Goal: Task Accomplishment & Management: Use online tool/utility

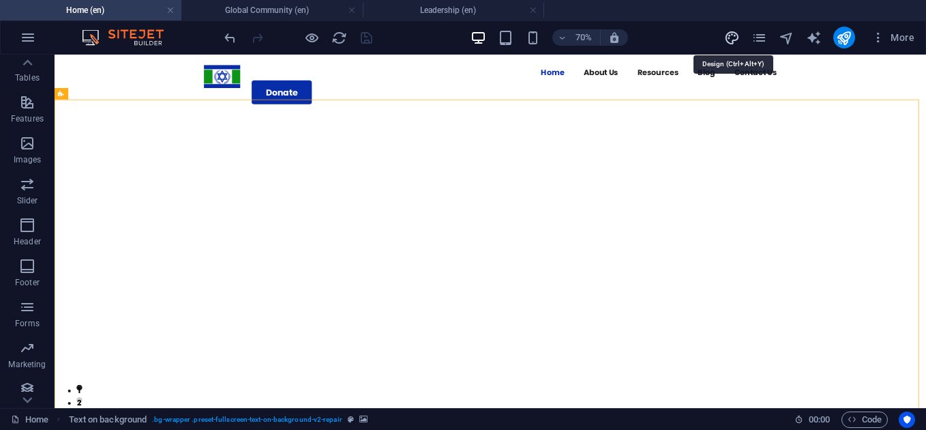
click at [727, 37] on icon "design" at bounding box center [732, 38] width 16 height 16
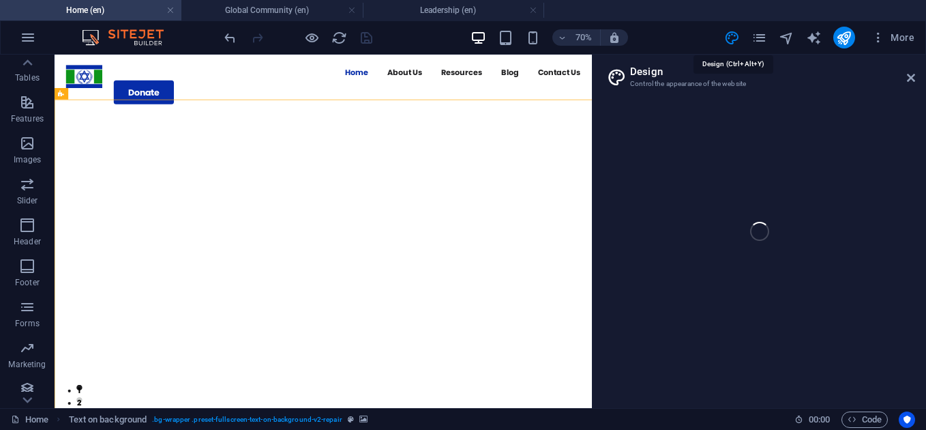
select select "px"
select select "400"
select select "px"
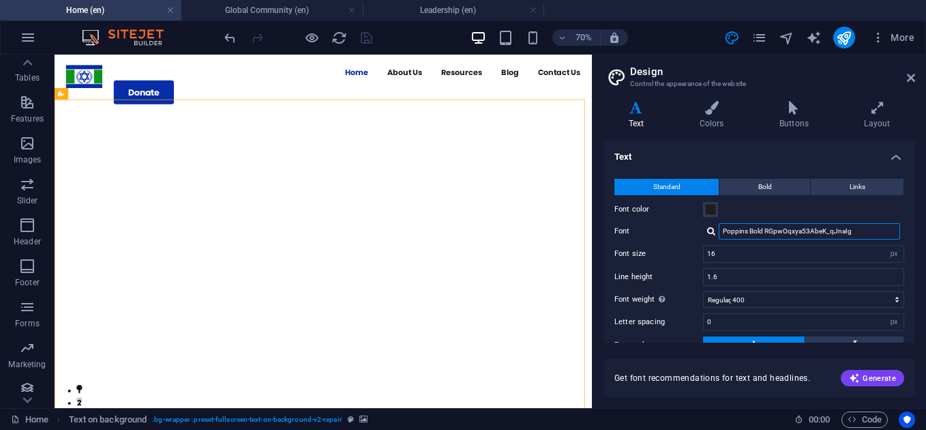
click at [733, 228] on input "Poppins Bold RGpwOqxya53AbeK_qJnaIg" at bounding box center [809, 231] width 181 height 16
drag, startPoint x: 870, startPoint y: 179, endPoint x: 911, endPoint y: 83, distance: 104.5
click at [911, 83] on icon at bounding box center [911, 77] width 8 height 11
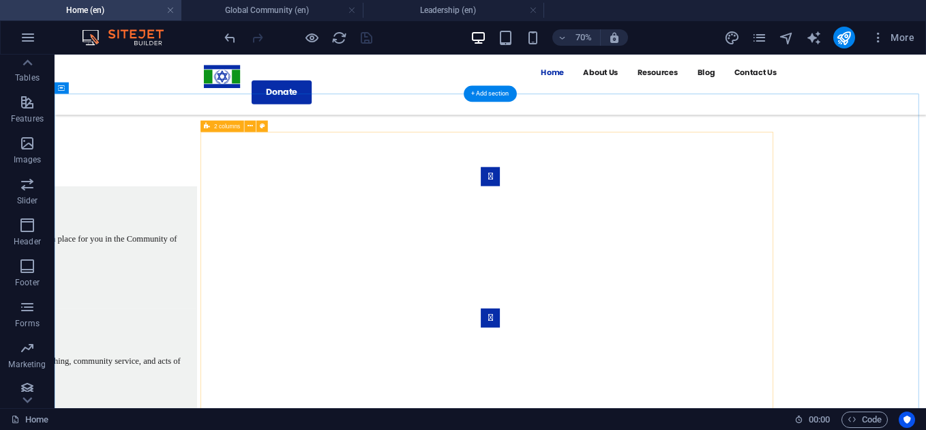
scroll to position [919, 0]
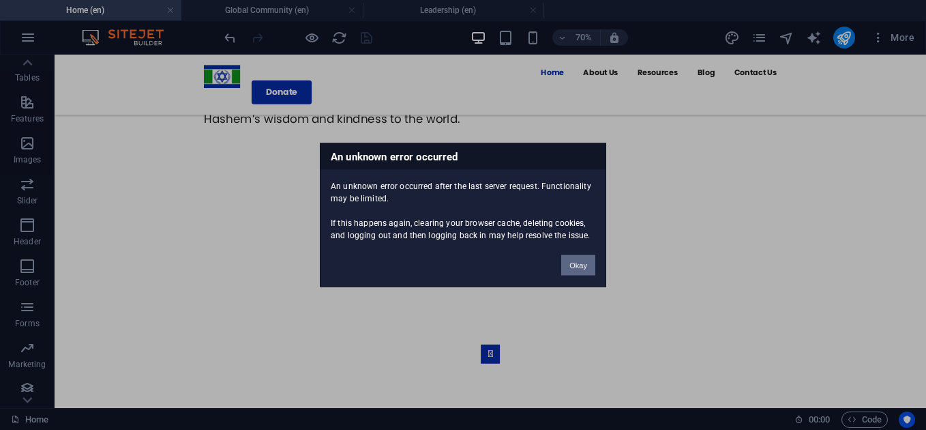
click at [580, 262] on button "Okay" at bounding box center [578, 265] width 34 height 20
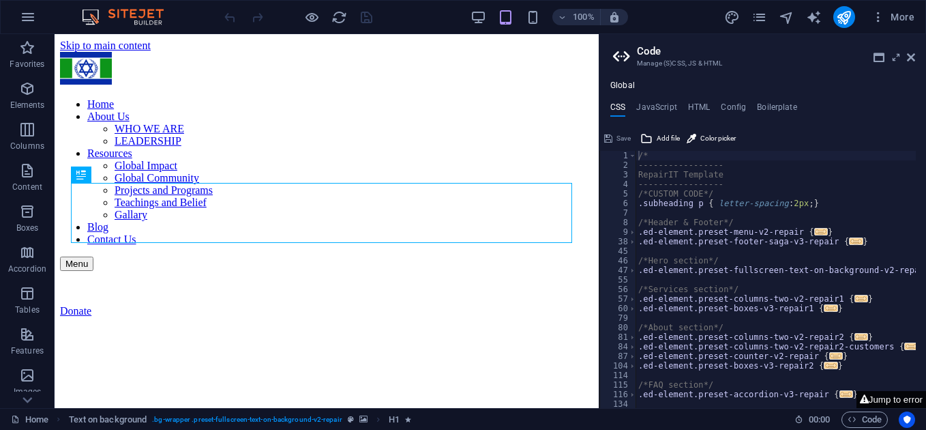
click at [900, 405] on button "Jump to error" at bounding box center [892, 399] width 70 height 17
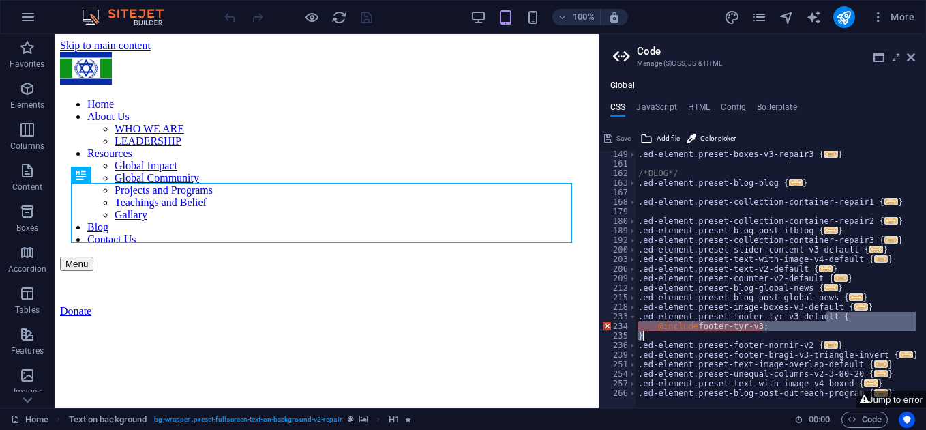
drag, startPoint x: 827, startPoint y: 313, endPoint x: 839, endPoint y: 334, distance: 23.9
click at [839, 334] on div ".ed-element.preset-boxes-v3-repair3 { ... } /*BLOG*/ .ed-element.preset-blog-bl…" at bounding box center [776, 282] width 281 height 266
type textarea ".ed-element.preset-footer-tyr-v3-default"
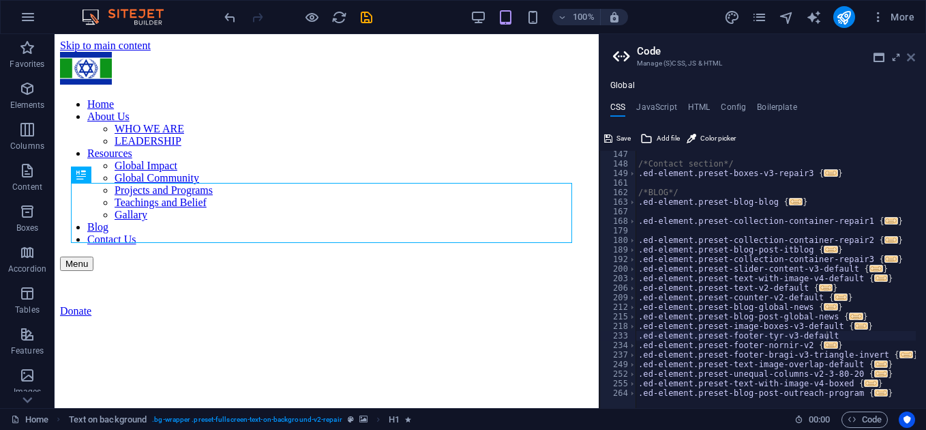
click at [915, 57] on icon at bounding box center [911, 57] width 8 height 11
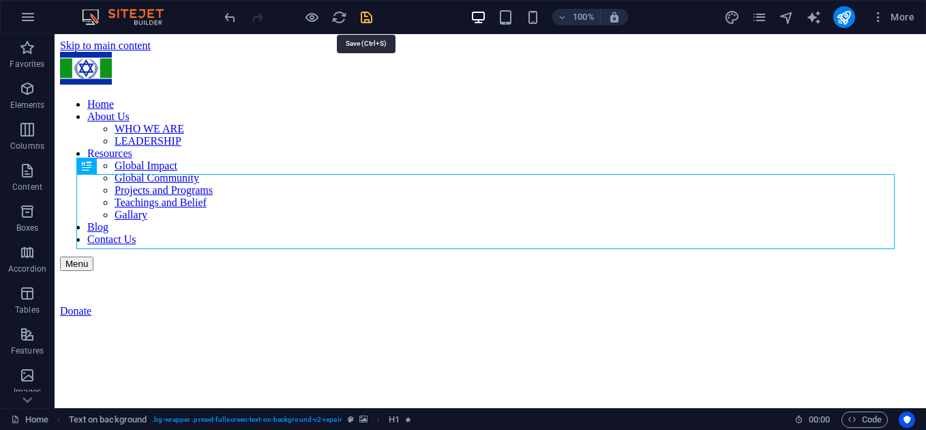
click at [364, 16] on icon "save" at bounding box center [367, 18] width 16 height 16
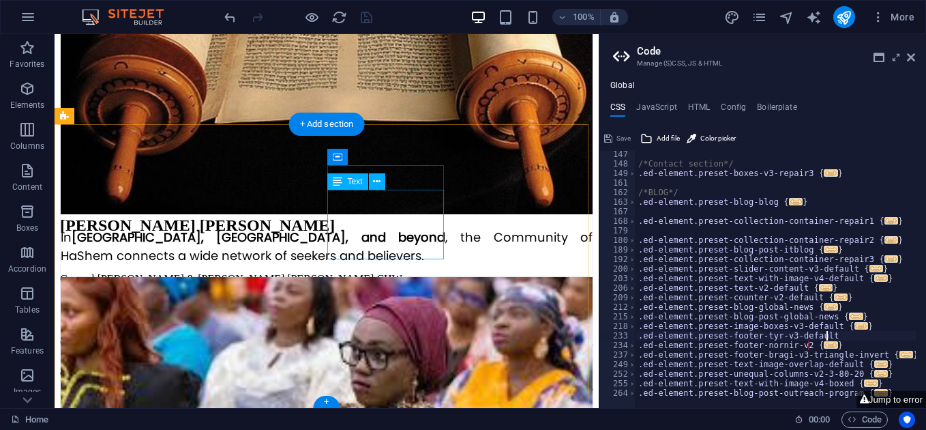
scroll to position [2633, 0]
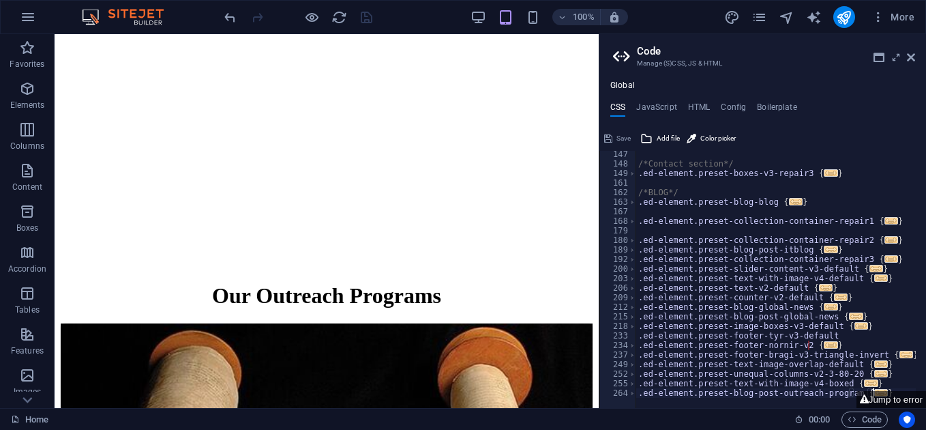
click at [889, 389] on div "/*Contact section*/ .ed-element.preset-boxes-v3-repair3 { ... } /*BLOG*/ .ed-el…" at bounding box center [776, 282] width 281 height 266
click at [890, 394] on button "Jump to error" at bounding box center [892, 399] width 70 height 17
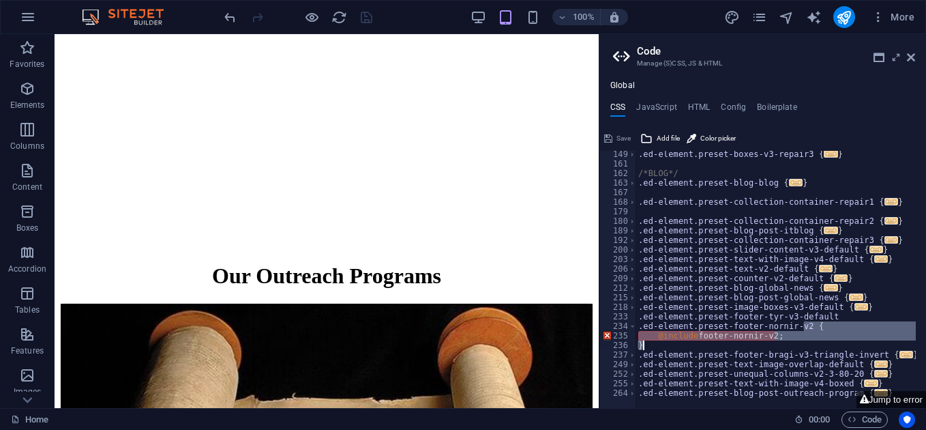
drag, startPoint x: 804, startPoint y: 326, endPoint x: 814, endPoint y: 345, distance: 21.7
click at [814, 345] on div ".ed-element.preset-boxes-v3-repair3 { ... } /*BLOG*/ .ed-element.preset-blog-bl…" at bounding box center [776, 282] width 281 height 266
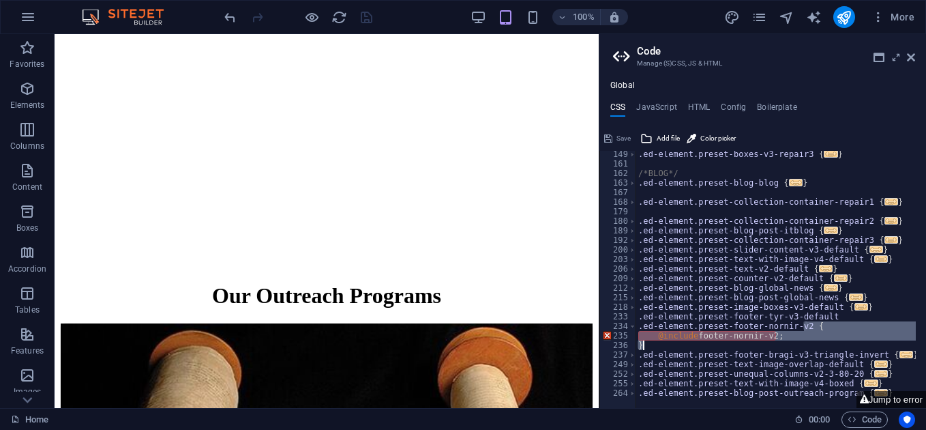
scroll to position [278, 0]
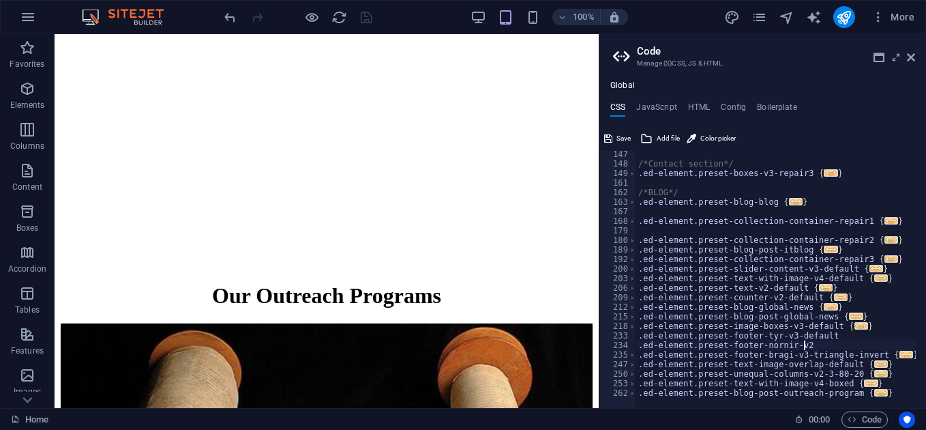
type textarea ".ed-element.preset-footer-nornir-v2"
click at [908, 56] on icon at bounding box center [911, 57] width 8 height 11
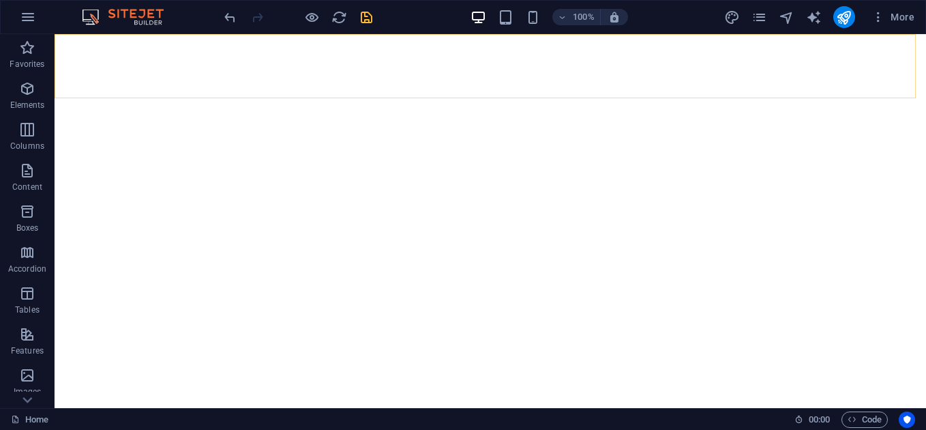
scroll to position [2664, 0]
click at [363, 22] on icon "save" at bounding box center [367, 18] width 16 height 16
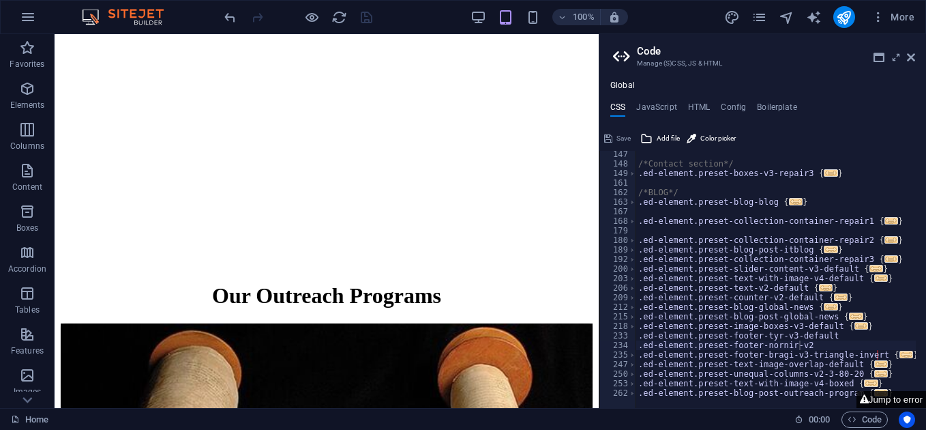
click at [902, 395] on button "Jump to error" at bounding box center [892, 399] width 70 height 17
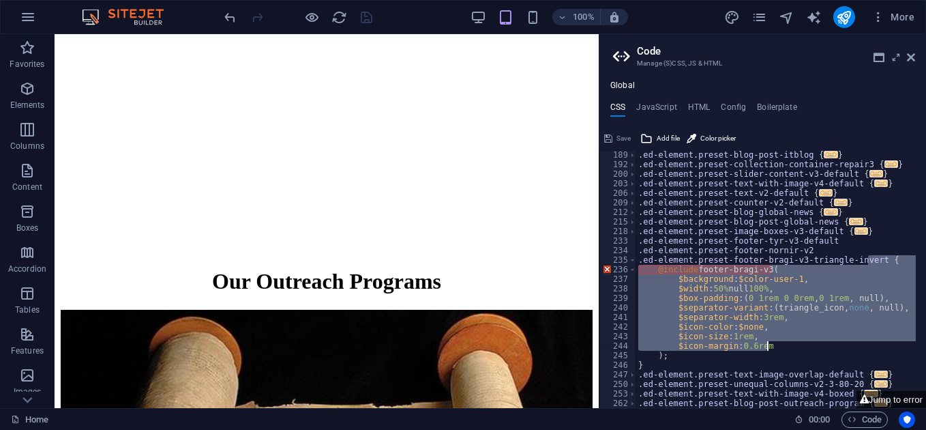
scroll to position [2633, 0]
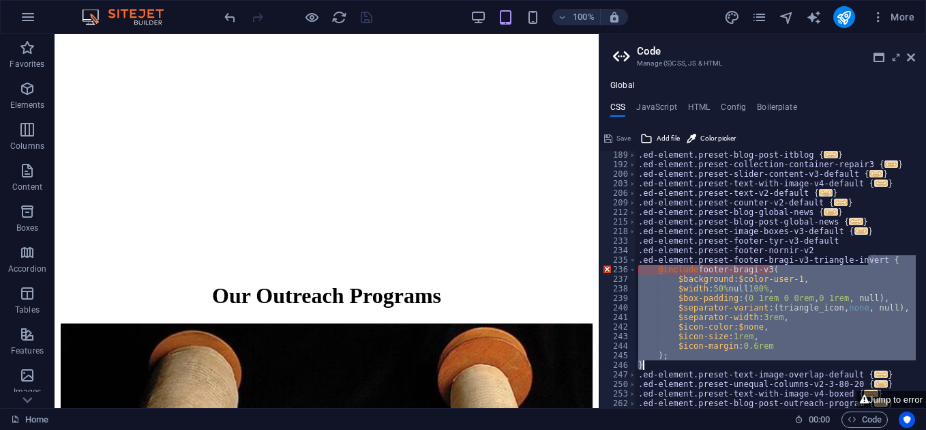
drag, startPoint x: 867, startPoint y: 259, endPoint x: 790, endPoint y: 365, distance: 130.8
click at [790, 365] on div ".ed-element.preset-blog-post-itblog { ... } .ed-element.preset-collection-conta…" at bounding box center [776, 283] width 281 height 266
type textarea ".ed-element.preset-footer-bragi-v3-triangle-invert"
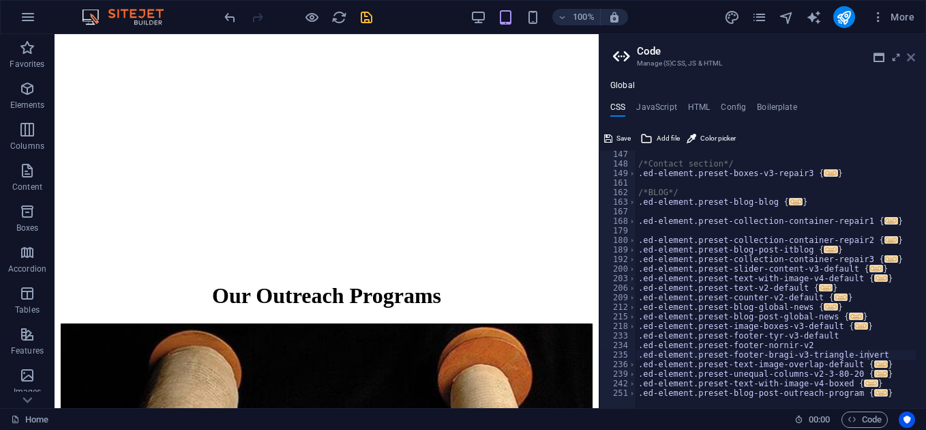
click at [909, 57] on icon at bounding box center [911, 57] width 8 height 11
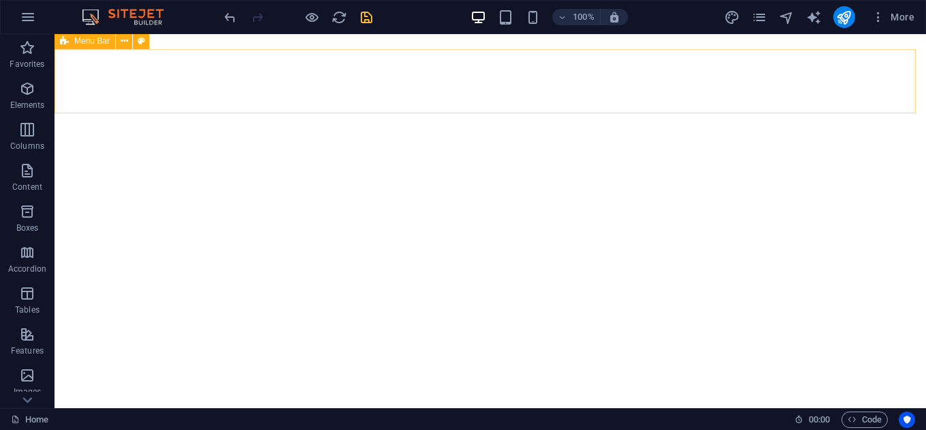
scroll to position [2649, 0]
click at [363, 14] on icon "save" at bounding box center [367, 18] width 16 height 16
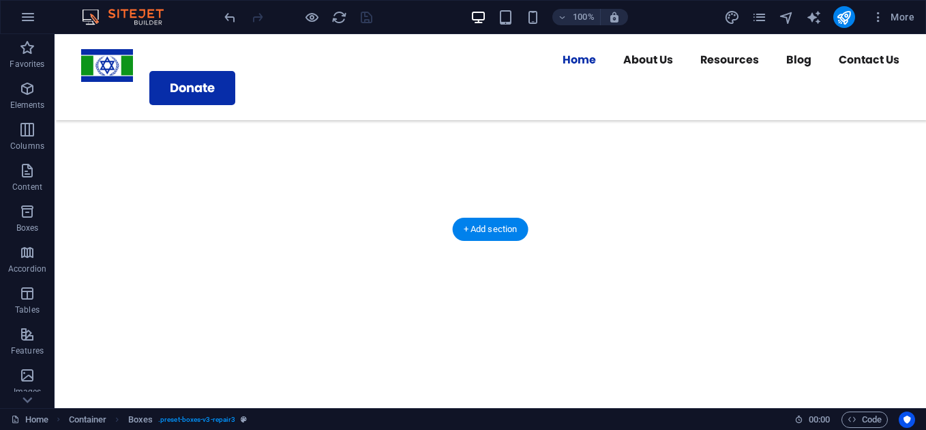
scroll to position [1200, 0]
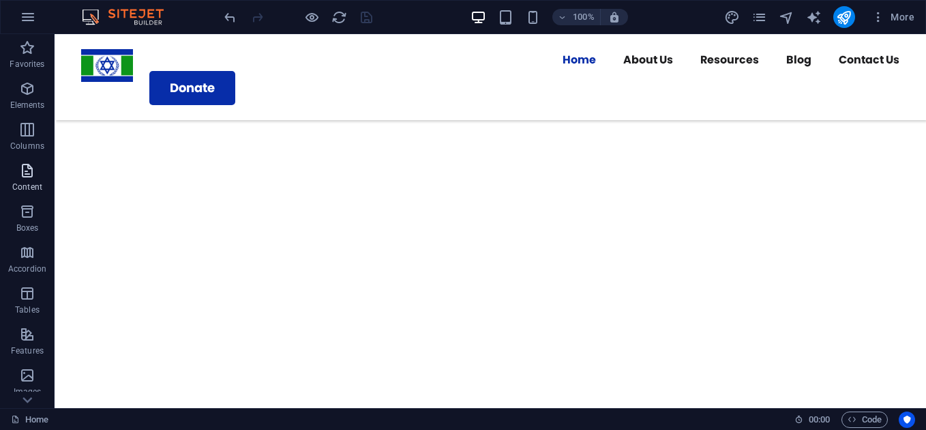
click at [25, 177] on icon "button" at bounding box center [27, 170] width 16 height 16
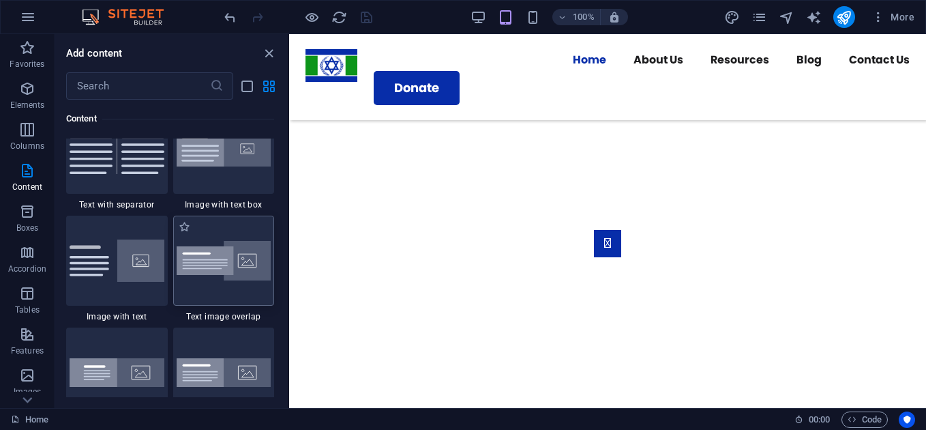
scroll to position [2531, 0]
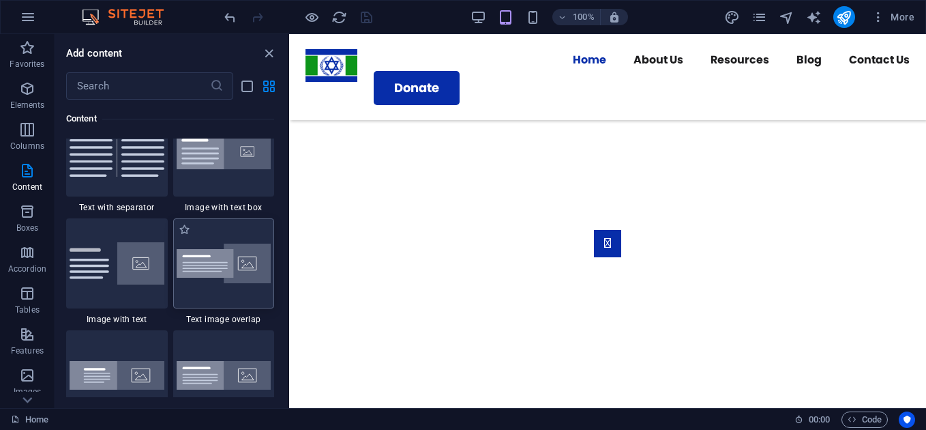
click at [236, 267] on img at bounding box center [224, 264] width 95 height 40
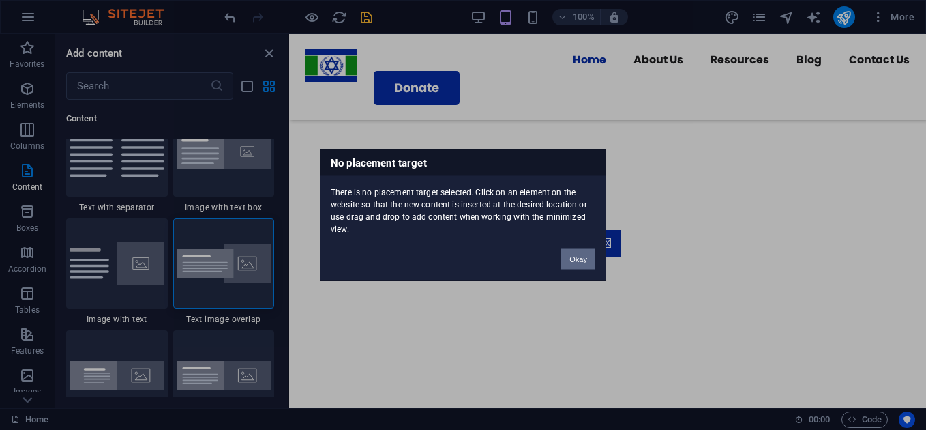
click at [584, 260] on div "No placement target There is no placement target selected. Click on an element …" at bounding box center [463, 215] width 926 height 430
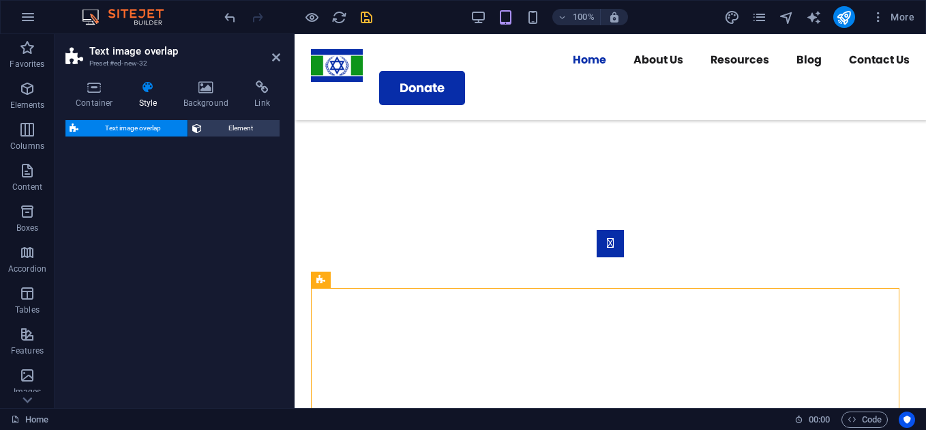
select select "rem"
select select "px"
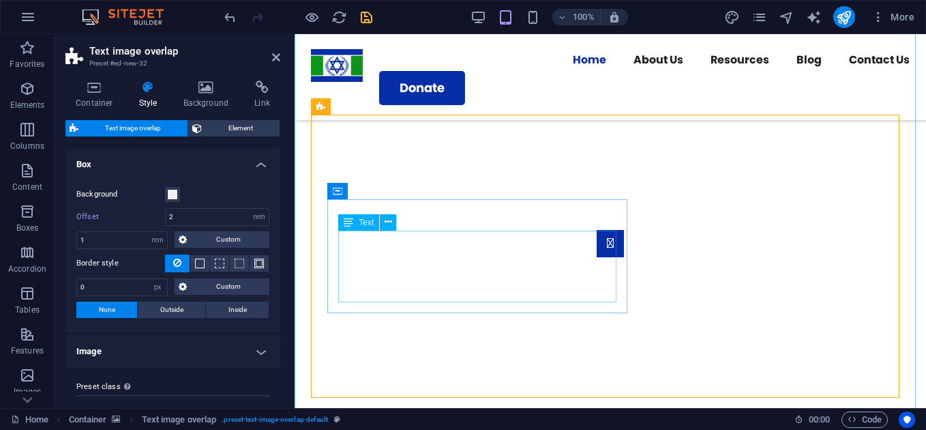
scroll to position [1124, 0]
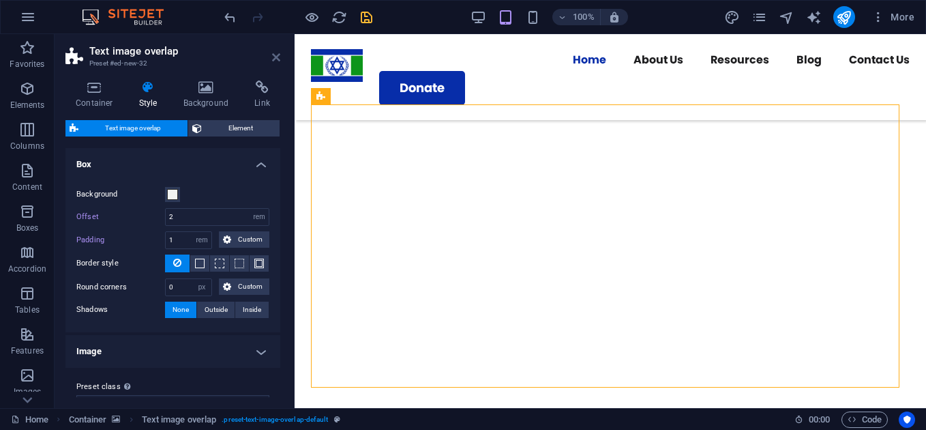
click at [276, 58] on icon at bounding box center [276, 57] width 8 height 11
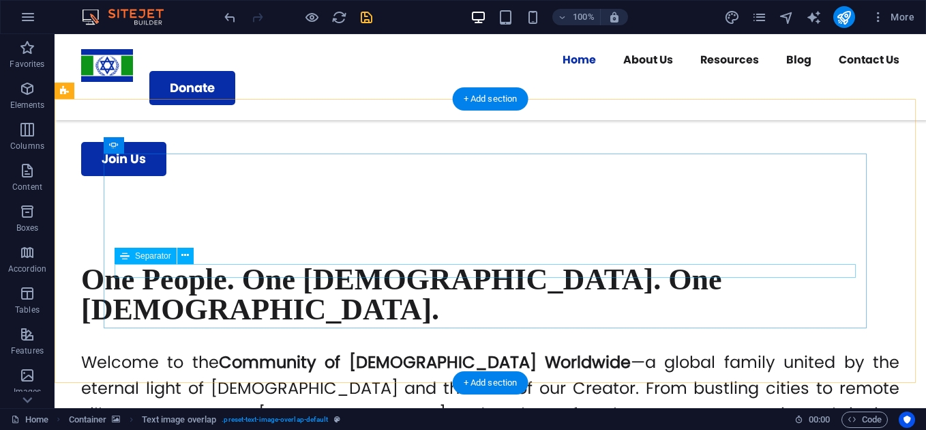
scroll to position [567, 0]
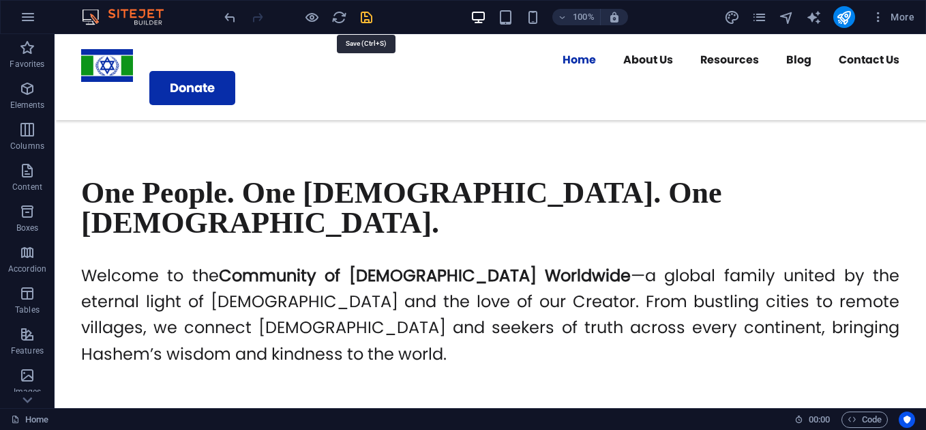
click at [364, 12] on icon "save" at bounding box center [367, 18] width 16 height 16
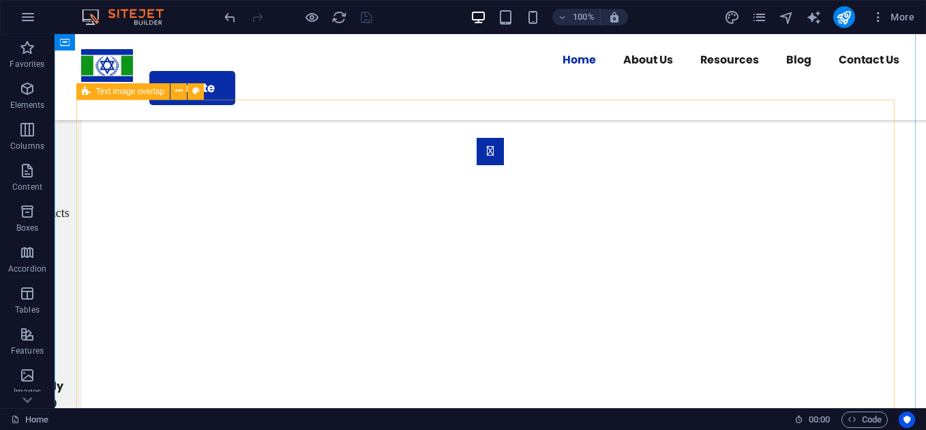
scroll to position [1107, 0]
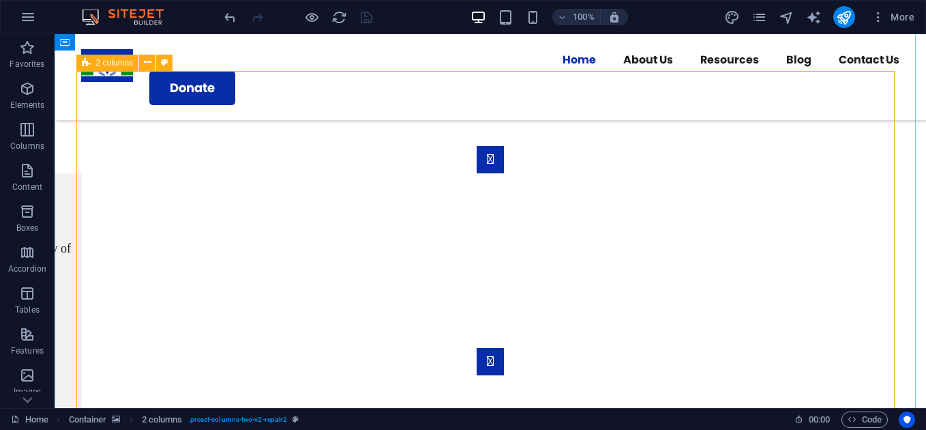
scroll to position [897, 0]
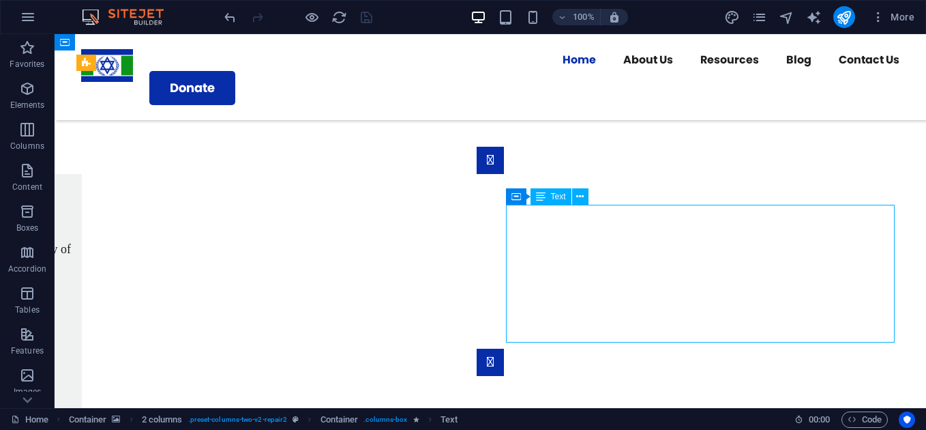
drag, startPoint x: 552, startPoint y: 243, endPoint x: 312, endPoint y: 243, distance: 240.1
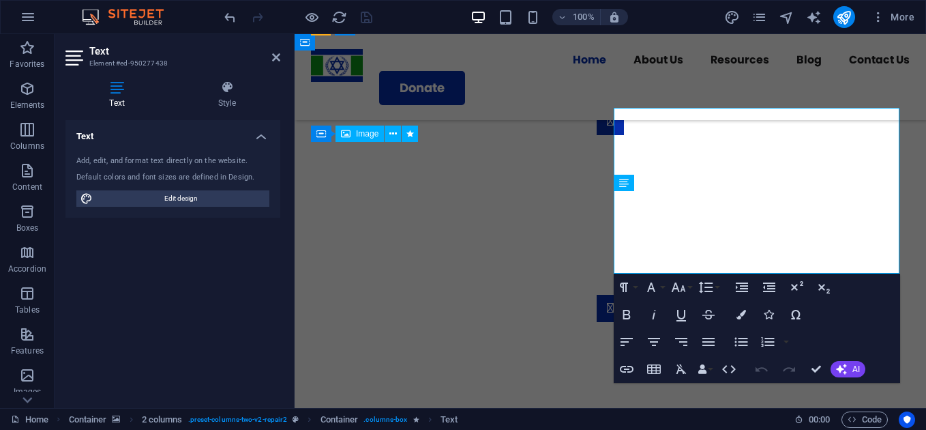
scroll to position [883, 0]
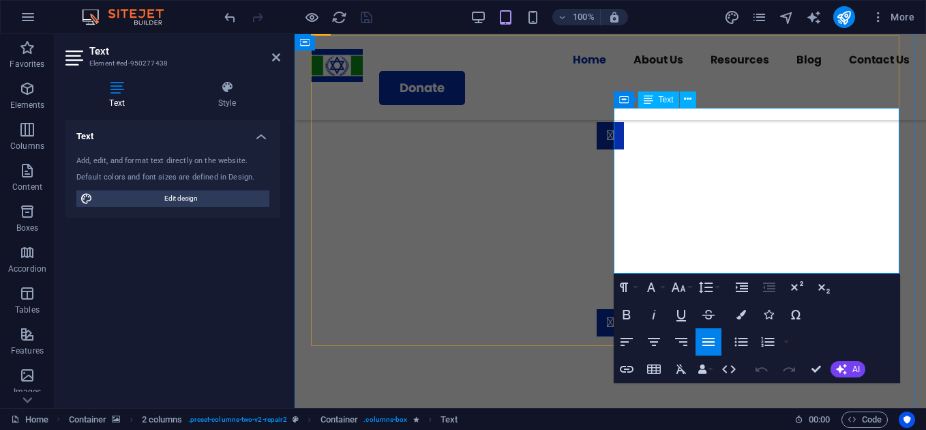
drag, startPoint x: 673, startPoint y: 218, endPoint x: 691, endPoint y: 207, distance: 21.1
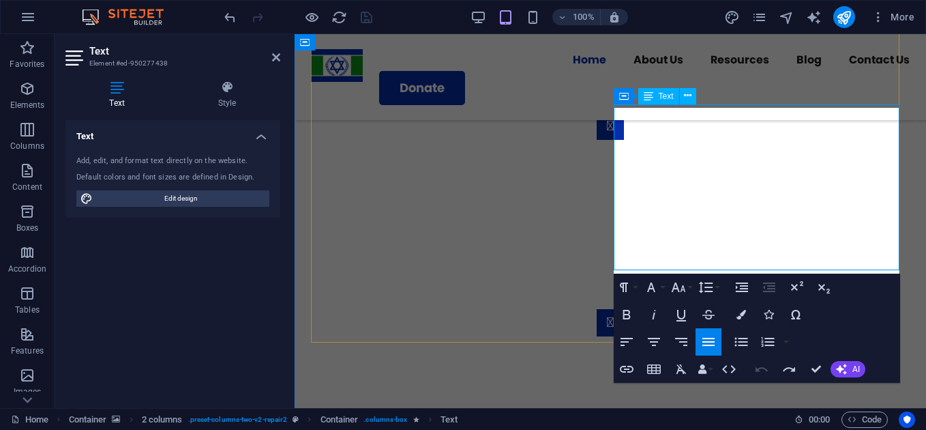
scroll to position [893, 0]
copy p "Founded by Late Rev Micheal Nwobi Amakeze , the Community of HaShem Worldwide b…"
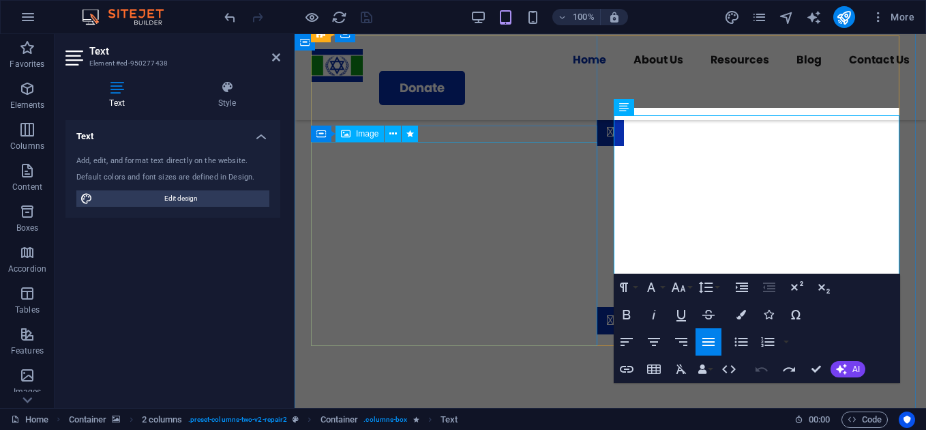
scroll to position [883, 0]
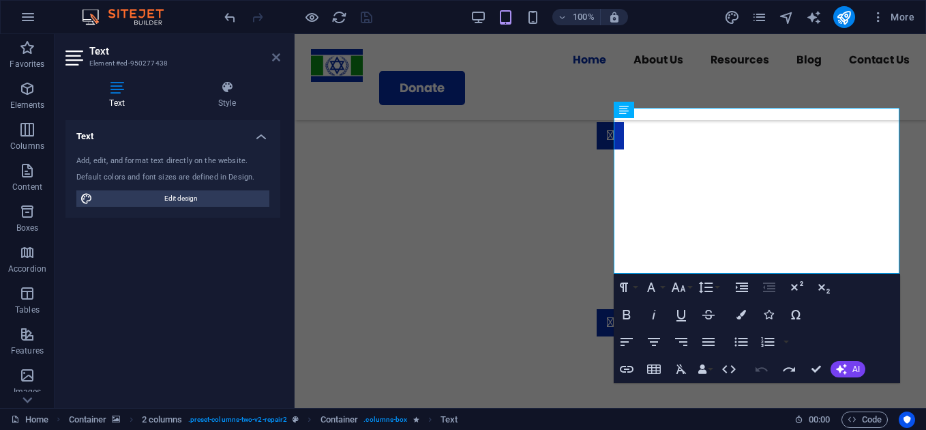
click at [277, 59] on icon at bounding box center [276, 57] width 8 height 11
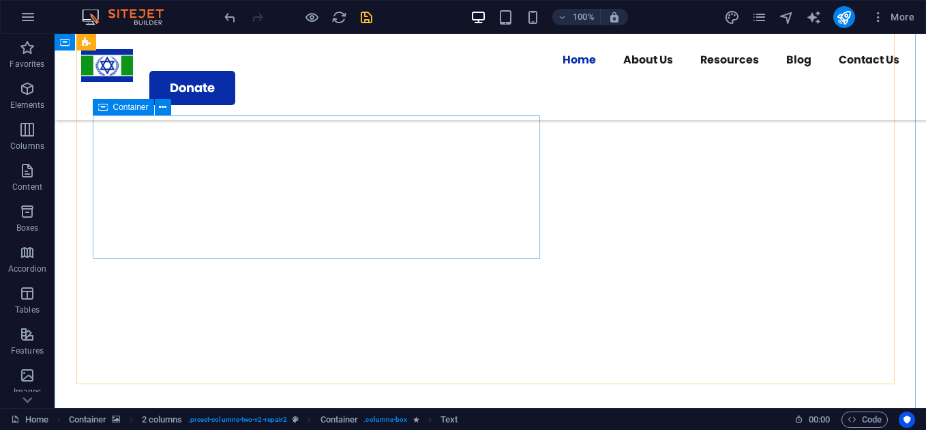
scroll to position [1383, 0]
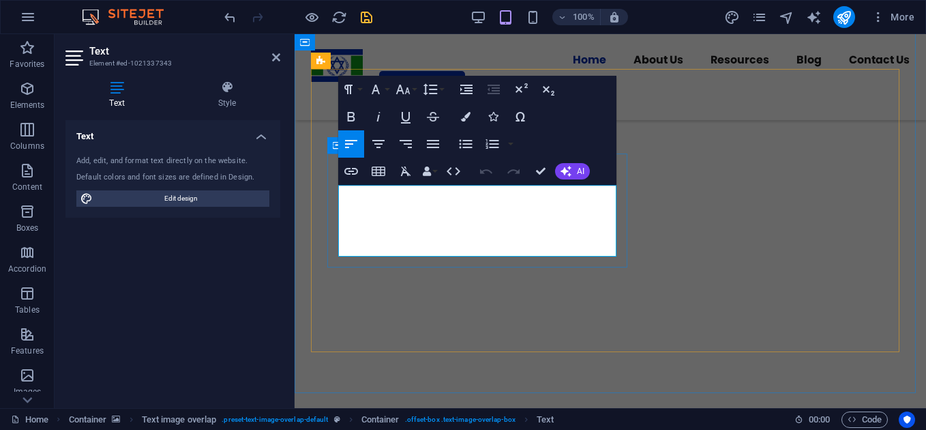
scroll to position [1160, 0]
drag, startPoint x: 545, startPoint y: 250, endPoint x: 321, endPoint y: 168, distance: 238.5
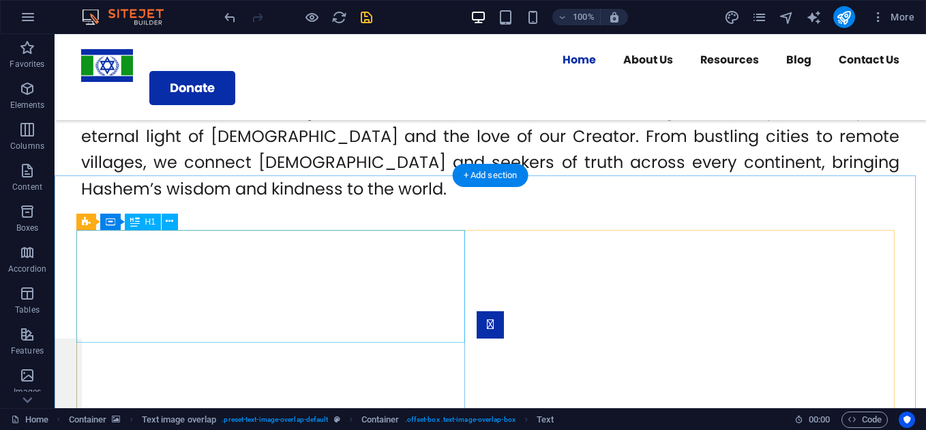
scroll to position [730, 0]
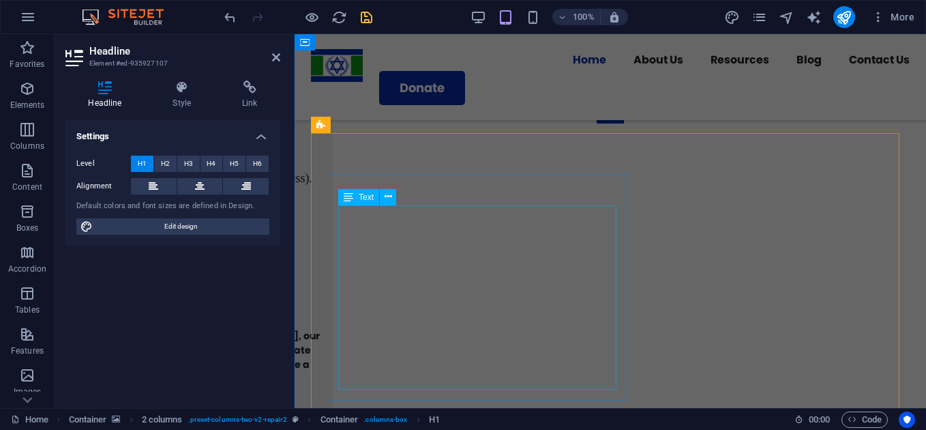
scroll to position [1097, 0]
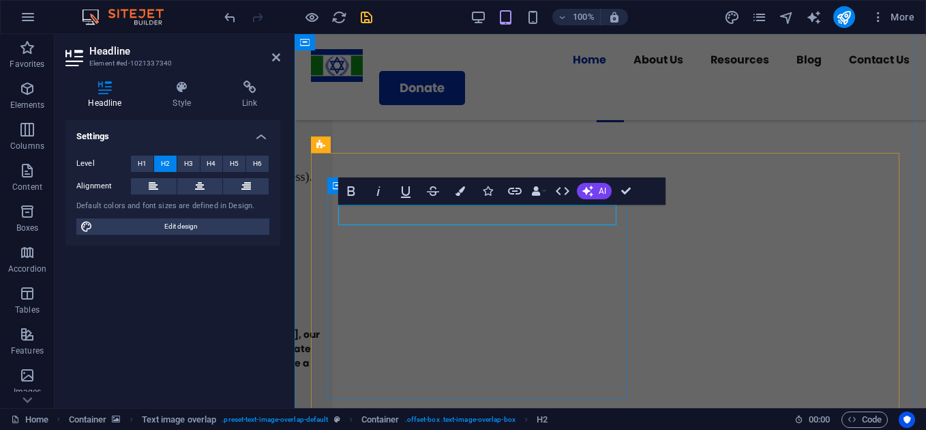
scroll to position [1076, 0]
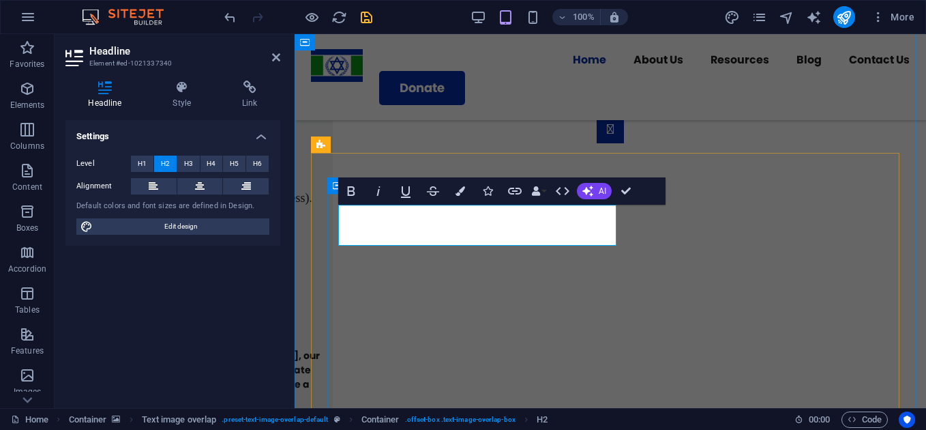
drag, startPoint x: 499, startPoint y: 232, endPoint x: 340, endPoint y: 202, distance: 161.1
click at [345, 189] on icon "button" at bounding box center [351, 191] width 16 height 16
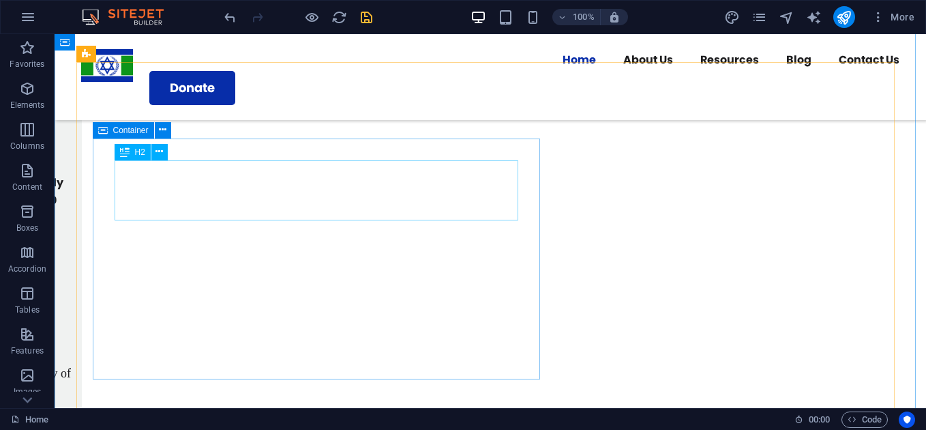
scroll to position [1312, 0]
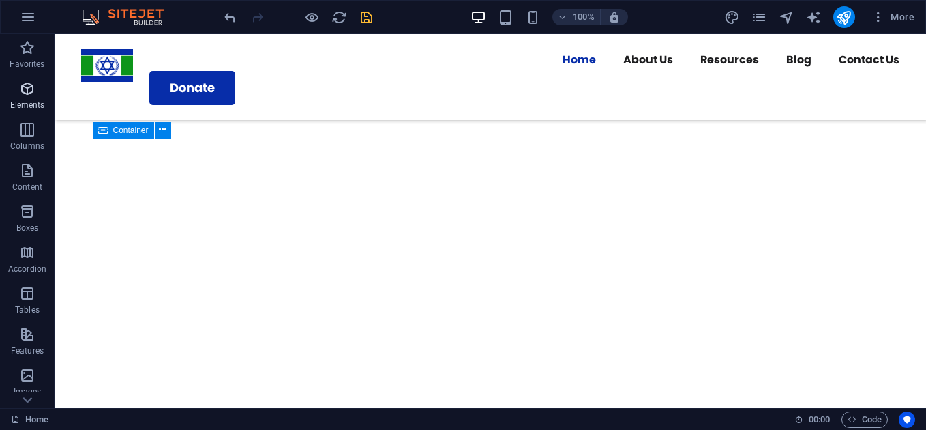
click at [33, 93] on icon "button" at bounding box center [27, 88] width 16 height 16
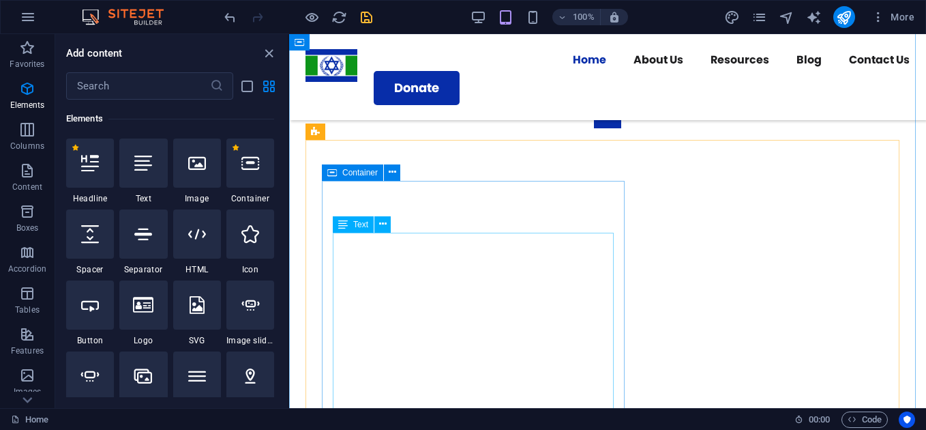
scroll to position [1100, 0]
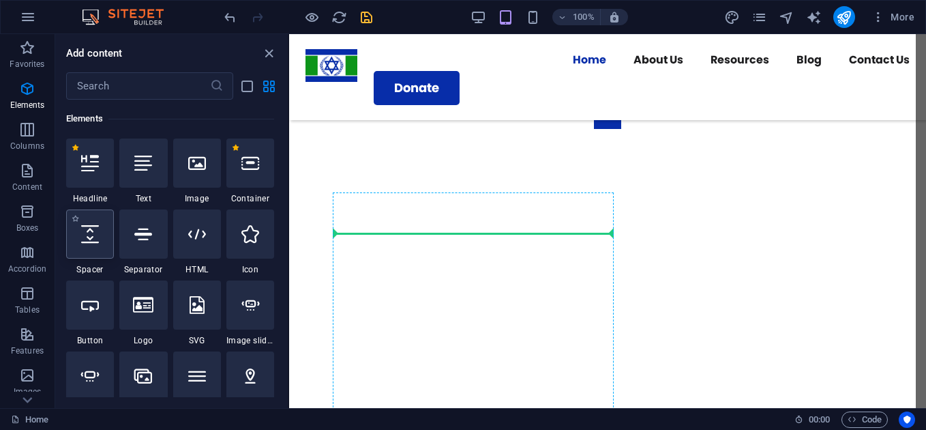
select select "px"
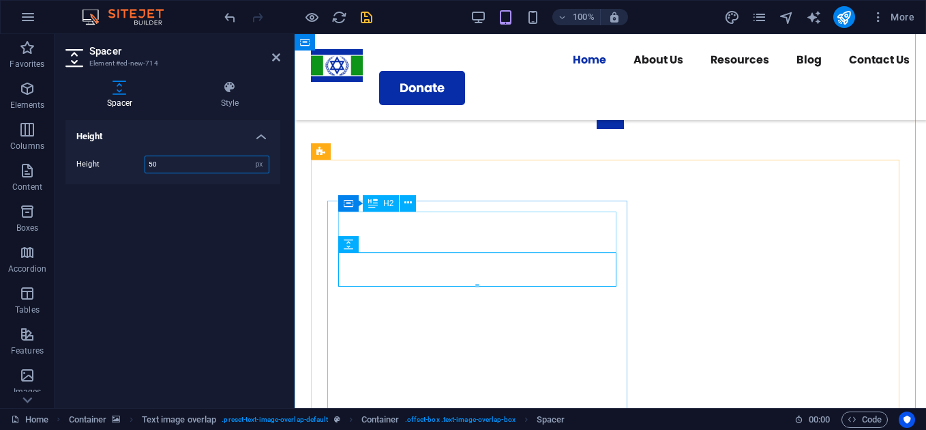
scroll to position [1079, 0]
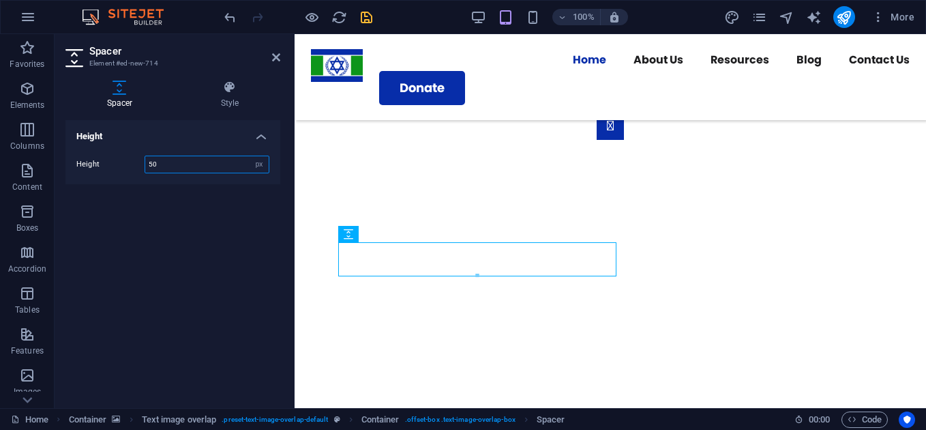
click at [148, 164] on input "50" at bounding box center [206, 164] width 123 height 16
click at [151, 160] on input "30" at bounding box center [206, 164] width 123 height 16
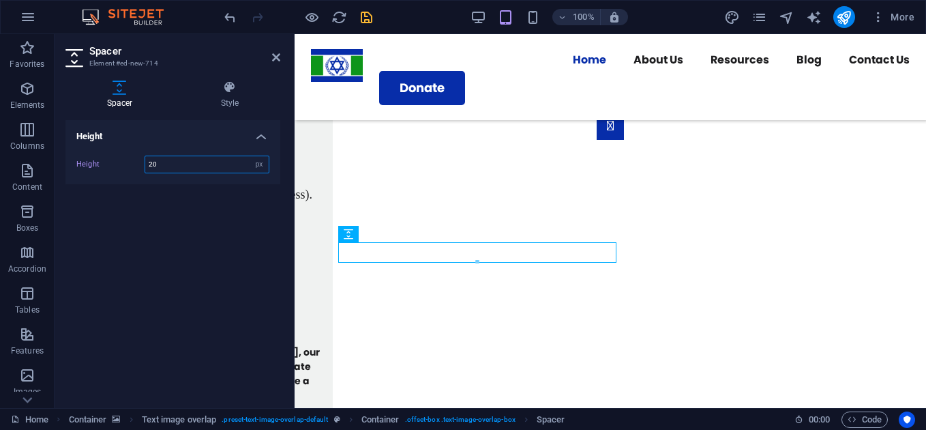
type input "20"
click at [276, 55] on icon at bounding box center [276, 57] width 8 height 11
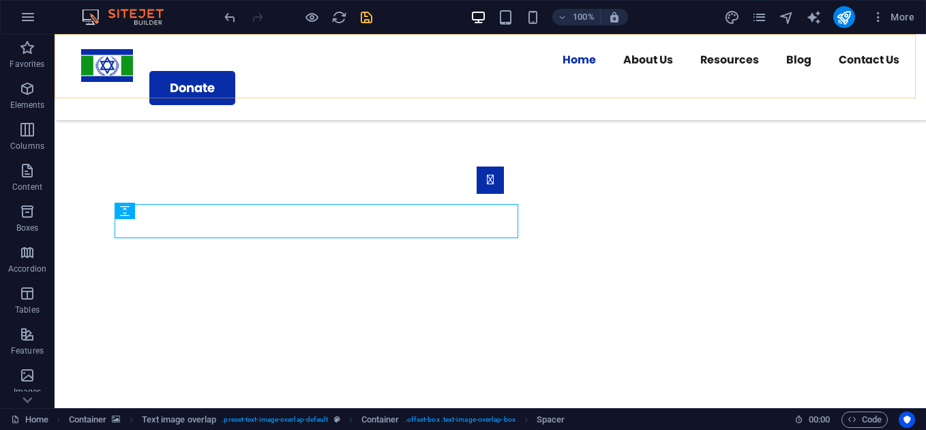
scroll to position [1296, 0]
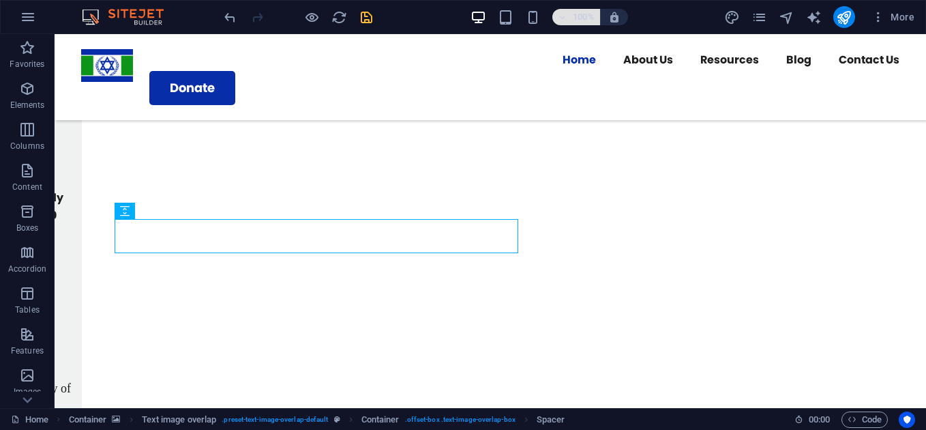
click at [582, 15] on h6 "100%" at bounding box center [584, 17] width 22 height 16
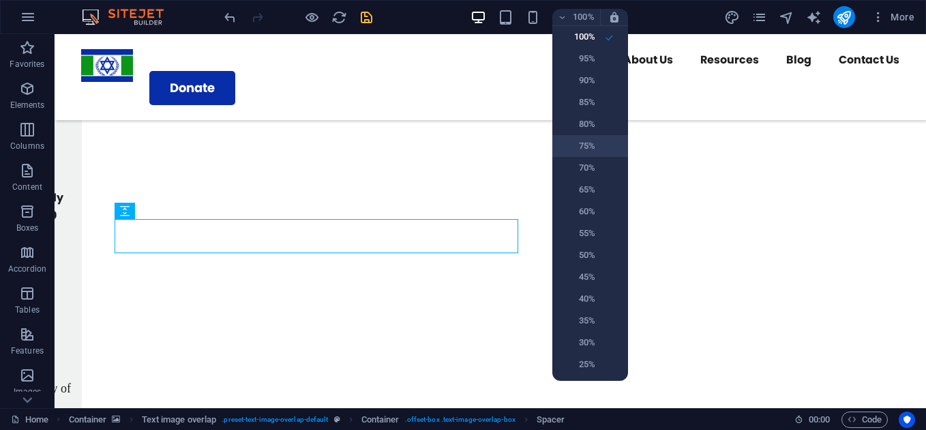
click at [593, 136] on li "75%" at bounding box center [590, 146] width 76 height 22
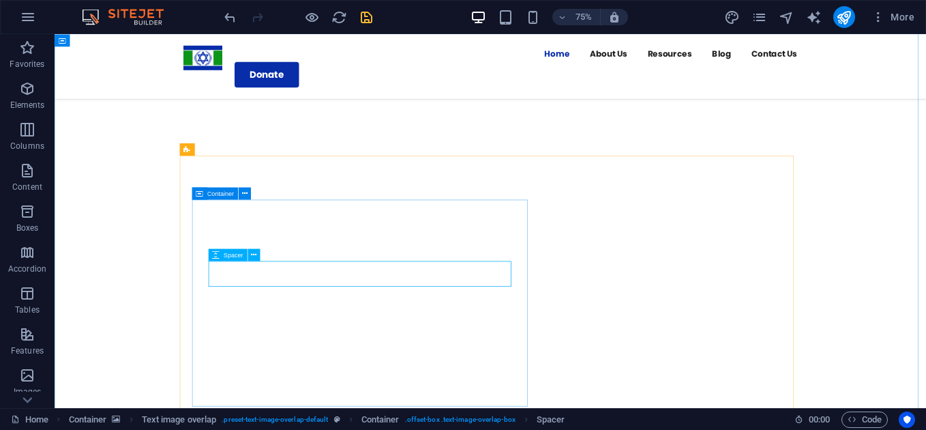
select select "px"
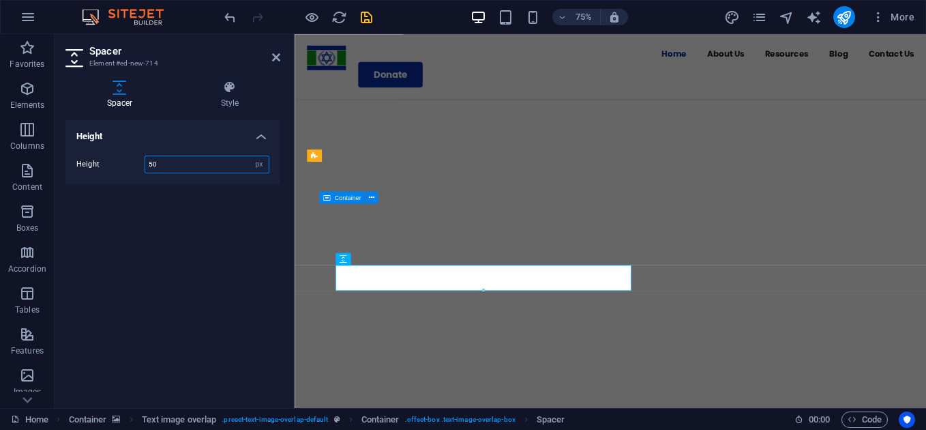
click at [153, 164] on input "50" at bounding box center [206, 164] width 123 height 16
type input "20"
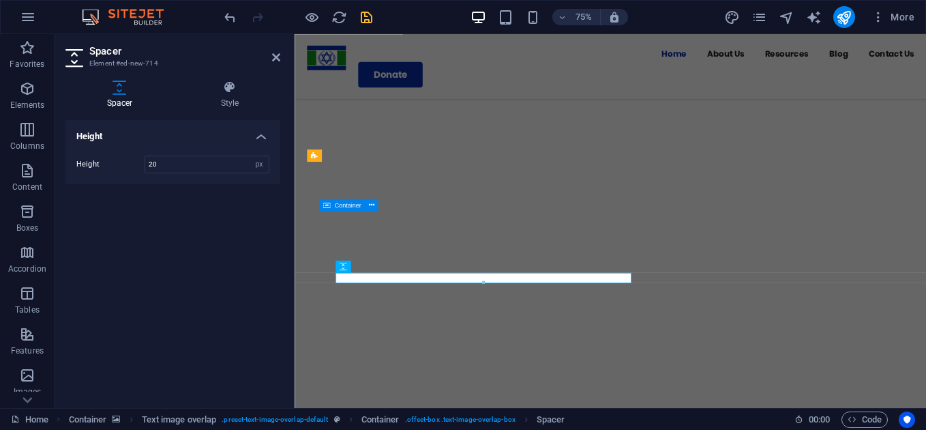
click at [503, 7] on div "75%" at bounding box center [550, 17] width 158 height 22
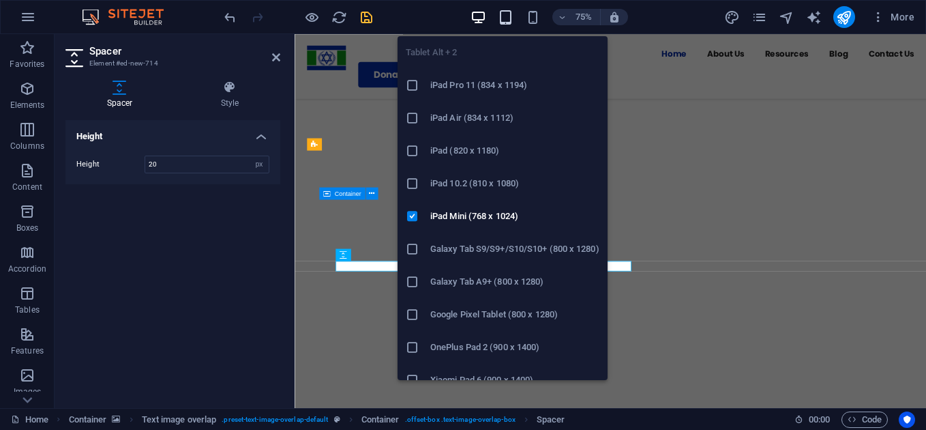
click at [505, 10] on icon "button" at bounding box center [506, 18] width 16 height 16
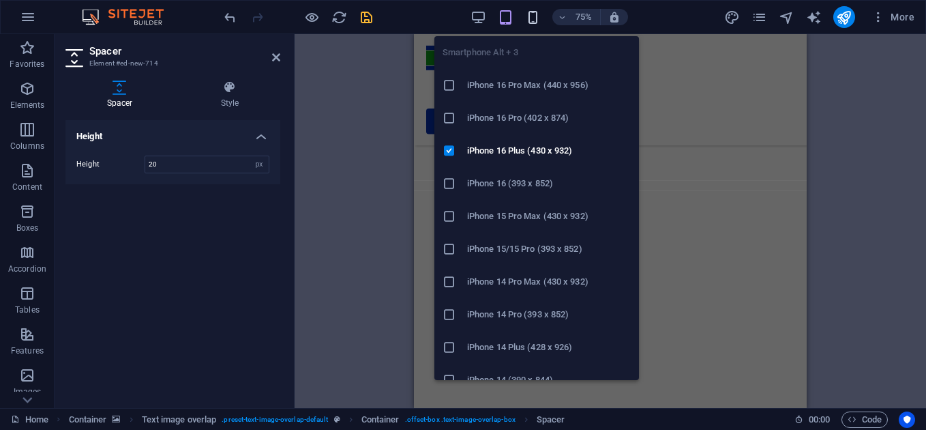
click at [531, 16] on icon "button" at bounding box center [533, 18] width 16 height 16
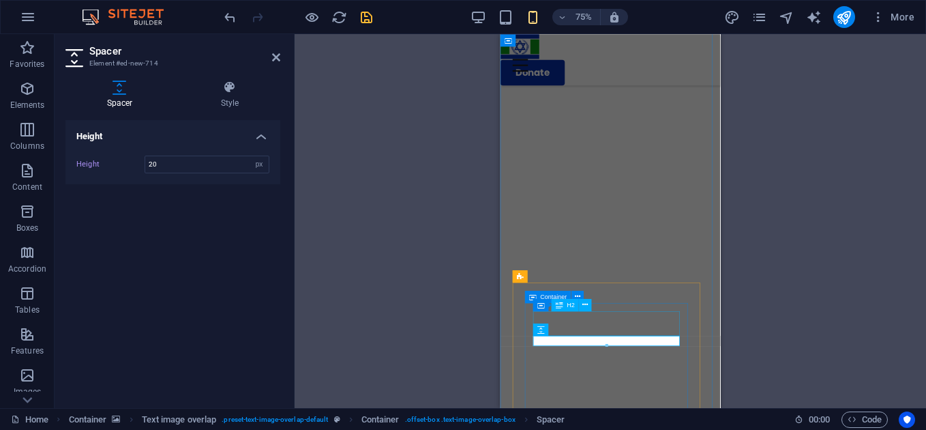
scroll to position [1293, 0]
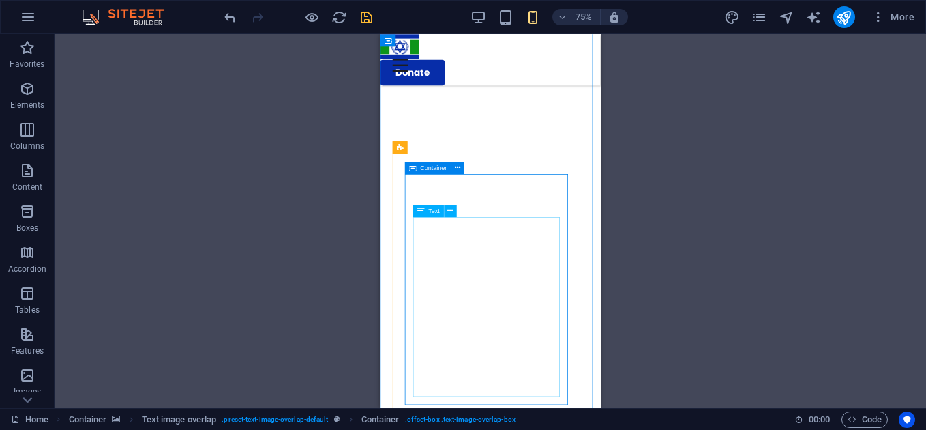
scroll to position [1440, 0]
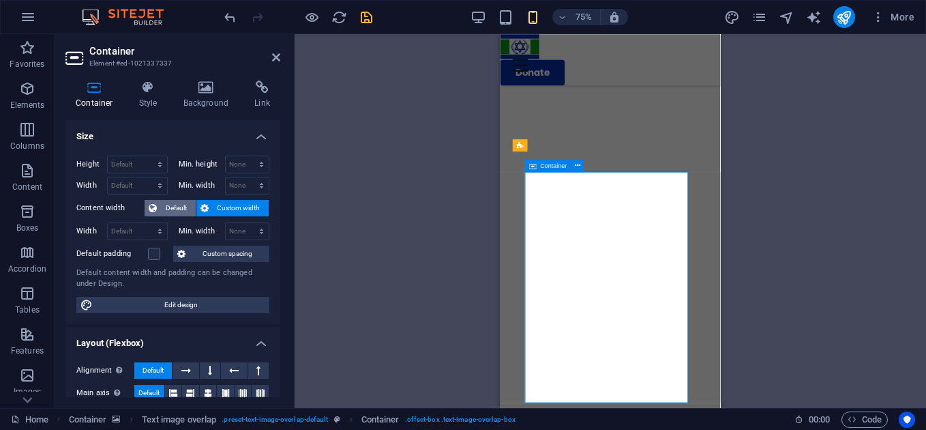
click at [171, 209] on span "Default" at bounding box center [176, 208] width 31 height 16
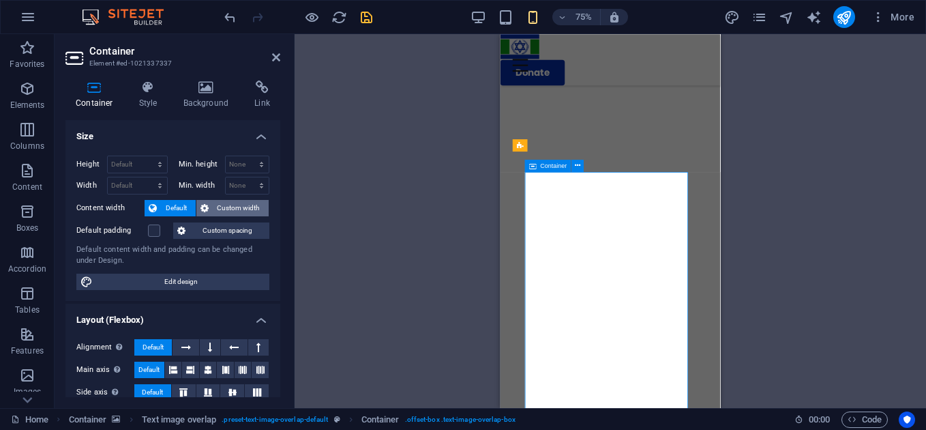
click at [228, 215] on span "Custom width" at bounding box center [239, 208] width 53 height 16
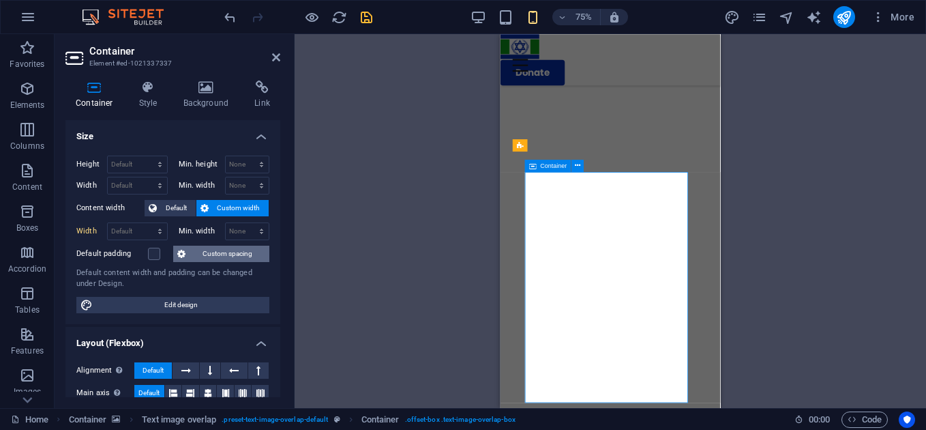
click at [200, 254] on span "Custom spacing" at bounding box center [228, 254] width 76 height 16
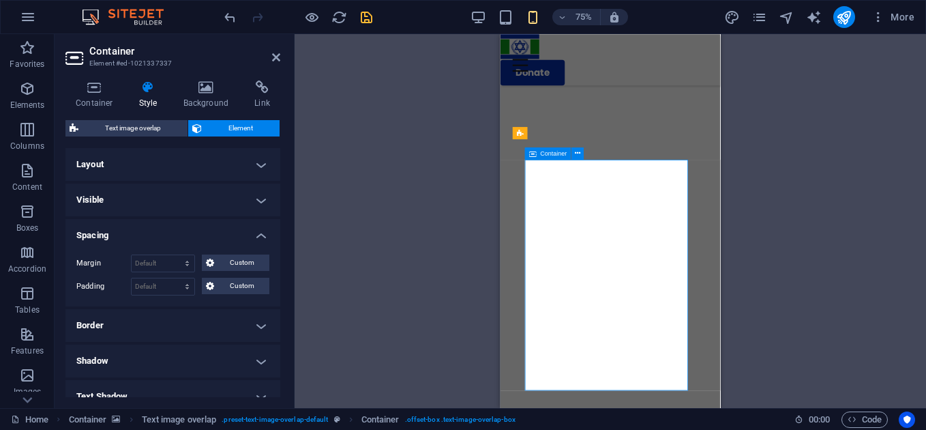
click at [241, 237] on h4 "Spacing" at bounding box center [172, 231] width 215 height 25
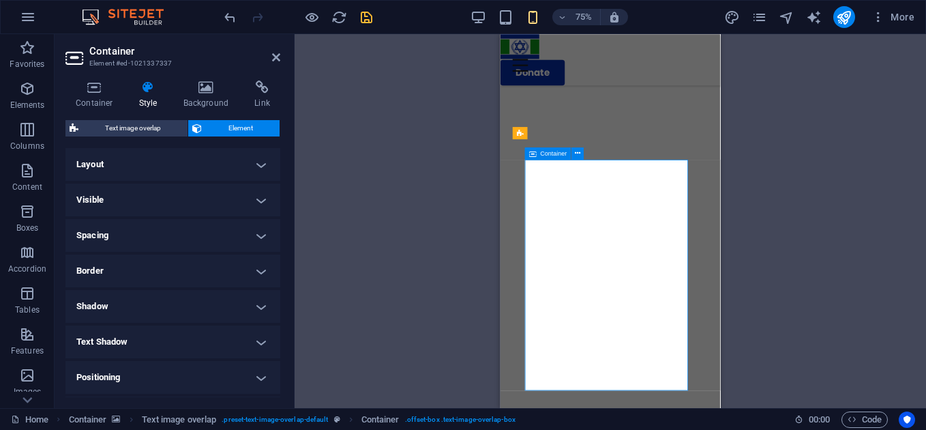
click at [91, 80] on div "Container Style Background Link Size Height Default px rem % vh vw Min. height …" at bounding box center [173, 239] width 237 height 338
click at [96, 91] on icon at bounding box center [94, 87] width 58 height 14
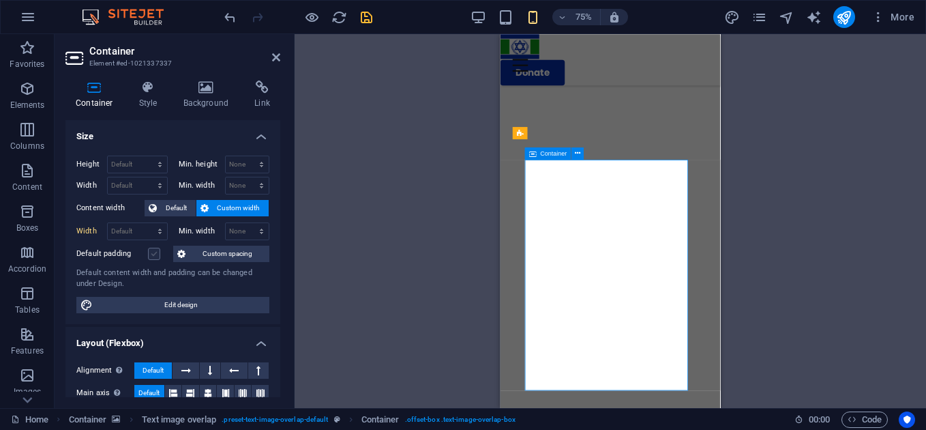
click at [148, 252] on label at bounding box center [154, 254] width 12 height 12
click at [0, 0] on input "Default padding" at bounding box center [0, 0] width 0 height 0
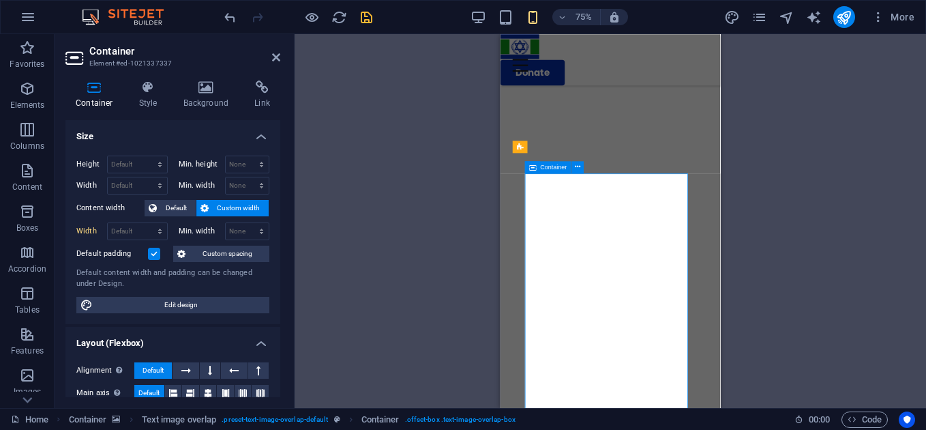
click at [148, 252] on label at bounding box center [154, 254] width 12 height 12
click at [0, 0] on input "Default padding" at bounding box center [0, 0] width 0 height 0
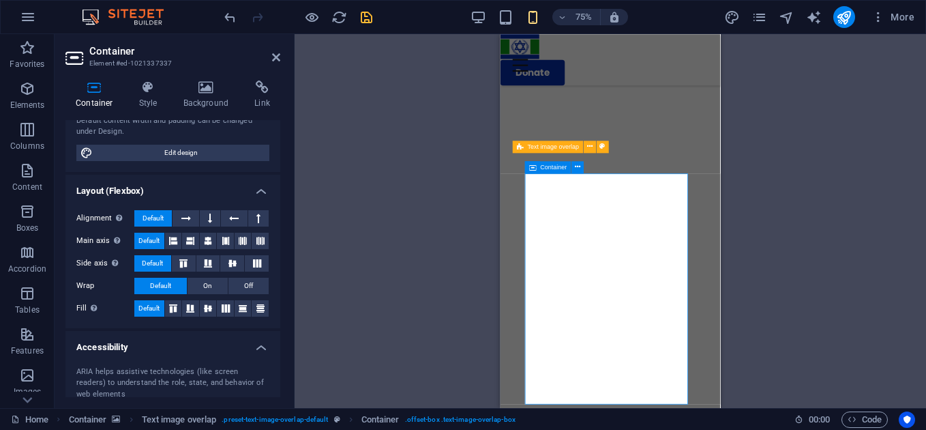
scroll to position [153, 0]
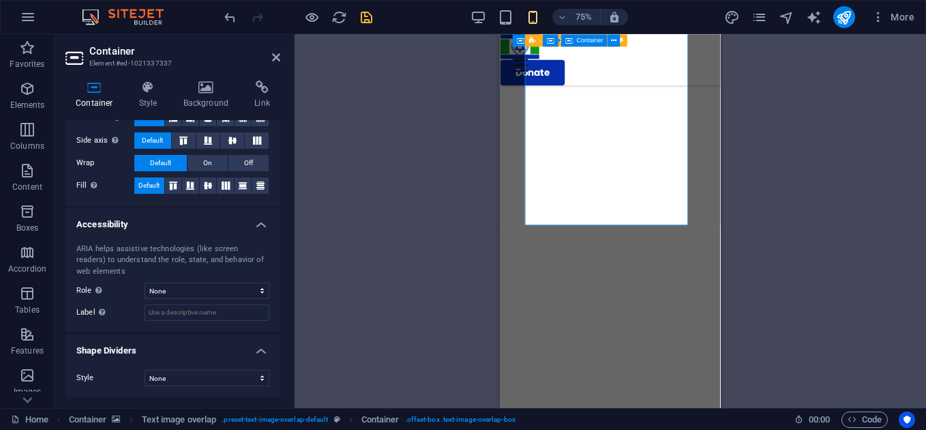
scroll to position [0, 0]
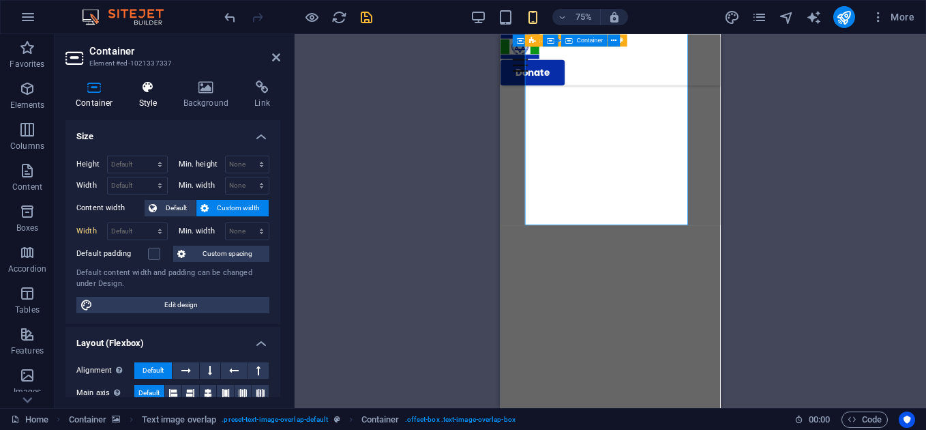
click at [151, 85] on icon at bounding box center [148, 87] width 39 height 14
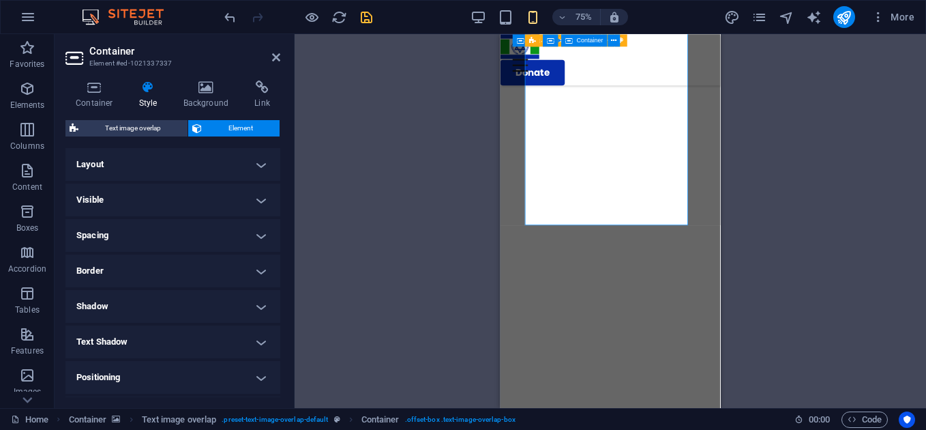
click at [269, 171] on h4 "Layout" at bounding box center [172, 164] width 215 height 33
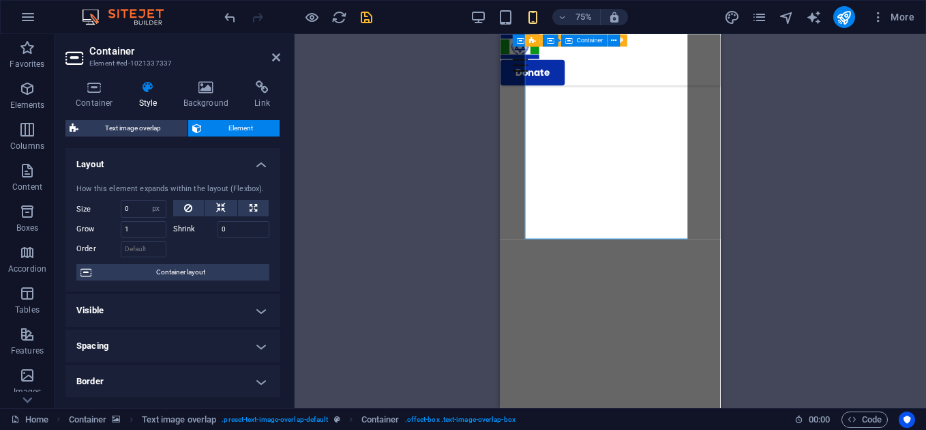
click at [261, 154] on h4 "Layout" at bounding box center [172, 160] width 215 height 25
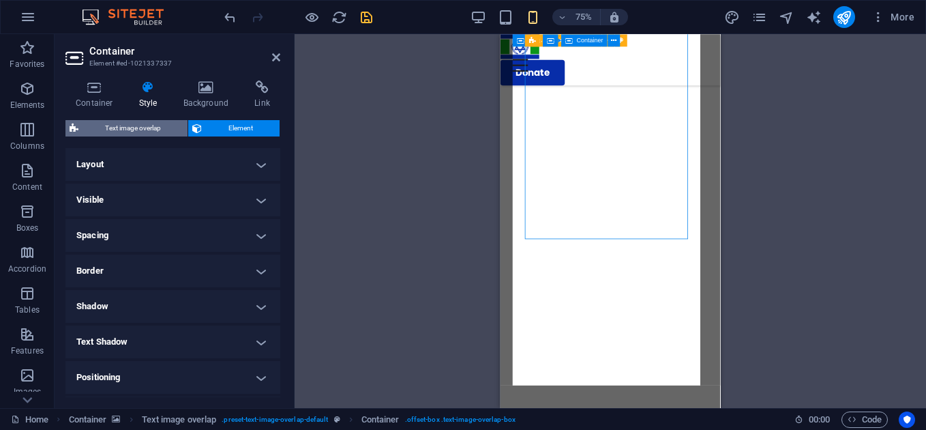
click at [156, 132] on span "Text image overlap" at bounding box center [133, 128] width 101 height 16
select select "rem"
select select "px"
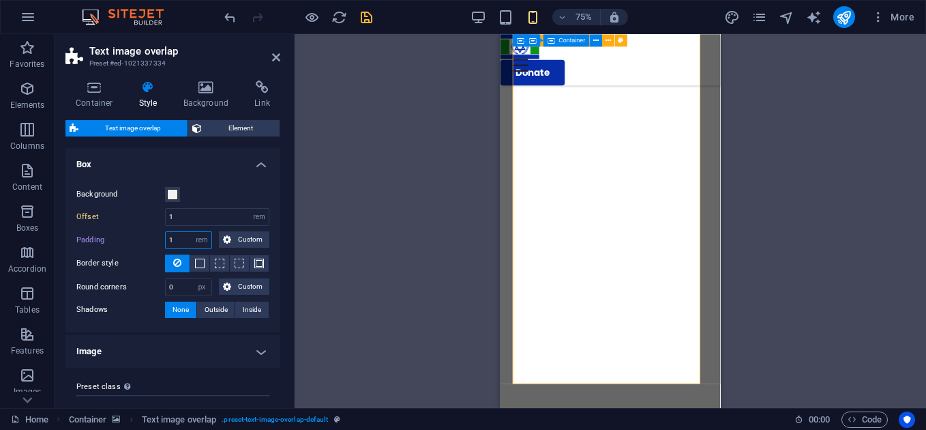
drag, startPoint x: 181, startPoint y: 238, endPoint x: 151, endPoint y: 238, distance: 30.0
click at [151, 238] on div "Padding 1 rem px % vh vw Custom Custom" at bounding box center [172, 240] width 193 height 18
type input "0"
drag, startPoint x: 185, startPoint y: 211, endPoint x: 118, endPoint y: 207, distance: 66.9
click at [118, 208] on div "Offset 1 rem px % vh vw" at bounding box center [172, 217] width 193 height 18
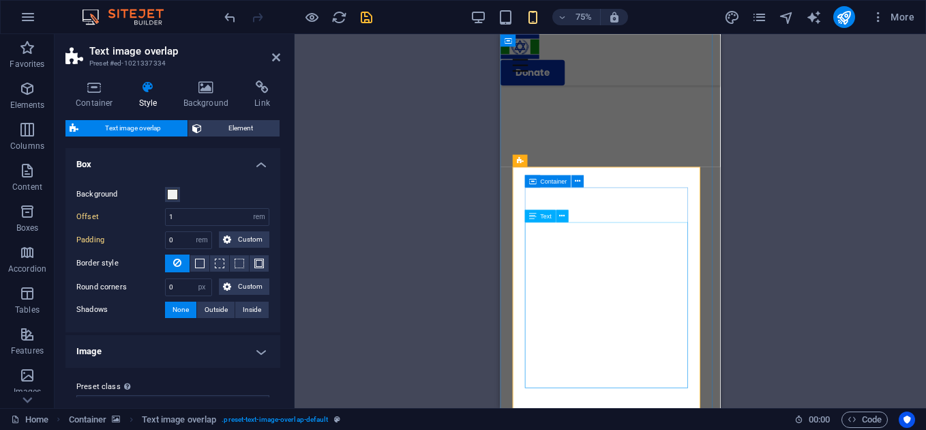
scroll to position [1400, 0]
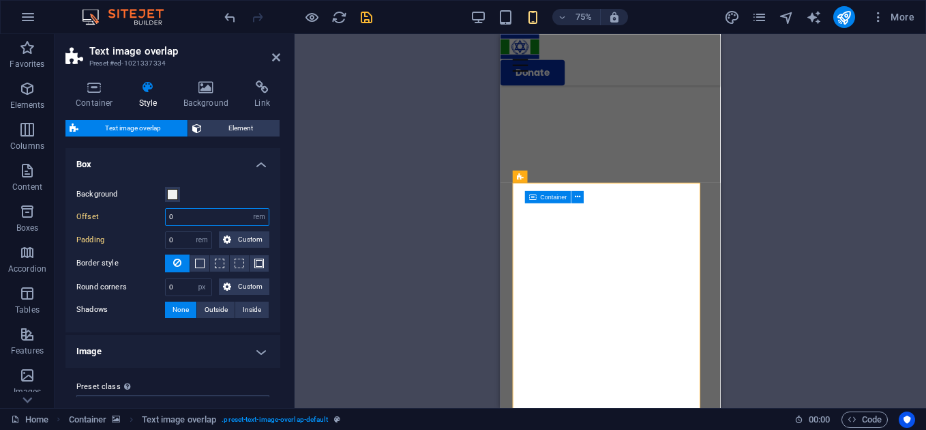
click at [186, 219] on input "0" at bounding box center [217, 217] width 103 height 16
type input "1"
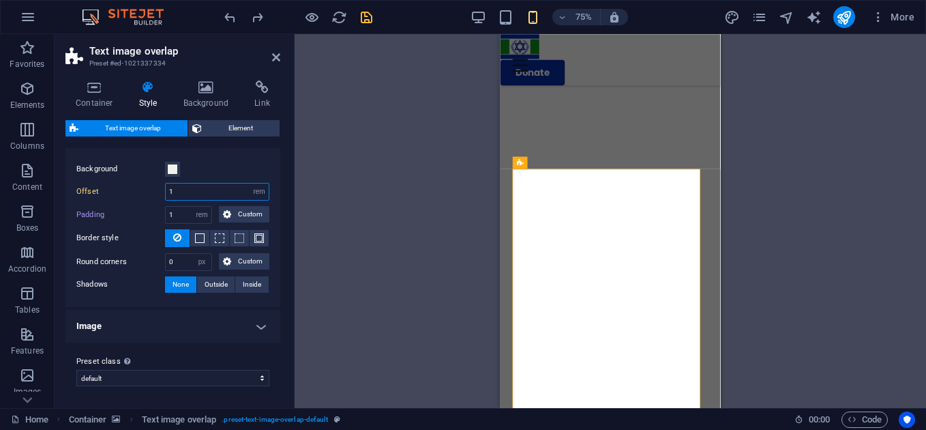
scroll to position [0, 0]
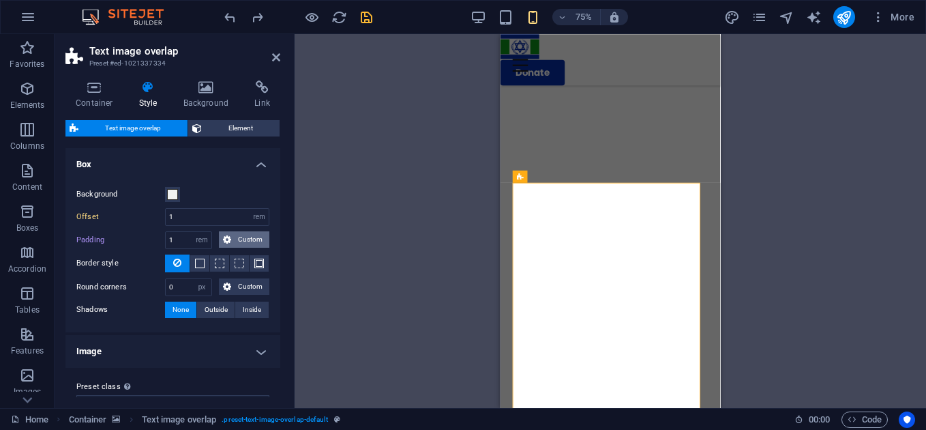
click at [257, 243] on span "Custom" at bounding box center [250, 239] width 30 height 16
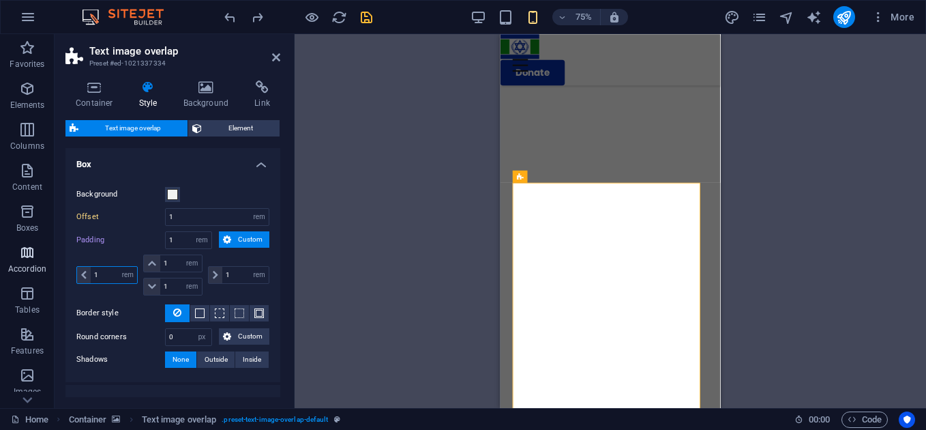
drag, startPoint x: 113, startPoint y: 274, endPoint x: 51, endPoint y: 262, distance: 62.6
click at [51, 262] on section "Favorites Elements Columns Content Boxes Accordion Tables Features Images Slide…" at bounding box center [463, 221] width 926 height 374
type input "0"
select select "DISABLED_OPTION_VALUE"
type input "1"
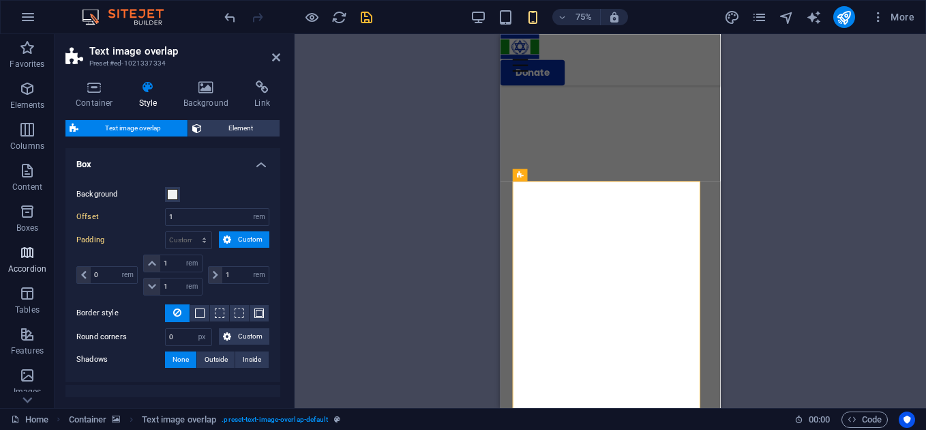
select select "rem"
type input "1"
click at [250, 241] on span "Custom" at bounding box center [250, 239] width 30 height 16
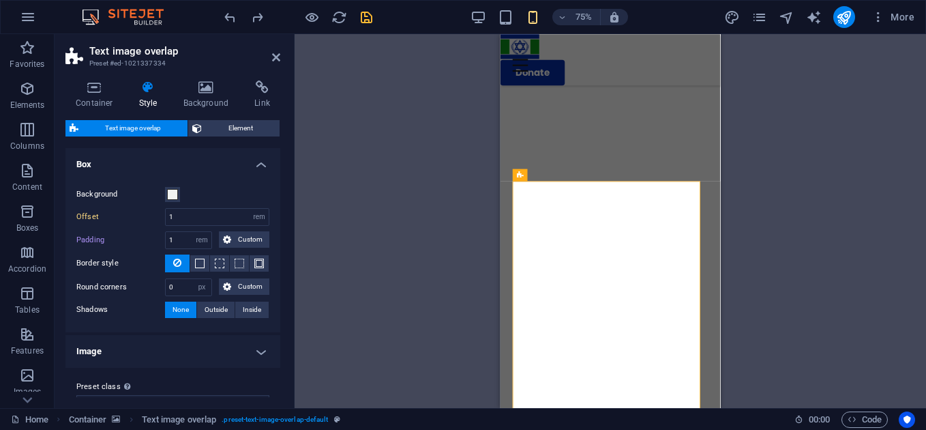
click at [265, 175] on div "Background Offset 1 rem px % vh vw Padding 1 rem px % vh vw Custom Custom 1 rem…" at bounding box center [173, 253] width 220 height 160
click at [262, 166] on h4 "Box" at bounding box center [172, 160] width 215 height 25
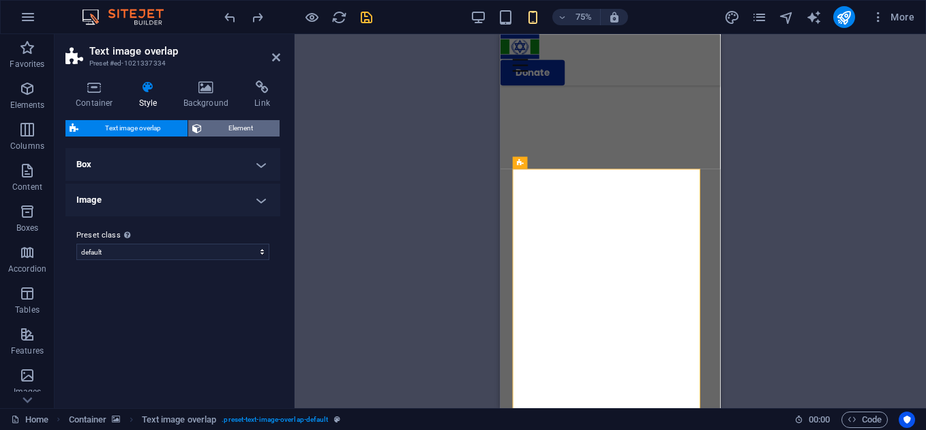
click at [247, 120] on span "Element" at bounding box center [241, 128] width 70 height 16
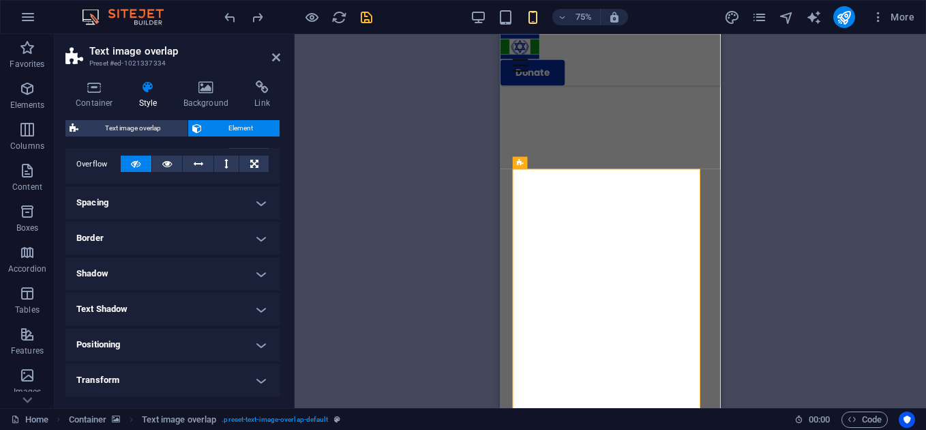
scroll to position [222, 0]
click at [259, 206] on h4 "Spacing" at bounding box center [172, 202] width 215 height 33
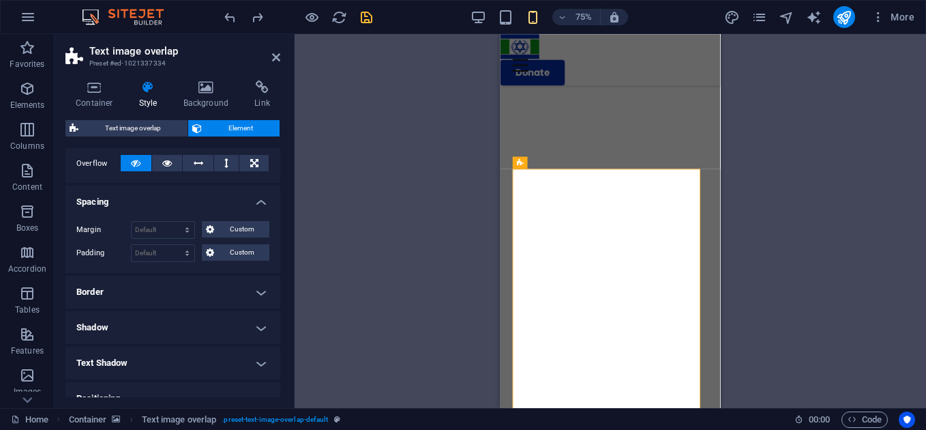
click at [259, 206] on h4 "Spacing" at bounding box center [172, 198] width 215 height 25
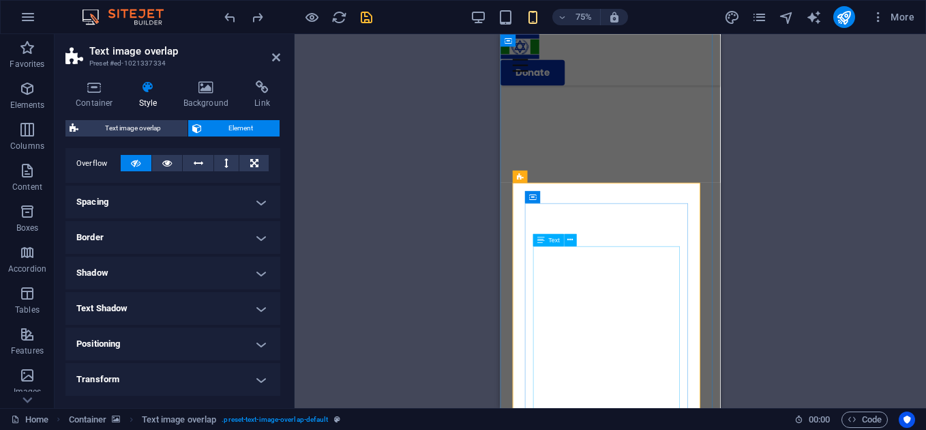
scroll to position [1466, 0]
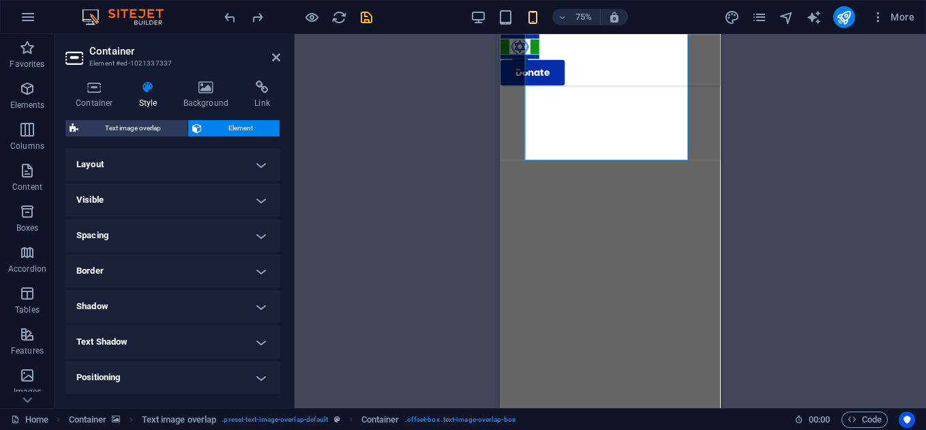
scroll to position [1762, 0]
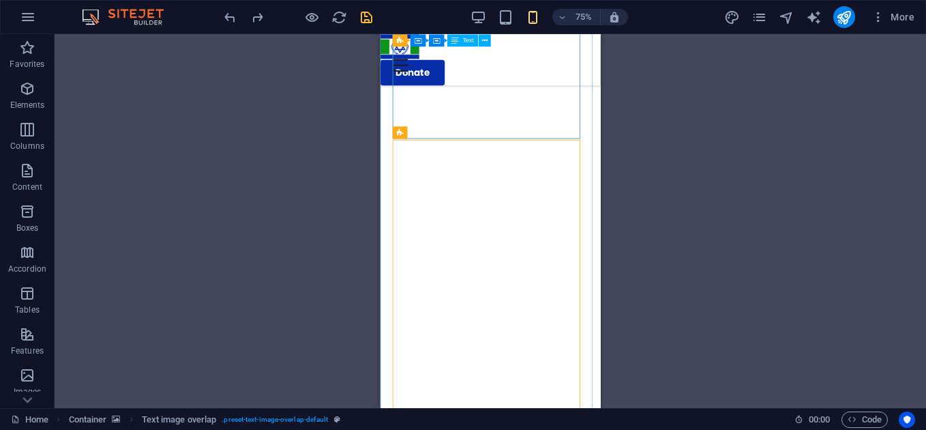
scroll to position [1456, 0]
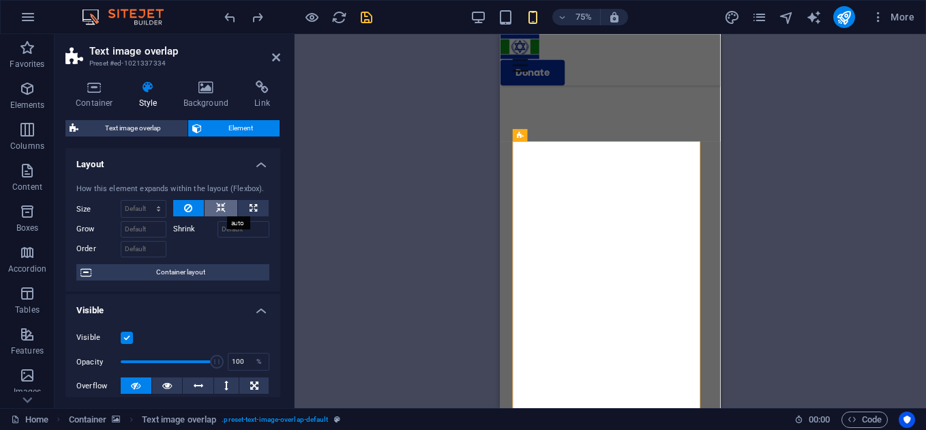
click at [219, 201] on icon at bounding box center [221, 208] width 10 height 16
click at [233, 203] on button at bounding box center [221, 208] width 33 height 16
click at [250, 207] on icon at bounding box center [254, 208] width 8 height 16
type input "100"
select select "%"
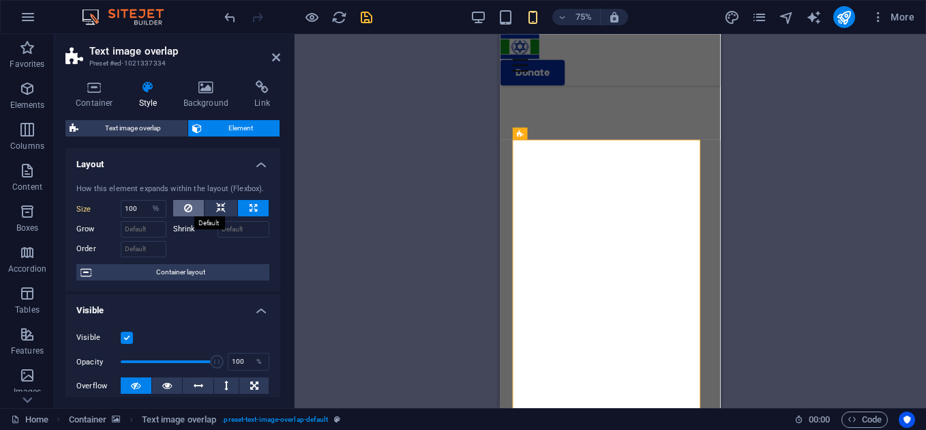
click at [192, 202] on button at bounding box center [188, 208] width 31 height 16
select select "DISABLED_OPTION_VALUE"
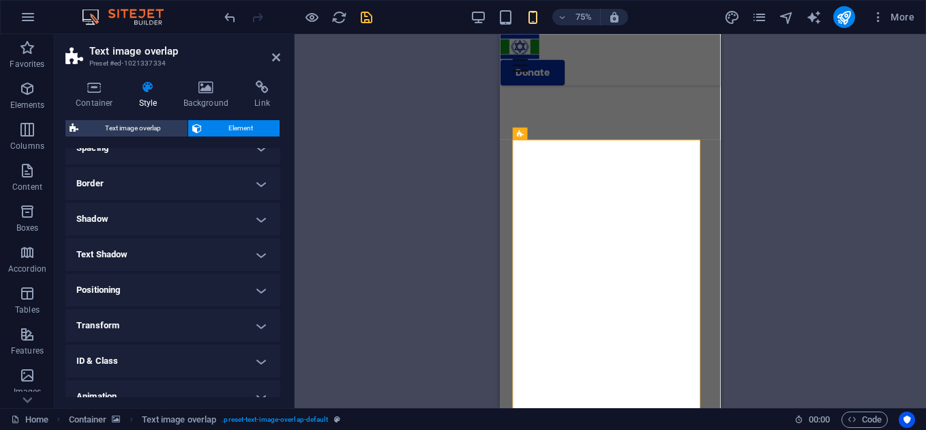
scroll to position [280, 0]
click at [265, 151] on h4 "Spacing" at bounding box center [172, 144] width 215 height 33
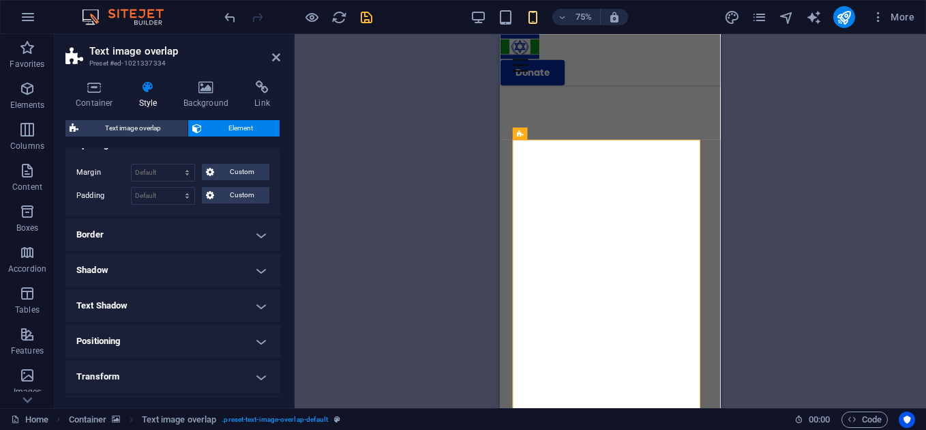
click at [265, 151] on h4 "Spacing" at bounding box center [172, 140] width 215 height 25
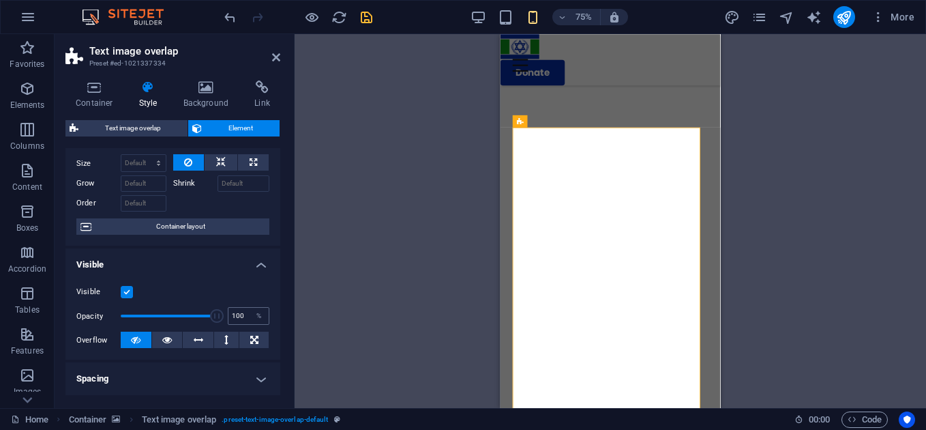
scroll to position [45, 0]
click at [100, 76] on div "Container Style Background Link Size Height Default px rem % vh vw Min. height …" at bounding box center [173, 239] width 237 height 338
click at [98, 91] on icon at bounding box center [94, 87] width 58 height 14
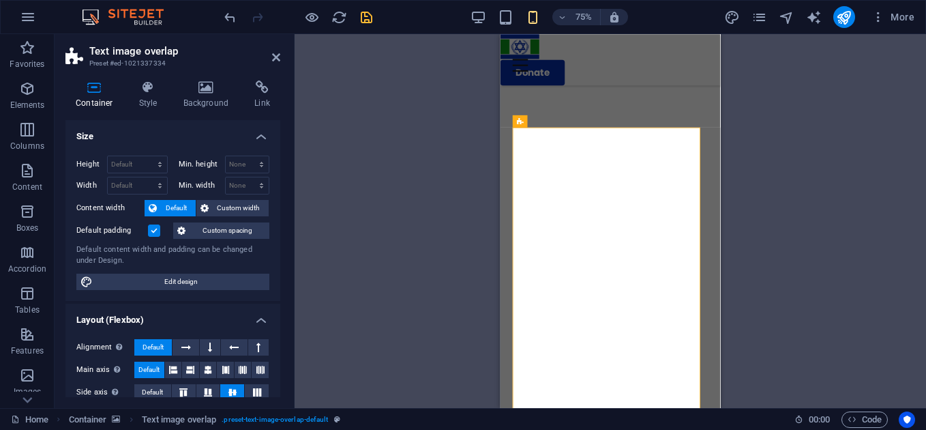
click at [156, 228] on label at bounding box center [154, 230] width 12 height 12
click at [0, 0] on input "Default padding" at bounding box center [0, 0] width 0 height 0
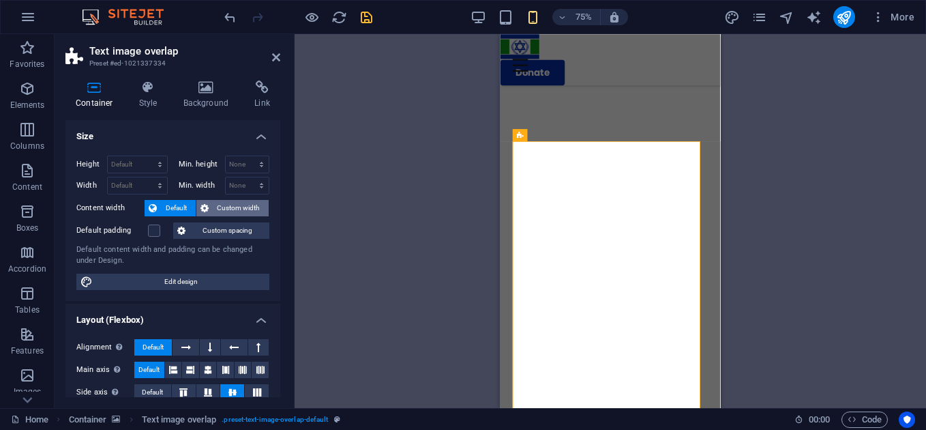
click at [224, 206] on span "Custom width" at bounding box center [239, 208] width 53 height 16
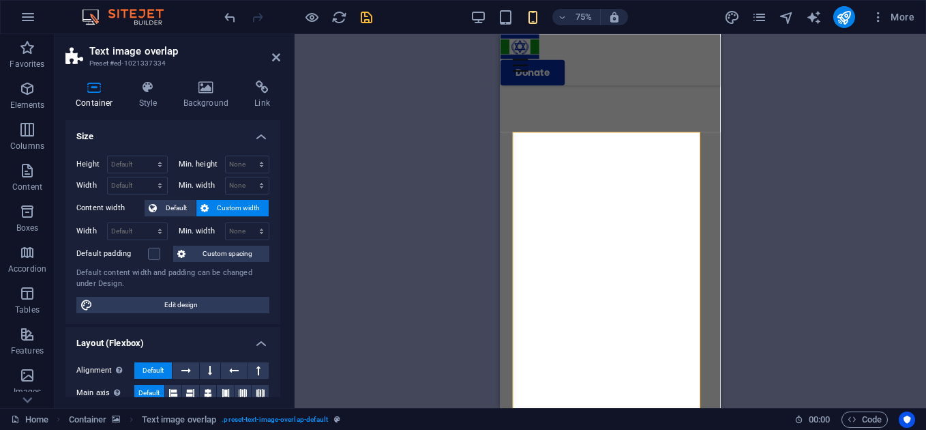
scroll to position [1461, 0]
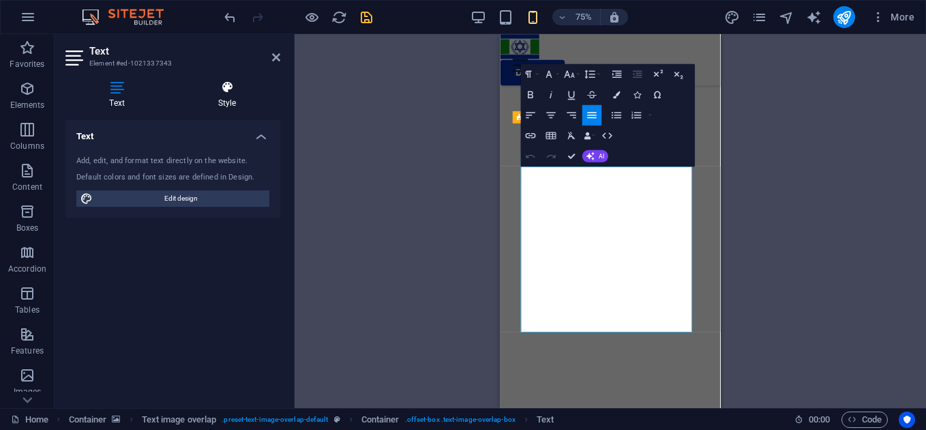
click at [237, 92] on icon at bounding box center [227, 87] width 106 height 14
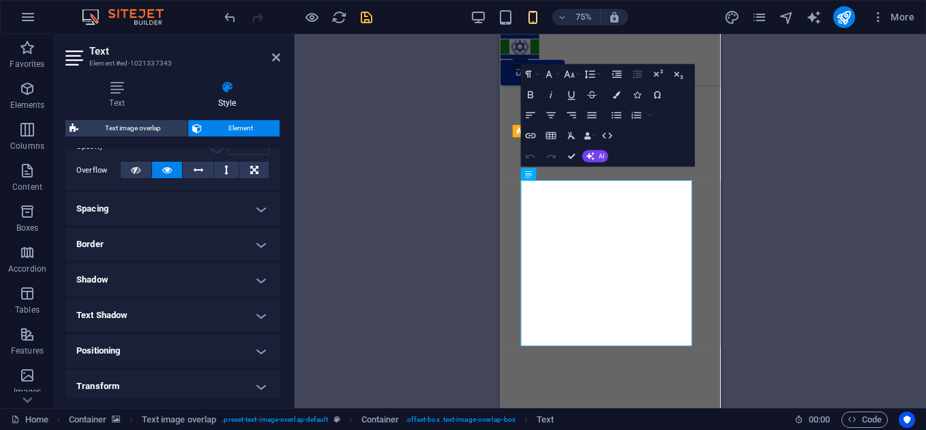
scroll to position [216, 0]
click at [264, 213] on h4 "Spacing" at bounding box center [172, 208] width 215 height 33
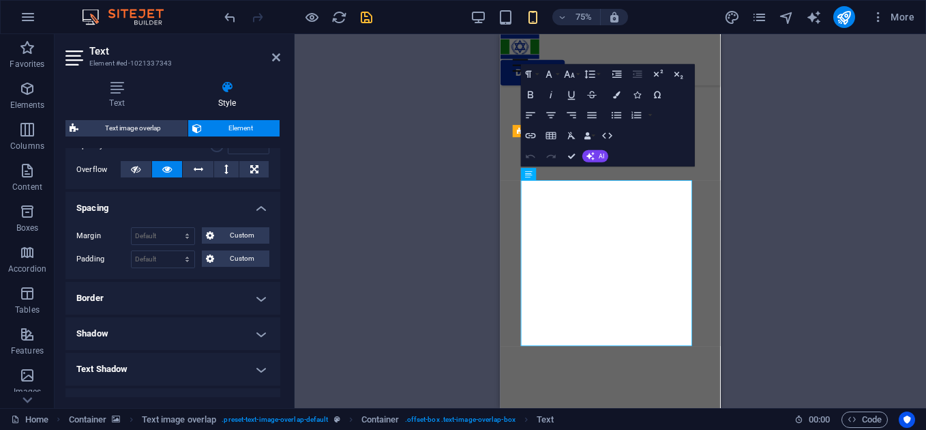
click at [264, 213] on h4 "Spacing" at bounding box center [172, 204] width 215 height 25
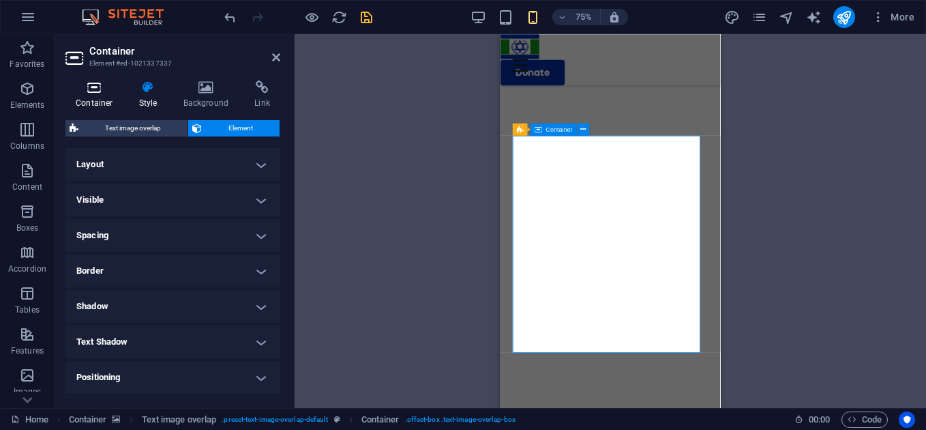
click at [85, 88] on icon at bounding box center [94, 87] width 58 height 14
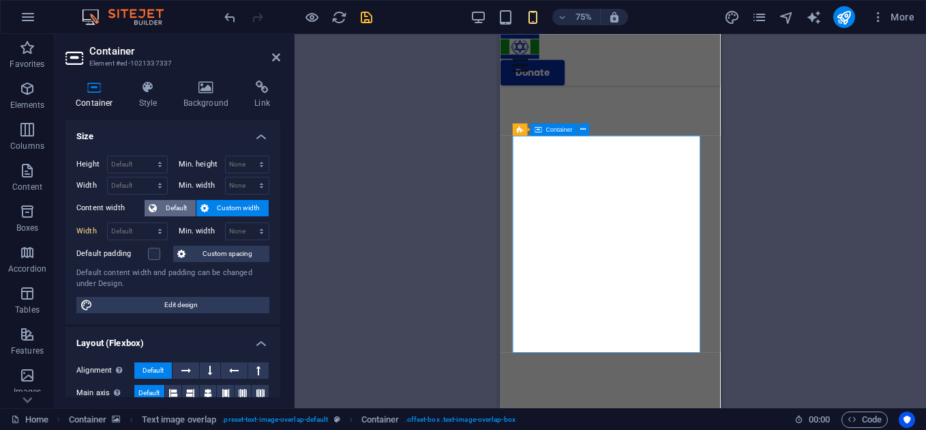
click at [190, 210] on span "Default" at bounding box center [176, 208] width 31 height 16
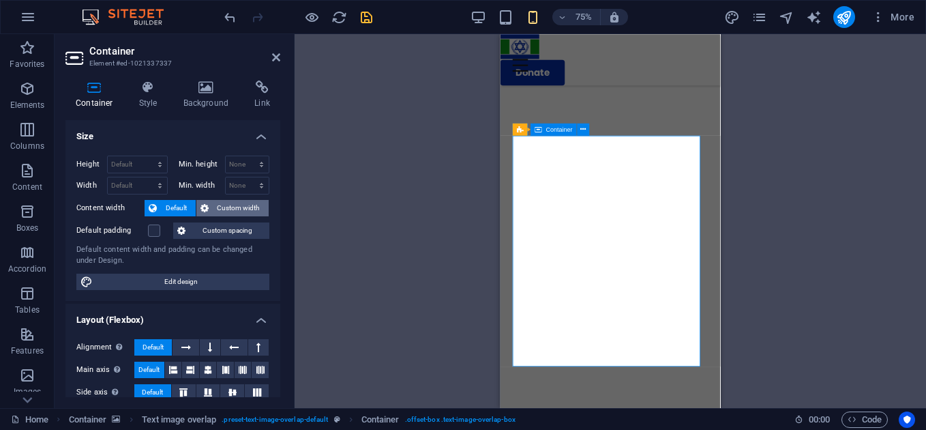
click at [224, 211] on span "Custom width" at bounding box center [239, 208] width 53 height 16
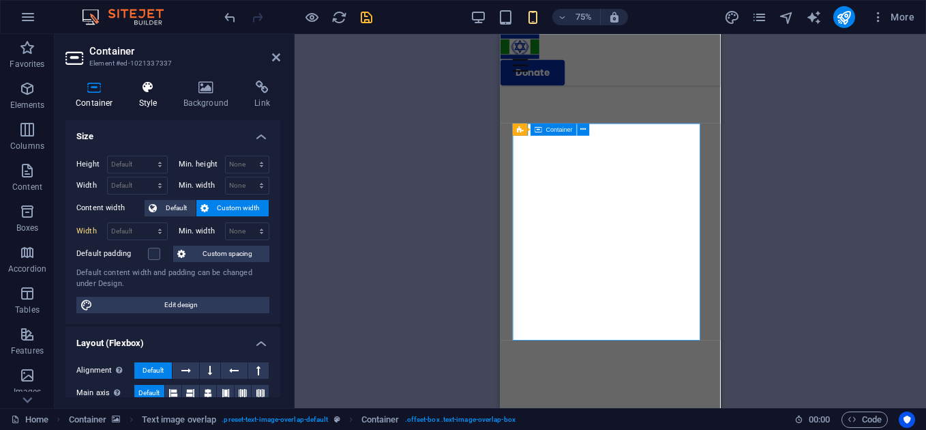
click at [145, 94] on h4 "Style" at bounding box center [151, 94] width 44 height 29
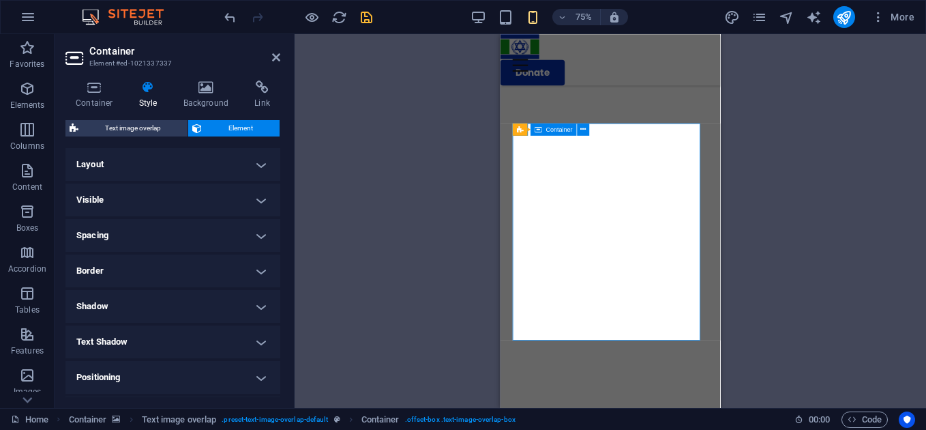
click at [235, 242] on h4 "Spacing" at bounding box center [172, 235] width 215 height 33
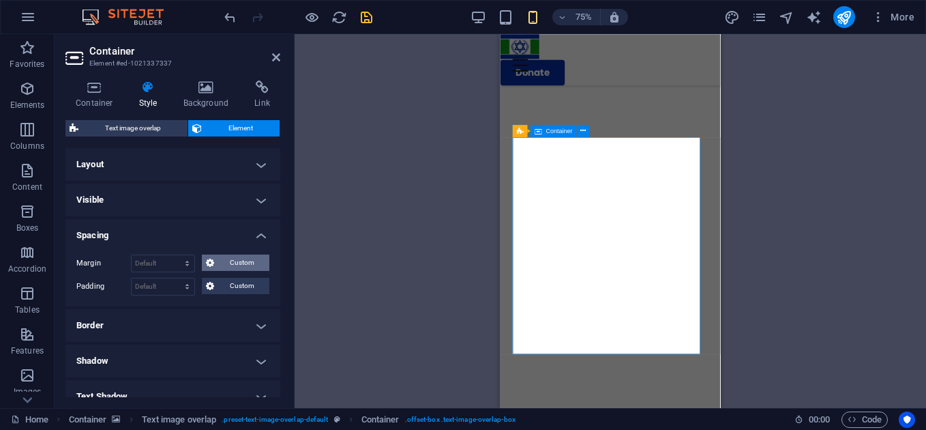
click at [229, 259] on span "Custom" at bounding box center [241, 262] width 47 height 16
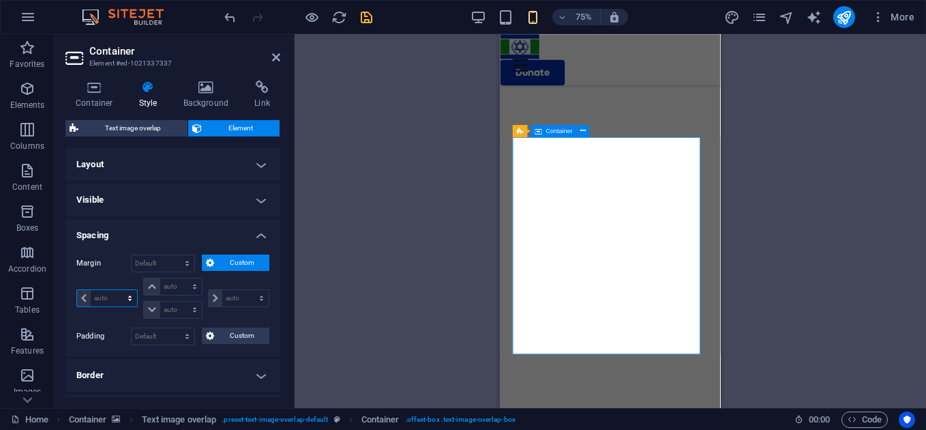
click at [116, 295] on select "auto px % rem vw vh" at bounding box center [107, 298] width 60 height 16
select select "px"
click at [117, 290] on select "auto px % rem vw vh" at bounding box center [107, 298] width 60 height 16
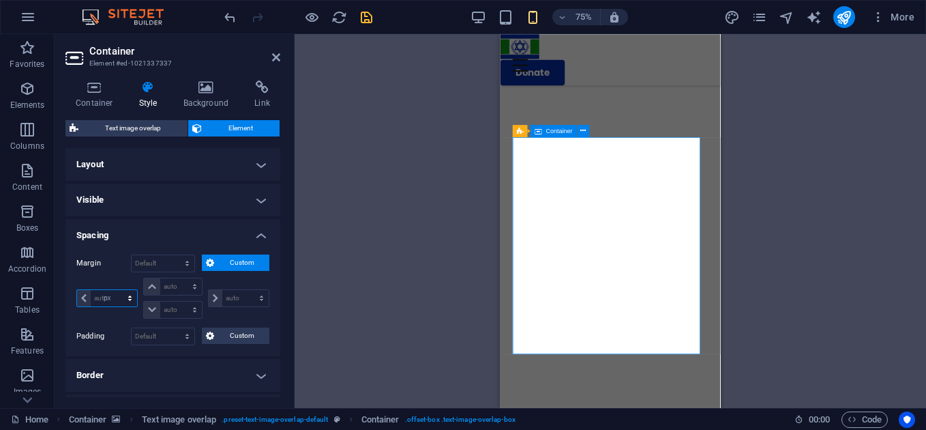
type input "0"
select select "px"
type input "0"
select select "px"
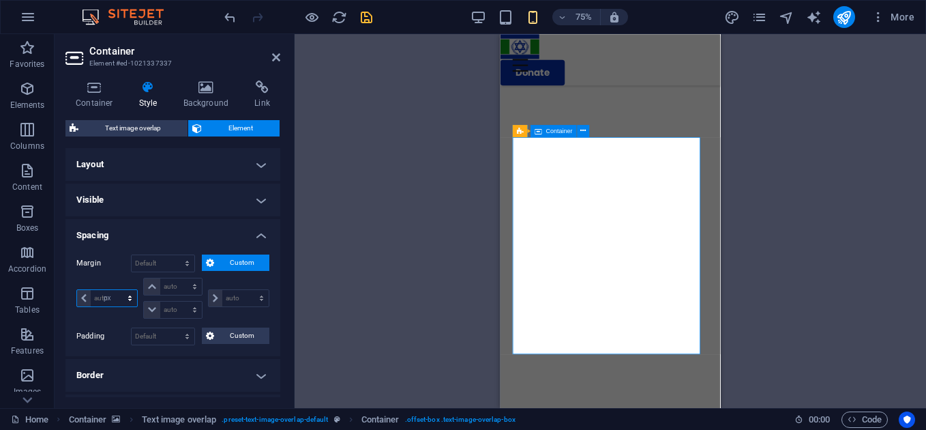
type input "0"
select select "px"
type input "0"
select select "px"
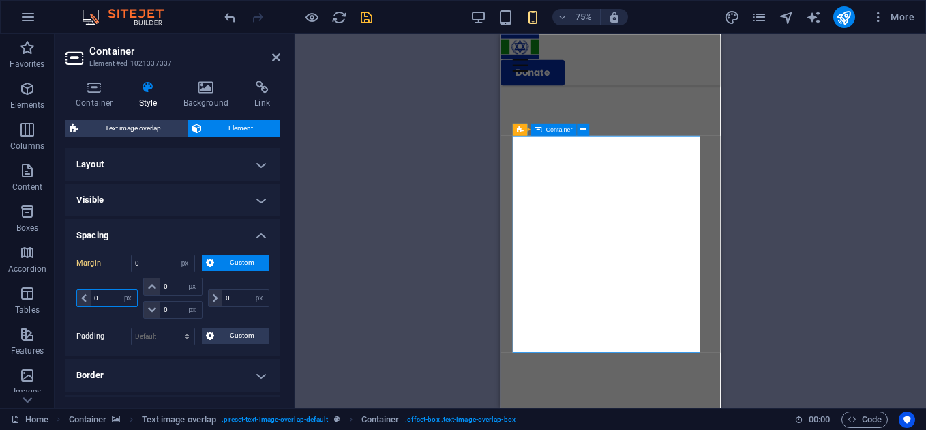
click at [91, 298] on input "0" at bounding box center [114, 298] width 46 height 16
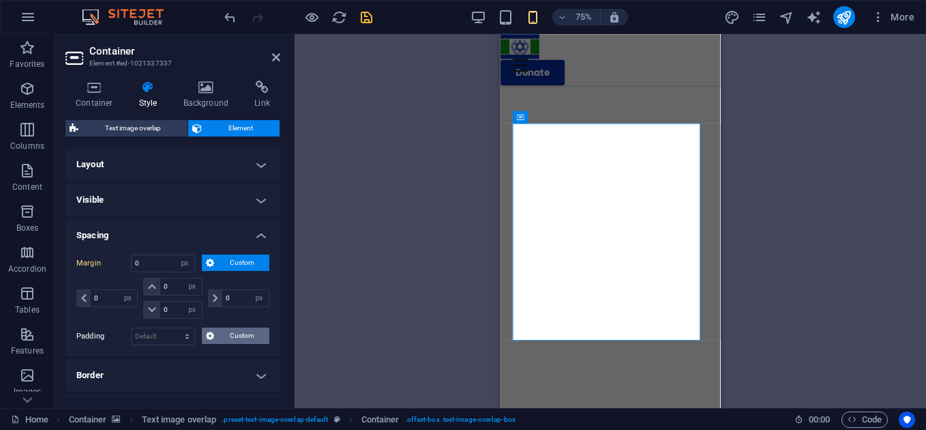
click at [227, 340] on span "Custom" at bounding box center [241, 335] width 47 height 16
click at [111, 368] on input "number" at bounding box center [114, 371] width 46 height 16
type input "0"
select select "px"
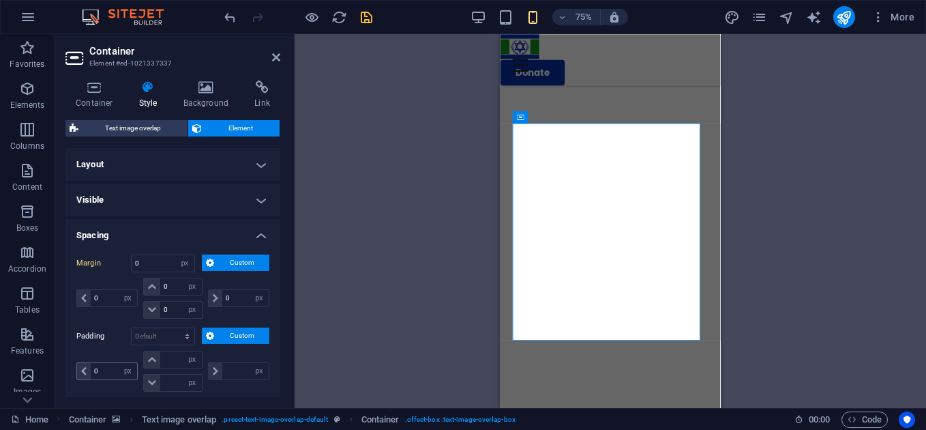
type input "0"
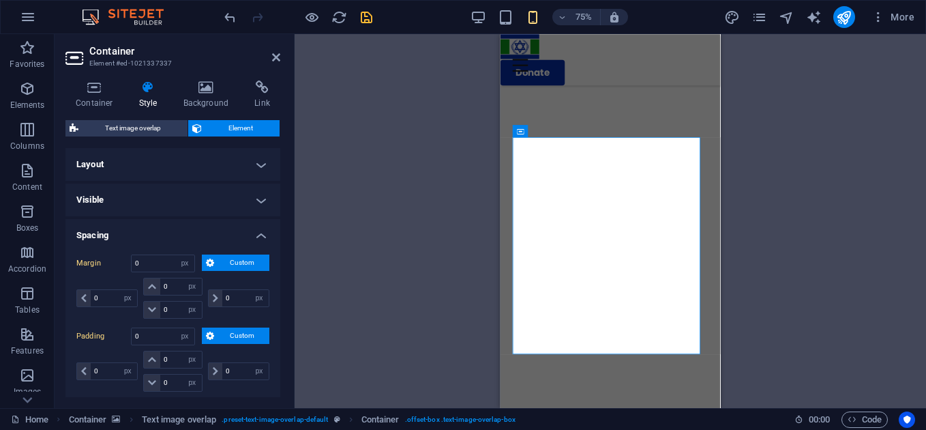
click at [756, 171] on div "Drag here to replace the existing content. Press “Ctrl” if you want to create a…" at bounding box center [611, 221] width 632 height 374
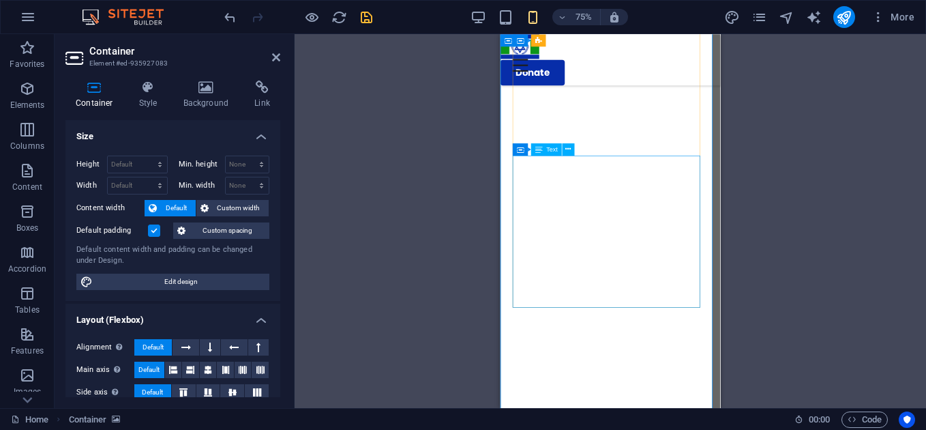
scroll to position [1231, 0]
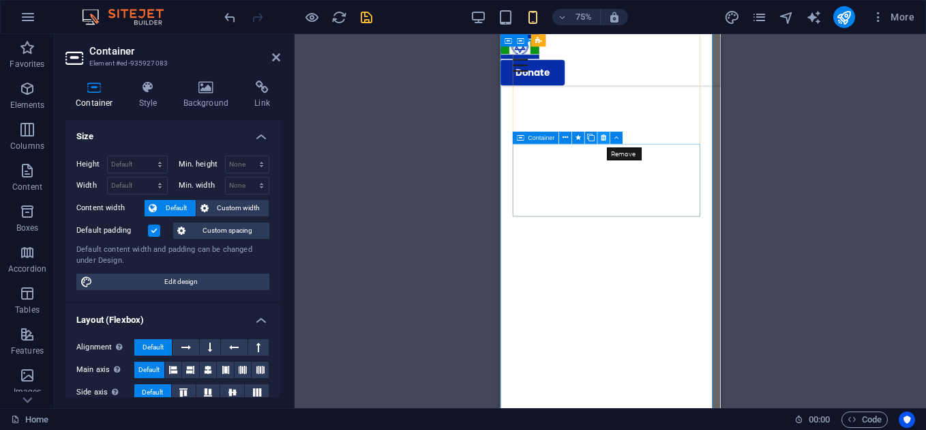
click at [601, 134] on icon at bounding box center [603, 137] width 5 height 11
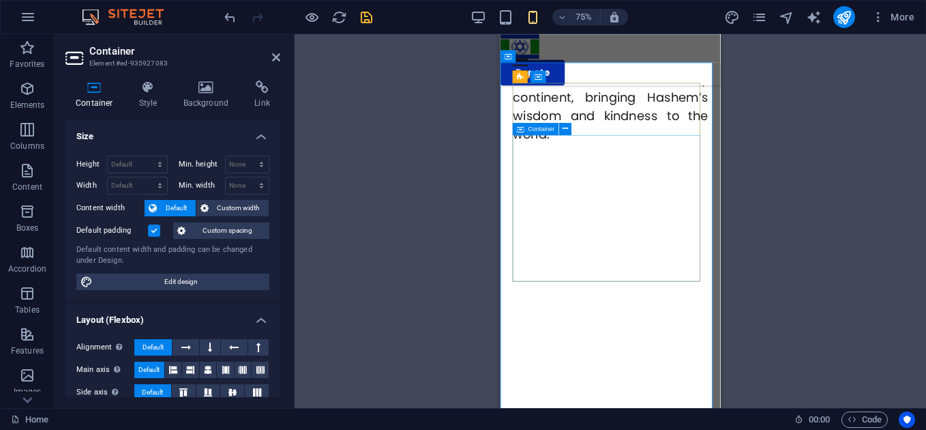
scroll to position [988, 0]
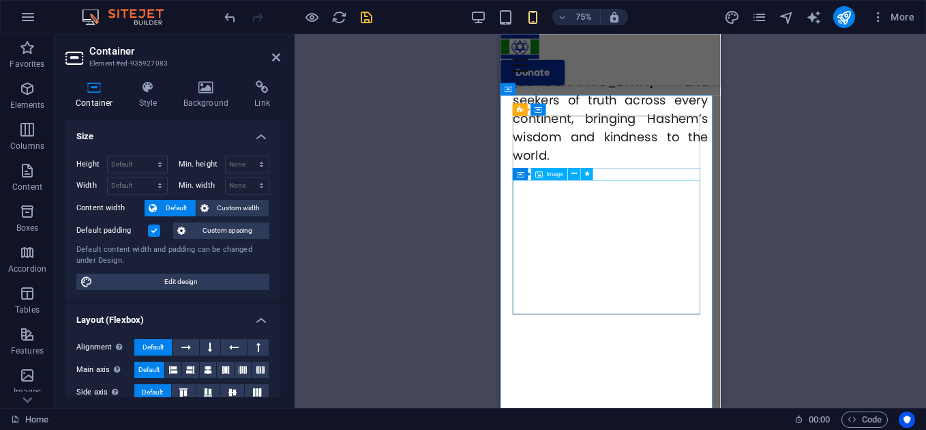
click at [547, 179] on div "Image" at bounding box center [549, 174] width 37 height 12
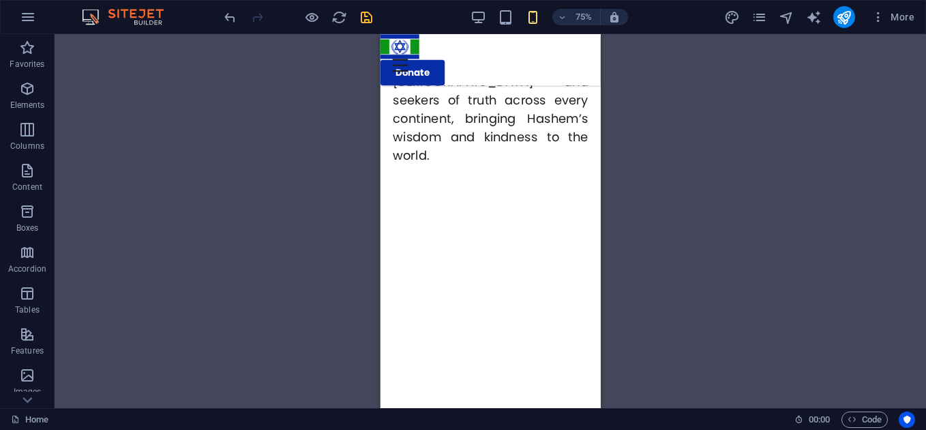
click at [670, 231] on div "Drag here to replace the existing content. Press “Ctrl” if you want to create a…" at bounding box center [491, 221] width 872 height 374
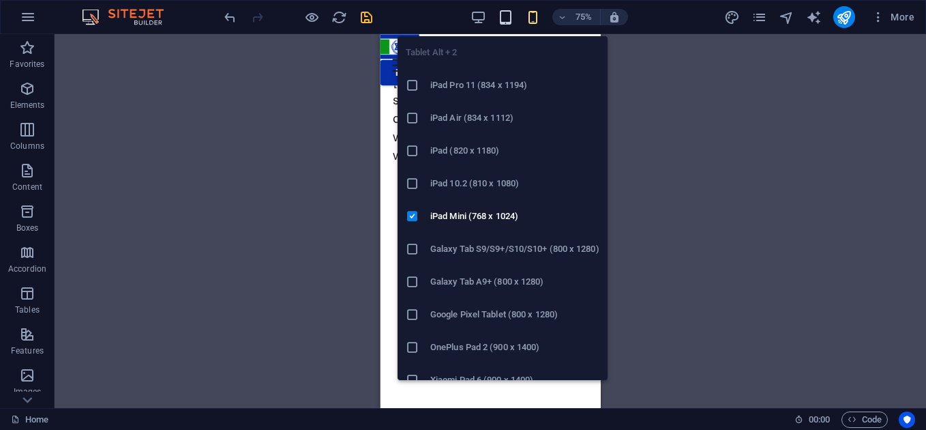
click at [501, 23] on icon "button" at bounding box center [506, 18] width 16 height 16
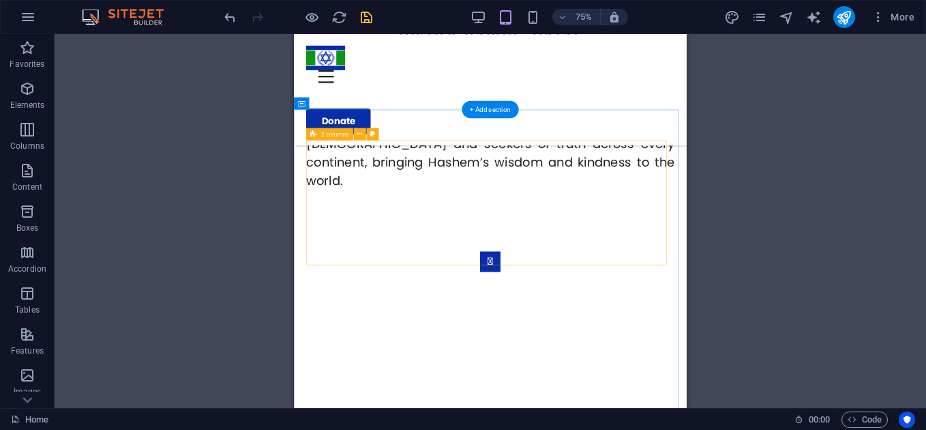
scroll to position [912, 0]
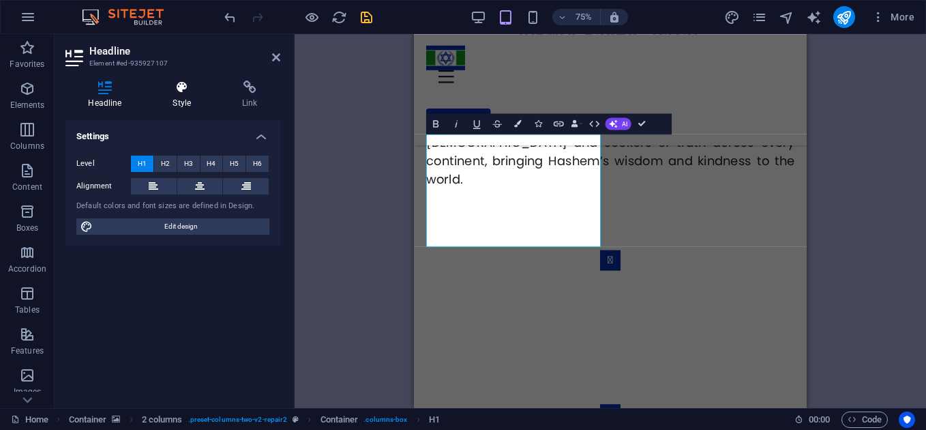
click at [187, 102] on h4 "Style" at bounding box center [185, 94] width 70 height 29
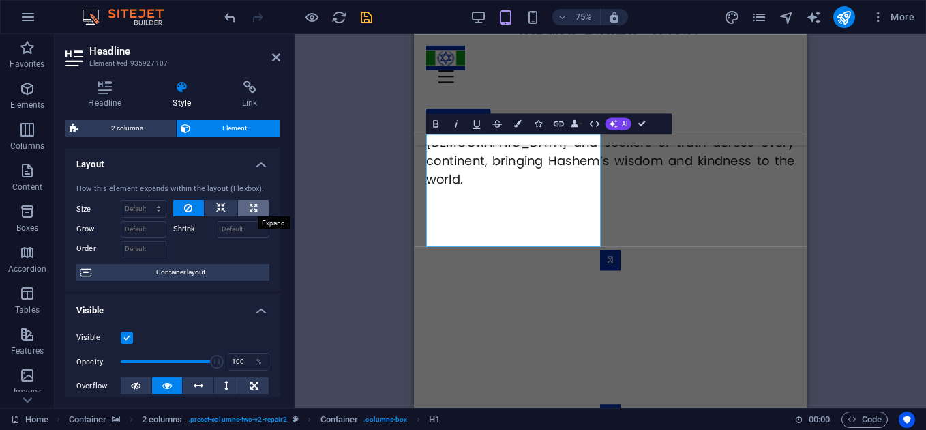
click at [255, 205] on button at bounding box center [253, 208] width 31 height 16
type input "100"
select select "%"
click at [225, 209] on button at bounding box center [221, 208] width 33 height 16
select select "DISABLED_OPTION_VALUE"
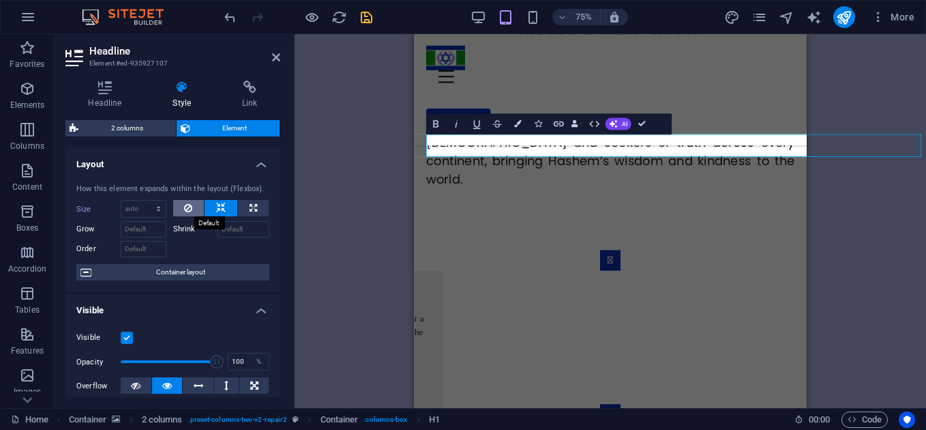
click at [186, 211] on icon at bounding box center [188, 208] width 8 height 16
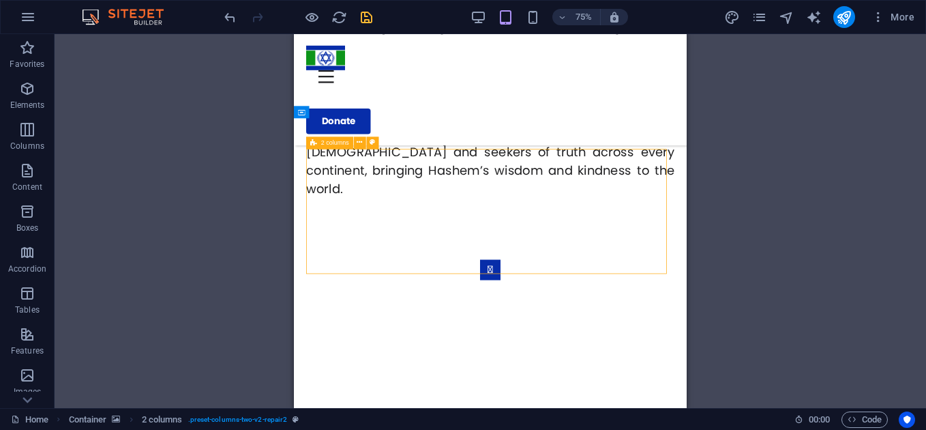
scroll to position [898, 0]
click at [314, 144] on icon at bounding box center [313, 142] width 7 height 12
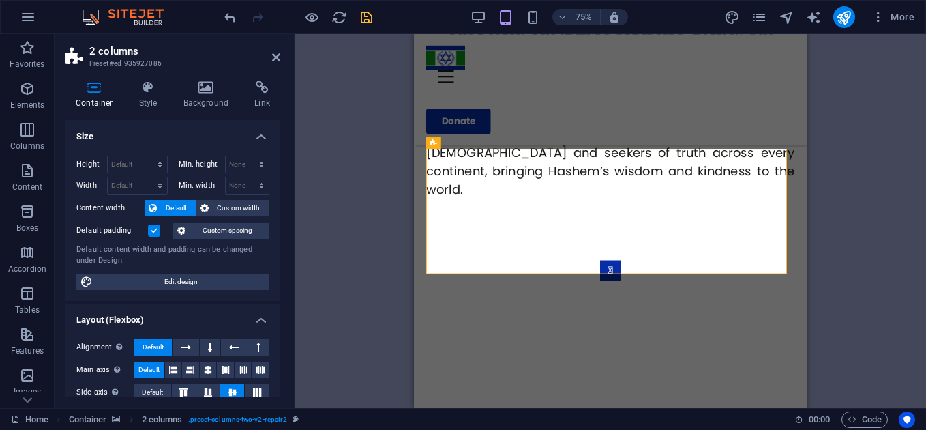
click at [151, 234] on label at bounding box center [154, 230] width 12 height 12
click at [0, 0] on input "Default padding" at bounding box center [0, 0] width 0 height 0
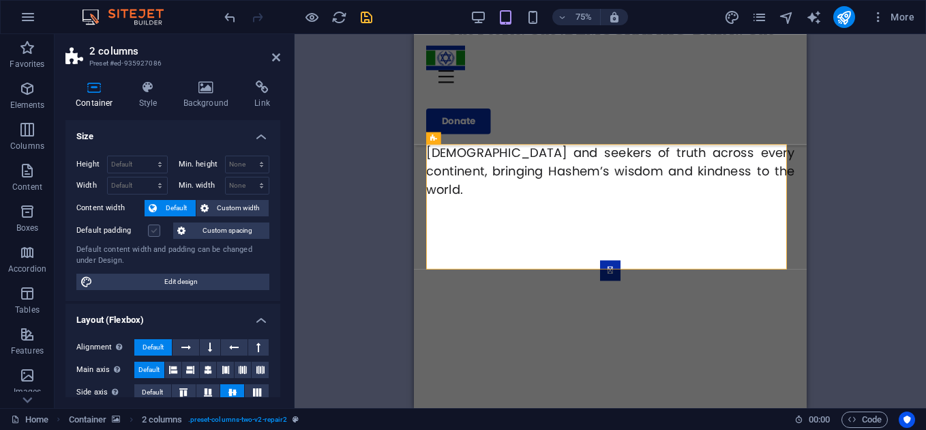
click at [151, 231] on label at bounding box center [154, 230] width 12 height 12
click at [0, 0] on input "Default padding" at bounding box center [0, 0] width 0 height 0
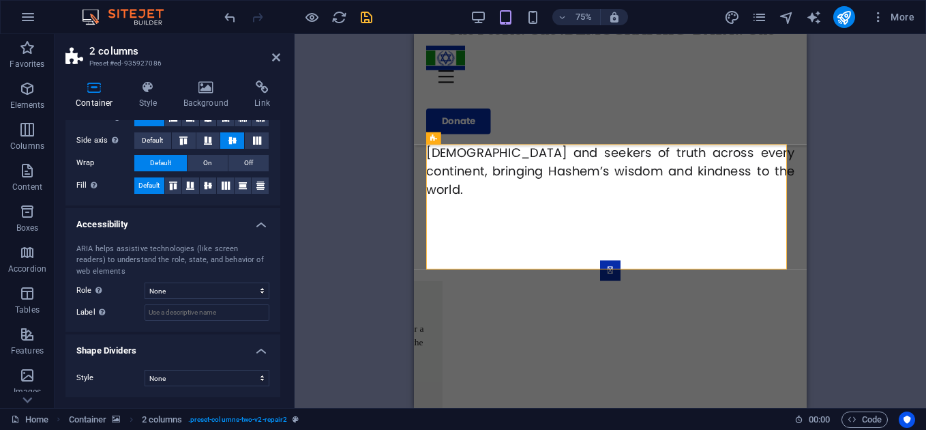
scroll to position [0, 0]
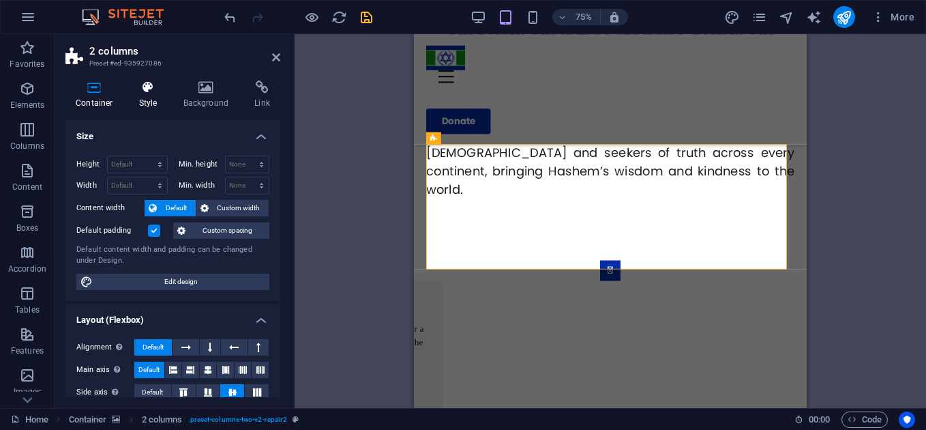
click at [153, 86] on icon at bounding box center [148, 87] width 39 height 14
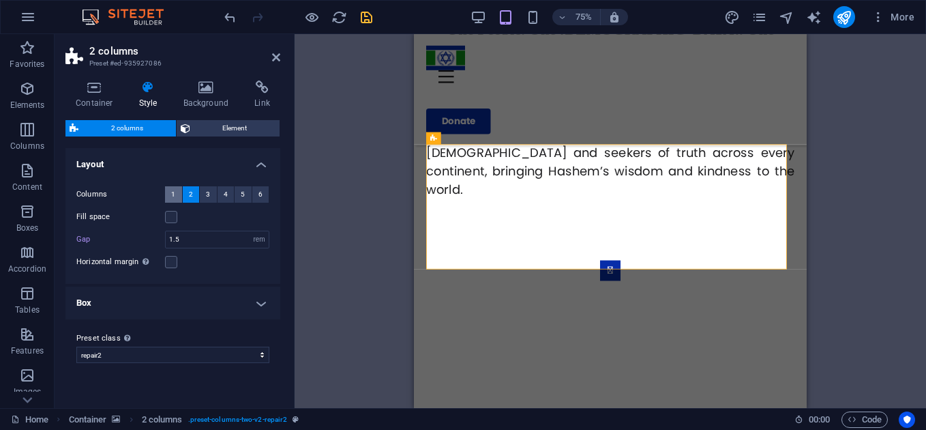
click at [175, 192] on span "1" at bounding box center [173, 194] width 4 height 16
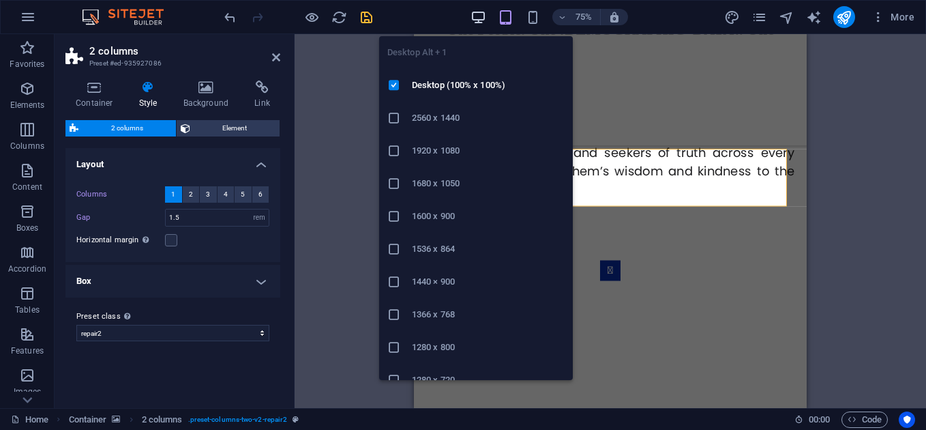
click at [476, 19] on icon "button" at bounding box center [479, 18] width 16 height 16
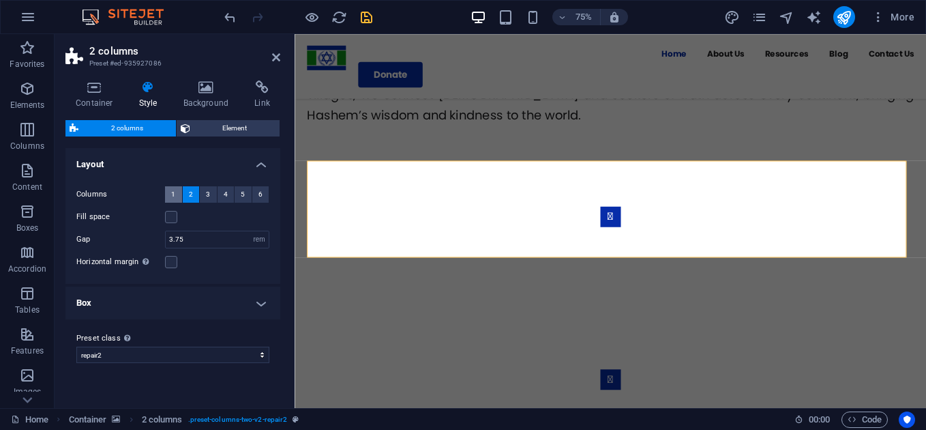
click at [175, 195] on span "1" at bounding box center [173, 194] width 4 height 16
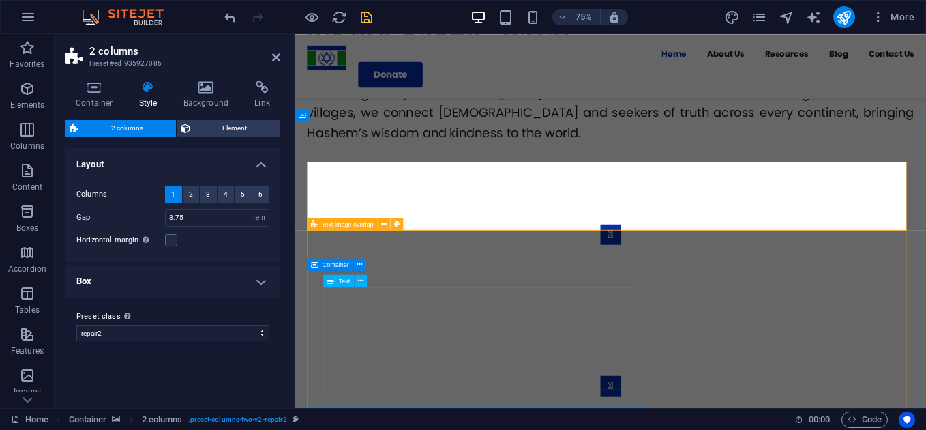
scroll to position [873, 0]
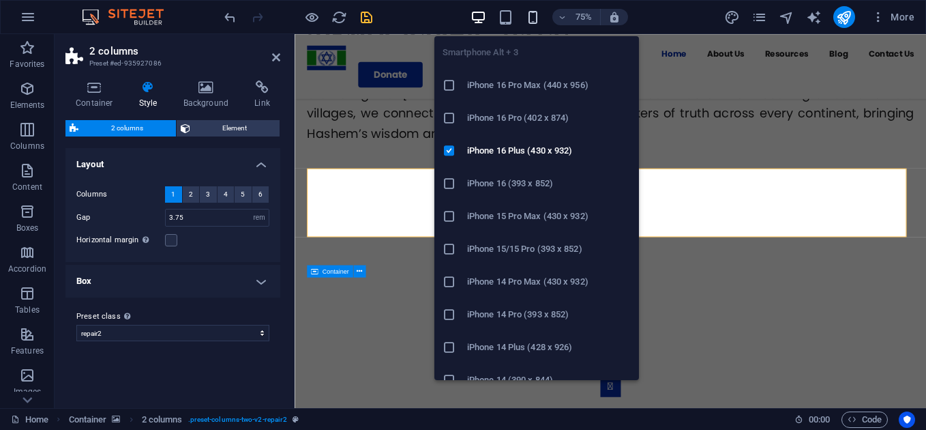
click at [537, 19] on icon "button" at bounding box center [533, 18] width 16 height 16
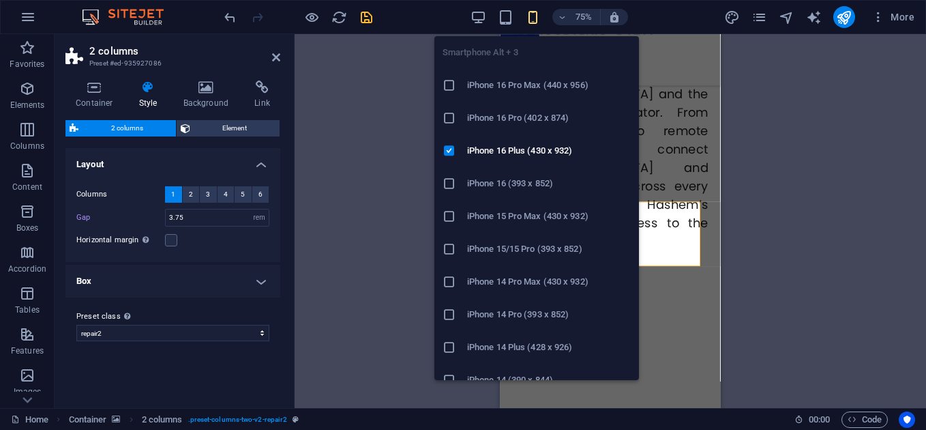
type input "1.5"
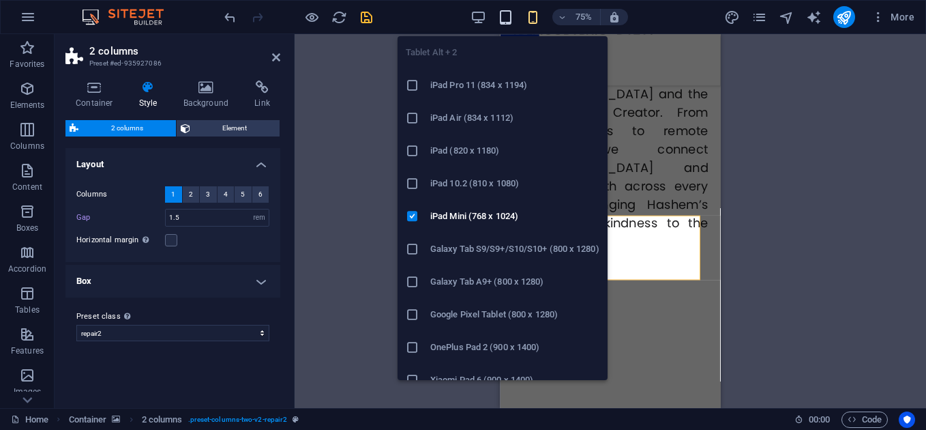
click at [505, 16] on icon "button" at bounding box center [506, 18] width 16 height 16
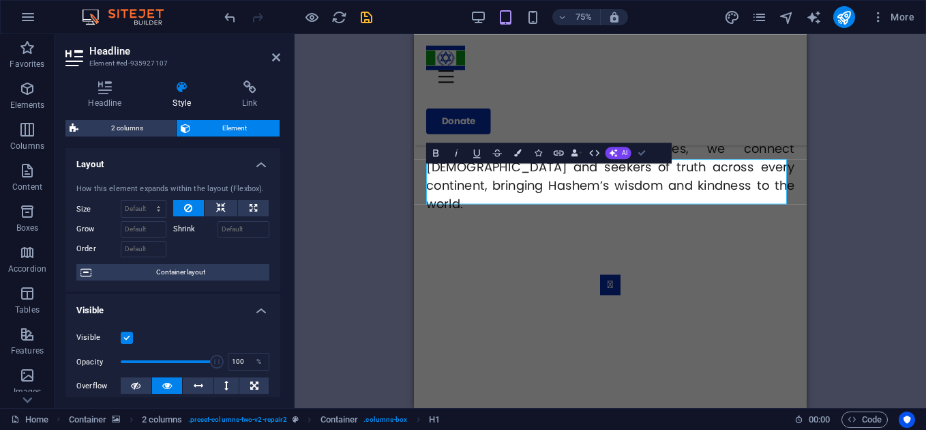
scroll to position [879, 0]
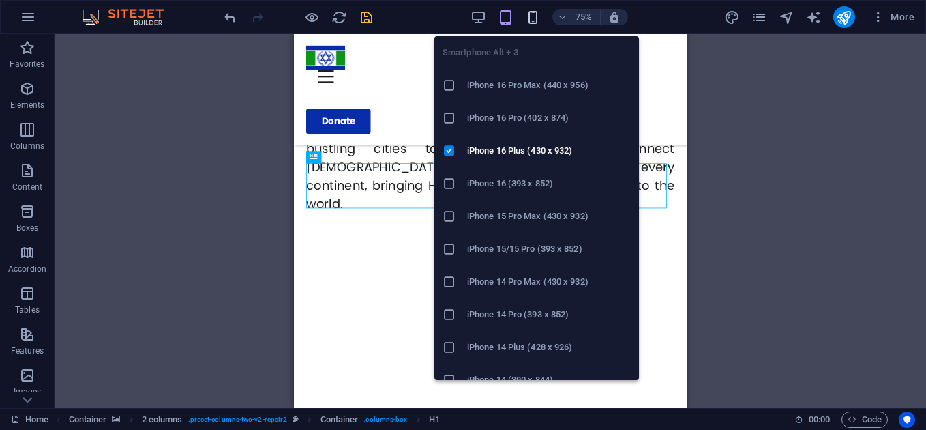
click at [528, 16] on icon "button" at bounding box center [533, 18] width 16 height 16
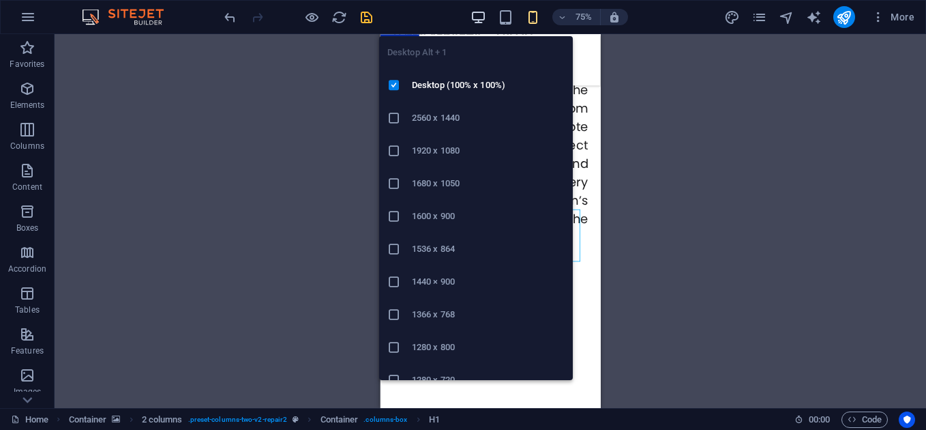
click at [479, 16] on icon "button" at bounding box center [479, 18] width 16 height 16
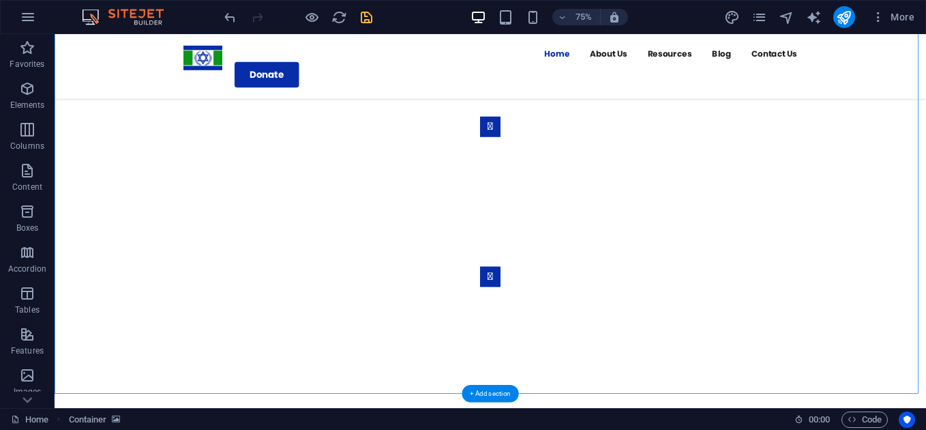
scroll to position [1019, 0]
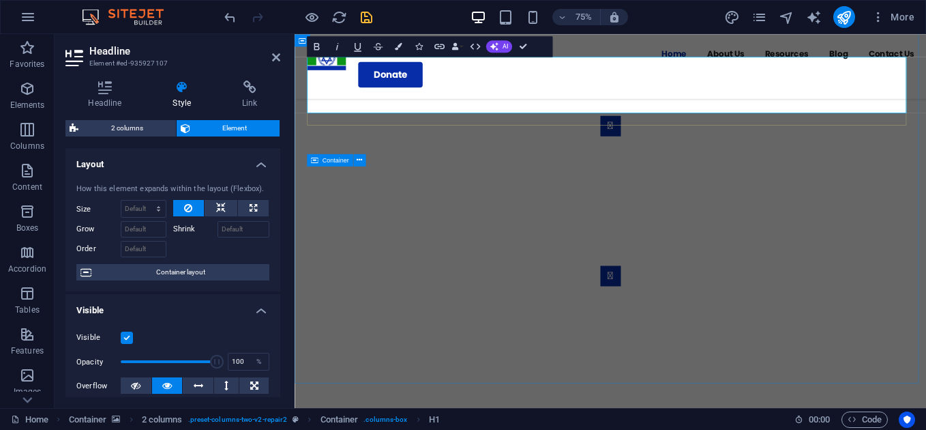
scroll to position [1037, 0]
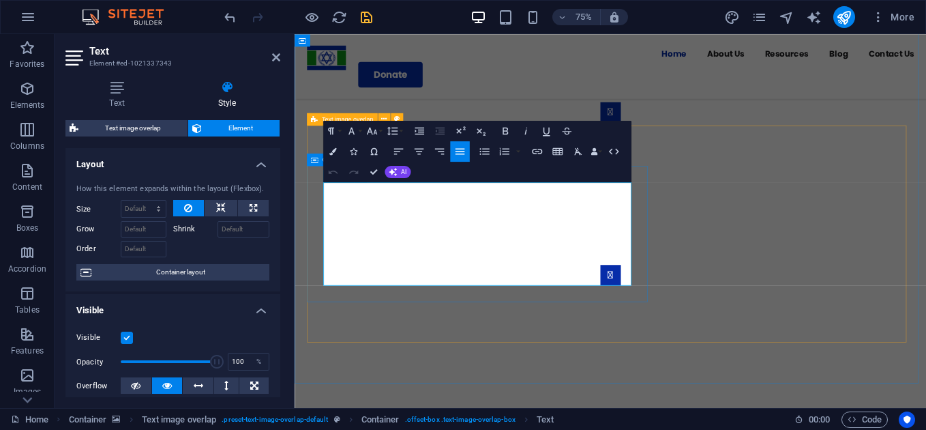
click at [341, 130] on button "Paragraph Format" at bounding box center [333, 131] width 20 height 20
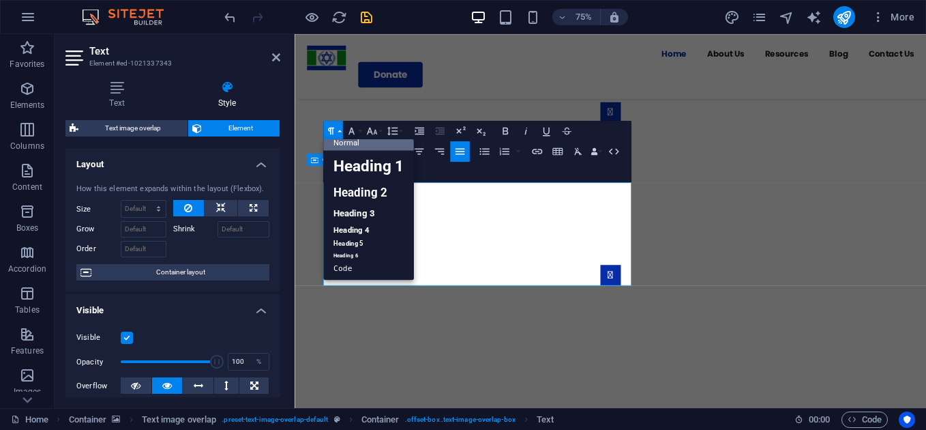
scroll to position [11, 0]
click at [358, 131] on button "Font Family" at bounding box center [354, 131] width 20 height 20
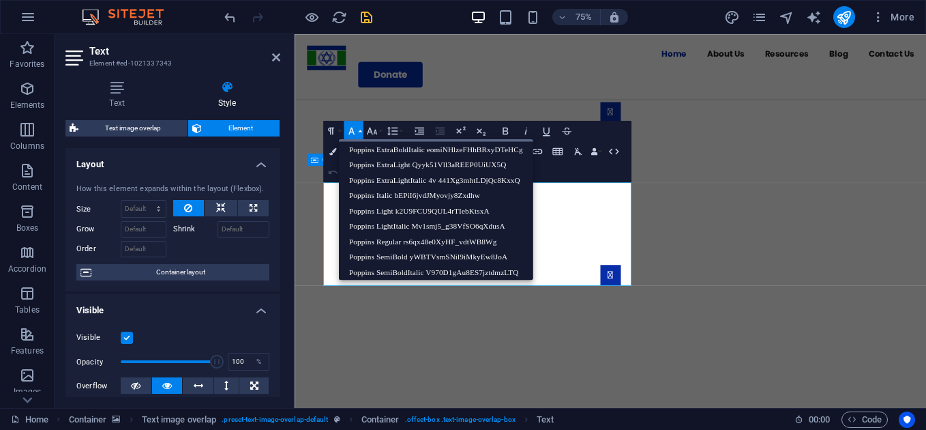
scroll to position [230, 0]
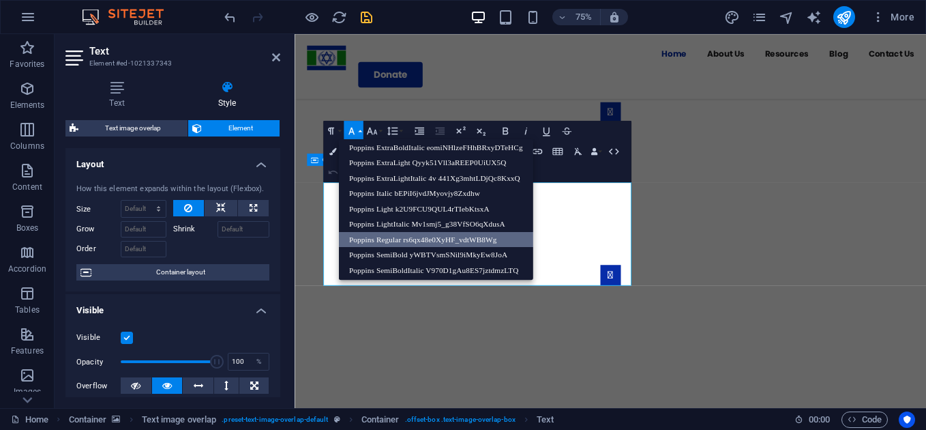
click at [426, 239] on link "Poppins Regular rs6qx48e0XyHF_vdtWB8Wg" at bounding box center [436, 240] width 194 height 16
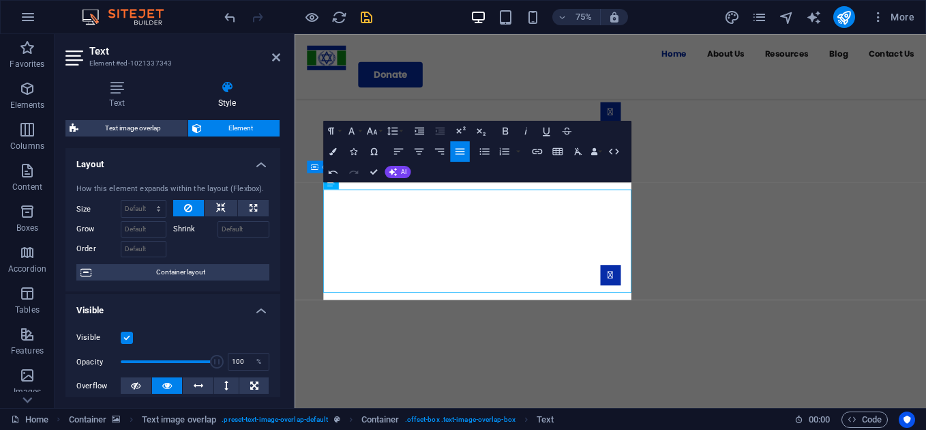
scroll to position [1027, 0]
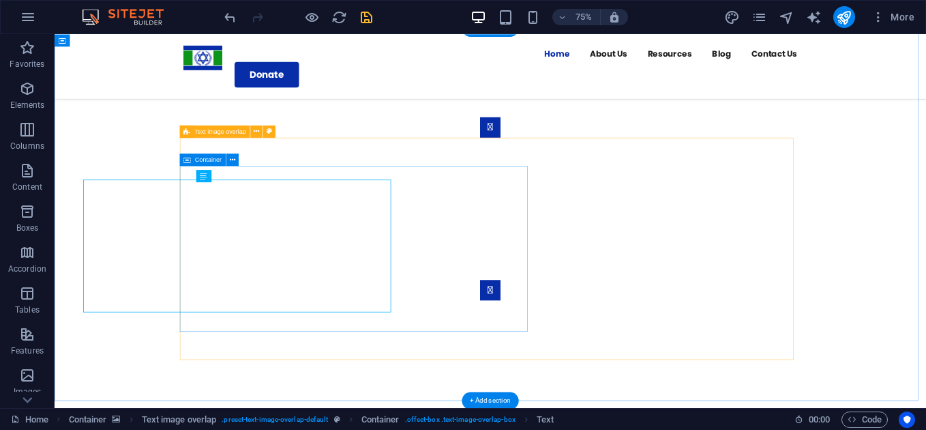
scroll to position [1020, 0]
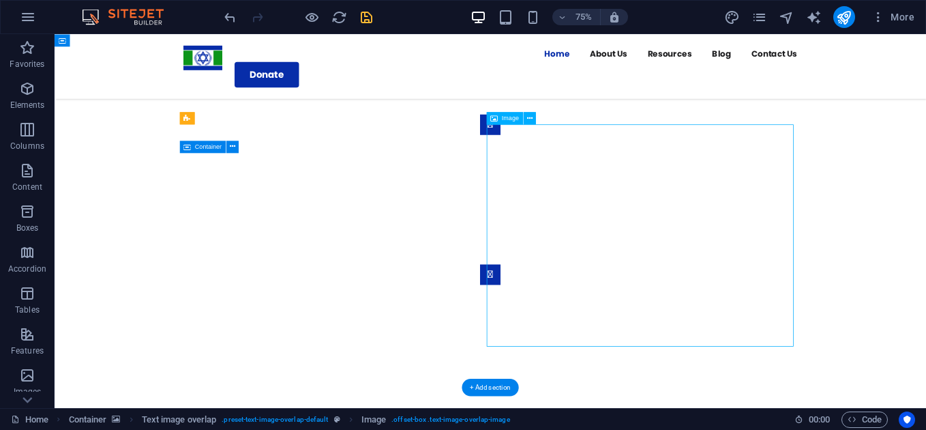
drag, startPoint x: 939, startPoint y: 246, endPoint x: 618, endPoint y: 246, distance: 320.6
select select "%"
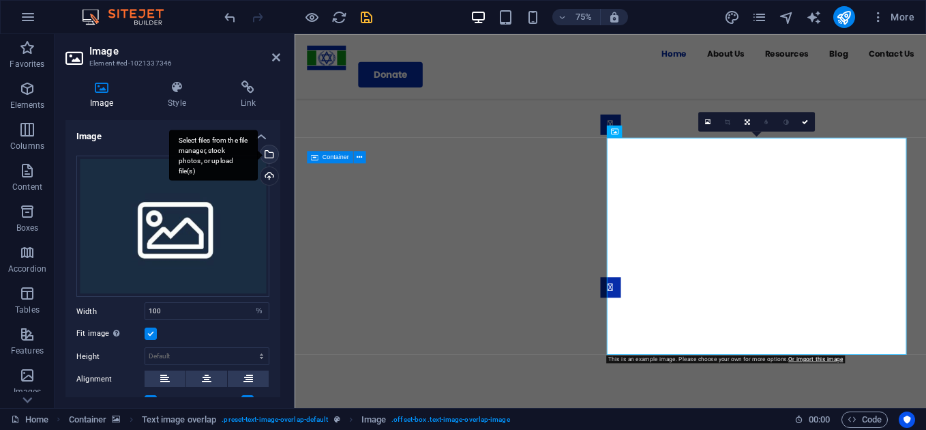
click at [258, 150] on div "Select files from the file manager, stock photos, or upload file(s)" at bounding box center [213, 155] width 89 height 51
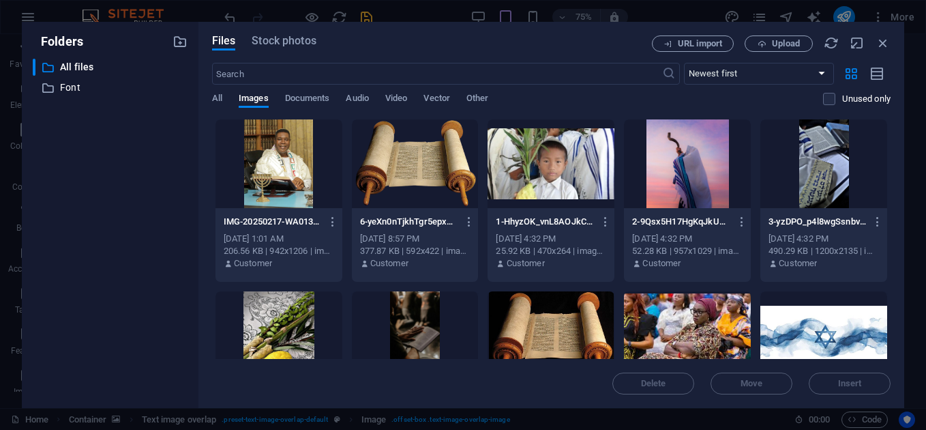
click at [408, 162] on div at bounding box center [415, 163] width 127 height 89
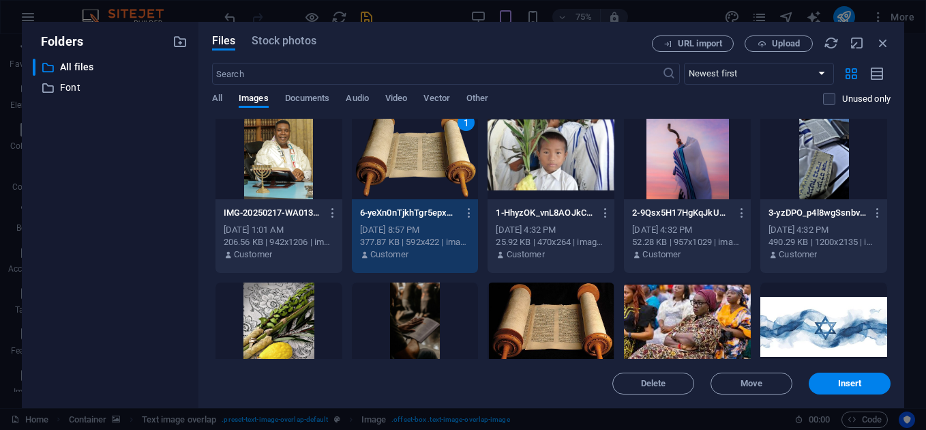
scroll to position [0, 0]
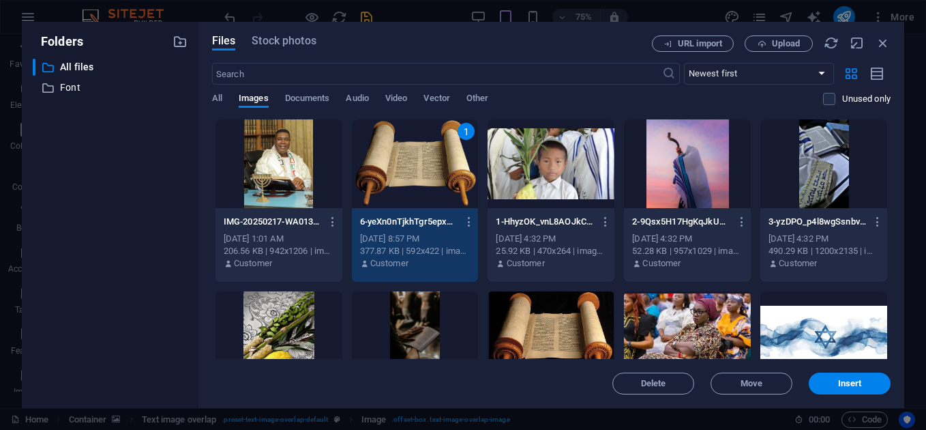
click at [408, 171] on div "1" at bounding box center [415, 163] width 127 height 89
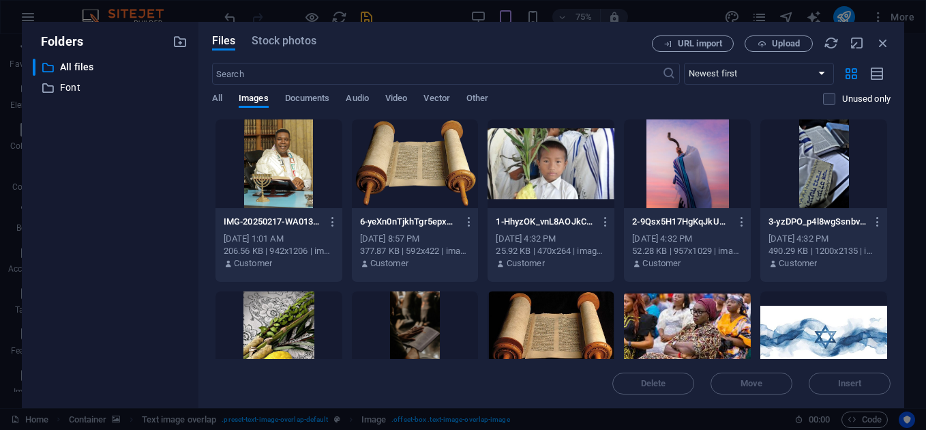
click at [422, 167] on div at bounding box center [415, 163] width 127 height 89
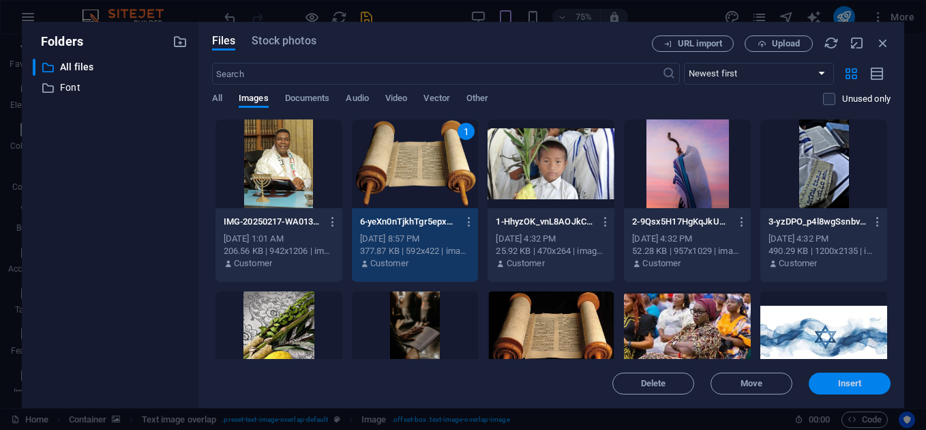
click at [844, 386] on span "Insert" at bounding box center [850, 383] width 24 height 8
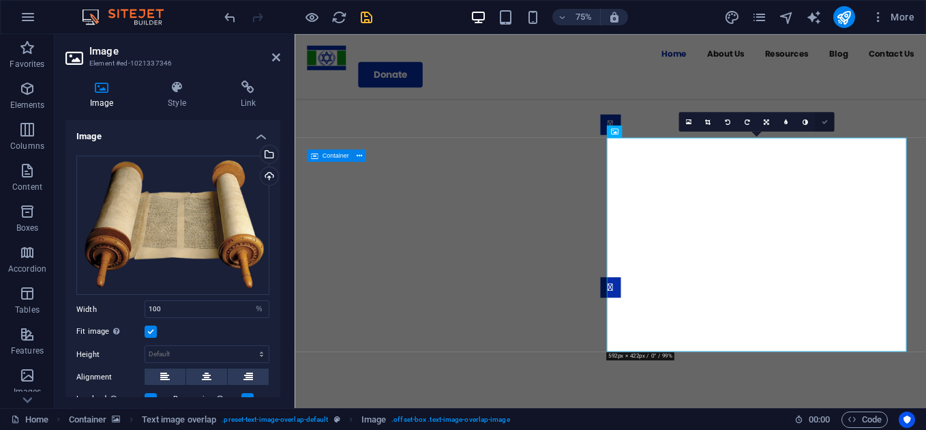
click at [822, 117] on link at bounding box center [825, 122] width 20 height 20
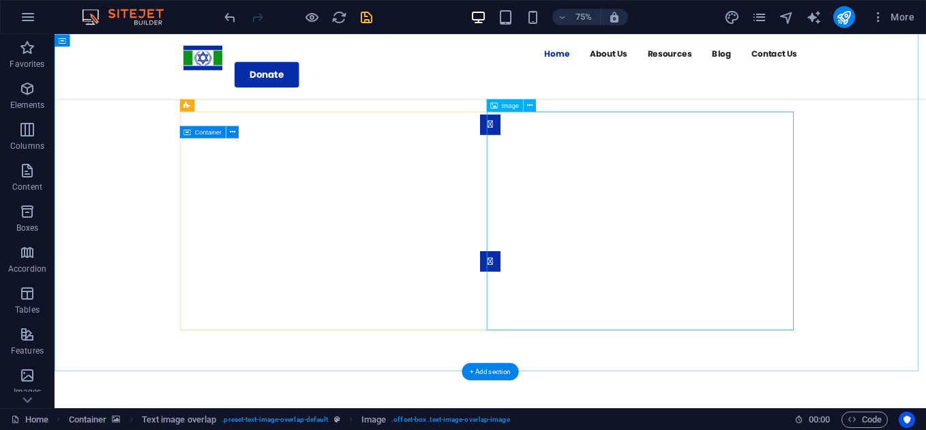
select select "%"
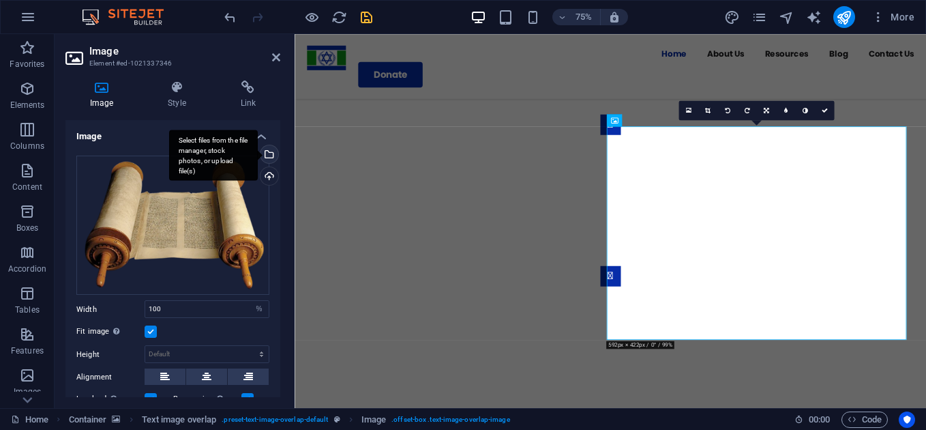
click at [265, 149] on div "Select files from the file manager, stock photos, or upload file(s)" at bounding box center [268, 155] width 20 height 20
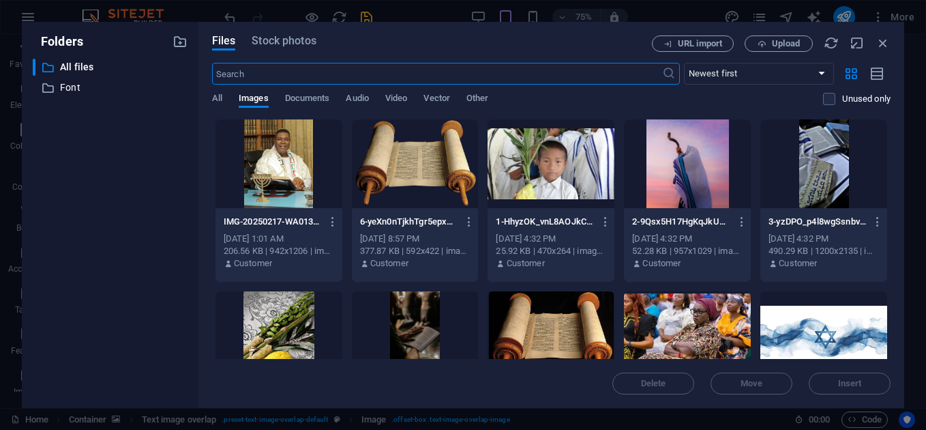
scroll to position [1018, 0]
click at [886, 48] on icon "button" at bounding box center [883, 42] width 15 height 15
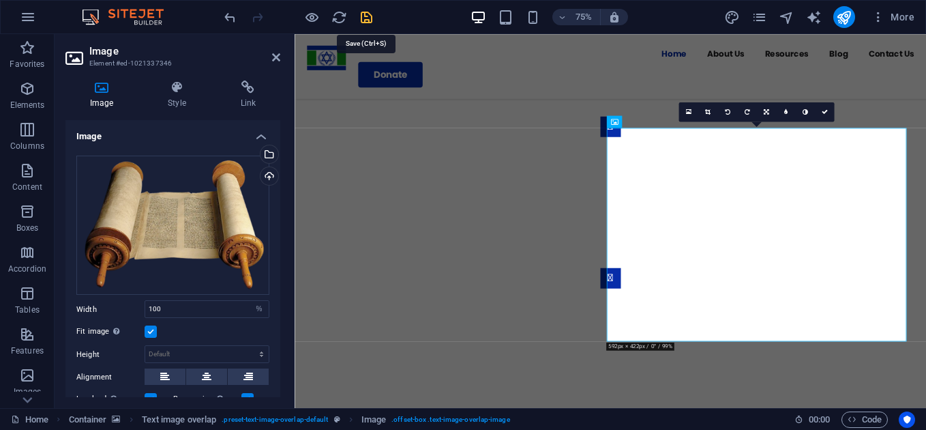
click at [359, 16] on icon "save" at bounding box center [367, 18] width 16 height 16
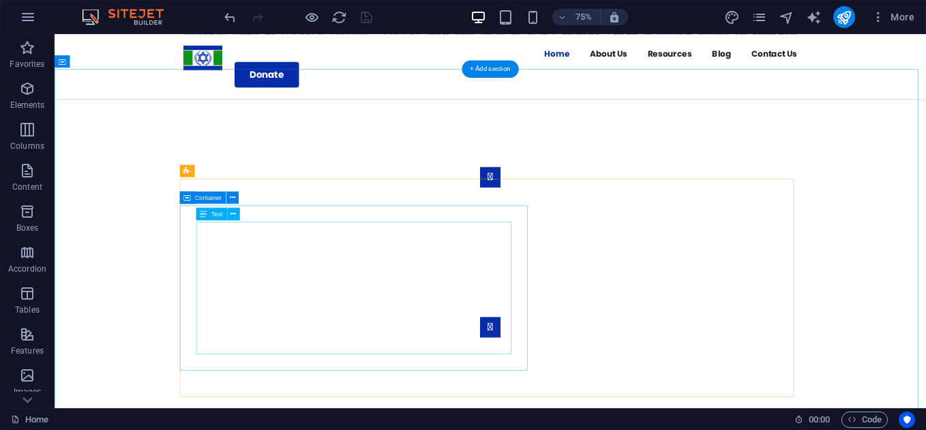
scroll to position [950, 0]
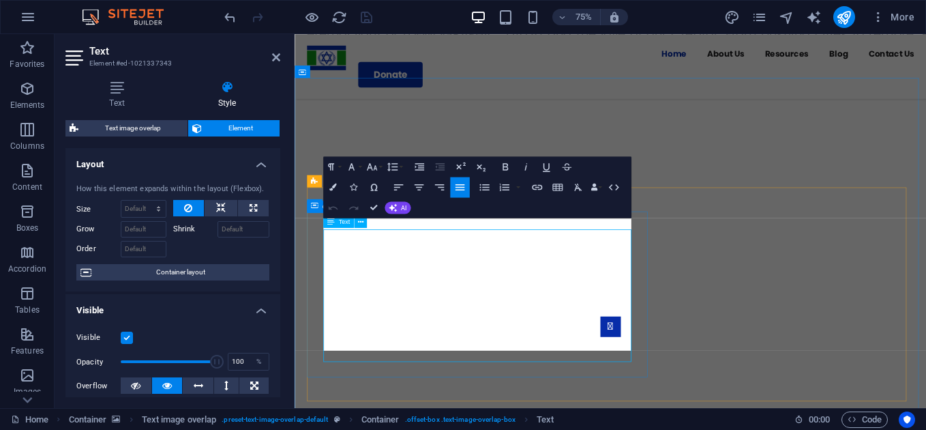
scroll to position [952, 0]
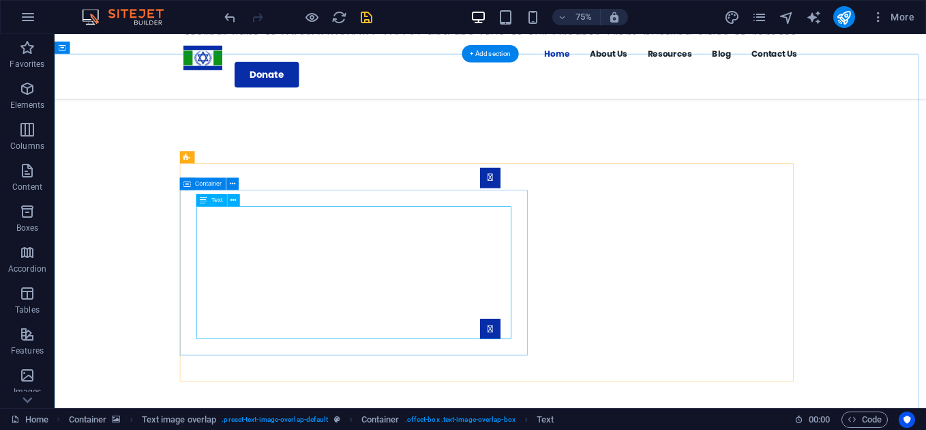
scroll to position [956, 0]
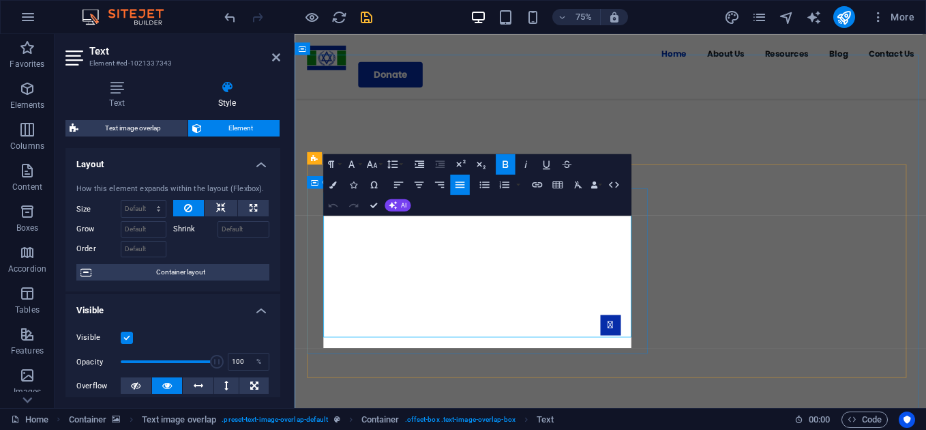
scroll to position [971, 0]
drag, startPoint x: 411, startPoint y: 284, endPoint x: 458, endPoint y: 284, distance: 46.4
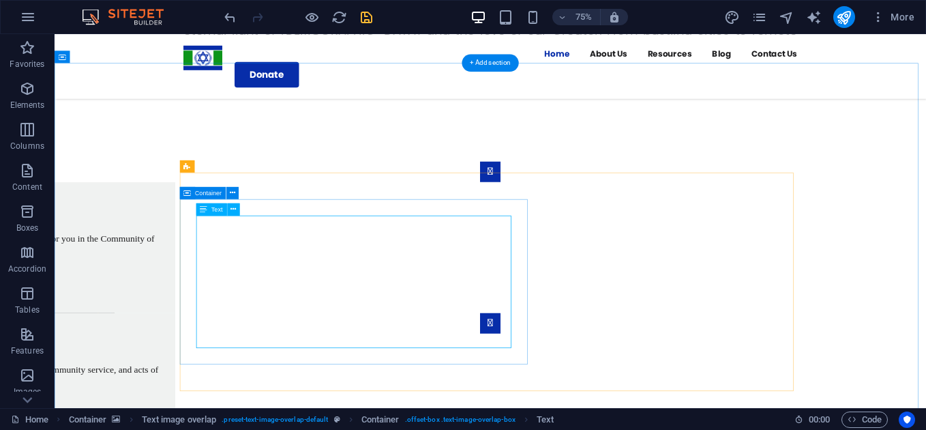
scroll to position [959, 0]
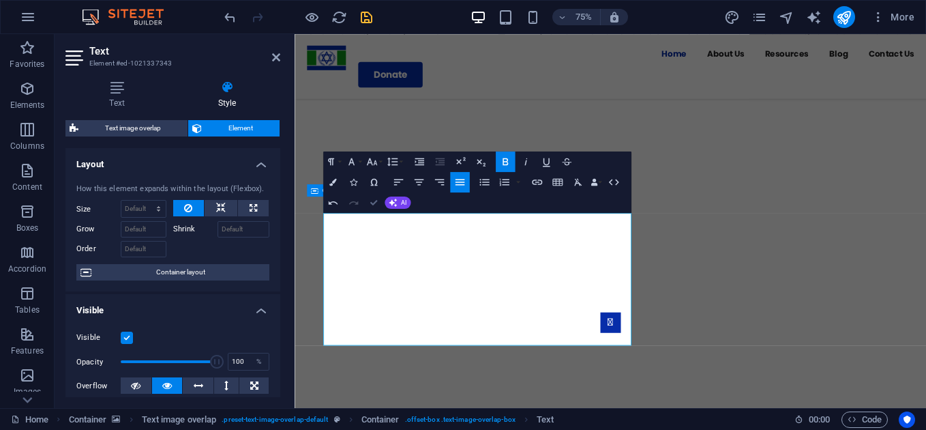
scroll to position [962, 0]
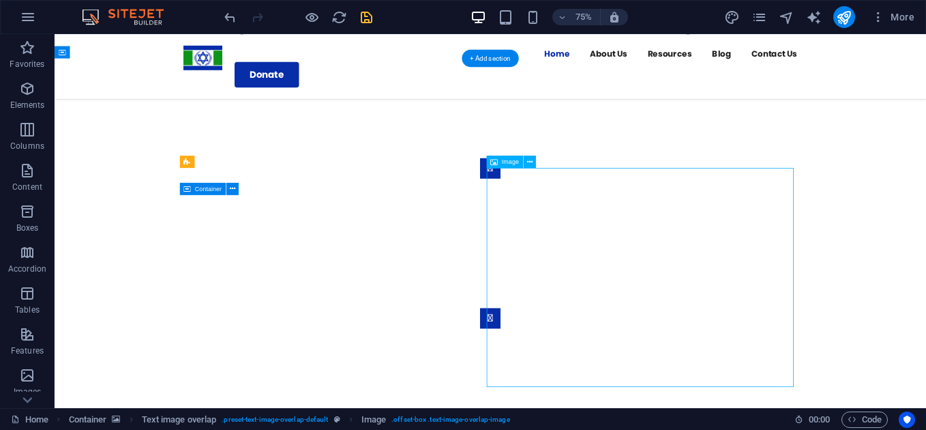
select select "%"
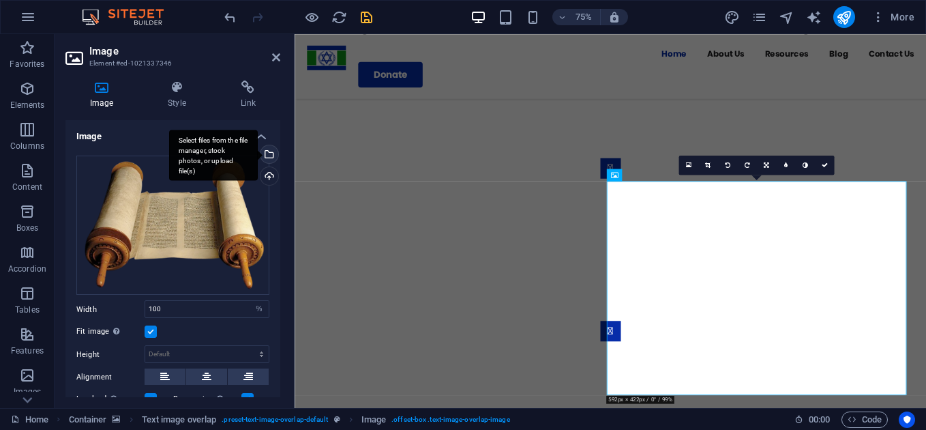
click at [270, 152] on div "Select files from the file manager, stock photos, or upload file(s)" at bounding box center [268, 155] width 20 height 20
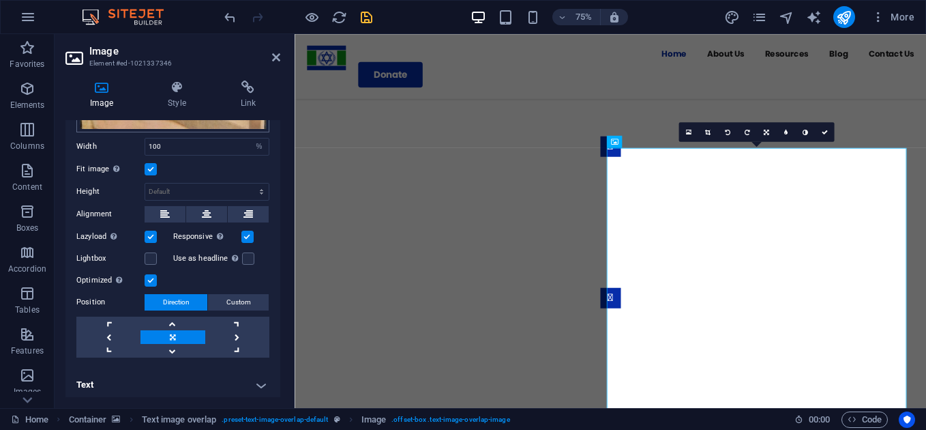
scroll to position [275, 0]
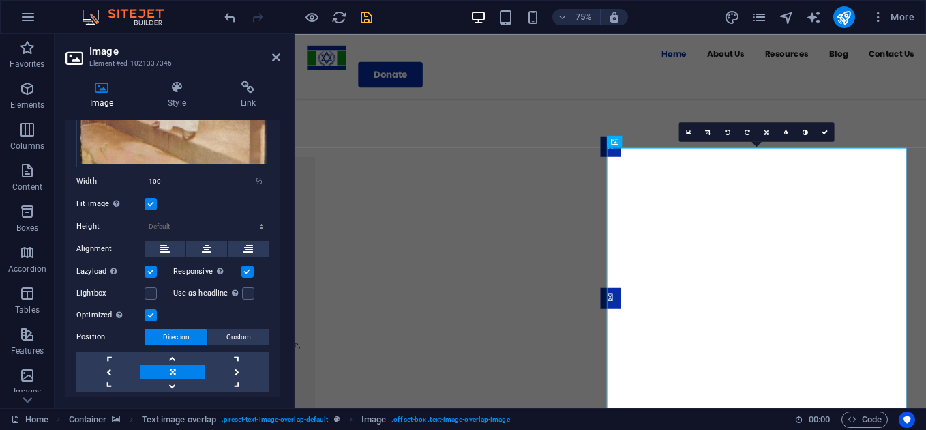
click at [156, 200] on label at bounding box center [151, 204] width 12 height 12
click at [0, 0] on input "Fit image Automatically fit image to a fixed width and height" at bounding box center [0, 0] width 0 height 0
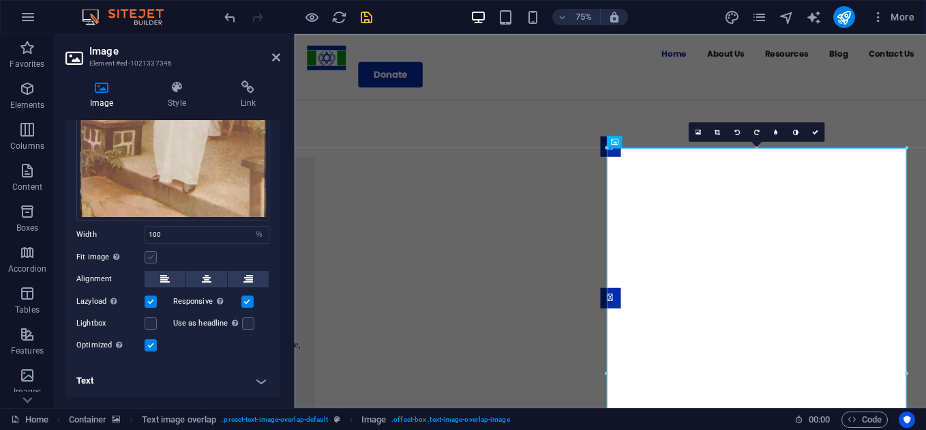
scroll to position [218, 0]
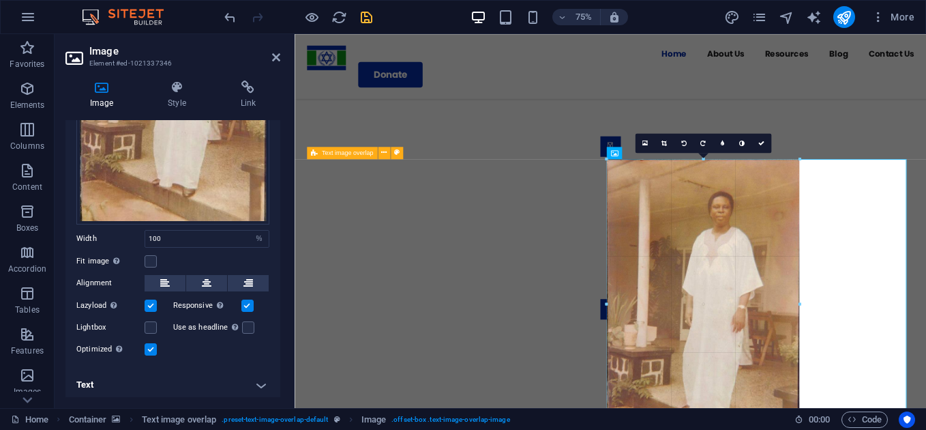
drag, startPoint x: 606, startPoint y: 148, endPoint x: 670, endPoint y: 438, distance: 296.9
type input "377"
select select "px"
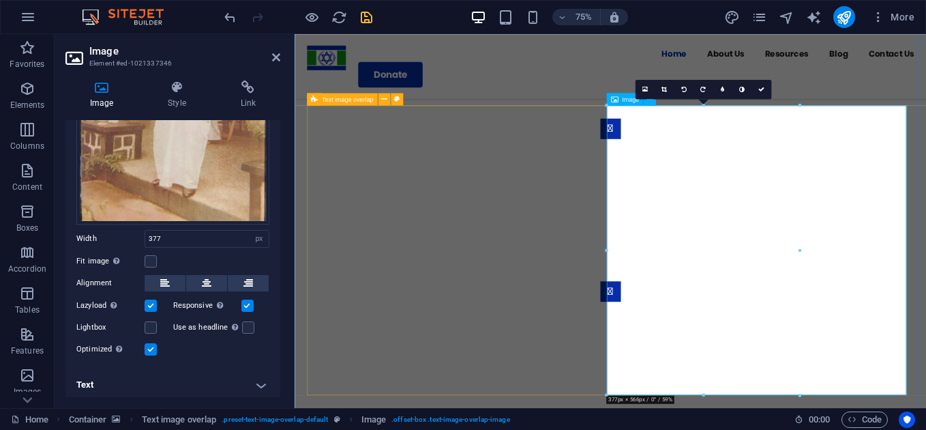
scroll to position [1089, 0]
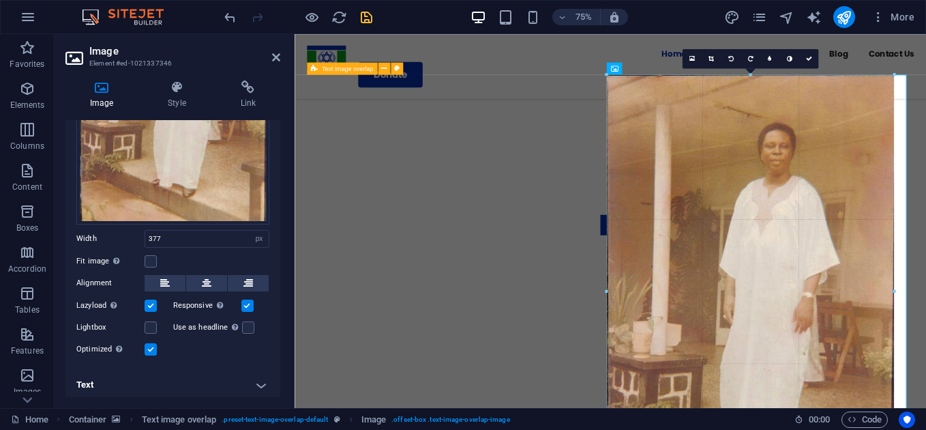
drag, startPoint x: 799, startPoint y: 231, endPoint x: 928, endPoint y: 286, distance: 140.6
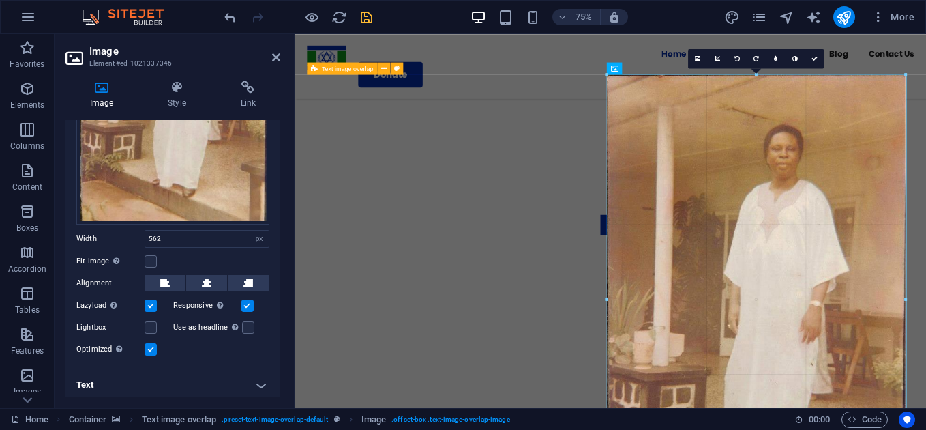
drag, startPoint x: 894, startPoint y: 292, endPoint x: 913, endPoint y: 292, distance: 19.1
type input "584"
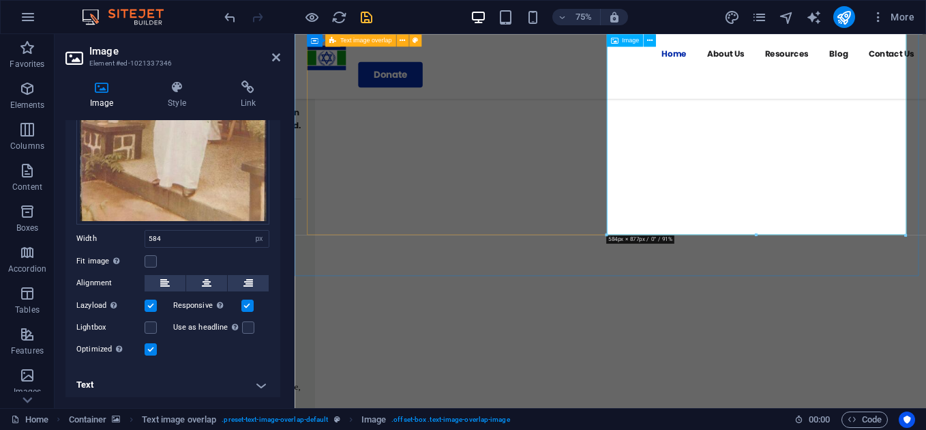
scroll to position [1474, 0]
click at [274, 59] on icon at bounding box center [276, 57] width 8 height 11
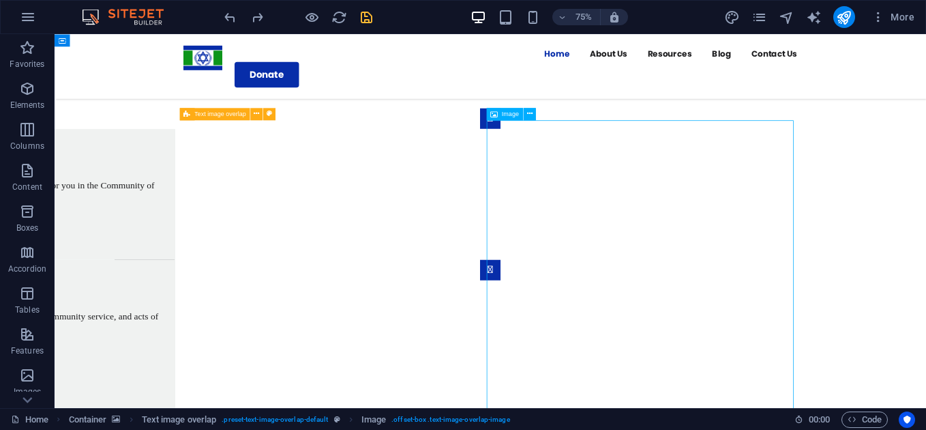
scroll to position [1028, 0]
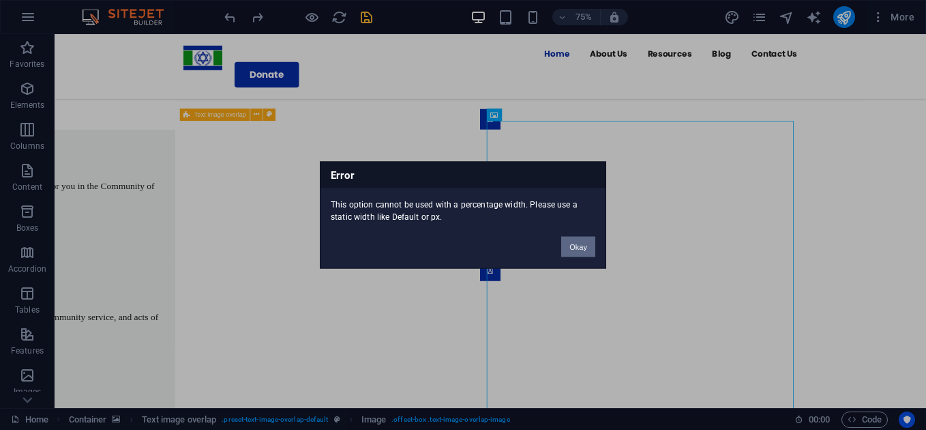
click at [582, 246] on button "Okay" at bounding box center [578, 247] width 34 height 20
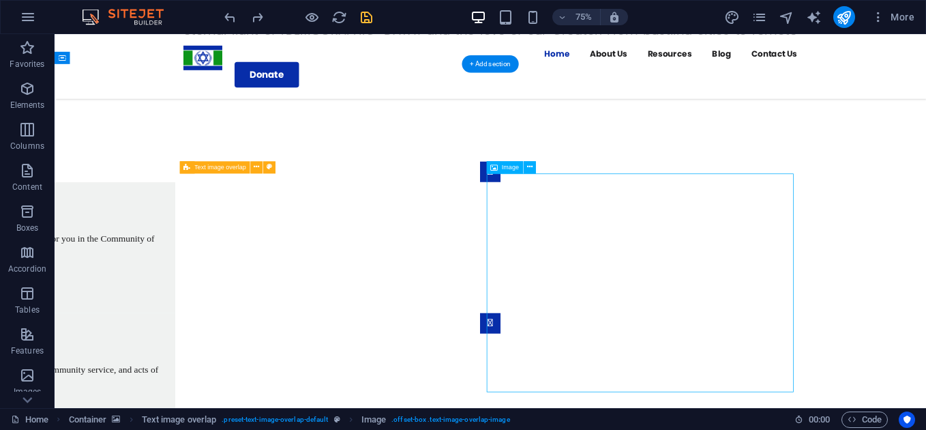
scroll to position [962, 0]
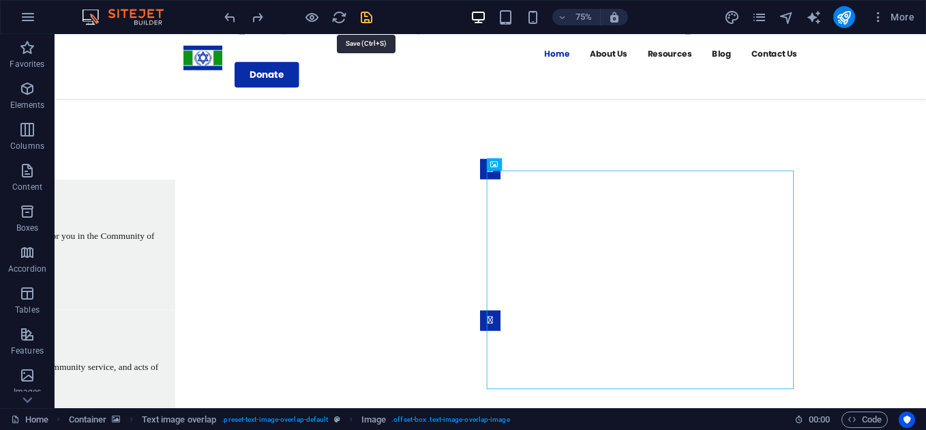
click at [368, 14] on icon "save" at bounding box center [367, 18] width 16 height 16
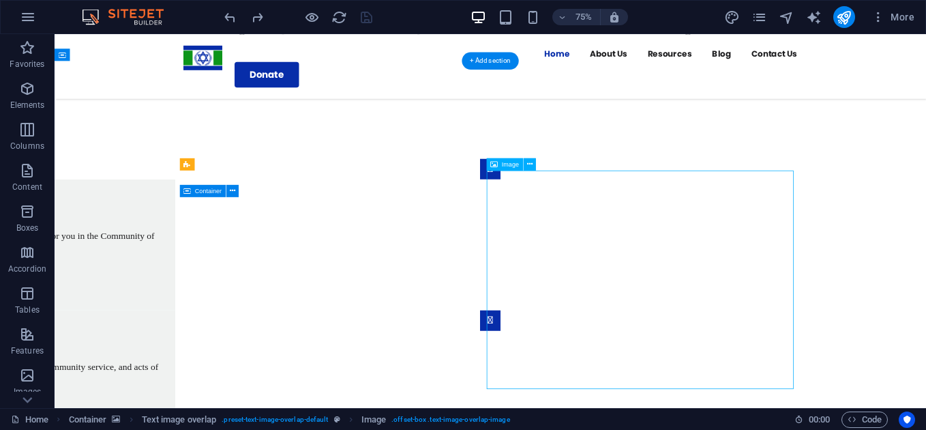
select select "%"
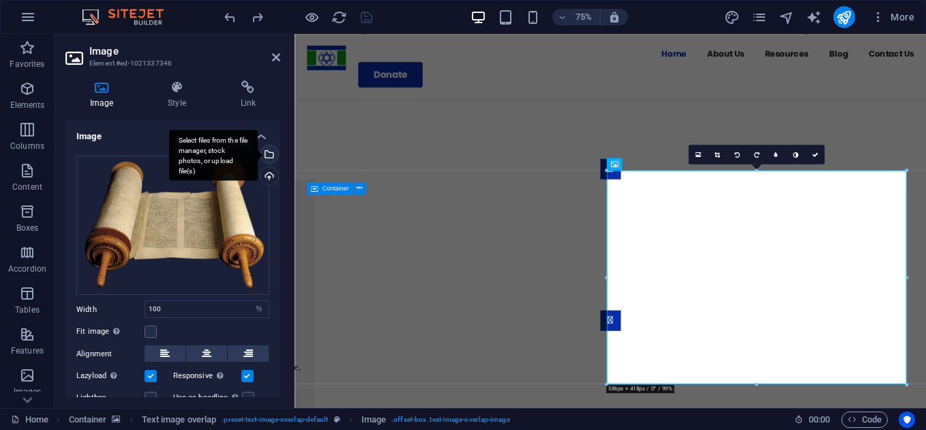
click at [269, 160] on div "Select files from the file manager, stock photos, or upload file(s)" at bounding box center [268, 155] width 20 height 20
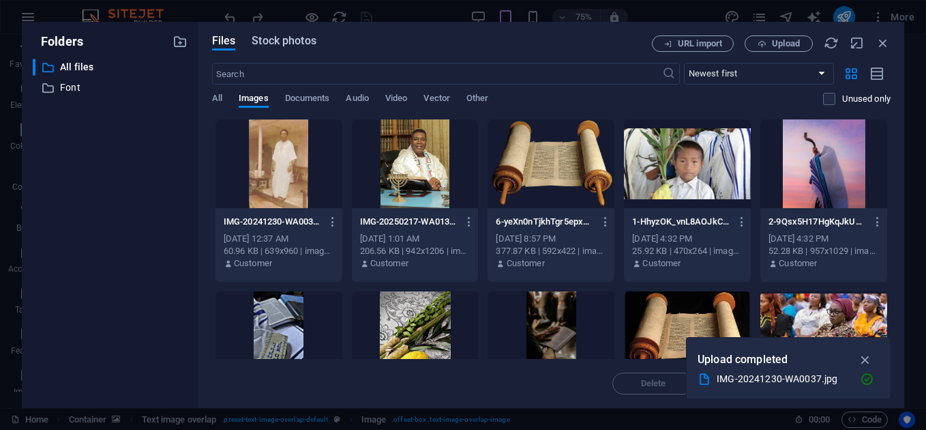
click at [278, 42] on span "Stock photos" at bounding box center [284, 41] width 64 height 16
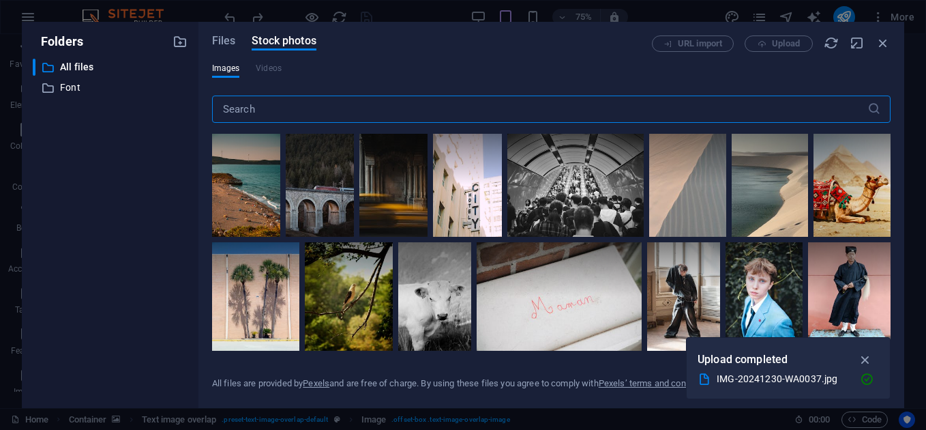
click at [286, 117] on input "text" at bounding box center [539, 108] width 655 height 27
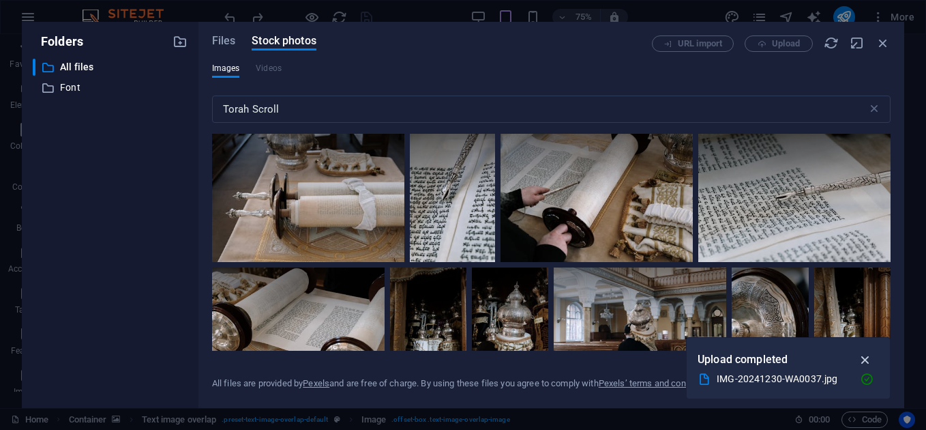
click at [866, 360] on icon "button" at bounding box center [866, 359] width 16 height 15
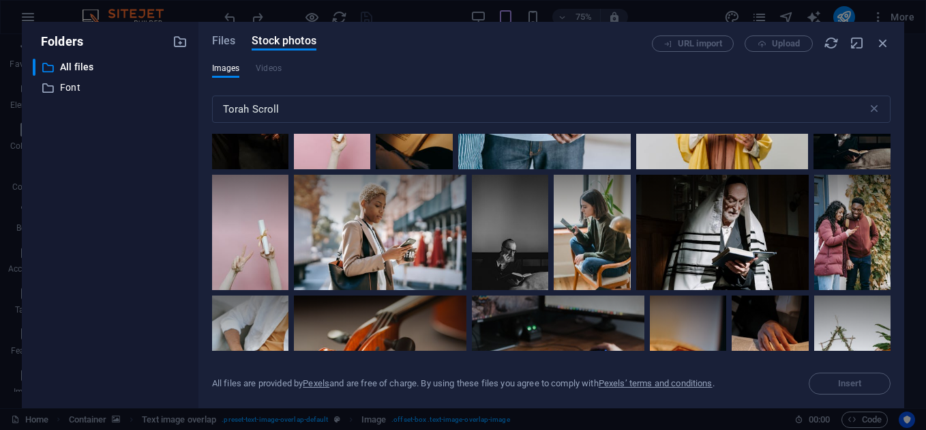
scroll to position [1366, 0]
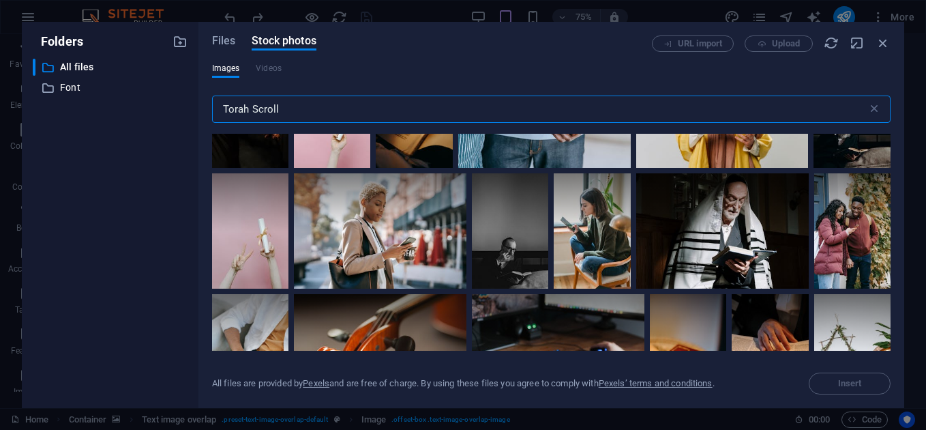
drag, startPoint x: 286, startPoint y: 113, endPoint x: 248, endPoint y: 113, distance: 38.2
click at [248, 113] on input "Torah Scroll" at bounding box center [539, 108] width 655 height 27
type input "[DEMOGRAPHIC_DATA]"
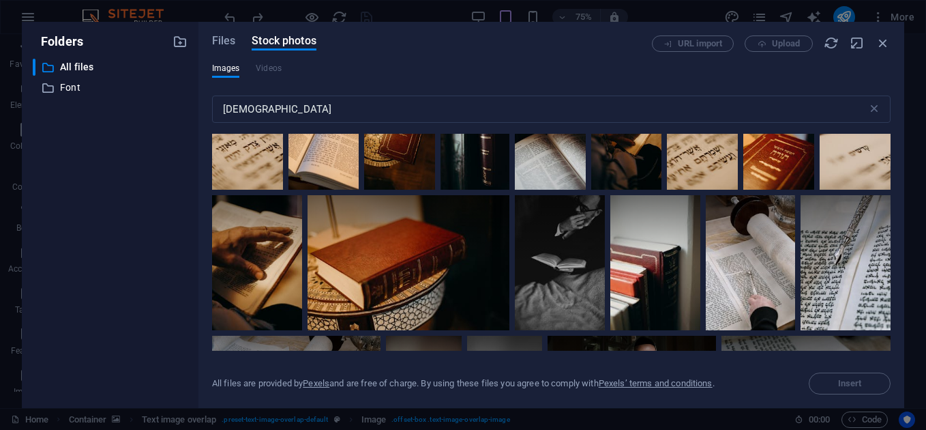
scroll to position [50, 0]
click at [265, 274] on div at bounding box center [257, 263] width 90 height 135
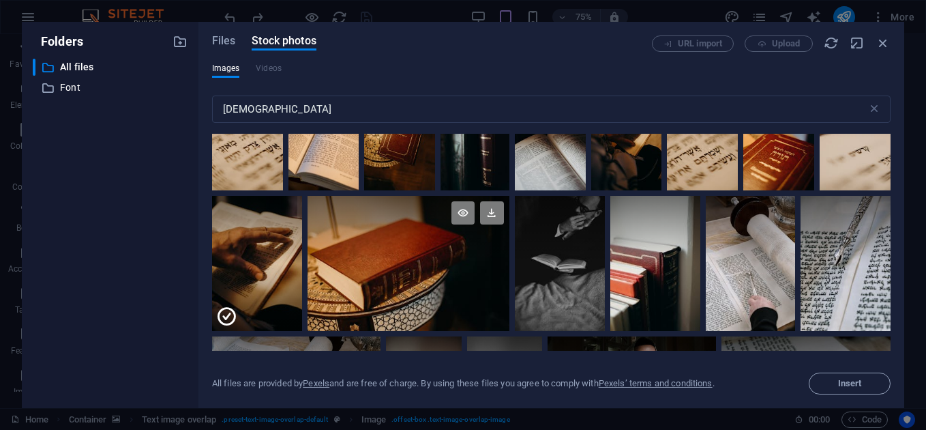
scroll to position [0, 0]
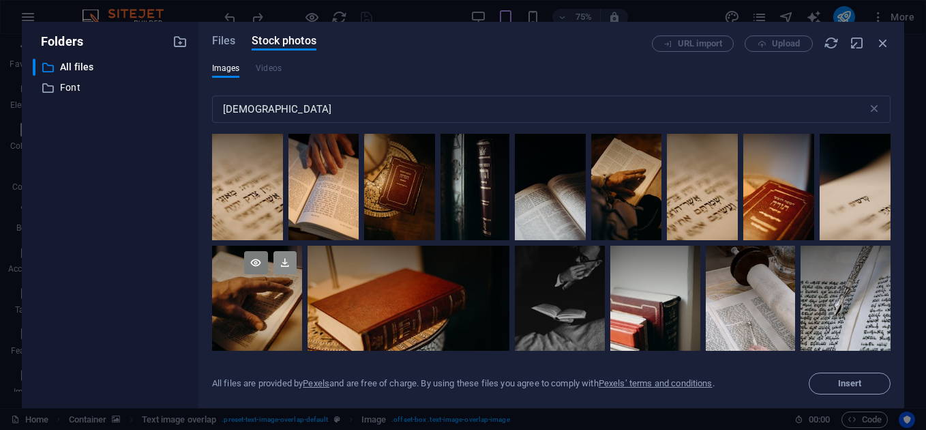
click at [285, 268] on icon at bounding box center [285, 262] width 23 height 23
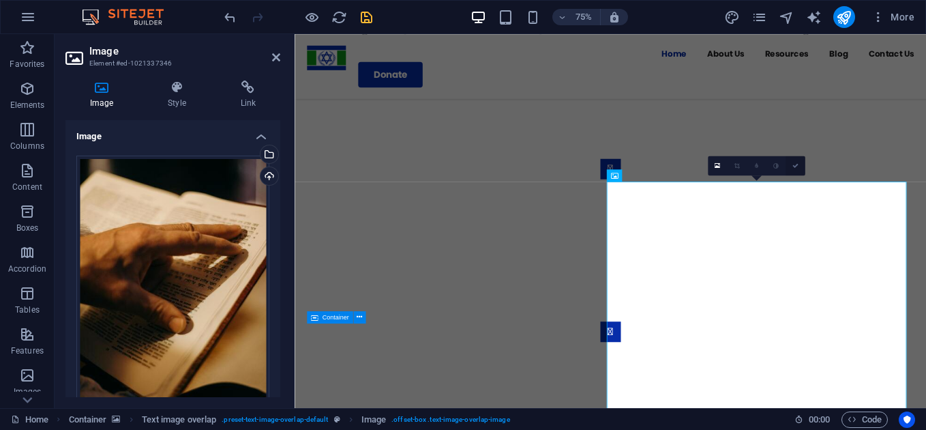
click at [797, 162] on link at bounding box center [796, 166] width 20 height 20
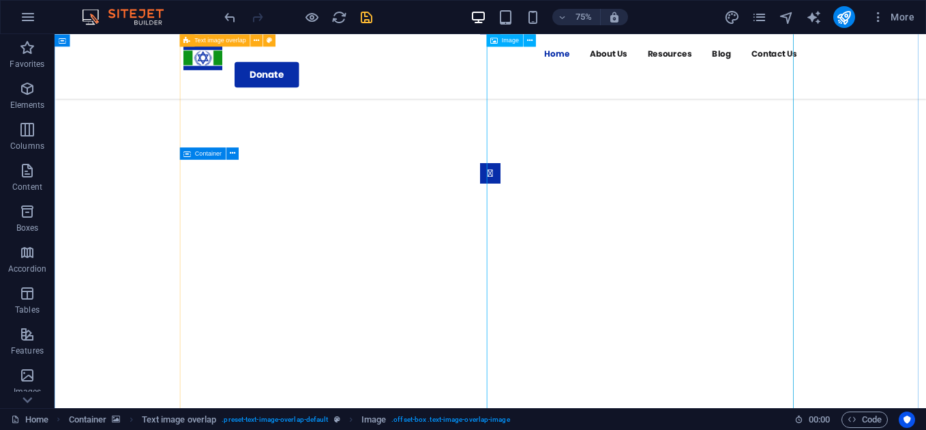
scroll to position [1148, 0]
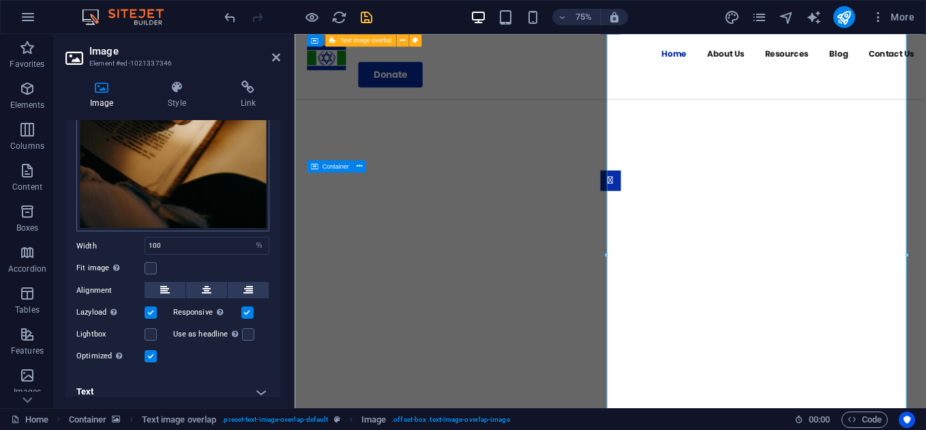
scroll to position [210, 0]
click at [148, 264] on label at bounding box center [151, 267] width 12 height 12
click at [0, 0] on input "Fit image Automatically fit image to a fixed width and height" at bounding box center [0, 0] width 0 height 0
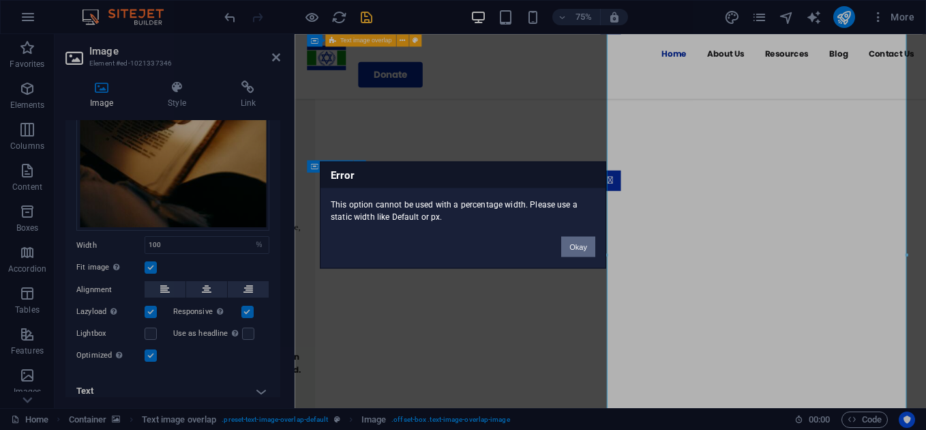
click at [581, 248] on button "Okay" at bounding box center [578, 247] width 34 height 20
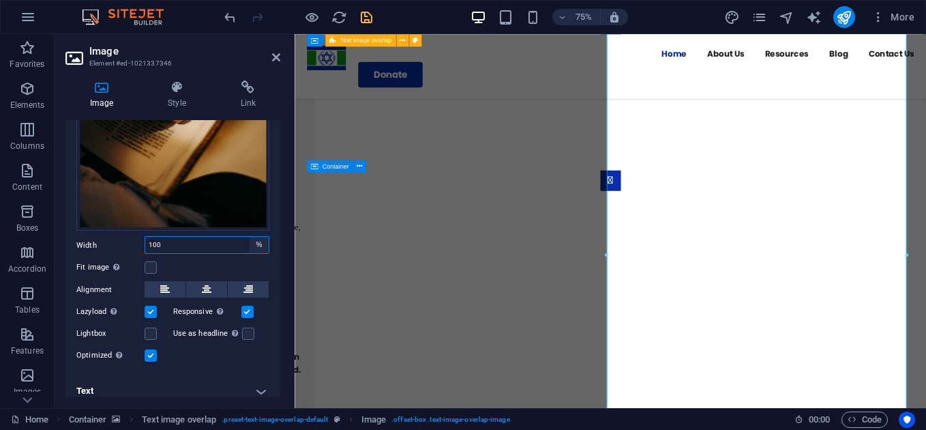
click at [252, 241] on select "Default auto px rem % em vh vw" at bounding box center [259, 245] width 19 height 16
select select "default"
click at [250, 237] on select "Default auto px rem % em vh vw" at bounding box center [259, 245] width 19 height 16
select select "DISABLED_OPTION_VALUE"
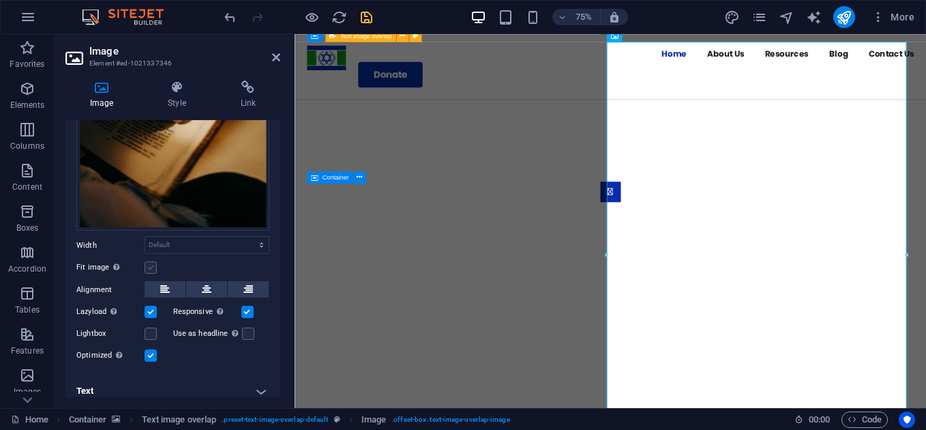
click at [150, 263] on label at bounding box center [151, 267] width 12 height 12
click at [0, 0] on input "Fit image Automatically fit image to a fixed width and height" at bounding box center [0, 0] width 0 height 0
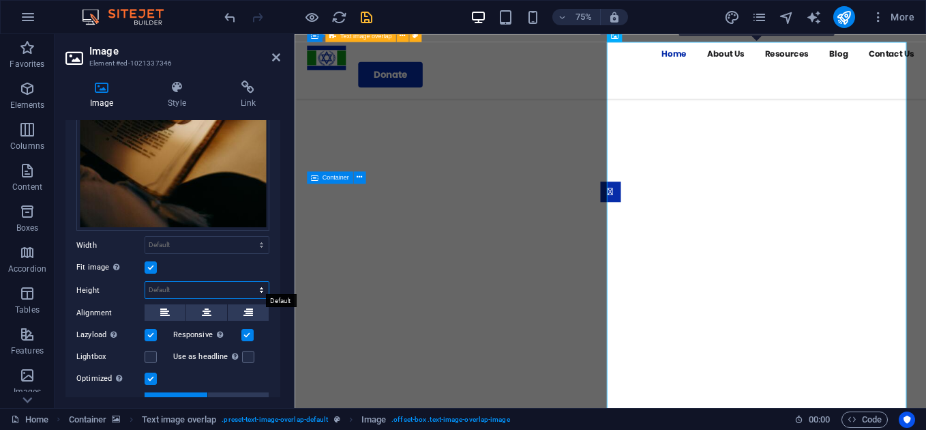
click at [257, 285] on select "Default auto px" at bounding box center [206, 290] width 123 height 16
select select "px"
click at [247, 282] on select "Default auto px" at bounding box center [206, 290] width 123 height 16
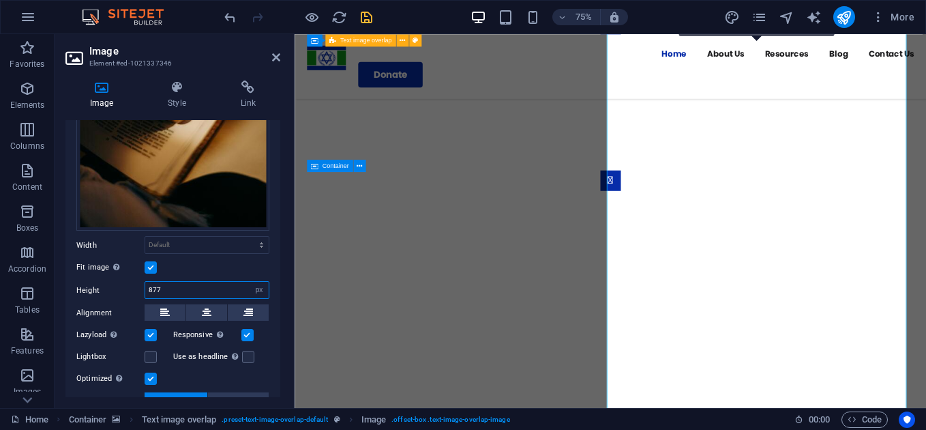
click at [154, 284] on input "877" at bounding box center [206, 290] width 123 height 16
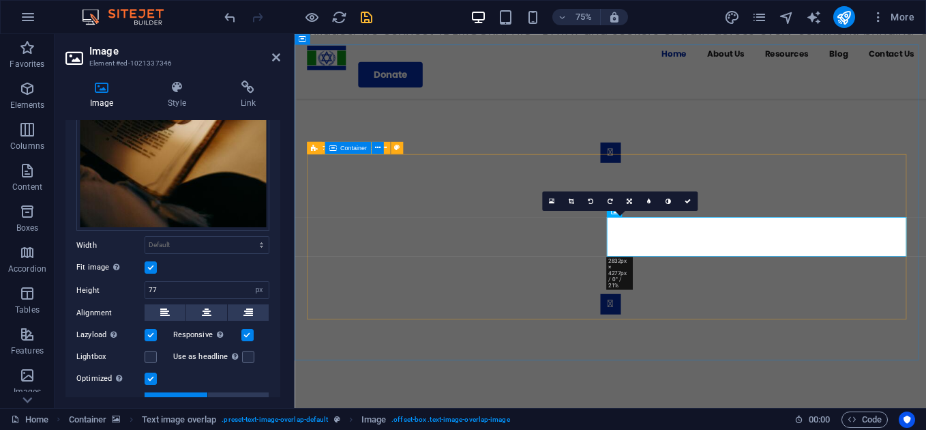
scroll to position [958, 0]
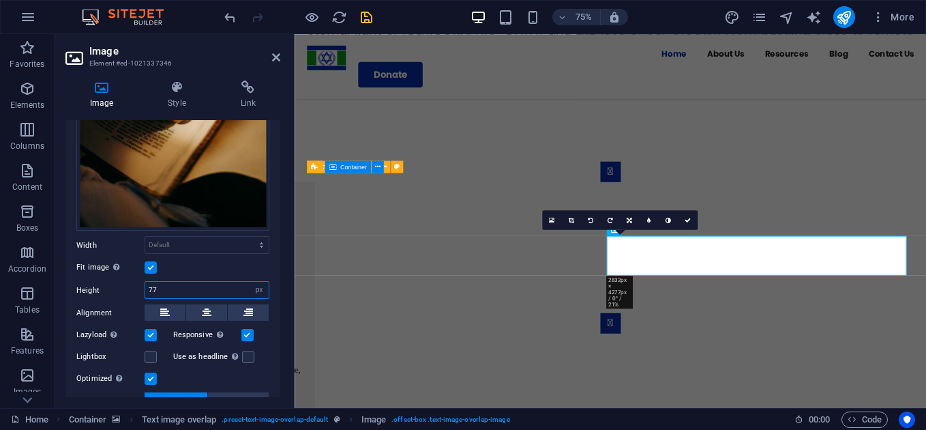
click at [151, 285] on input "77" at bounding box center [206, 290] width 123 height 16
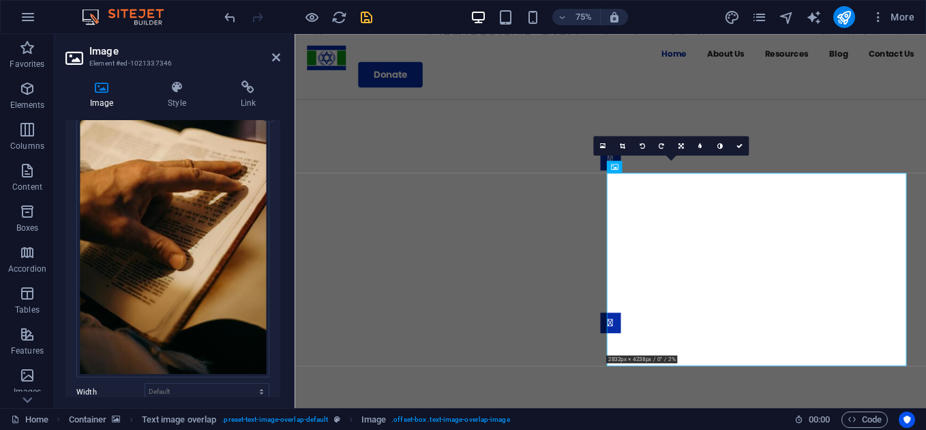
scroll to position [0, 0]
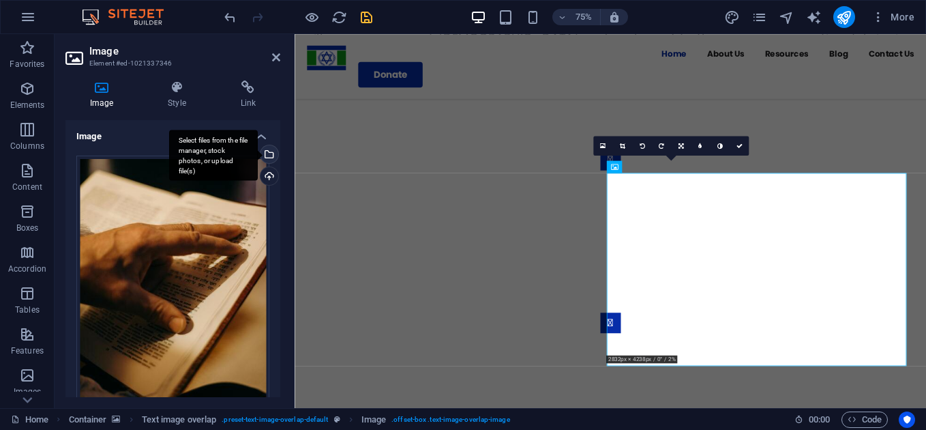
type input "377"
click at [267, 158] on div "Select files from the file manager, stock photos, or upload file(s)" at bounding box center [268, 155] width 20 height 20
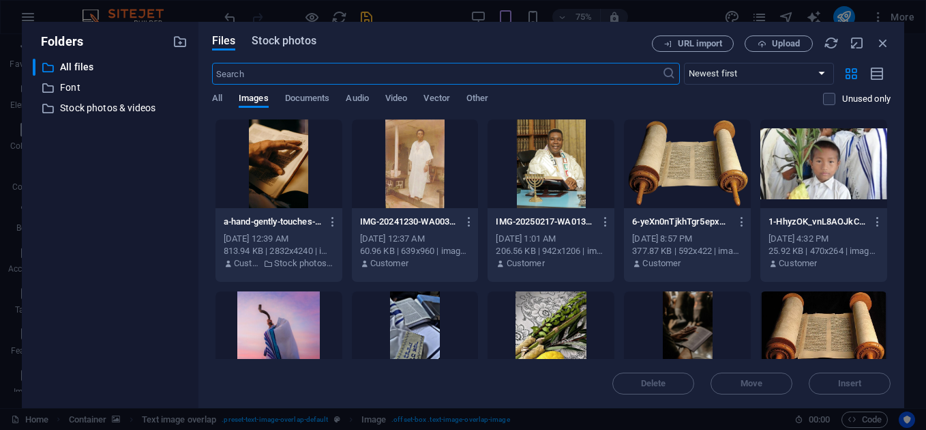
click at [275, 40] on span "Stock photos" at bounding box center [284, 41] width 64 height 16
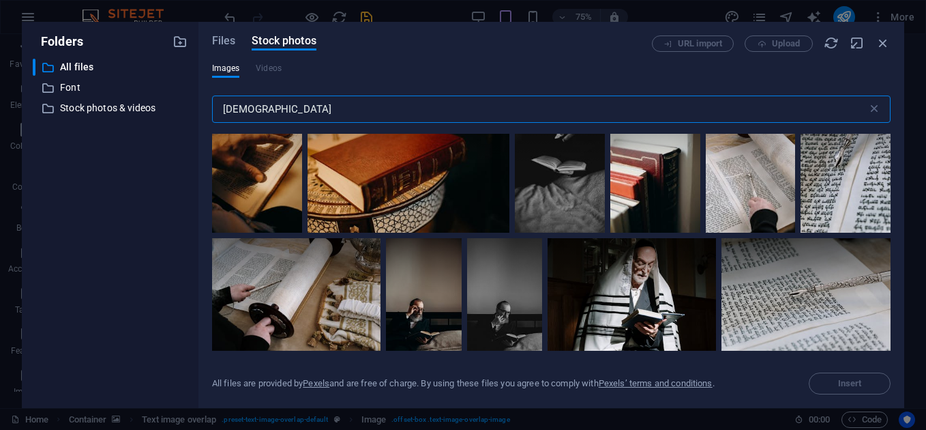
scroll to position [149, 0]
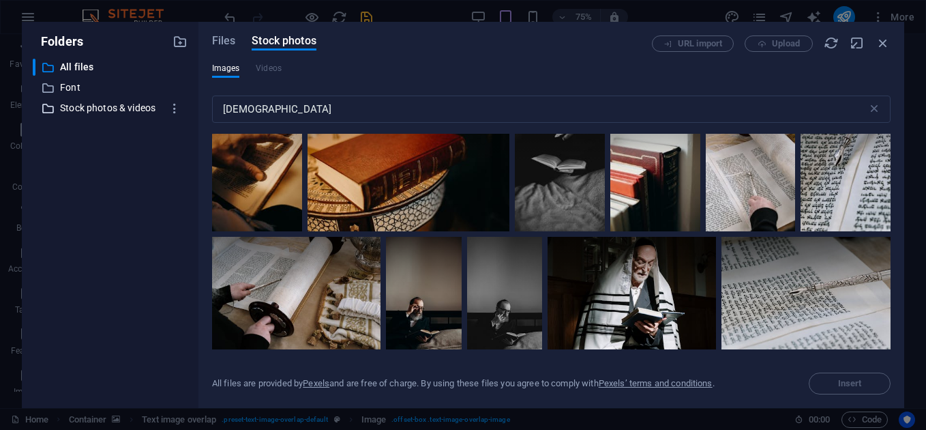
click at [101, 114] on p "Stock photos & videos" at bounding box center [111, 108] width 102 height 16
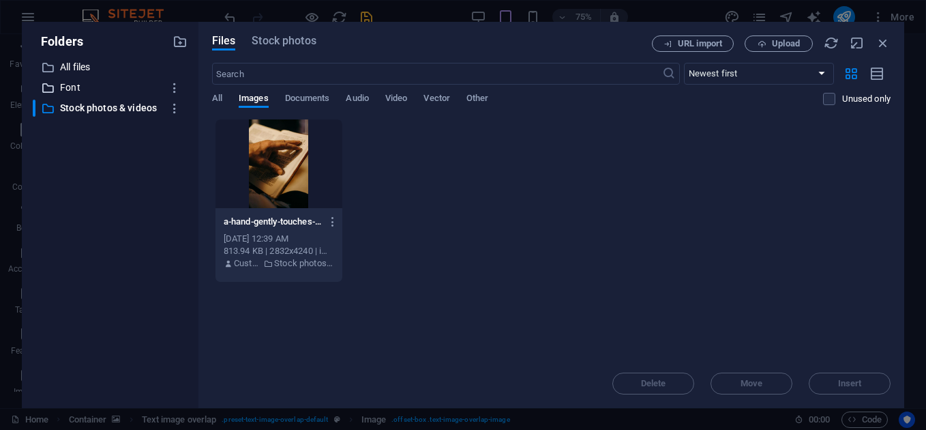
click at [134, 85] on p "Font" at bounding box center [111, 88] width 102 height 16
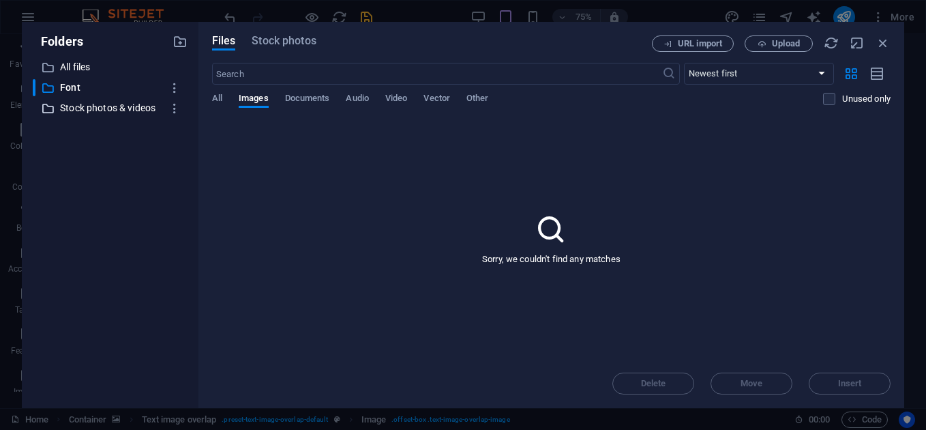
click at [122, 105] on p "Stock photos & videos" at bounding box center [111, 108] width 102 height 16
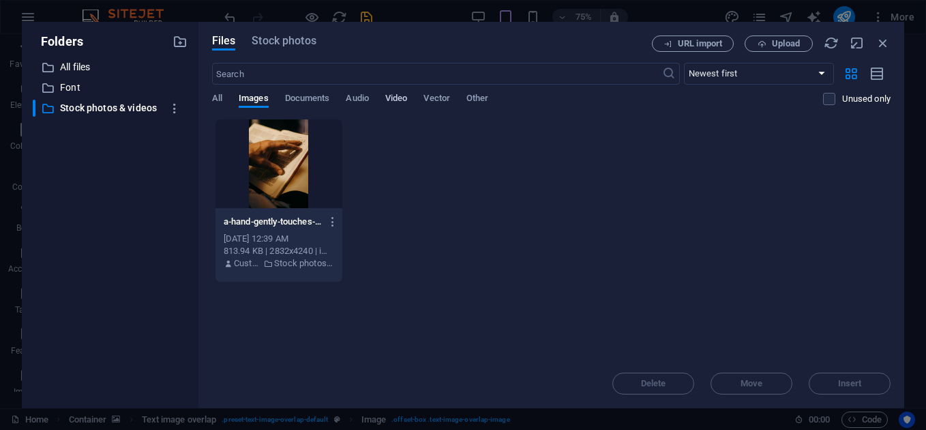
click at [398, 100] on span "Video" at bounding box center [396, 99] width 22 height 19
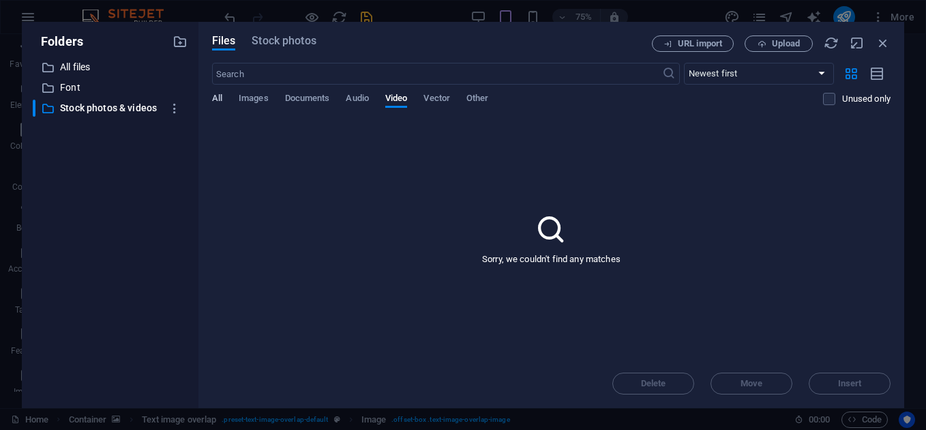
click at [215, 95] on span "All" at bounding box center [217, 99] width 10 height 19
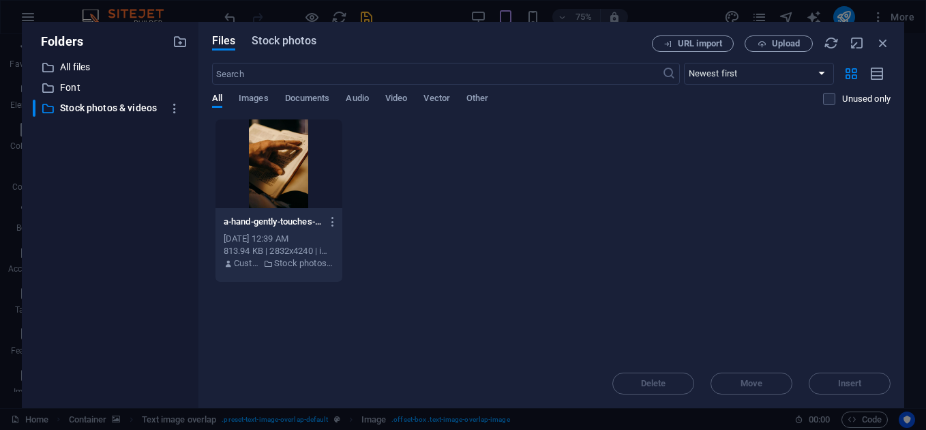
click at [305, 44] on span "Stock photos" at bounding box center [284, 41] width 64 height 16
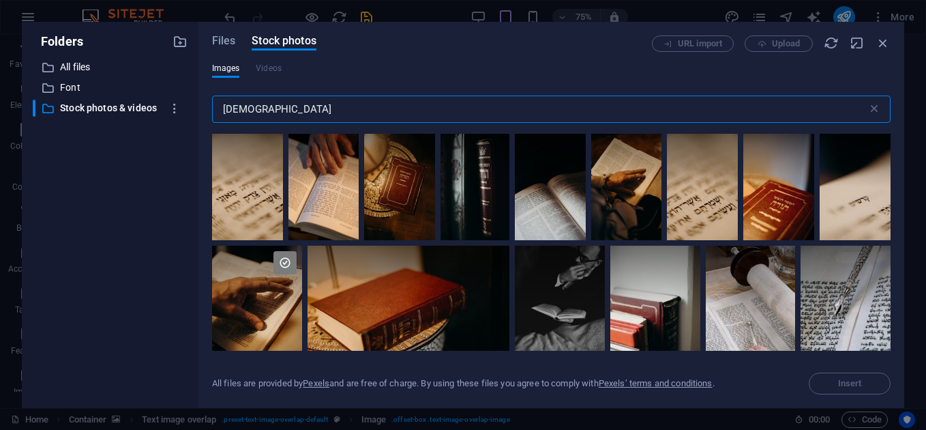
click at [267, 107] on input "[DEMOGRAPHIC_DATA]" at bounding box center [539, 108] width 655 height 27
click at [262, 106] on input "[DEMOGRAPHIC_DATA]" at bounding box center [539, 108] width 655 height 27
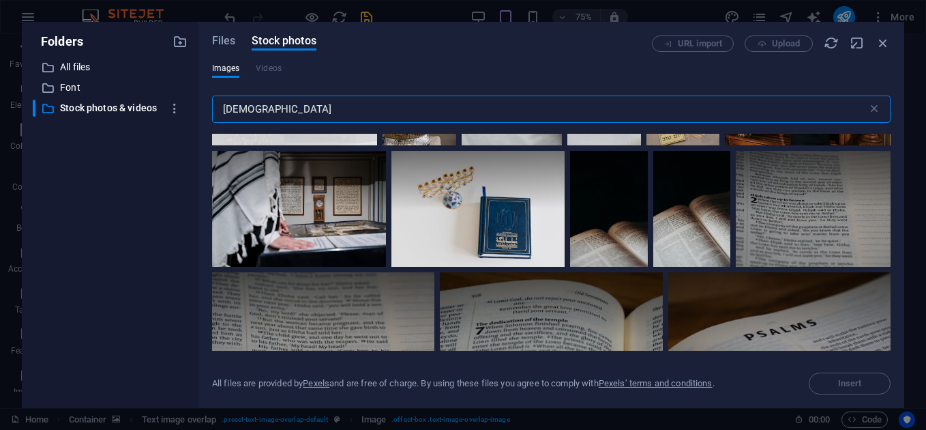
scroll to position [160, 0]
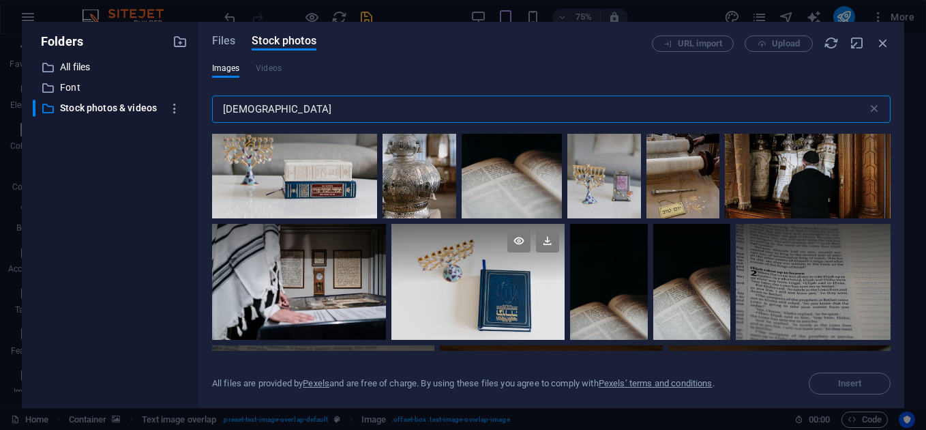
type input "Tanakh"
click at [507, 282] on div at bounding box center [479, 282] width 174 height 116
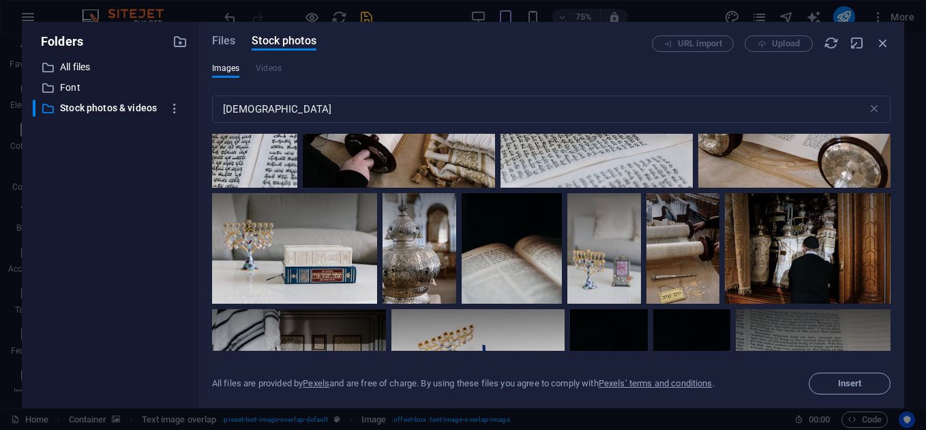
scroll to position [0, 0]
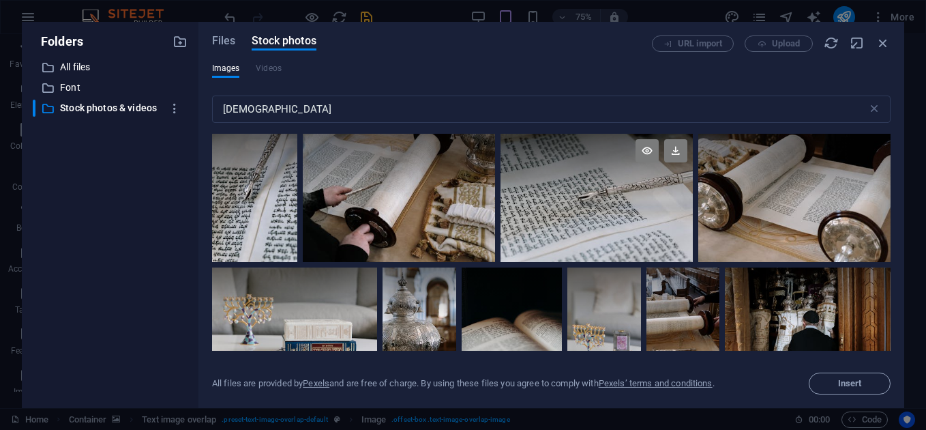
click at [616, 210] on div at bounding box center [597, 198] width 192 height 128
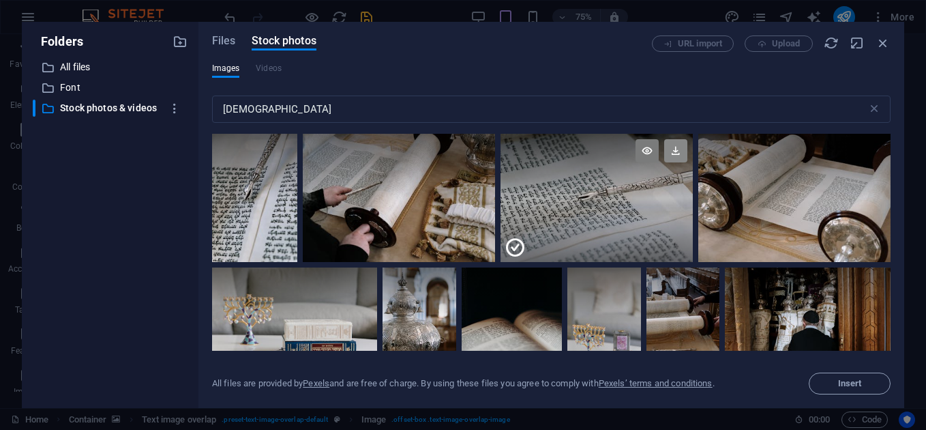
click at [675, 151] on icon at bounding box center [675, 150] width 23 height 23
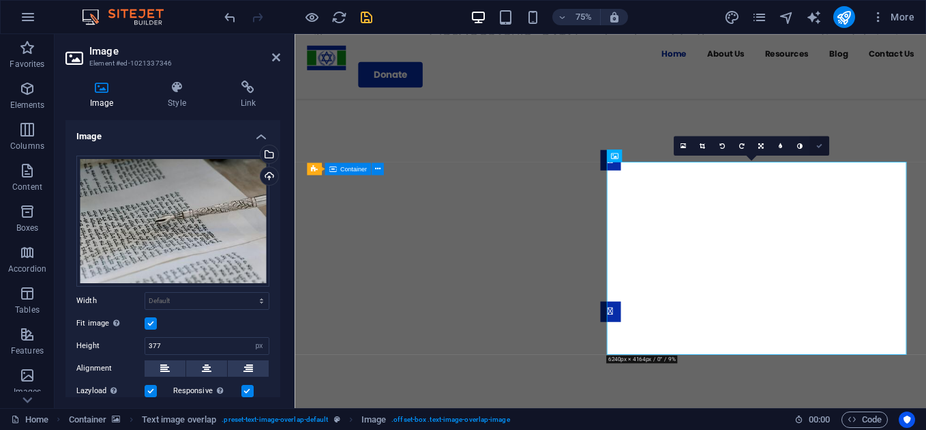
click at [818, 143] on icon at bounding box center [819, 146] width 6 height 6
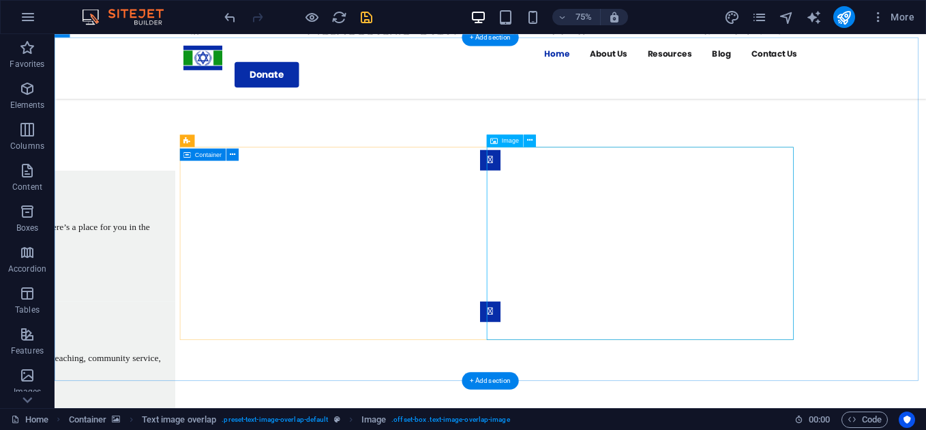
select select "px"
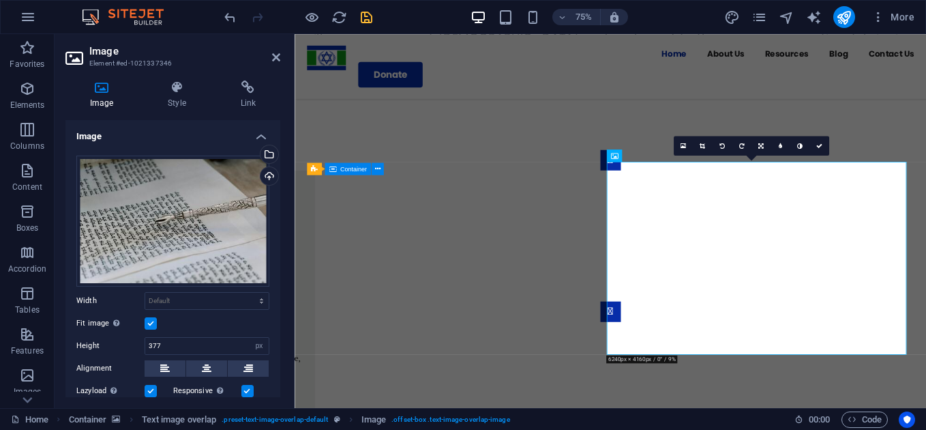
click at [146, 320] on label at bounding box center [151, 323] width 12 height 12
click at [0, 0] on input "Fit image Automatically fit image to a fixed width and height" at bounding box center [0, 0] width 0 height 0
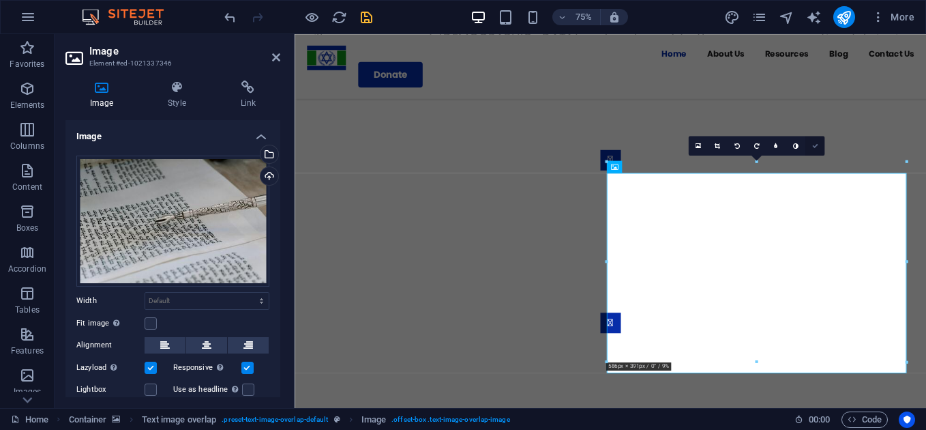
click at [812, 141] on link at bounding box center [816, 146] width 20 height 20
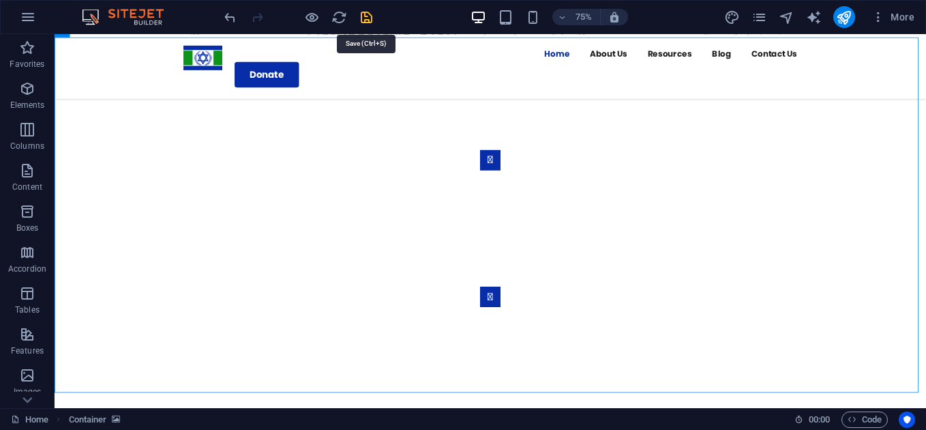
click at [363, 17] on icon "save" at bounding box center [367, 18] width 16 height 16
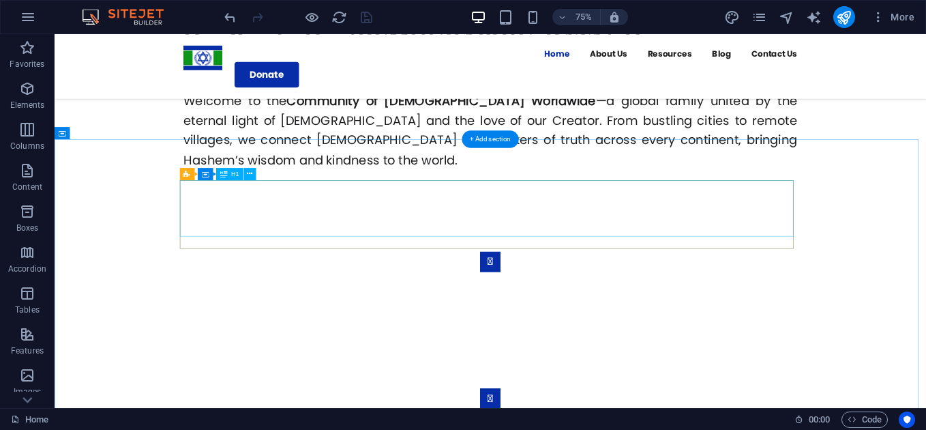
scroll to position [837, 0]
select select "ms"
select select "s"
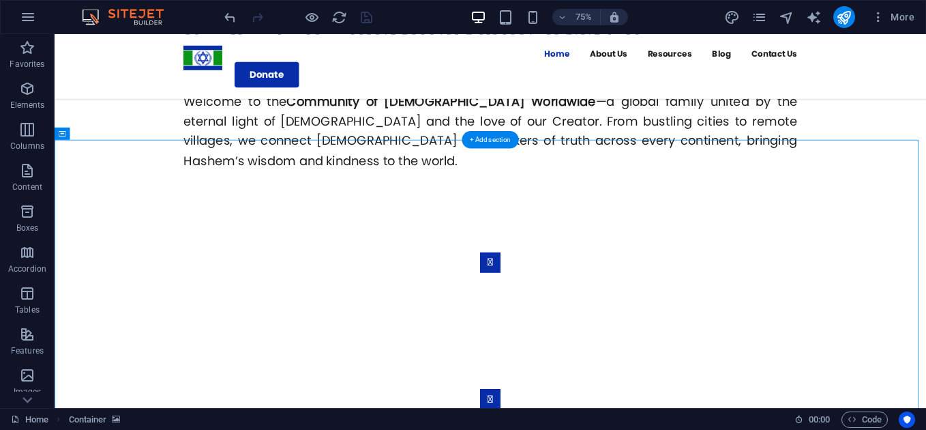
select select "progressive"
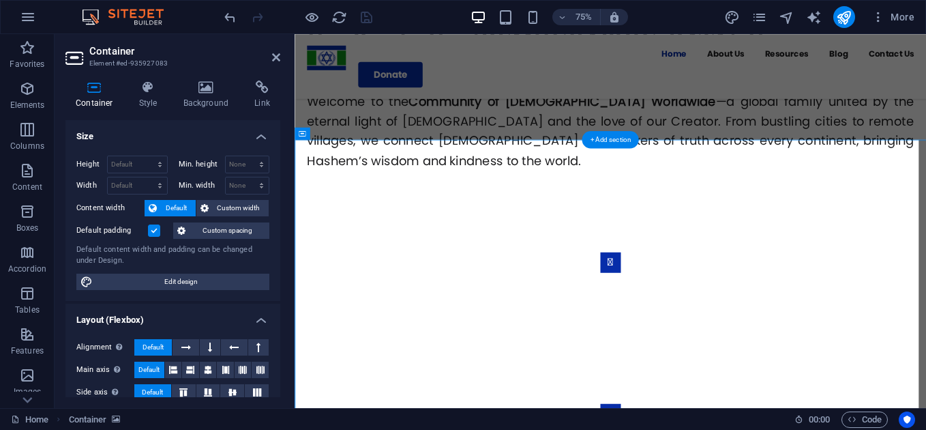
scroll to position [847, 0]
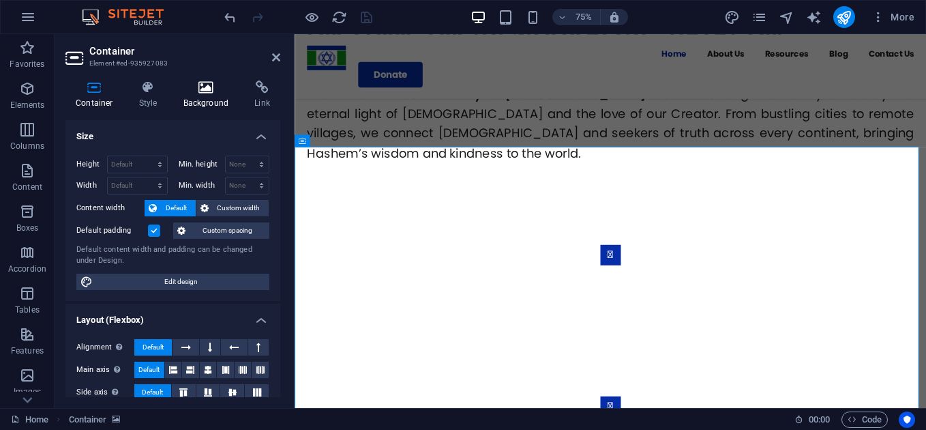
click at [222, 101] on h4 "Background" at bounding box center [209, 94] width 72 height 29
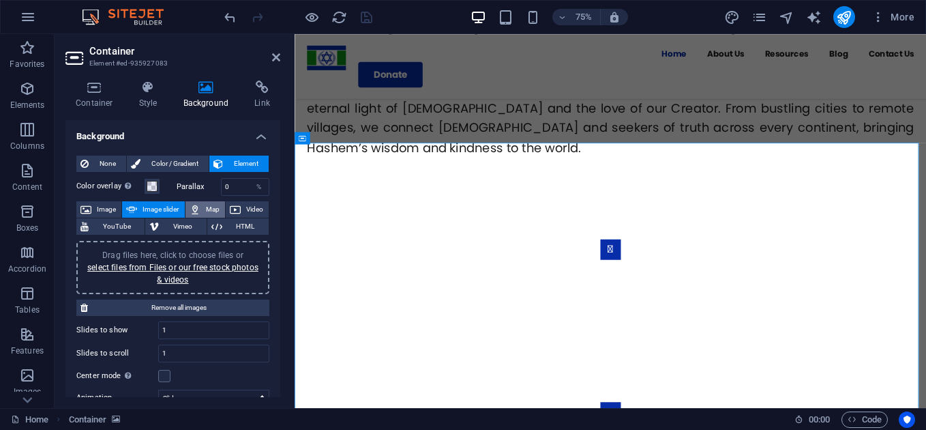
scroll to position [855, 0]
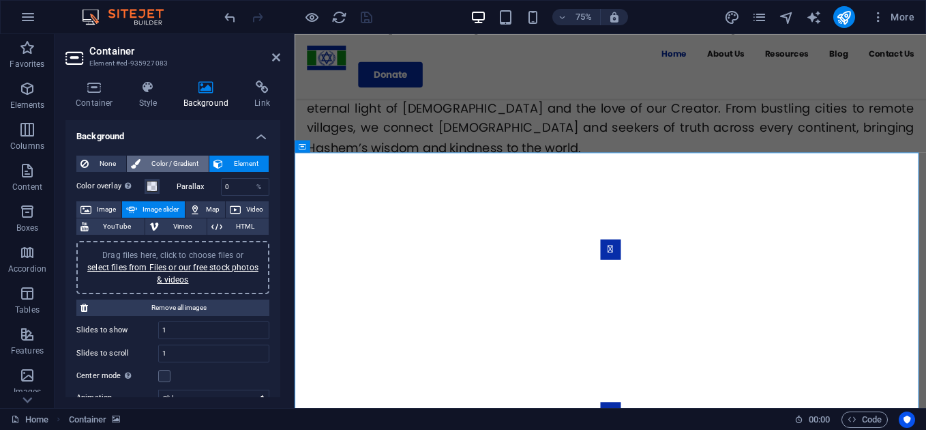
click at [189, 167] on span "Color / Gradient" at bounding box center [175, 164] width 60 height 16
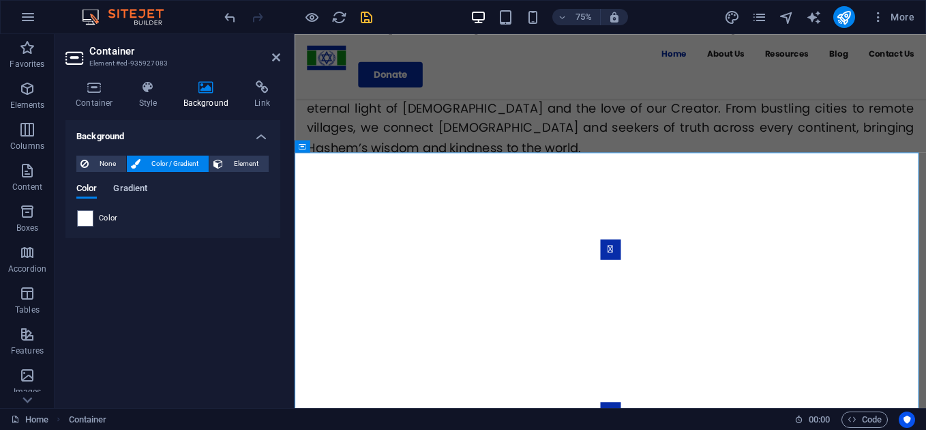
click at [142, 187] on span "Gradient" at bounding box center [130, 189] width 34 height 19
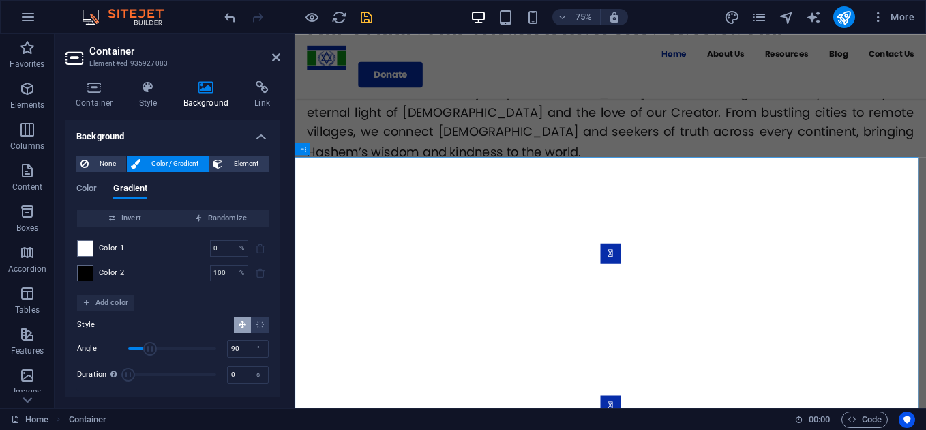
scroll to position [847, 0]
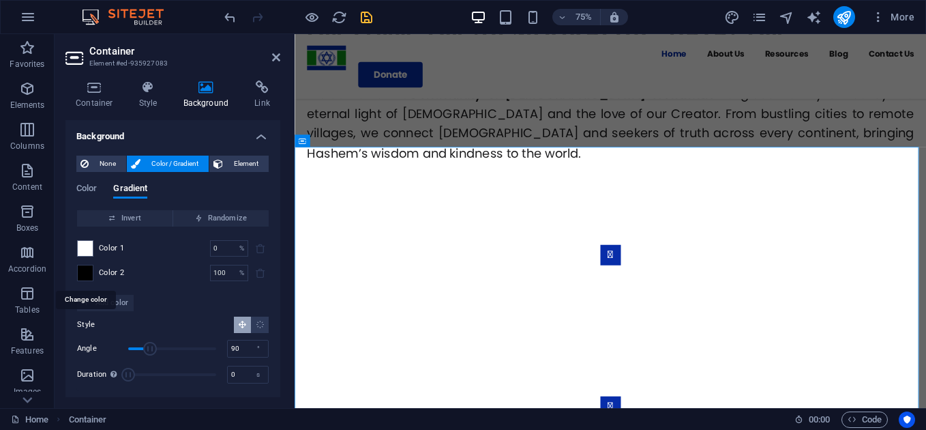
click at [84, 270] on span at bounding box center [85, 272] width 15 height 15
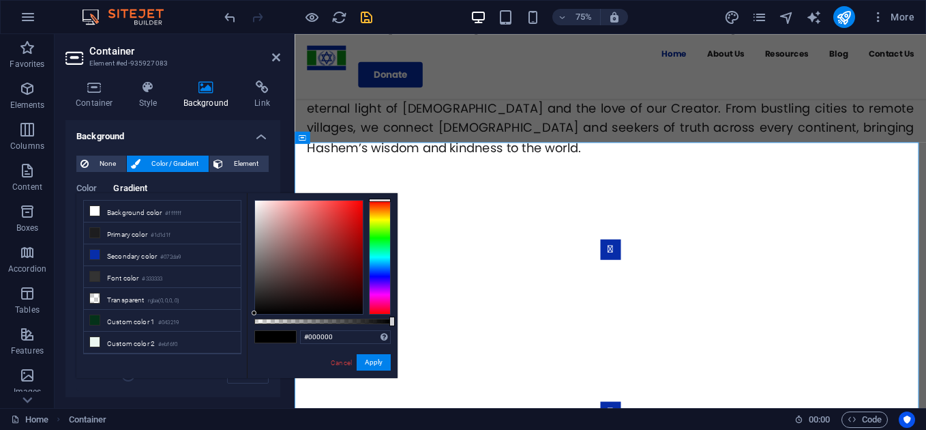
scroll to position [855, 0]
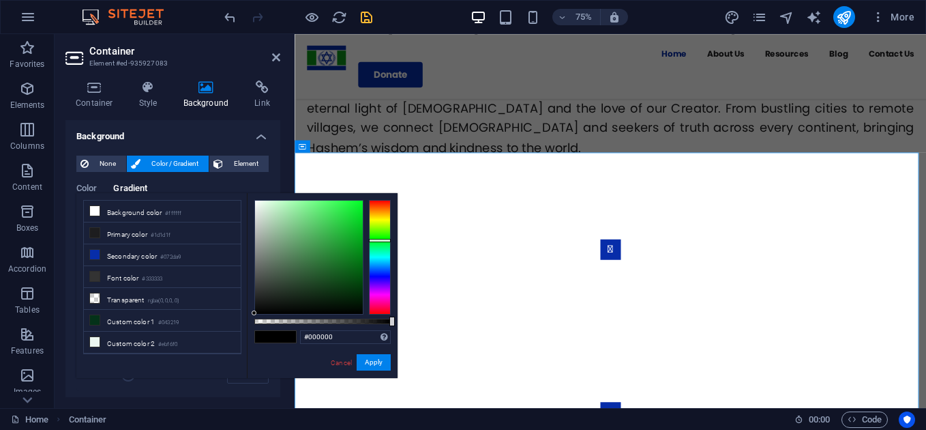
click at [385, 240] on div at bounding box center [380, 257] width 22 height 115
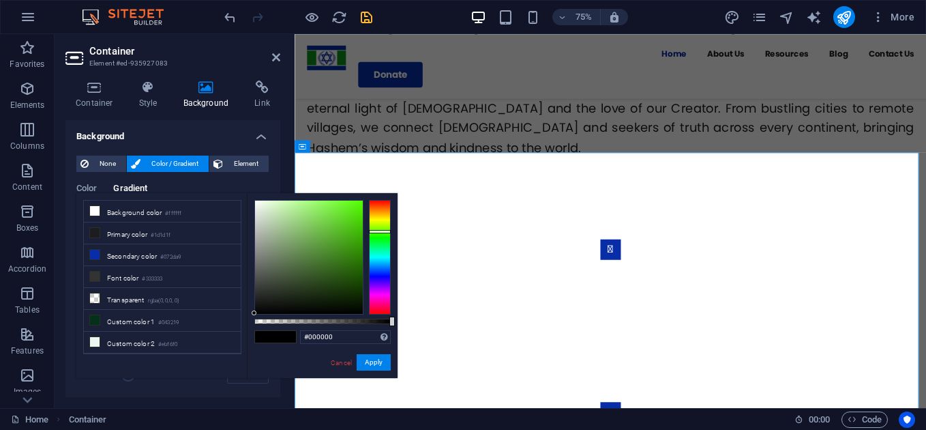
click at [379, 231] on div at bounding box center [380, 257] width 22 height 115
click at [379, 234] on div at bounding box center [380, 257] width 22 height 115
click at [341, 259] on div at bounding box center [309, 257] width 108 height 113
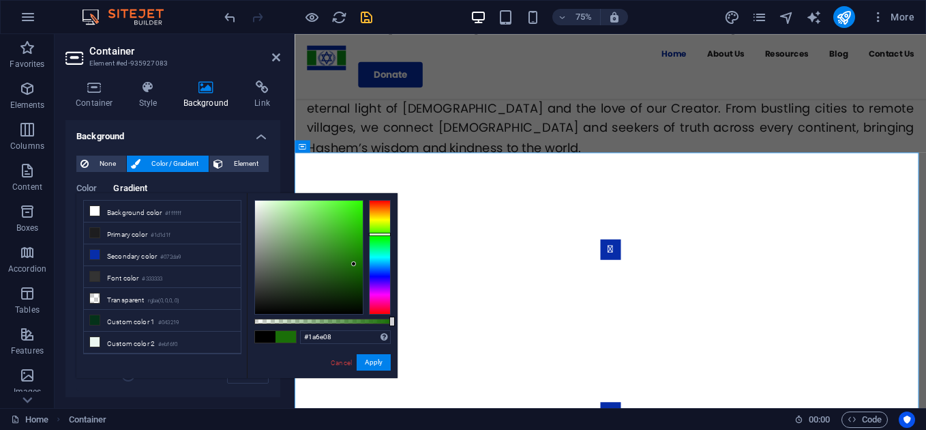
click at [354, 264] on div at bounding box center [309, 257] width 108 height 113
click at [353, 269] on div at bounding box center [309, 257] width 108 height 113
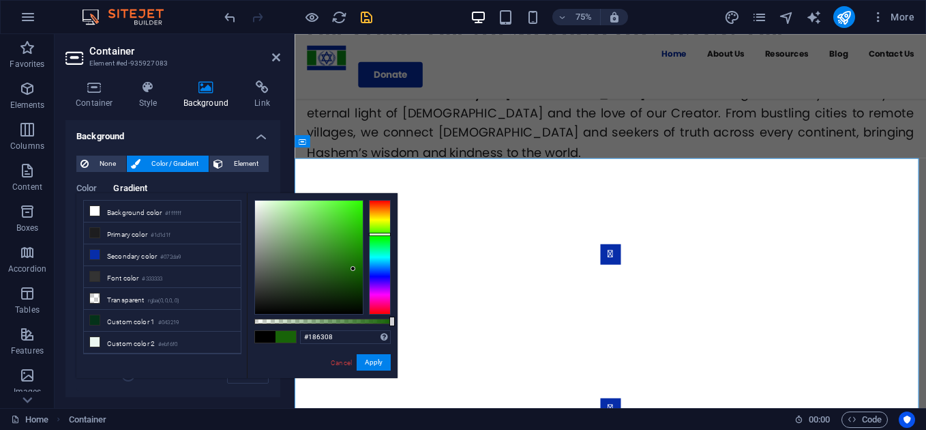
scroll to position [847, 0]
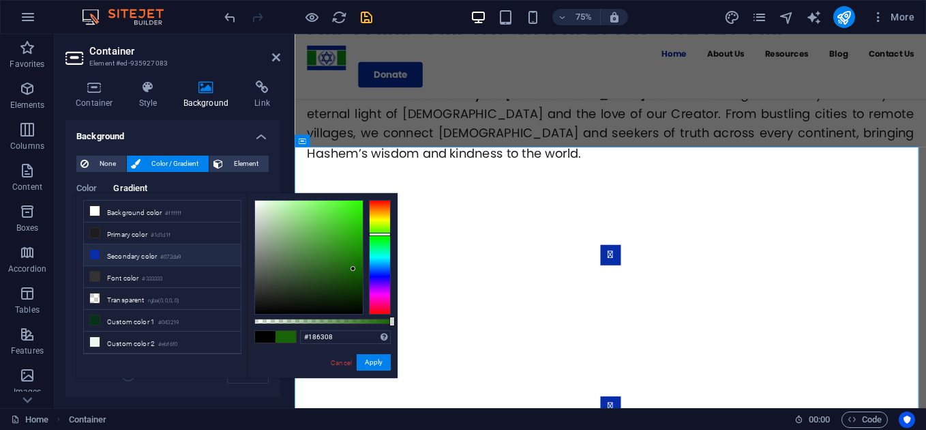
click at [194, 254] on li "Secondary color #072da9" at bounding box center [162, 255] width 157 height 22
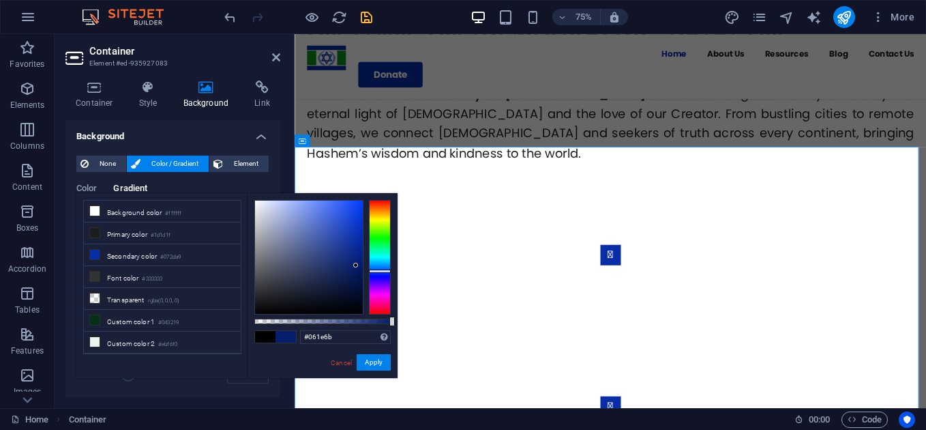
click at [356, 265] on div at bounding box center [309, 257] width 108 height 113
click at [359, 241] on div at bounding box center [309, 257] width 108 height 113
click at [359, 261] on div at bounding box center [309, 257] width 108 height 113
click at [363, 265] on div at bounding box center [361, 263] width 5 height 5
click at [372, 362] on button "Apply" at bounding box center [374, 362] width 34 height 16
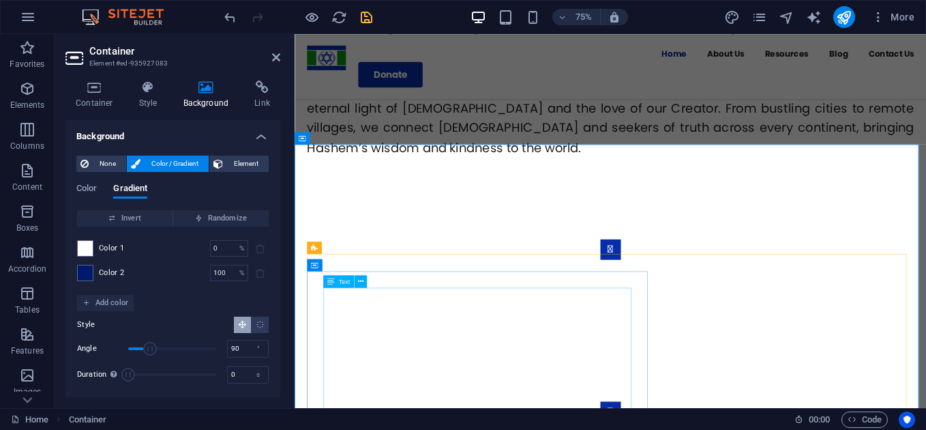
scroll to position [855, 0]
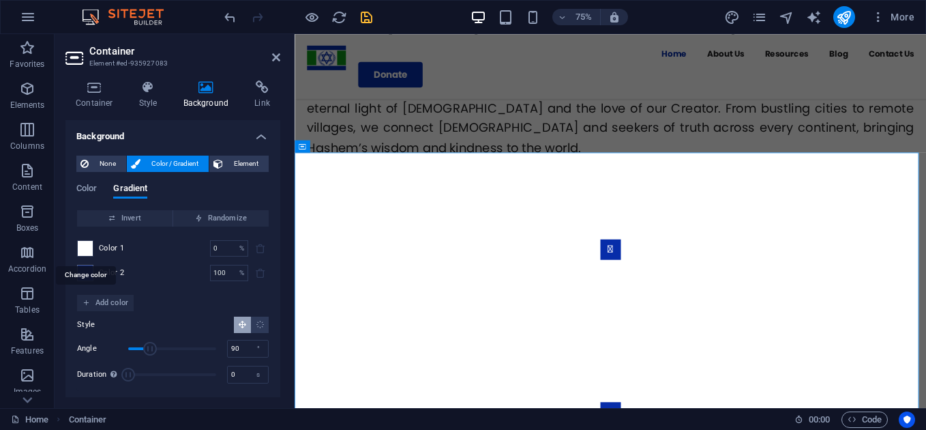
click at [89, 244] on span at bounding box center [85, 248] width 15 height 15
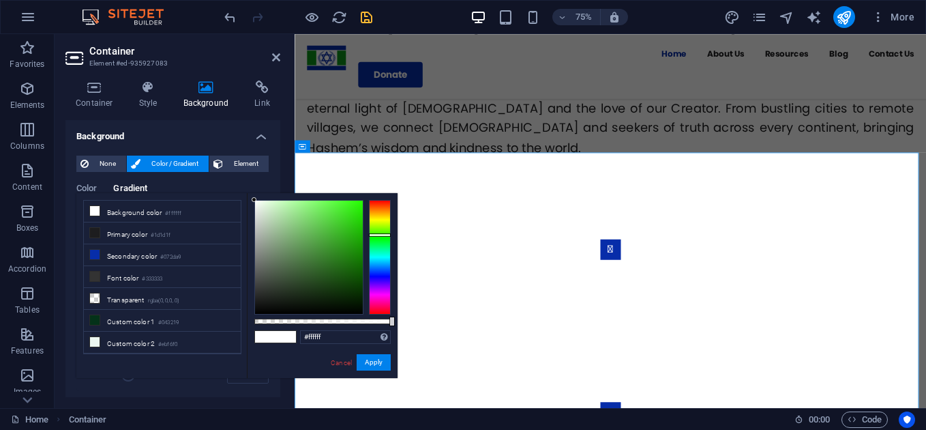
click at [381, 235] on div at bounding box center [380, 257] width 22 height 115
click at [358, 260] on div at bounding box center [309, 257] width 108 height 113
click at [342, 249] on div at bounding box center [309, 257] width 108 height 113
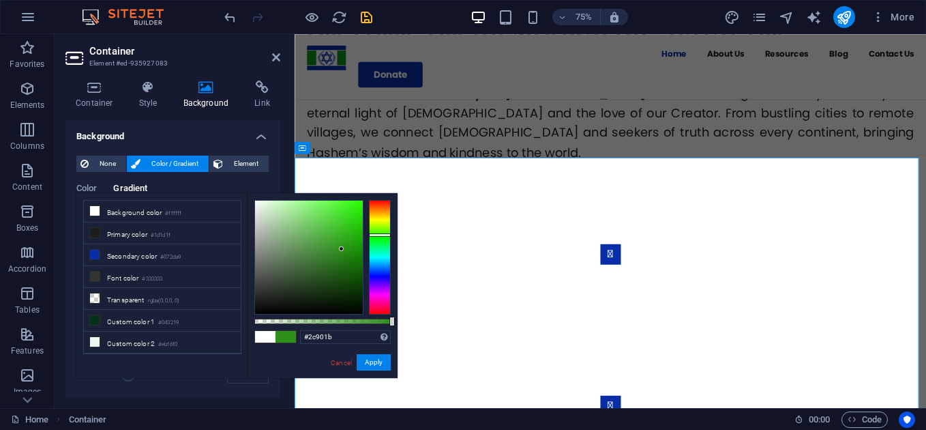
scroll to position [847, 0]
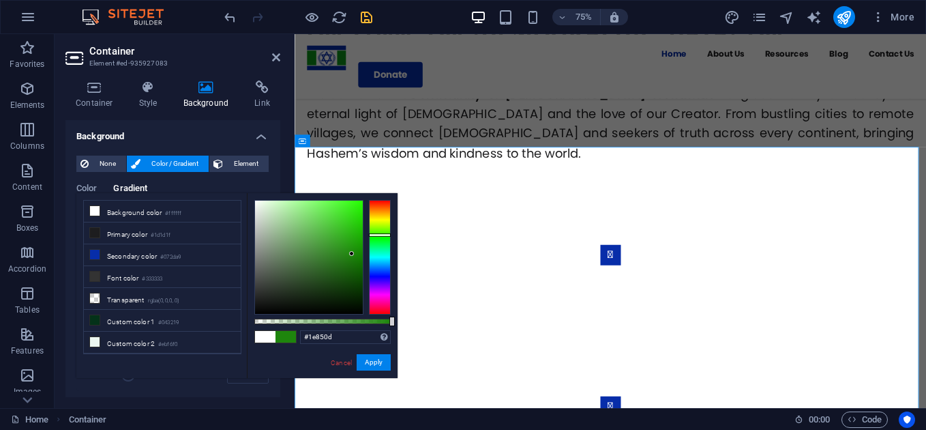
click at [352, 254] on div at bounding box center [309, 257] width 108 height 113
click at [299, 218] on div at bounding box center [309, 257] width 108 height 113
click at [283, 217] on div at bounding box center [309, 257] width 108 height 113
click at [288, 224] on div at bounding box center [309, 257] width 108 height 113
type input "#c1e3bc"
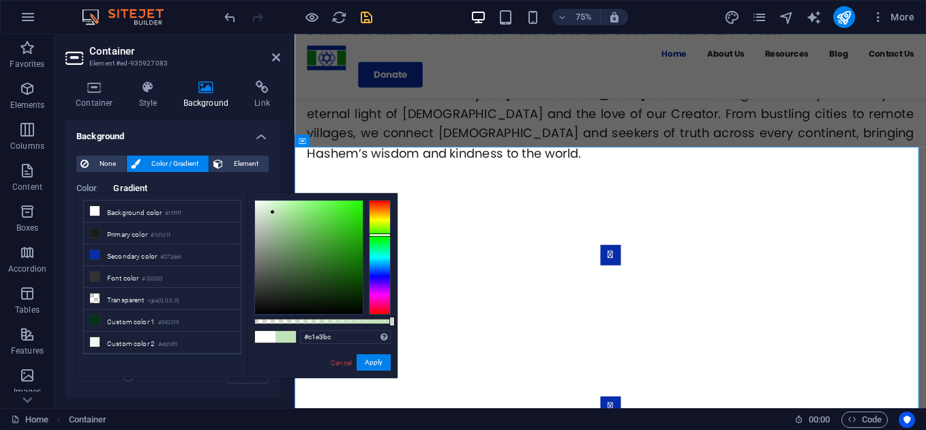
click at [273, 212] on div at bounding box center [309, 257] width 108 height 113
click at [382, 368] on button "Apply" at bounding box center [374, 362] width 34 height 16
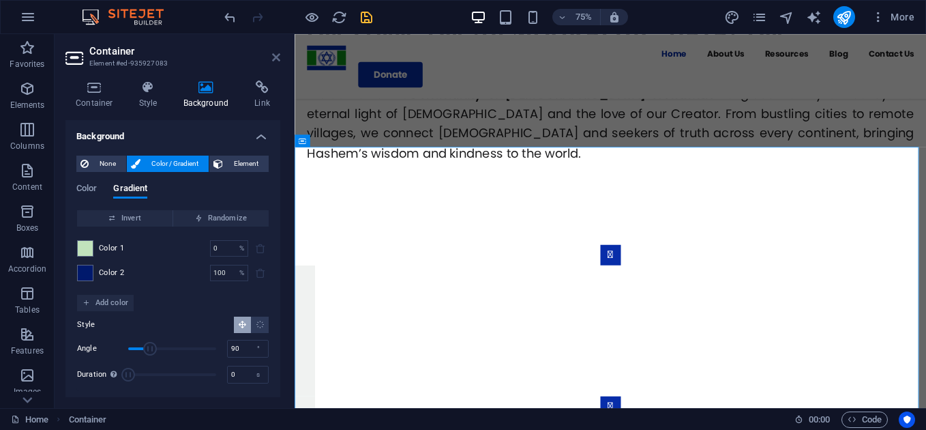
click at [276, 59] on icon at bounding box center [276, 57] width 8 height 11
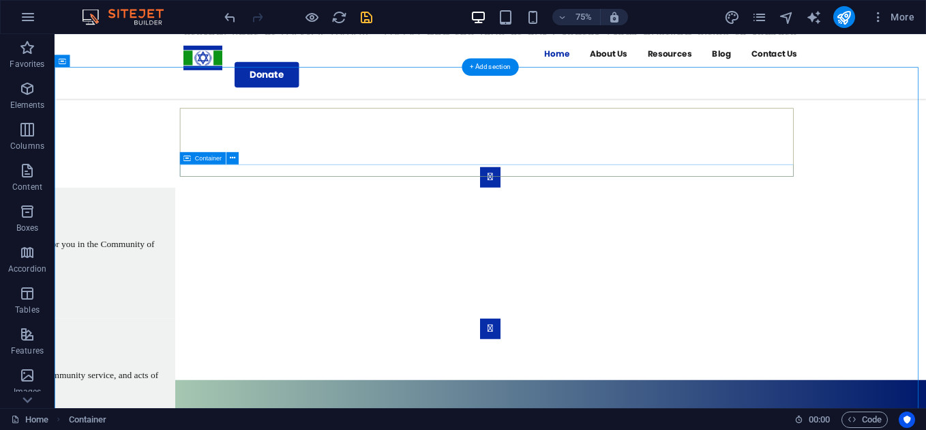
scroll to position [950, 0]
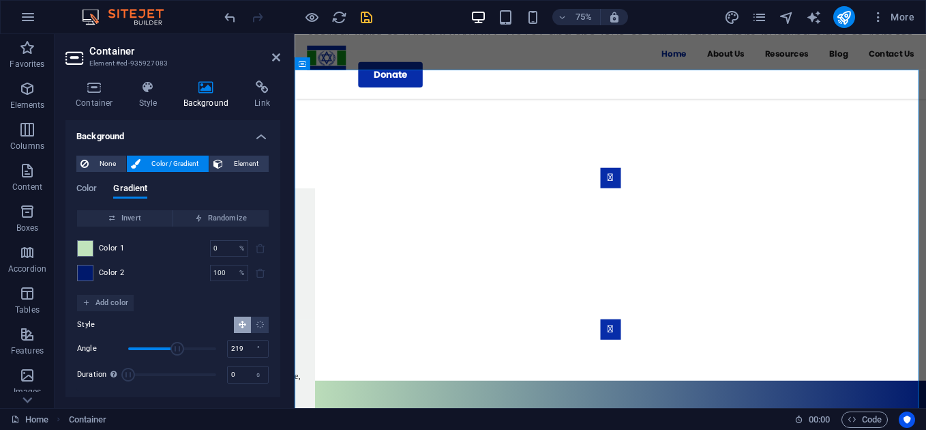
drag, startPoint x: 147, startPoint y: 351, endPoint x: 181, endPoint y: 354, distance: 33.6
click at [181, 354] on span "Angle" at bounding box center [178, 349] width 14 height 14
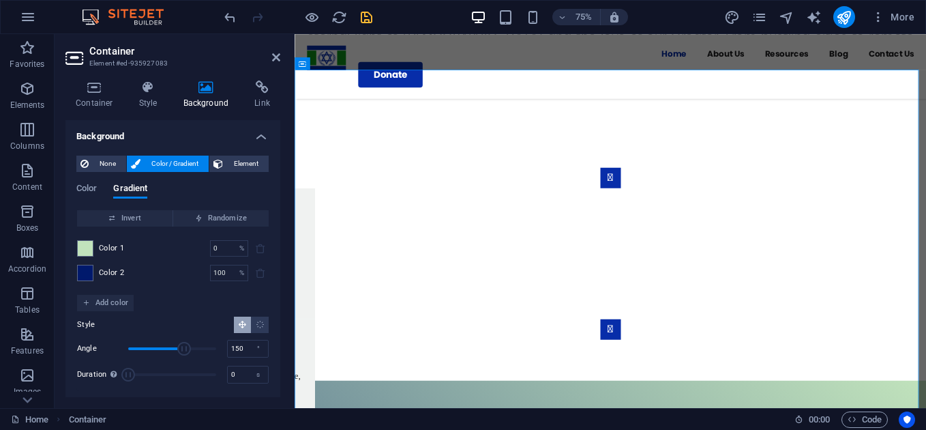
drag, startPoint x: 183, startPoint y: 350, endPoint x: 163, endPoint y: 350, distance: 19.8
click at [177, 350] on span "Angle" at bounding box center [184, 349] width 14 height 14
type input "147"
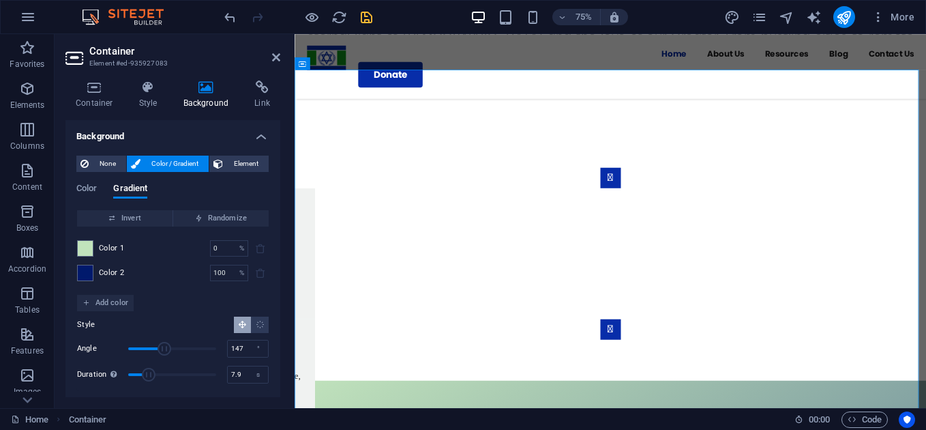
drag, startPoint x: 129, startPoint y: 381, endPoint x: 151, endPoint y: 381, distance: 21.8
click at [151, 381] on span "Duration" at bounding box center [149, 375] width 14 height 14
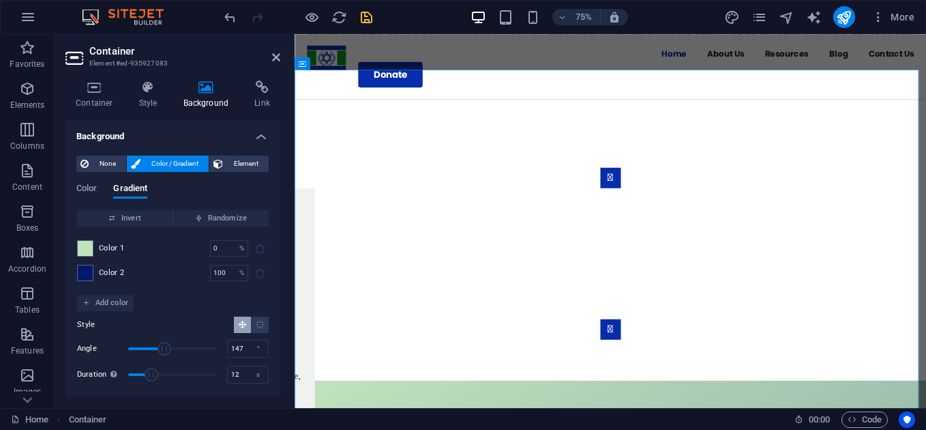
type input "12.2"
drag, startPoint x: 151, startPoint y: 381, endPoint x: 163, endPoint y: 381, distance: 12.3
click at [163, 381] on span "Duration" at bounding box center [164, 375] width 14 height 14
drag, startPoint x: 164, startPoint y: 348, endPoint x: 177, endPoint y: 348, distance: 13.0
click at [177, 348] on span "Angle" at bounding box center [173, 349] width 14 height 14
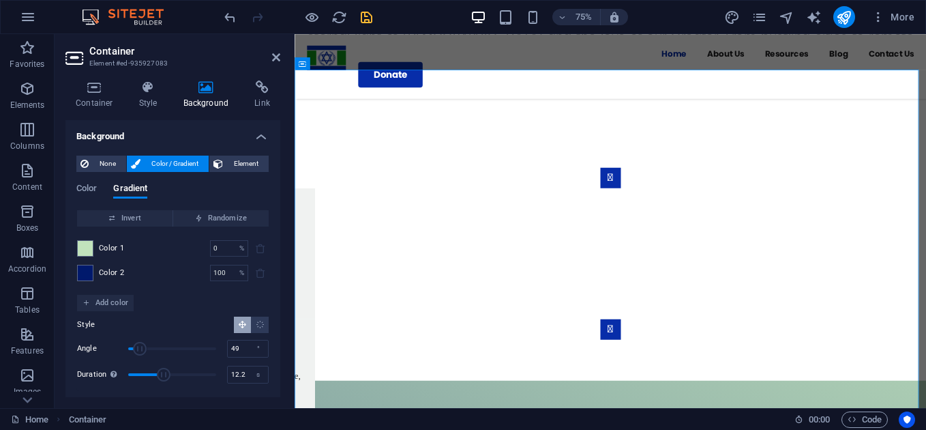
drag, startPoint x: 177, startPoint y: 348, endPoint x: 140, endPoint y: 353, distance: 37.8
click at [140, 353] on span "Angle" at bounding box center [141, 349] width 14 height 14
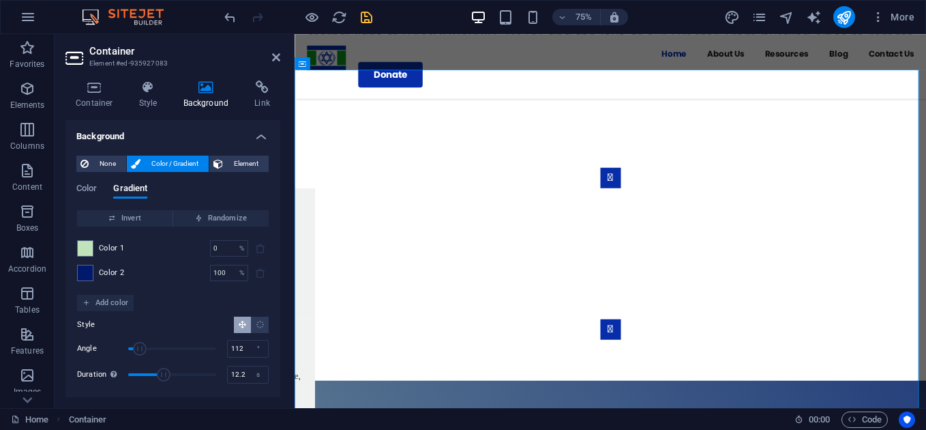
type input "115"
drag, startPoint x: 140, startPoint y: 353, endPoint x: 156, endPoint y: 355, distance: 15.8
click at [156, 355] on span "Angle" at bounding box center [156, 349] width 14 height 14
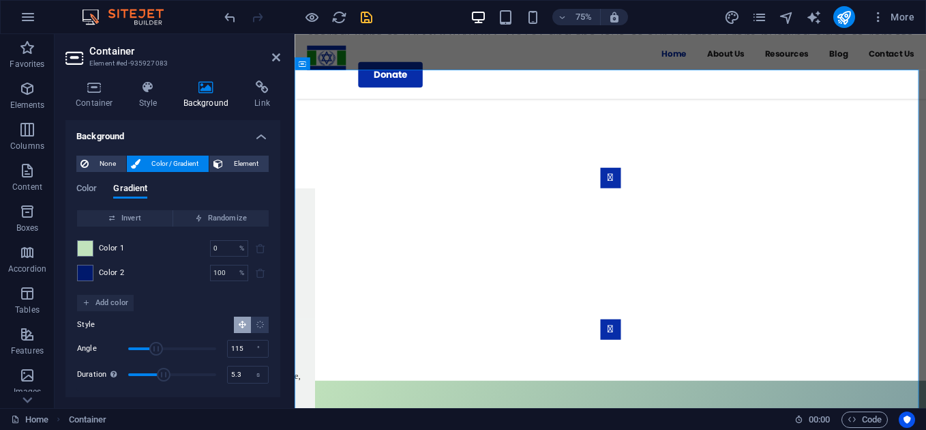
type input "0"
drag, startPoint x: 166, startPoint y: 378, endPoint x: 98, endPoint y: 370, distance: 68.7
click at [98, 370] on div "Duration Duration of the background animation. A value of "0" disables the anim…" at bounding box center [173, 374] width 192 height 20
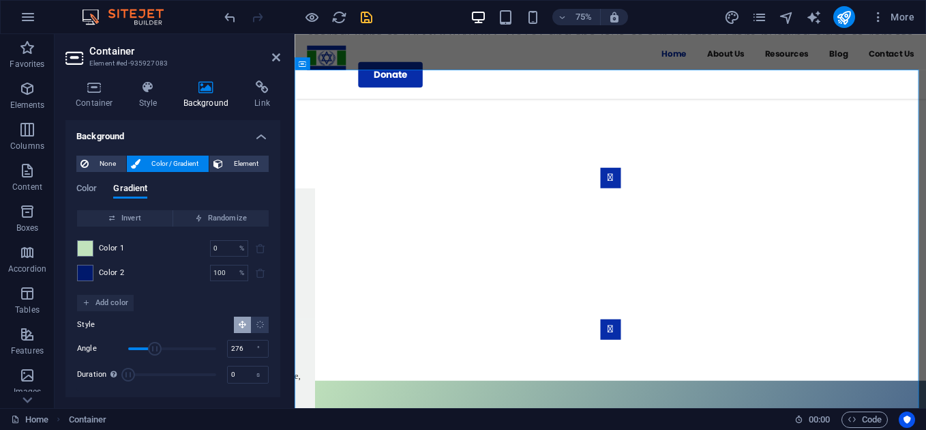
drag, startPoint x: 154, startPoint y: 350, endPoint x: 194, endPoint y: 357, distance: 40.8
click at [194, 357] on span "Angle" at bounding box center [172, 348] width 88 height 20
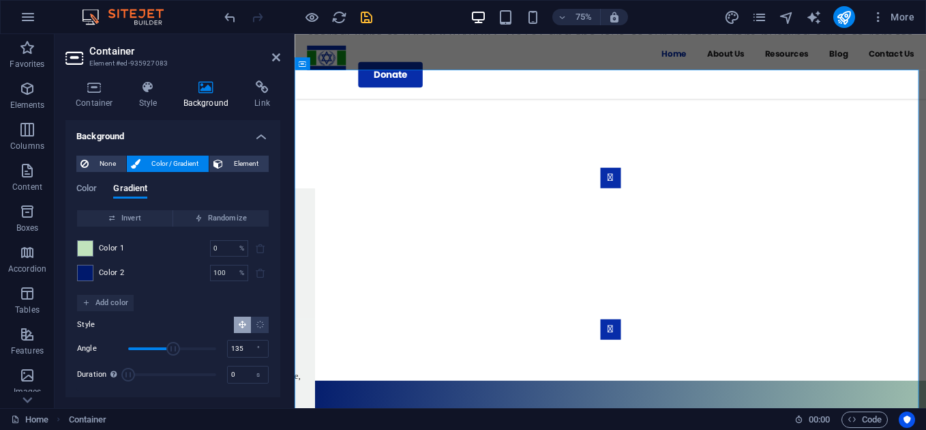
drag, startPoint x: 195, startPoint y: 351, endPoint x: 160, endPoint y: 351, distance: 35.5
click at [166, 351] on span "Angle" at bounding box center [173, 349] width 14 height 14
type input "132"
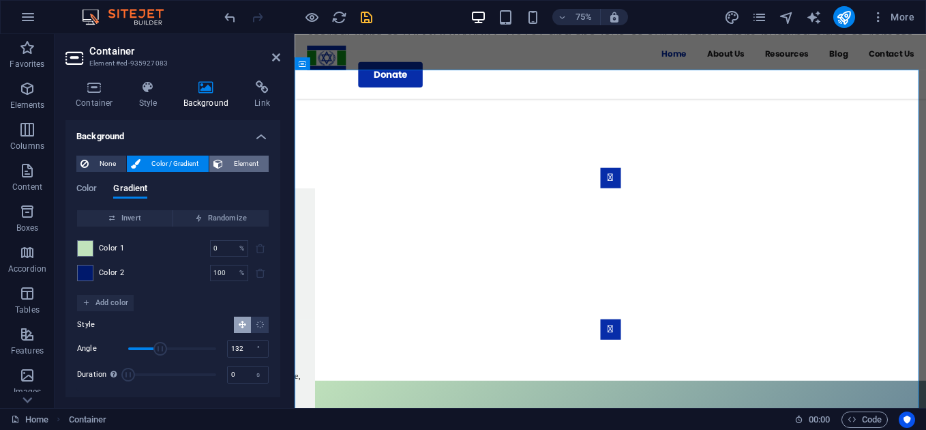
click at [233, 166] on span "Element" at bounding box center [246, 164] width 38 height 16
select select "ms"
select select "s"
select select "progressive"
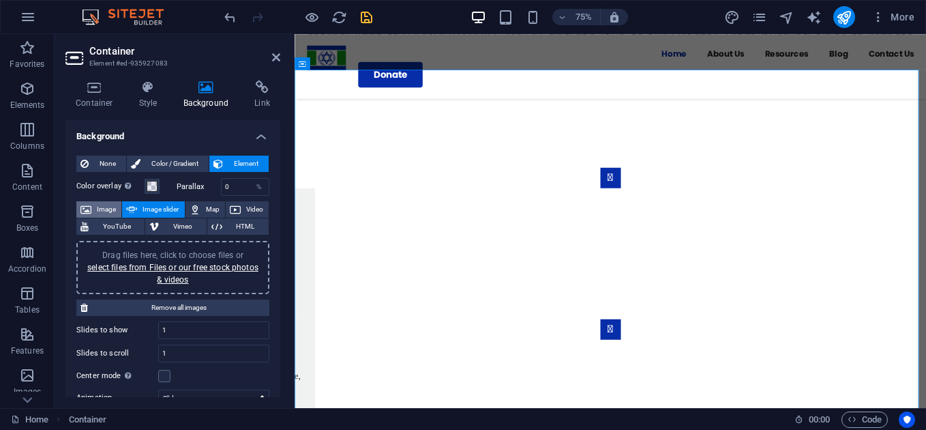
click at [99, 207] on span "Image" at bounding box center [106, 209] width 22 height 16
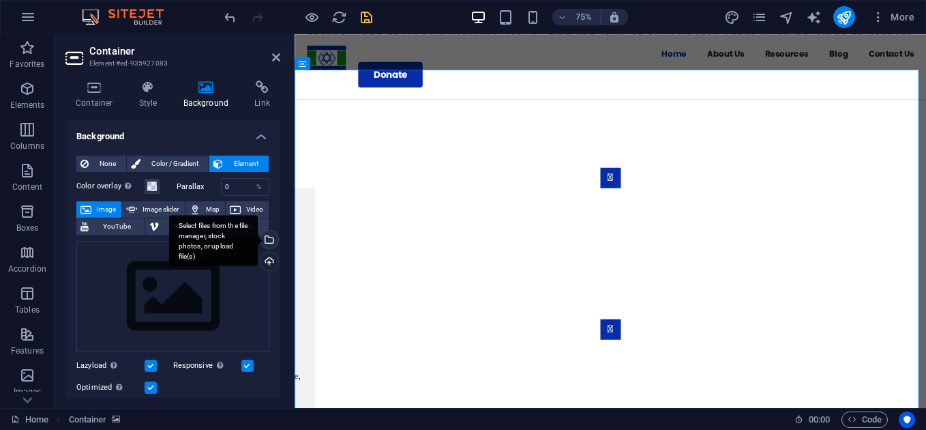
click at [258, 239] on div "Select files from the file manager, stock photos, or upload file(s)" at bounding box center [213, 240] width 89 height 51
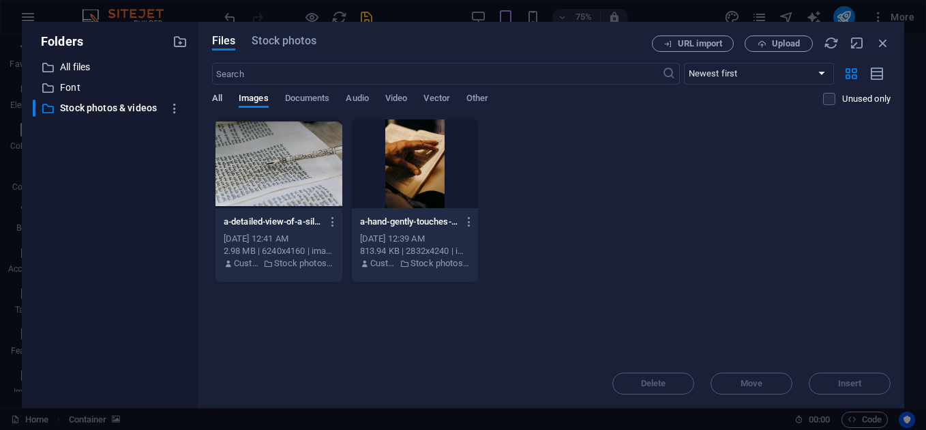
click at [220, 101] on span "All" at bounding box center [217, 99] width 10 height 19
click at [100, 67] on p "All files" at bounding box center [111, 67] width 102 height 16
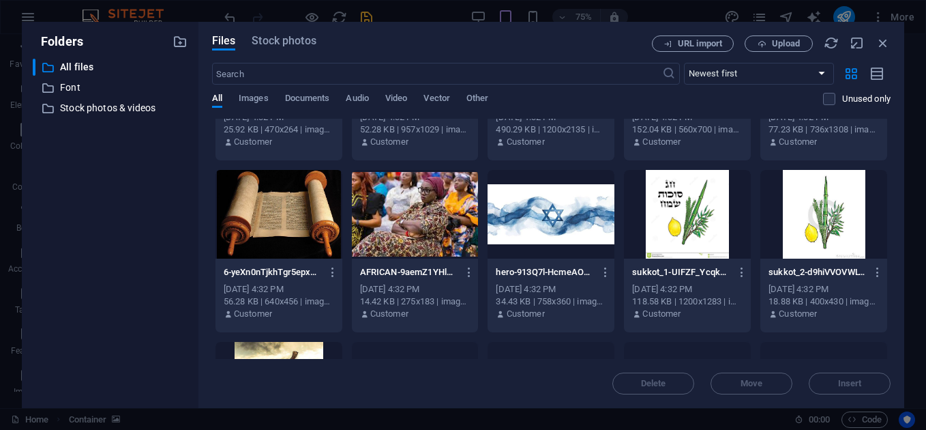
scroll to position [295, 0]
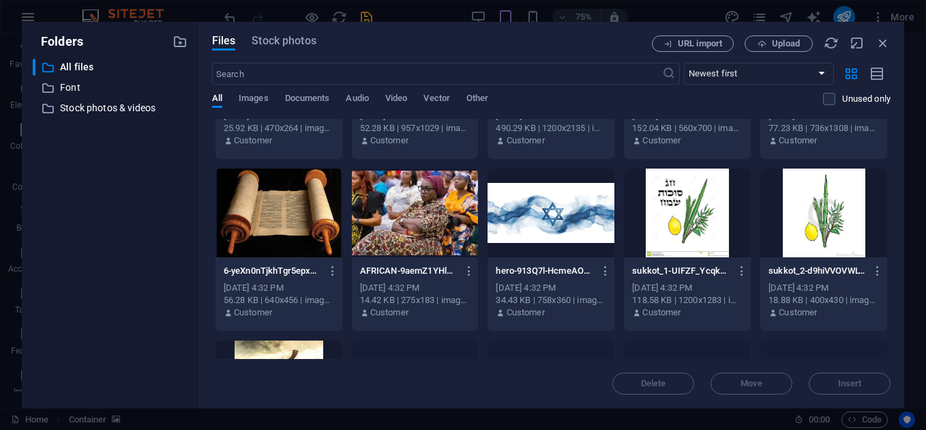
click at [575, 192] on div at bounding box center [551, 212] width 127 height 89
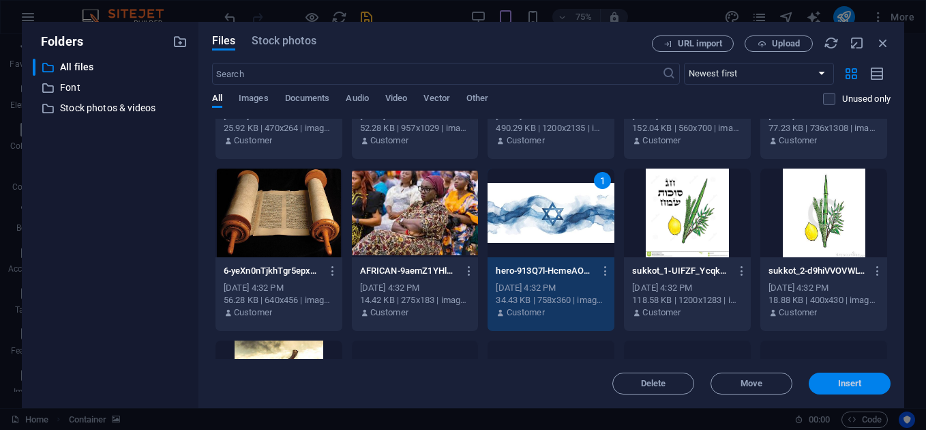
click at [855, 379] on span "Insert" at bounding box center [850, 383] width 24 height 8
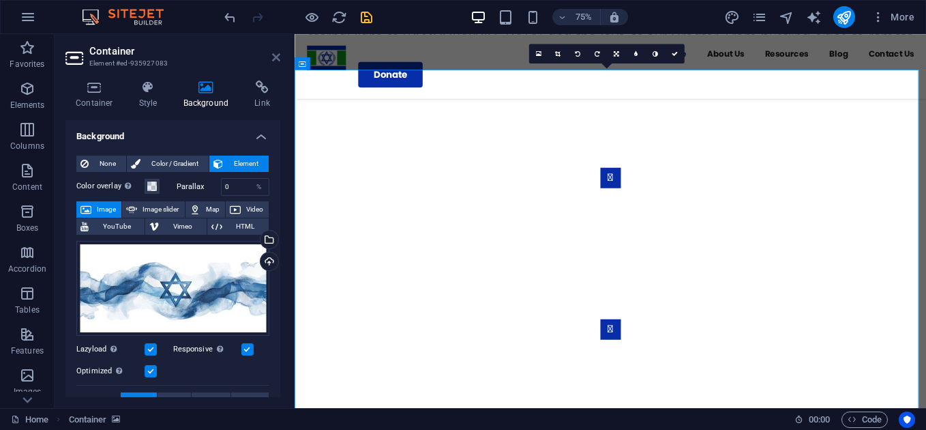
click at [278, 60] on icon at bounding box center [276, 57] width 8 height 11
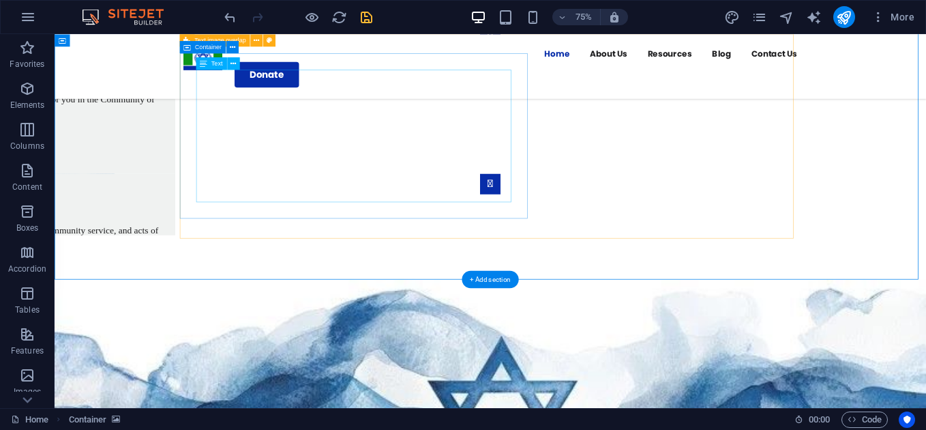
scroll to position [1145, 0]
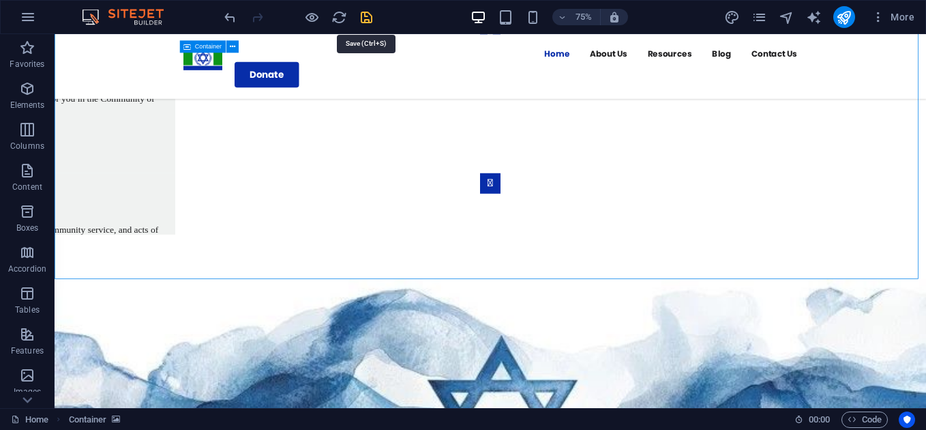
click at [359, 13] on icon "save" at bounding box center [367, 18] width 16 height 16
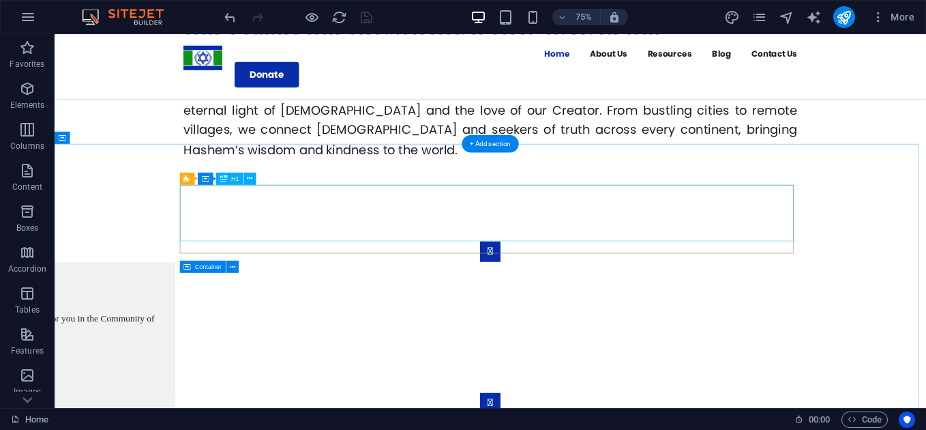
scroll to position [894, 0]
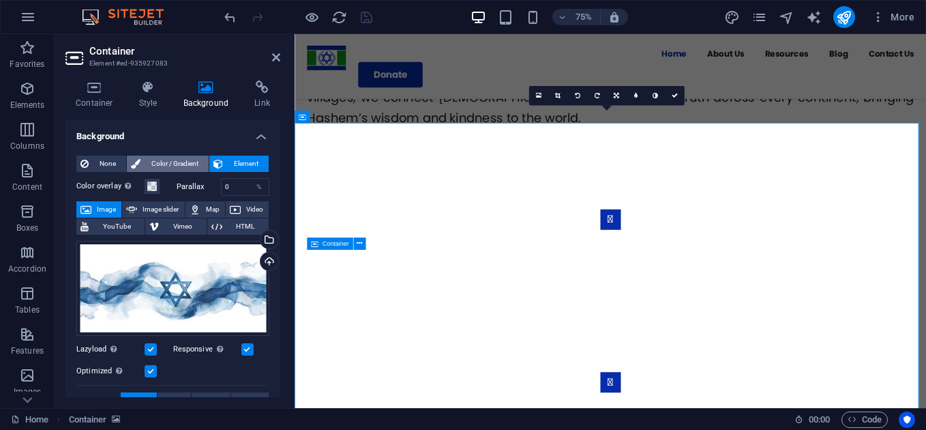
click at [162, 164] on span "Color / Gradient" at bounding box center [175, 164] width 60 height 16
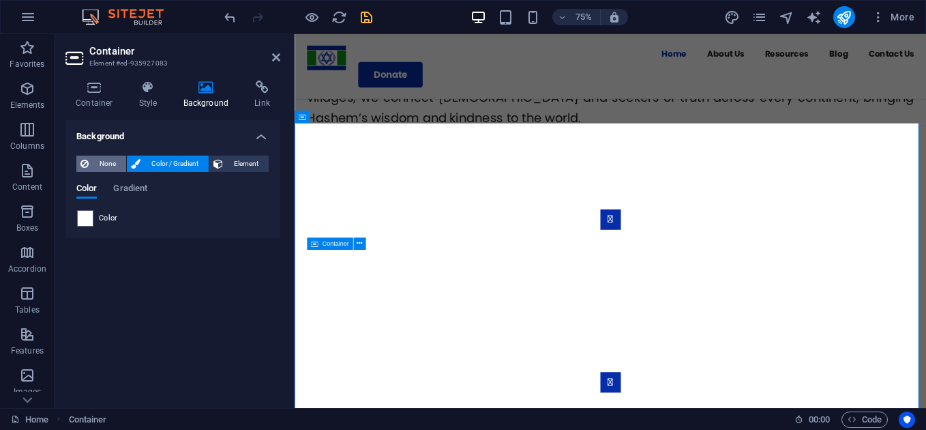
click at [99, 160] on span "None" at bounding box center [107, 164] width 29 height 16
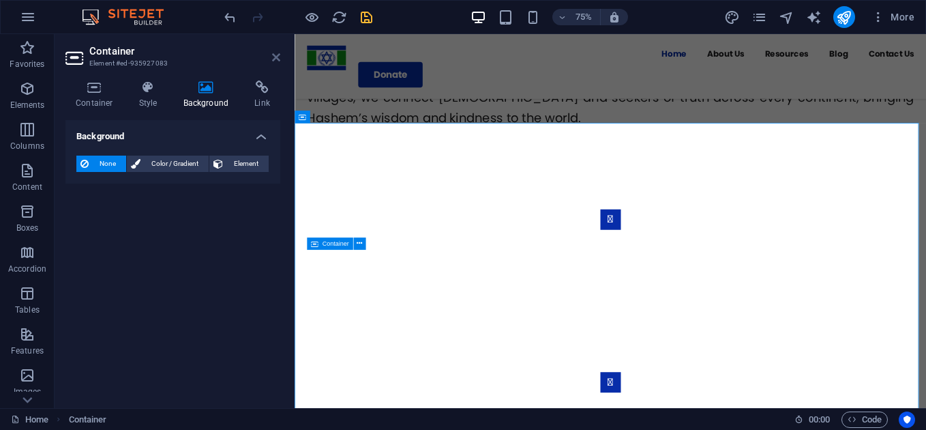
click at [274, 53] on icon at bounding box center [276, 57] width 8 height 11
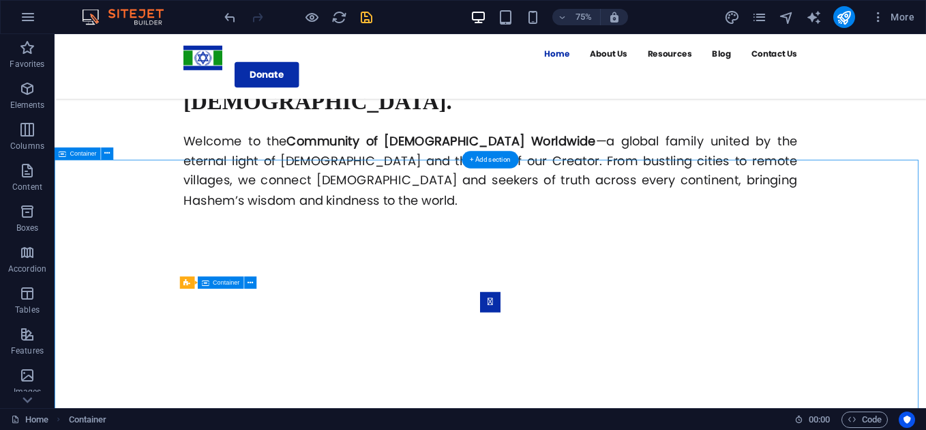
scroll to position [778, 0]
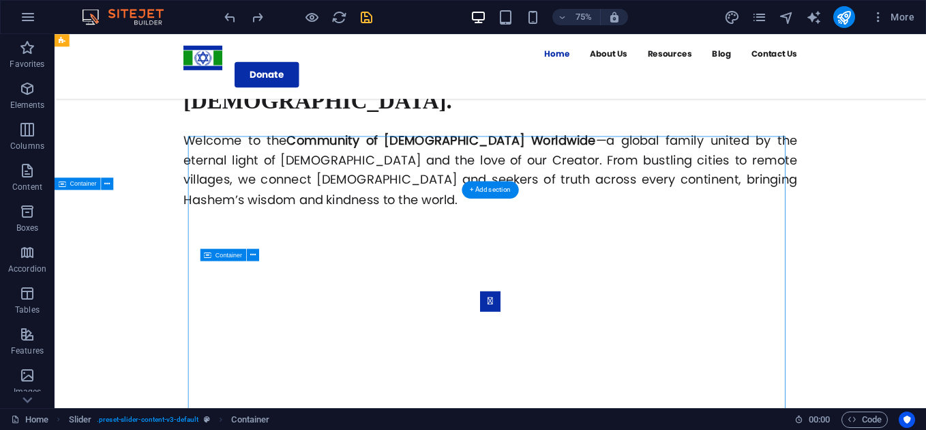
scroll to position [788, 0]
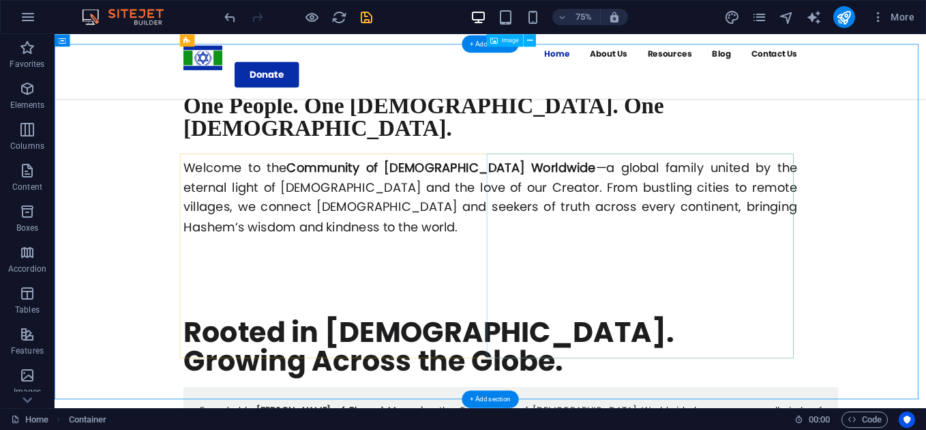
scroll to position [700, 0]
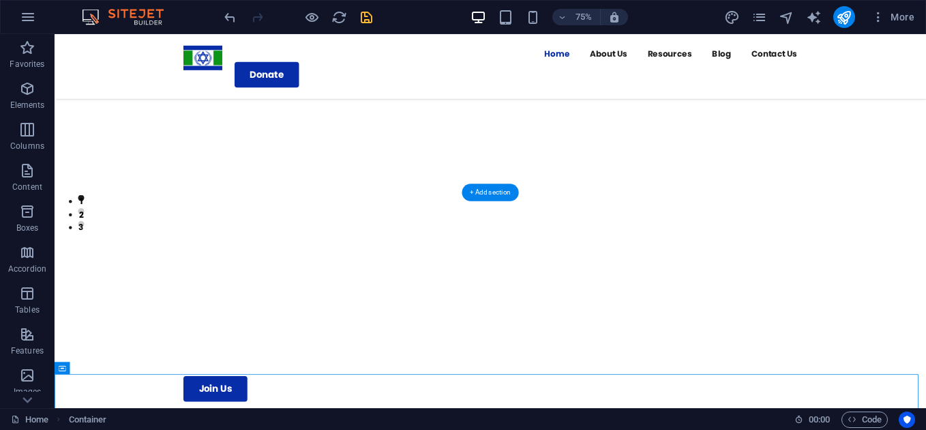
scroll to position [249, 0]
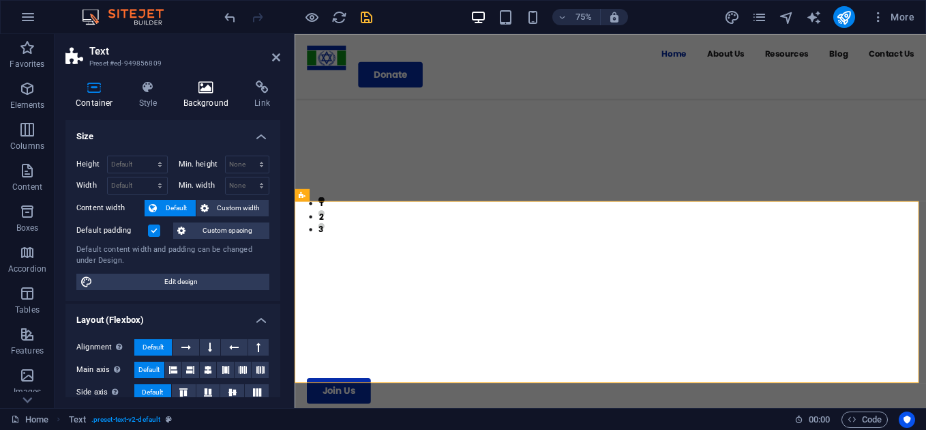
click at [221, 95] on h4 "Background" at bounding box center [209, 94] width 72 height 29
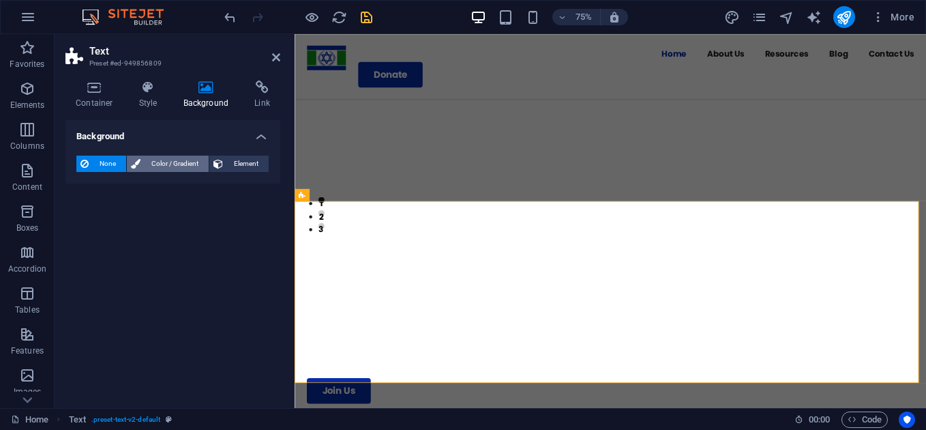
click at [191, 164] on span "Color / Gradient" at bounding box center [175, 164] width 60 height 16
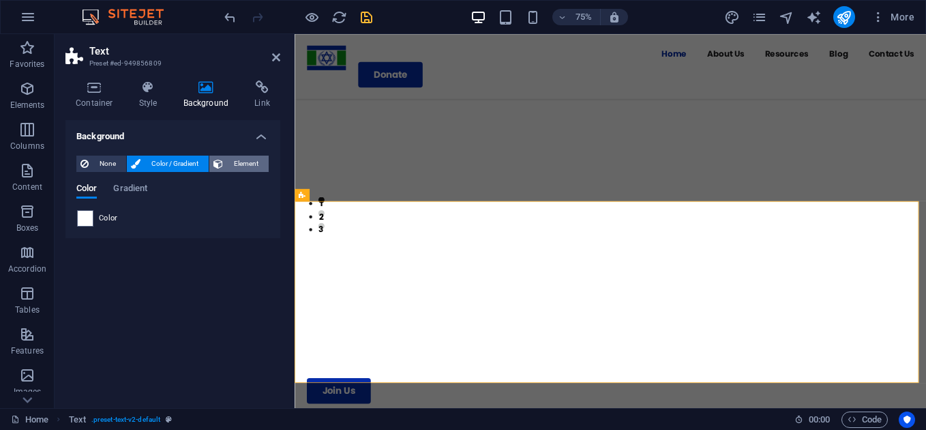
click at [242, 170] on span "Element" at bounding box center [246, 164] width 38 height 16
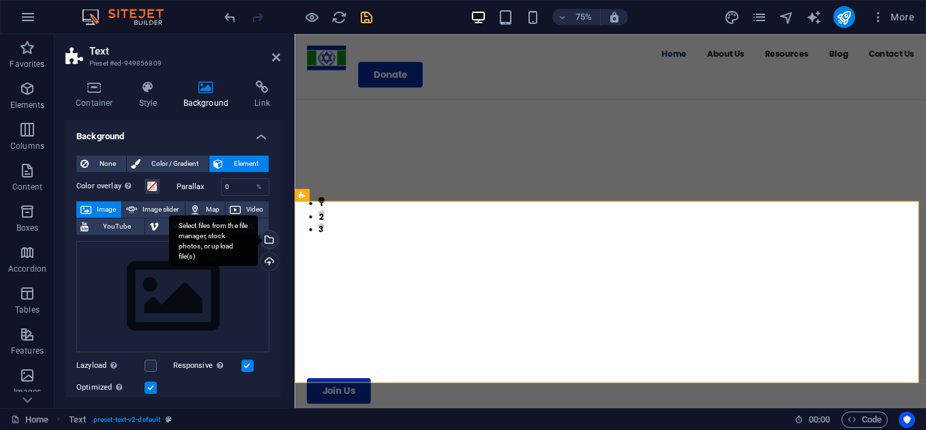
click at [266, 244] on div "Select files from the file manager, stock photos, or upload file(s)" at bounding box center [268, 241] width 20 height 20
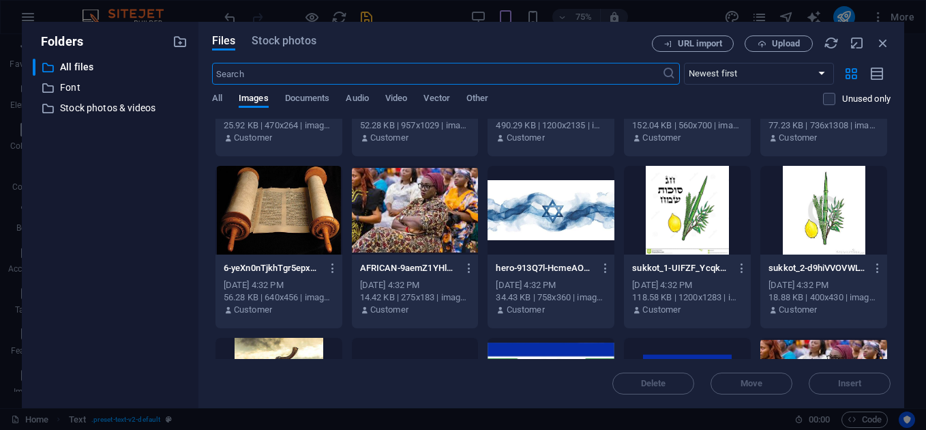
scroll to position [319, 0]
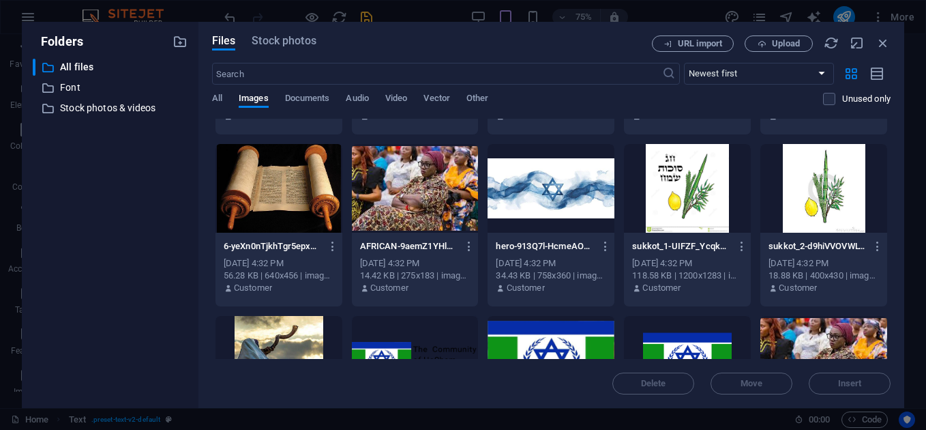
click at [564, 199] on div at bounding box center [551, 188] width 127 height 89
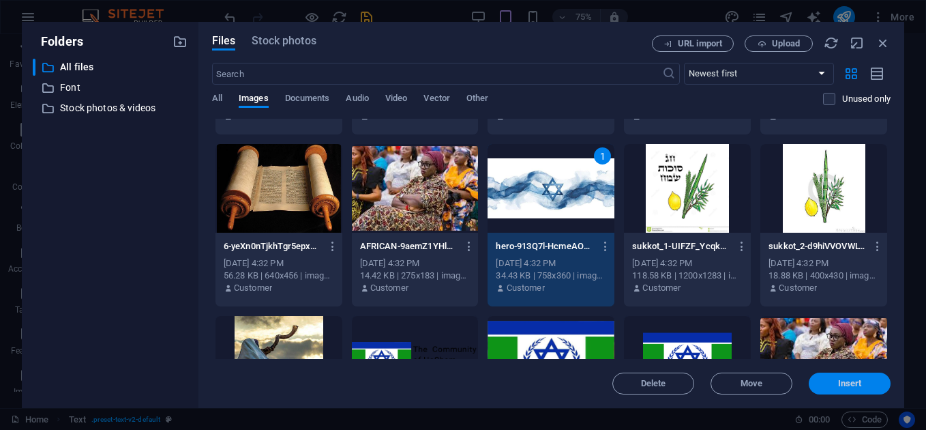
click at [829, 381] on span "Insert" at bounding box center [849, 383] width 71 height 8
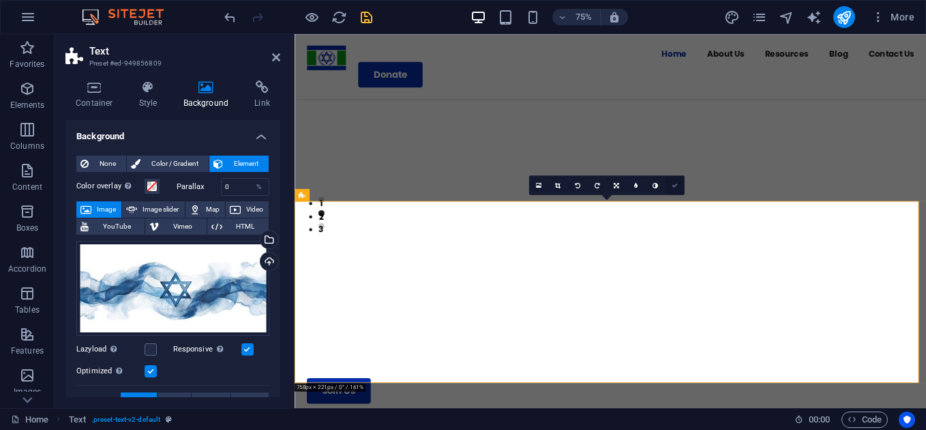
click at [675, 182] on icon at bounding box center [675, 185] width 6 height 6
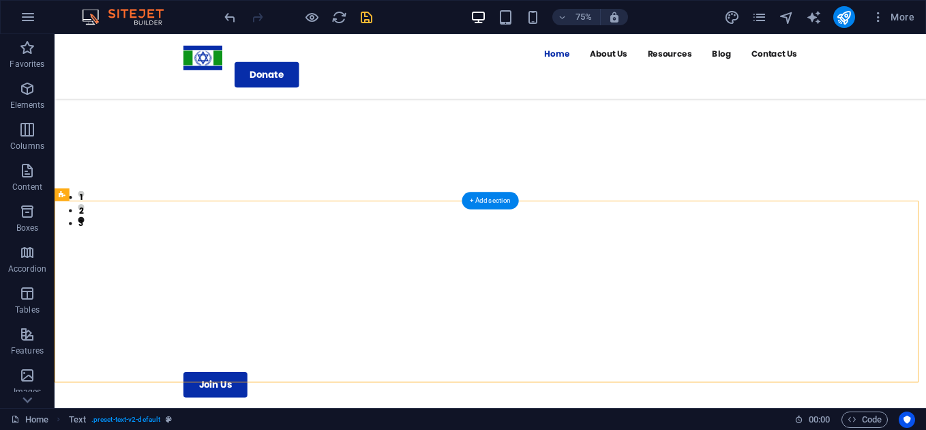
scroll to position [249, 0]
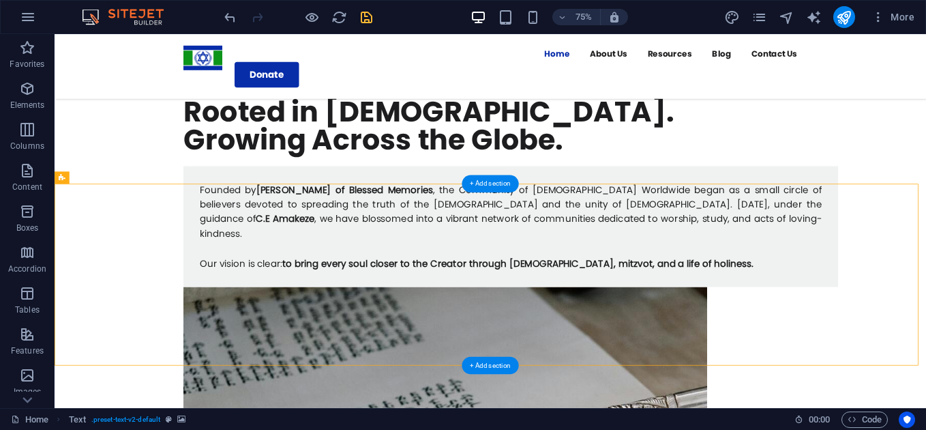
scroll to position [745, 0]
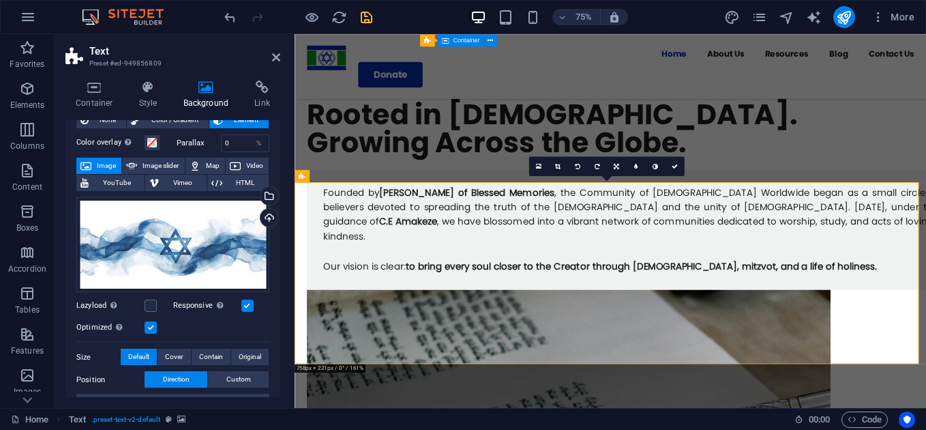
scroll to position [0, 0]
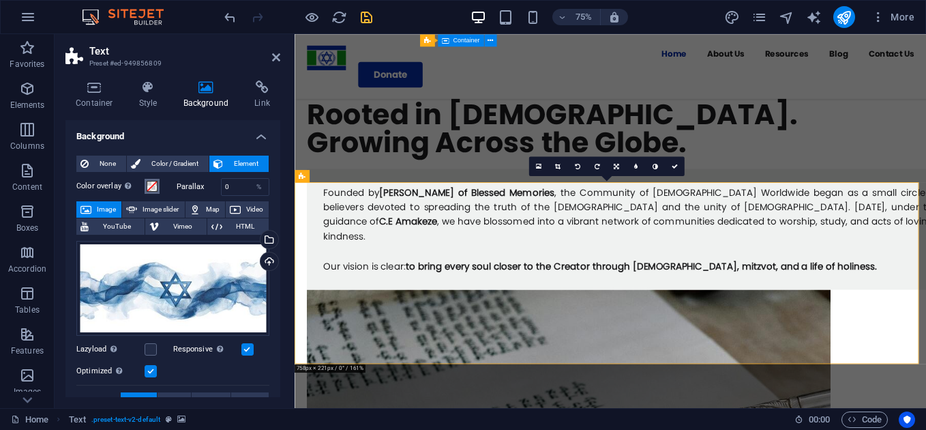
click at [147, 190] on span at bounding box center [152, 186] width 11 height 11
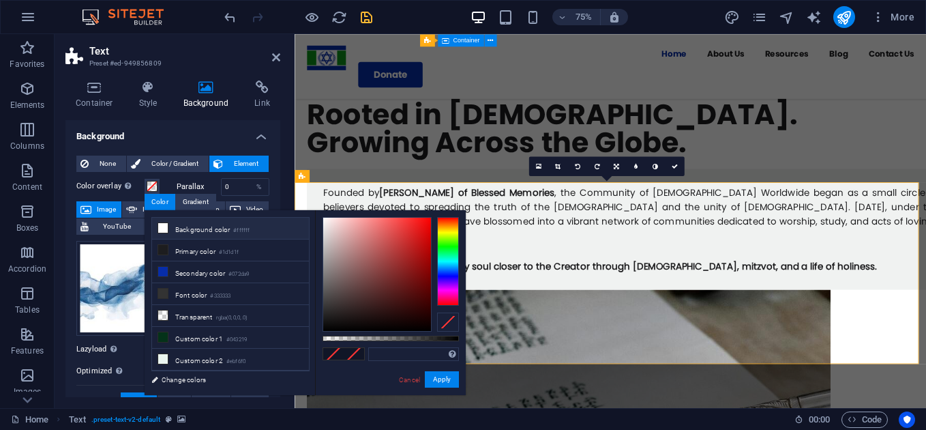
click at [211, 226] on li "Background color #ffffff" at bounding box center [230, 229] width 157 height 22
click at [460, 339] on div at bounding box center [460, 339] width 5 height 10
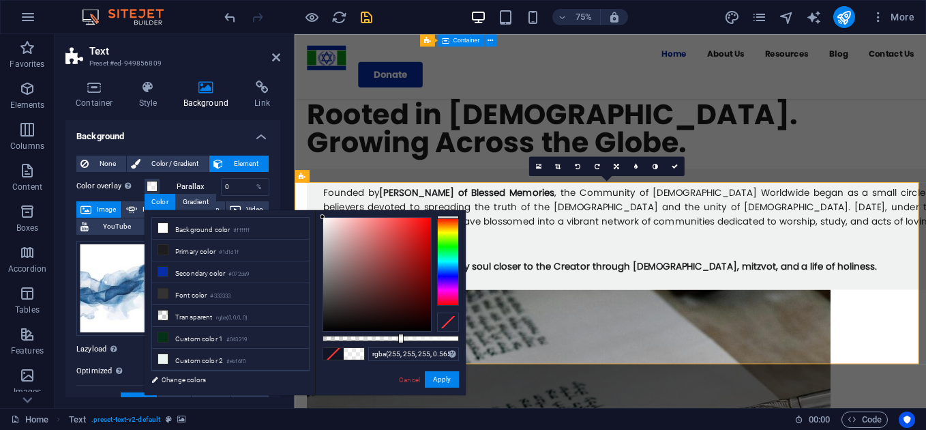
drag, startPoint x: 459, startPoint y: 338, endPoint x: 400, endPoint y: 344, distance: 59.6
click at [400, 344] on div "rgba(255, 255, 255, 0.565) Supported formats #0852ed rgb(8, 82, 237) rgba(8, 82…" at bounding box center [390, 401] width 151 height 383
click at [443, 386] on button "Apply" at bounding box center [442, 379] width 34 height 16
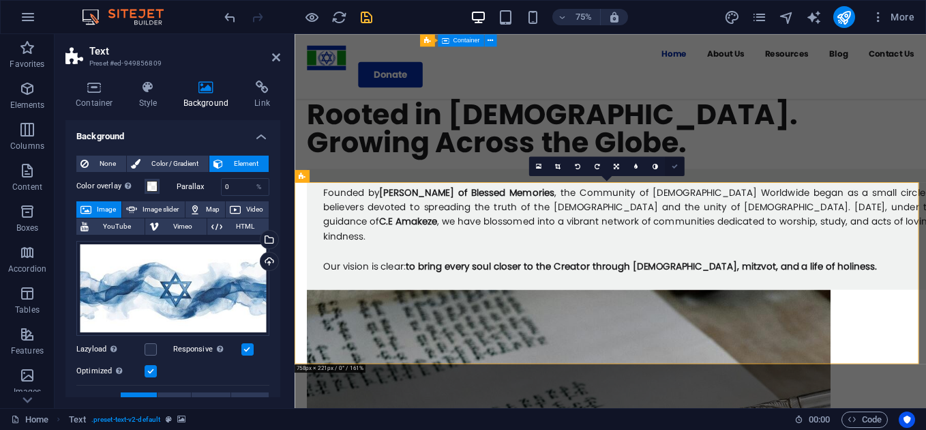
click at [679, 164] on link at bounding box center [675, 166] width 20 height 20
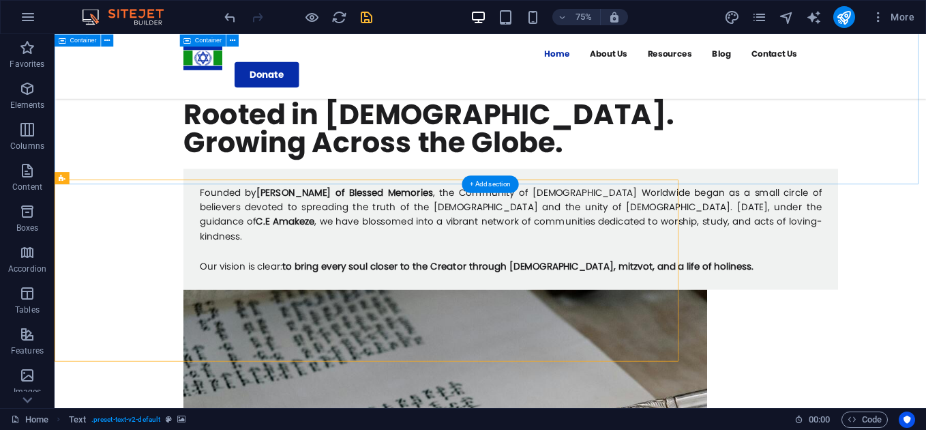
scroll to position [745, 0]
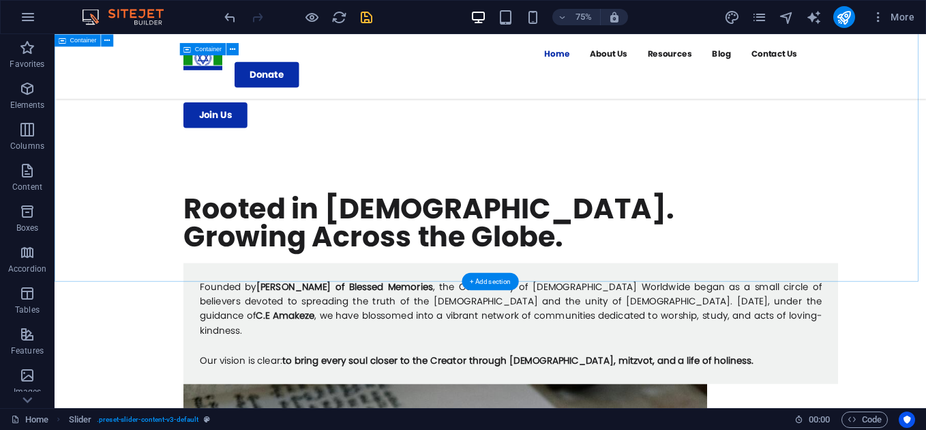
scroll to position [615, 0]
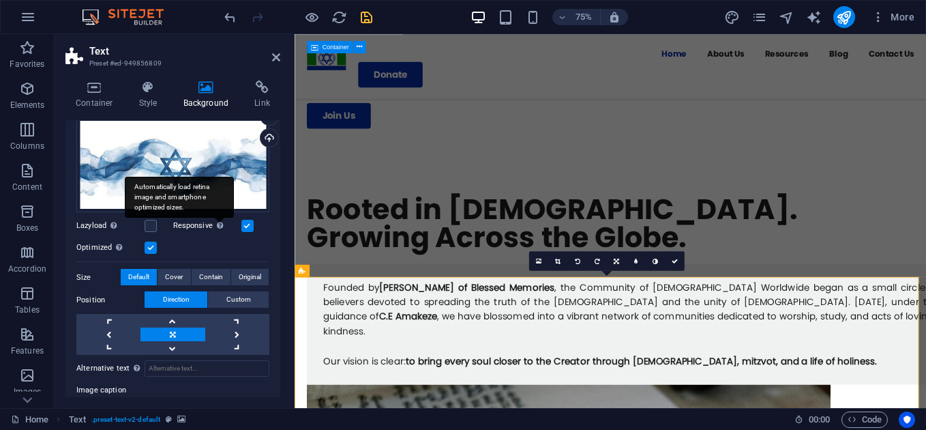
scroll to position [126, 0]
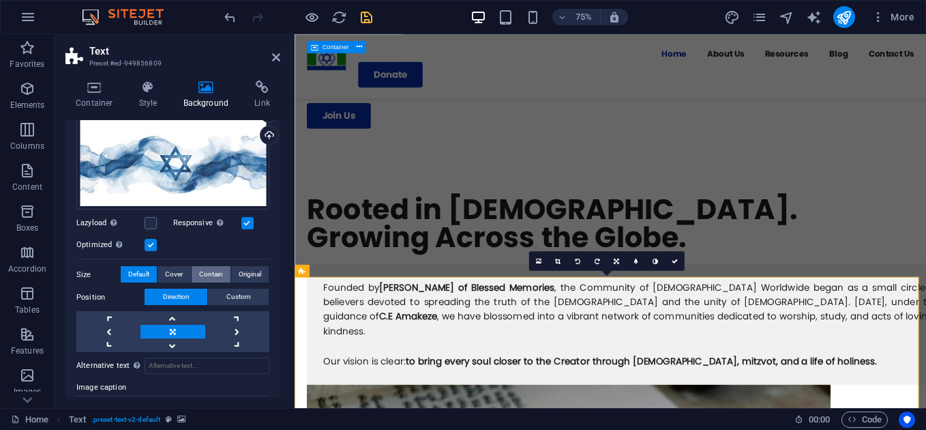
click at [207, 267] on span "Contain" at bounding box center [211, 274] width 24 height 16
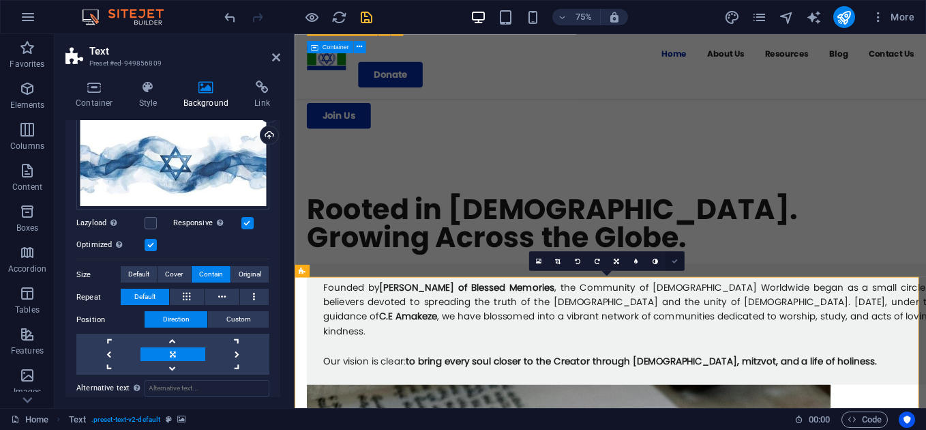
click at [677, 262] on icon at bounding box center [675, 260] width 6 height 6
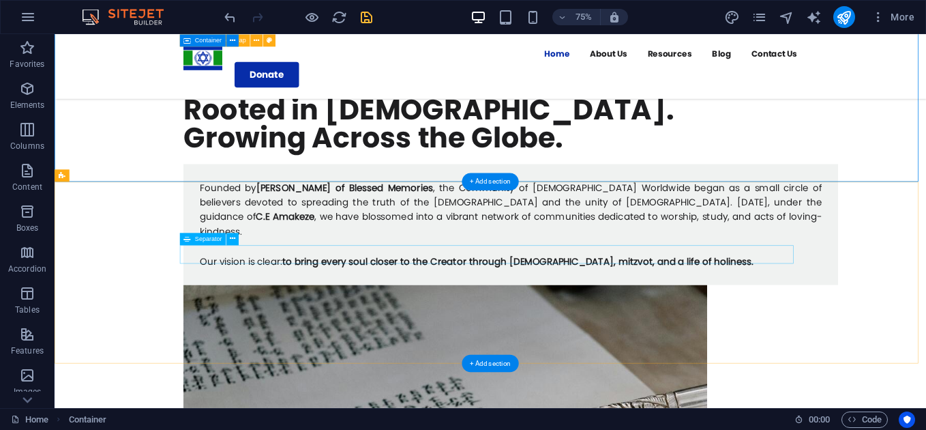
scroll to position [748, 0]
drag, startPoint x: 868, startPoint y: 282, endPoint x: 547, endPoint y: 282, distance: 320.6
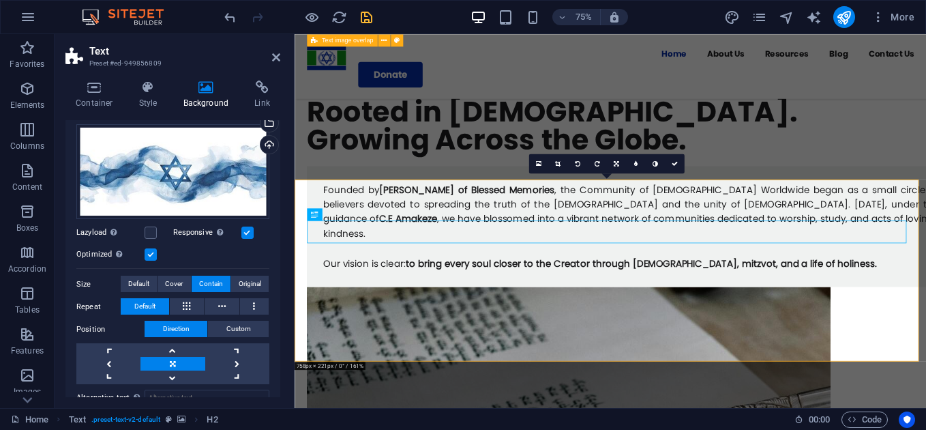
scroll to position [123, 0]
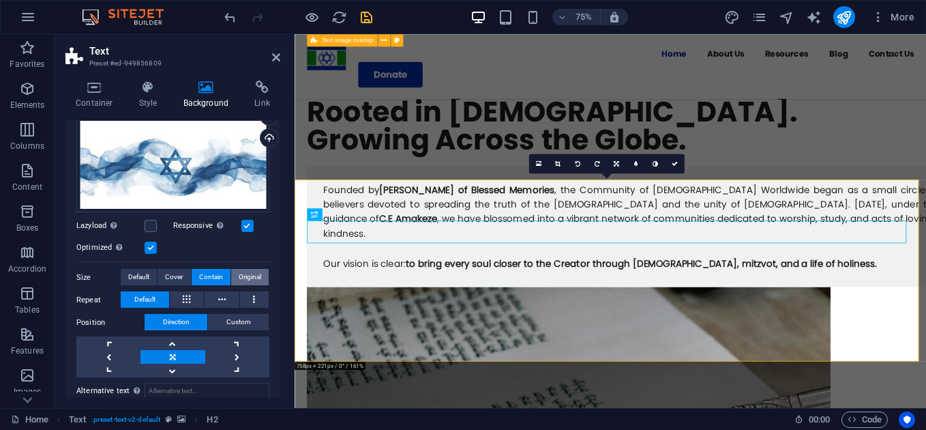
click at [241, 270] on span "Original" at bounding box center [250, 277] width 23 height 16
click at [169, 275] on span "Cover" at bounding box center [174, 277] width 18 height 16
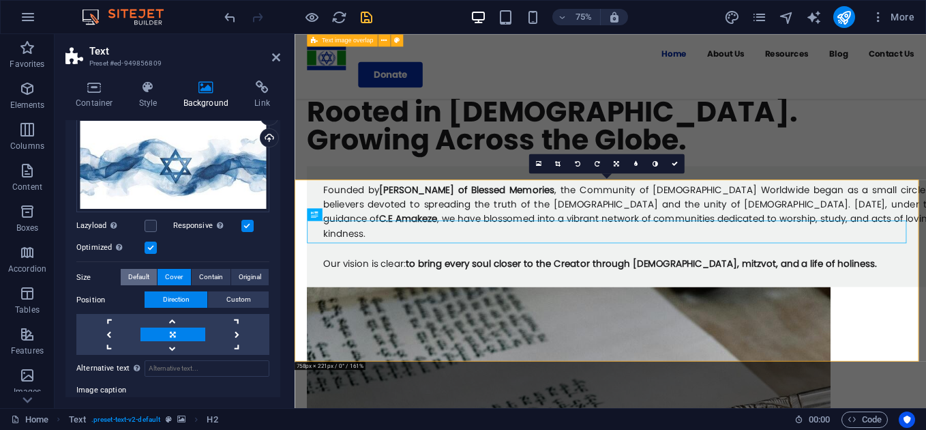
click at [139, 269] on span "Default" at bounding box center [138, 277] width 21 height 16
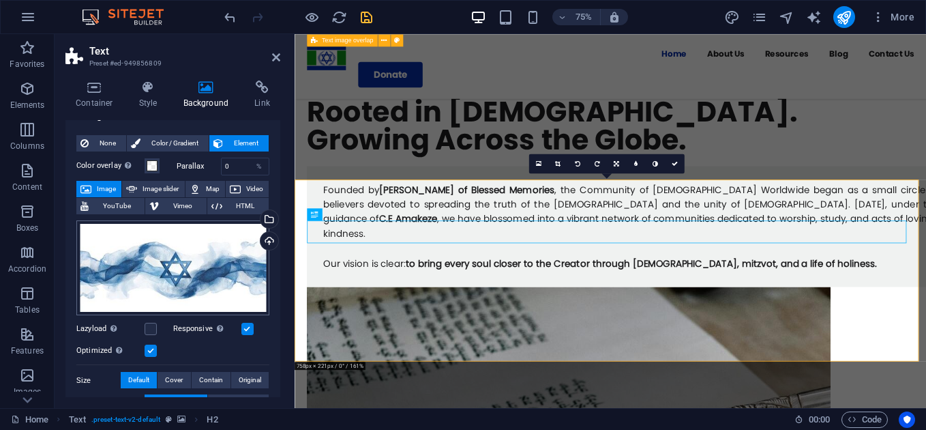
scroll to position [0, 0]
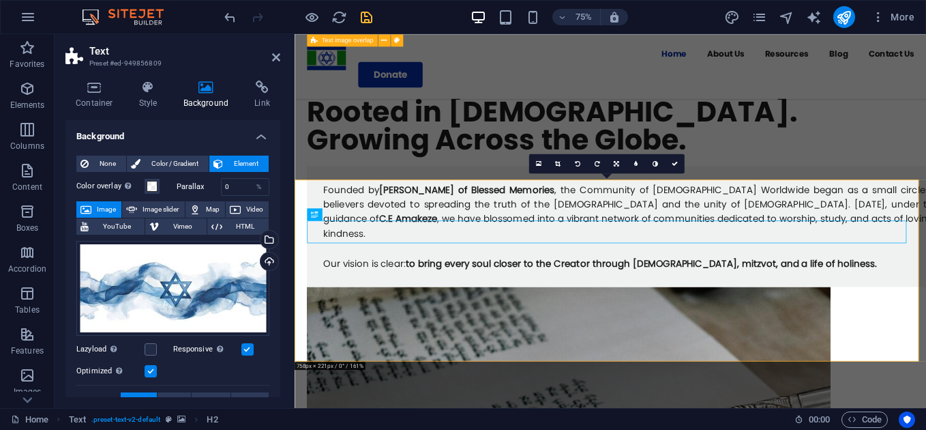
click at [193, 189] on label "Parallax" at bounding box center [199, 187] width 44 height 8
click at [145, 192] on button "Color overlay Places an overlay over the background to colorize it" at bounding box center [152, 186] width 15 height 15
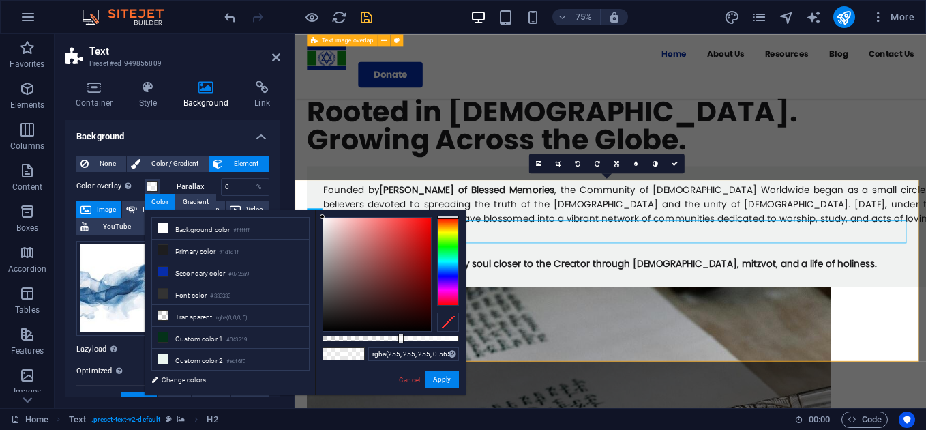
click at [452, 387] on div "Cancel Apply" at bounding box center [428, 379] width 61 height 17
drag, startPoint x: 404, startPoint y: 336, endPoint x: 419, endPoint y: 331, distance: 16.0
click at [419, 331] on div at bounding box center [391, 274] width 136 height 115
drag, startPoint x: 419, startPoint y: 331, endPoint x: 392, endPoint y: 335, distance: 27.6
click at [392, 331] on div at bounding box center [391, 274] width 136 height 115
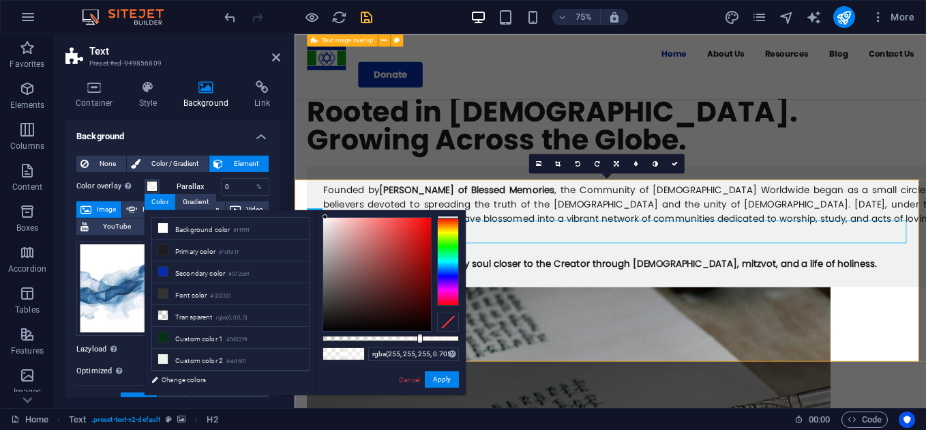
drag, startPoint x: 393, startPoint y: 328, endPoint x: 319, endPoint y: 193, distance: 153.8
click at [319, 193] on body "communityofhashem.org Home (en) Favorites Elements Columns Content Boxes Accord…" at bounding box center [463, 215] width 926 height 430
drag, startPoint x: 322, startPoint y: 218, endPoint x: 291, endPoint y: 204, distance: 34.2
click at [291, 204] on body "communityofhashem.org Home (en) Favorites Elements Columns Content Boxes Accord…" at bounding box center [463, 215] width 926 height 430
click at [417, 336] on div at bounding box center [391, 338] width 136 height 5
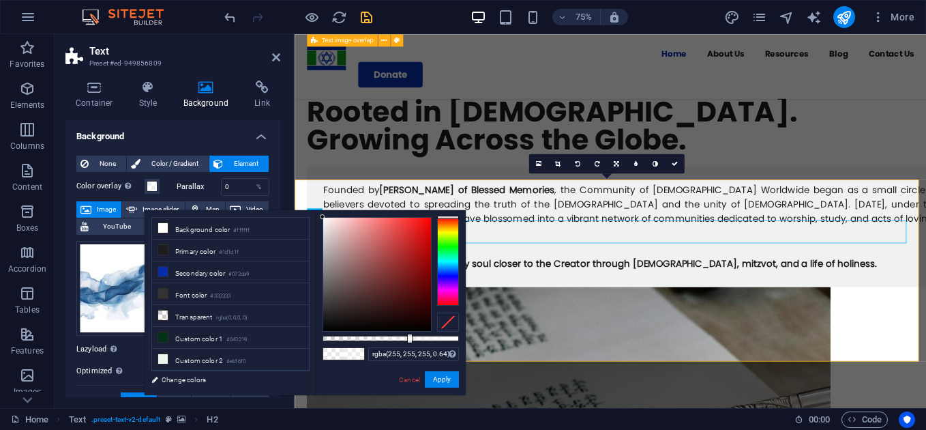
type input "rgba(255, 255, 255, 0.685)"
type input "rgba(255, 255, 255, 0.72)"
click at [421, 336] on div at bounding box center [421, 339] width 5 height 10
click at [449, 383] on button "Apply" at bounding box center [442, 379] width 34 height 16
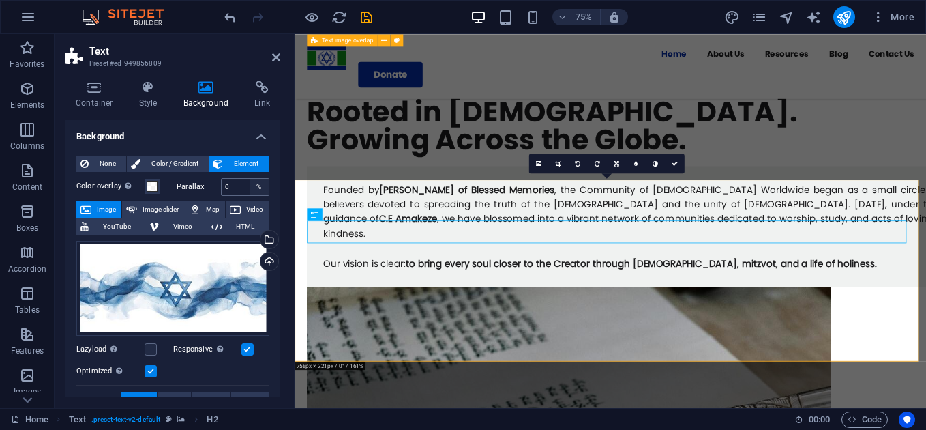
click at [261, 188] on div "%" at bounding box center [259, 187] width 19 height 16
click at [232, 190] on input "0" at bounding box center [246, 187] width 48 height 16
click at [225, 186] on input "0" at bounding box center [246, 187] width 48 height 16
click at [225, 186] on input "40" at bounding box center [246, 187] width 48 height 16
type input "0"
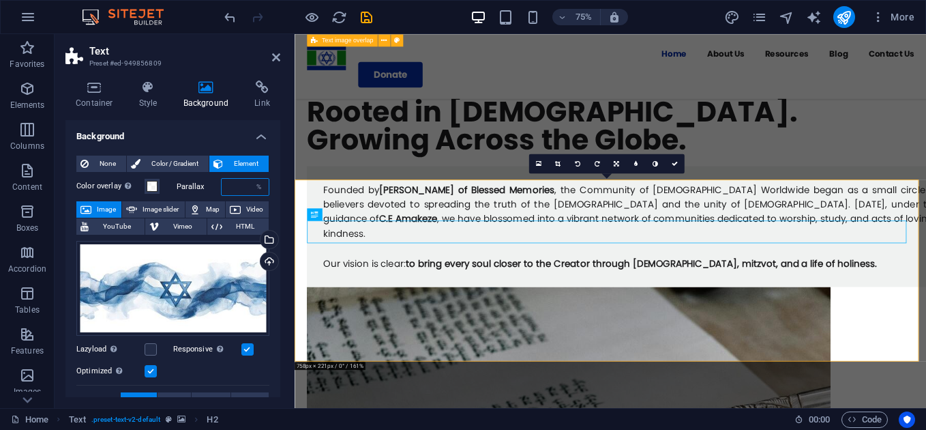
click at [235, 186] on input "number" at bounding box center [246, 187] width 48 height 16
click at [194, 186] on label "Parallax" at bounding box center [199, 187] width 44 height 8
drag, startPoint x: 235, startPoint y: 180, endPoint x: 213, endPoint y: 181, distance: 21.8
click at [213, 181] on div "Parallax 4 %" at bounding box center [223, 187] width 93 height 18
click at [218, 183] on label "Parallax" at bounding box center [199, 187] width 44 height 8
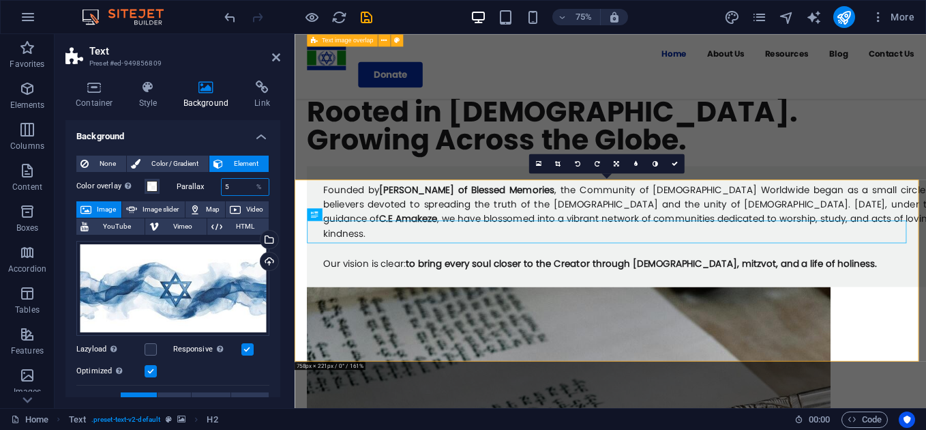
click at [230, 183] on input "5" at bounding box center [246, 187] width 48 height 16
type input "15"
click at [201, 179] on div "Parallax 15 %" at bounding box center [223, 187] width 93 height 18
click at [239, 192] on input "15" at bounding box center [246, 187] width 48 height 16
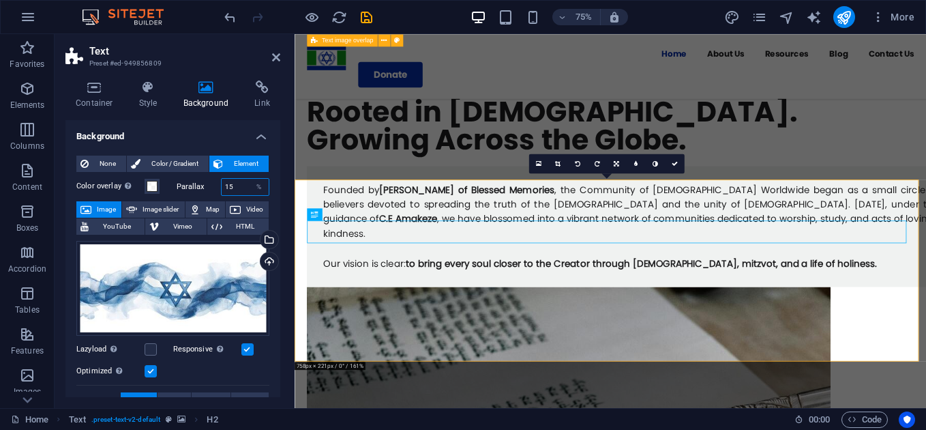
drag, startPoint x: 239, startPoint y: 192, endPoint x: 221, endPoint y: 192, distance: 18.4
click at [222, 192] on input "15" at bounding box center [246, 187] width 48 height 16
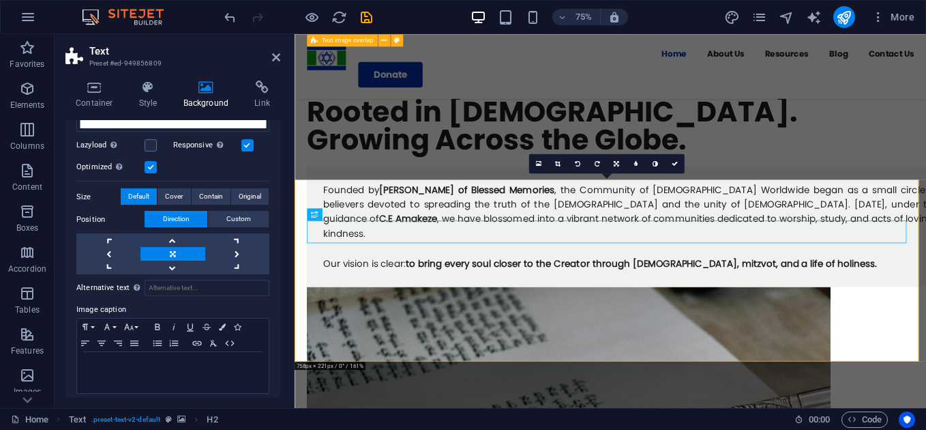
scroll to position [211, 0]
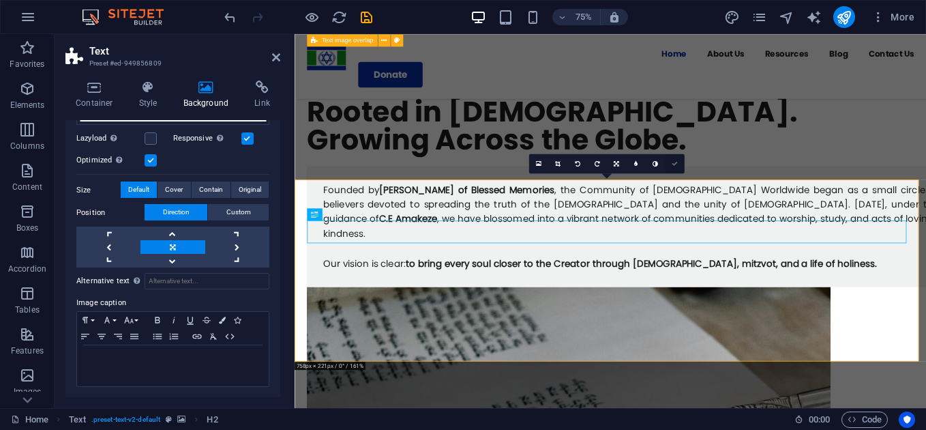
type input "0"
click at [674, 162] on icon at bounding box center [675, 163] width 6 height 6
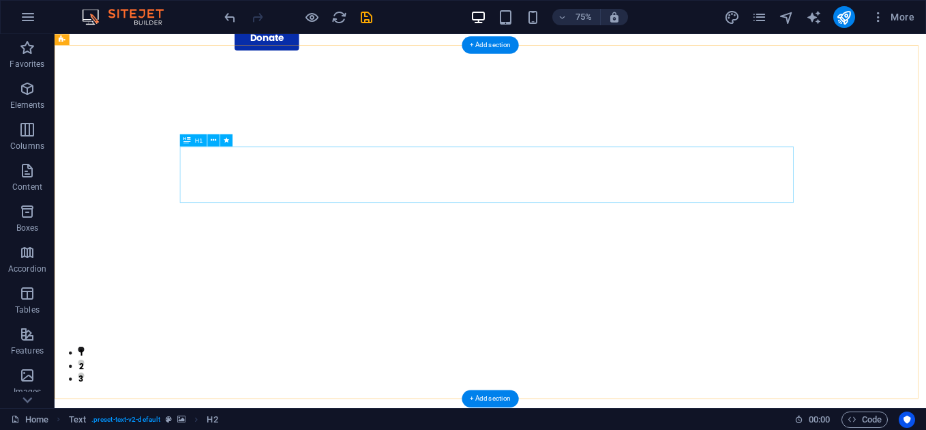
scroll to position [0, 0]
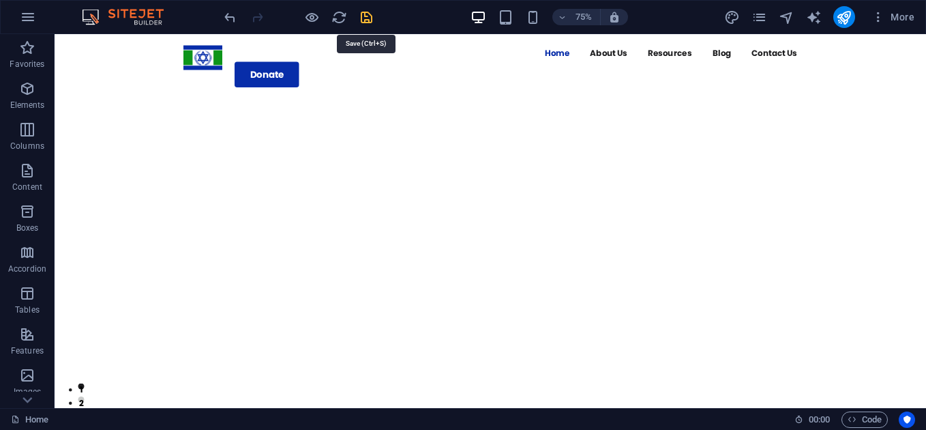
click at [367, 10] on icon "save" at bounding box center [367, 18] width 16 height 16
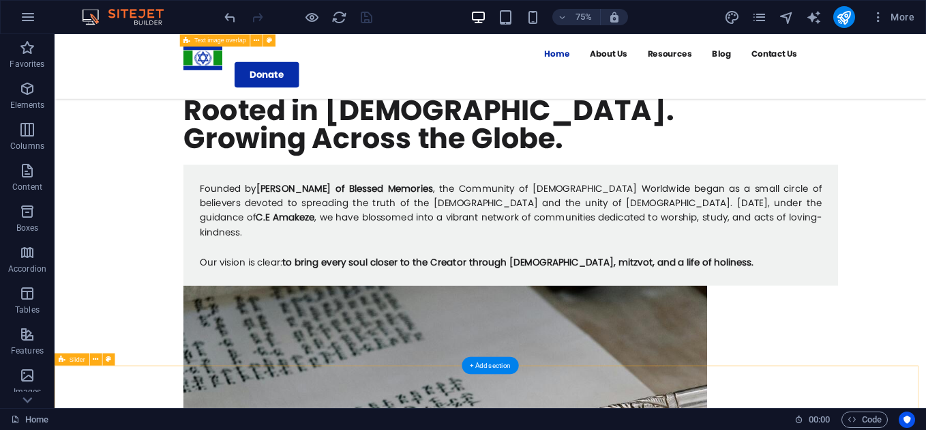
scroll to position [748, 0]
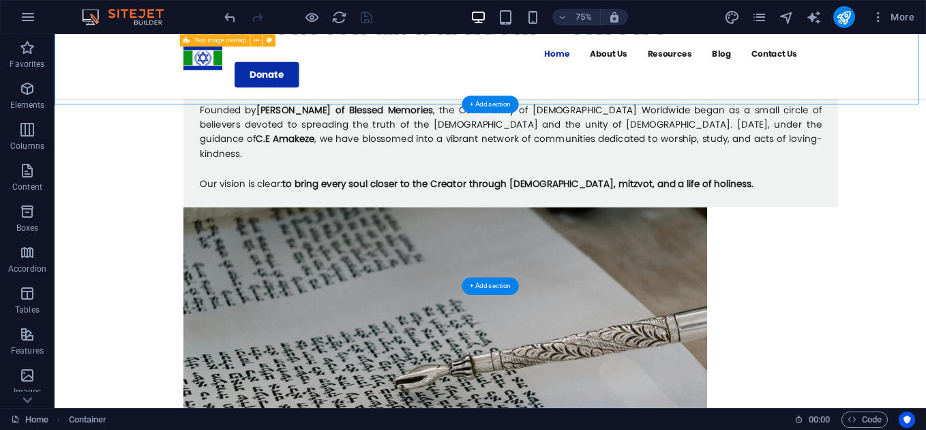
scroll to position [855, 0]
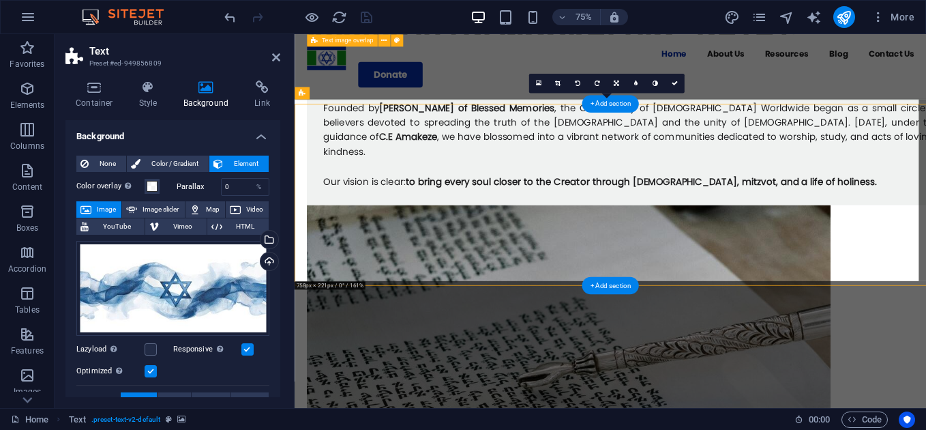
scroll to position [852, 0]
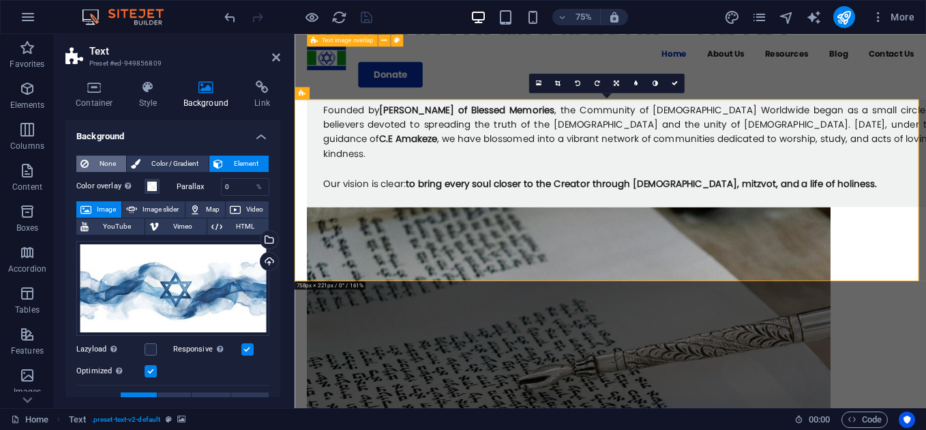
click at [99, 162] on span "None" at bounding box center [107, 164] width 29 height 16
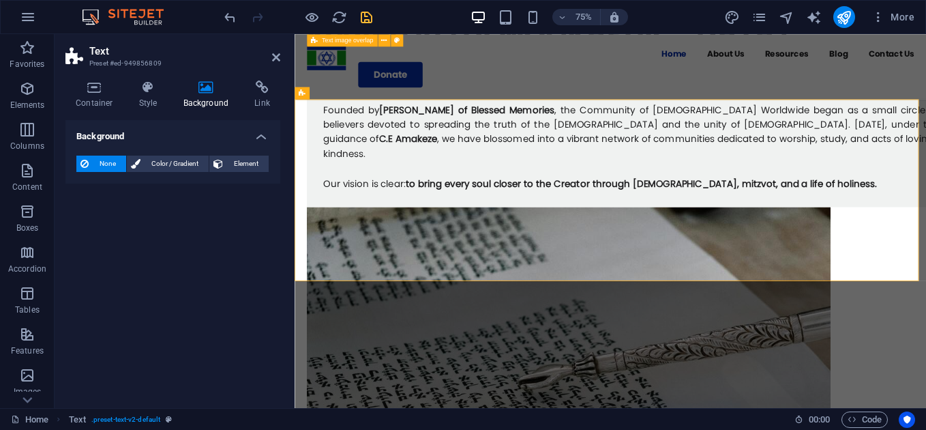
click at [281, 63] on aside "Text Preset #ed-949856809 Container Style Background Link Size Height Default p…" at bounding box center [175, 221] width 240 height 374
click at [280, 60] on icon at bounding box center [276, 57] width 8 height 11
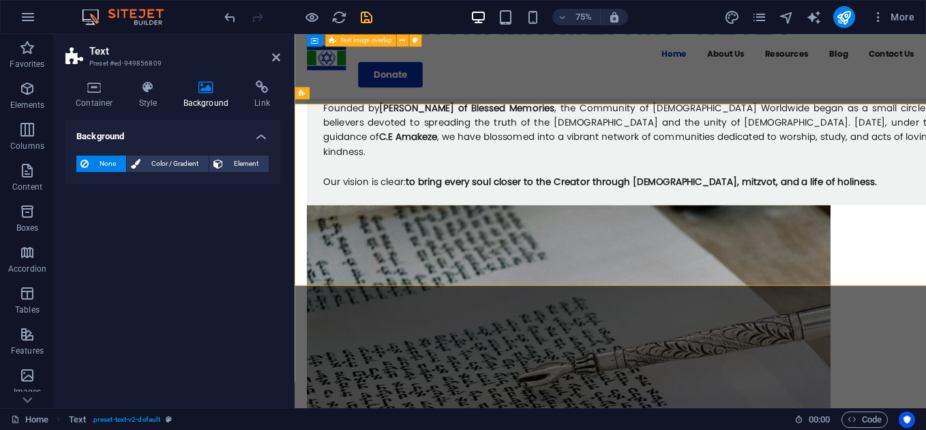
scroll to position [852, 0]
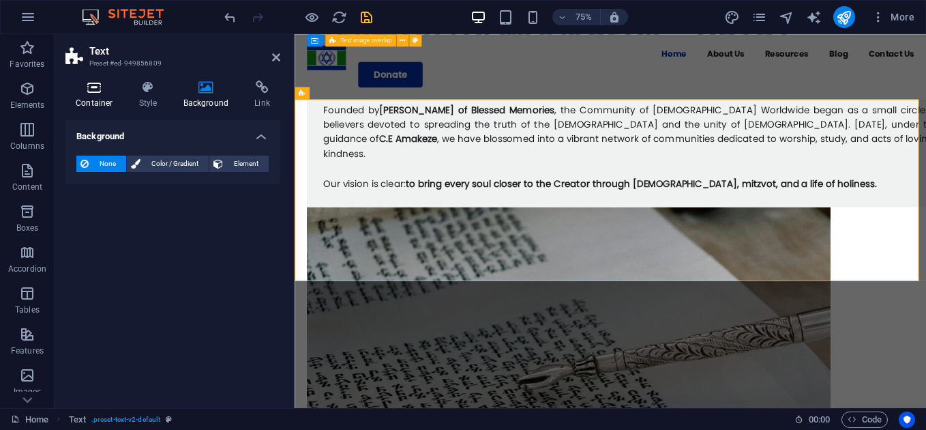
click at [85, 92] on icon at bounding box center [94, 87] width 58 height 14
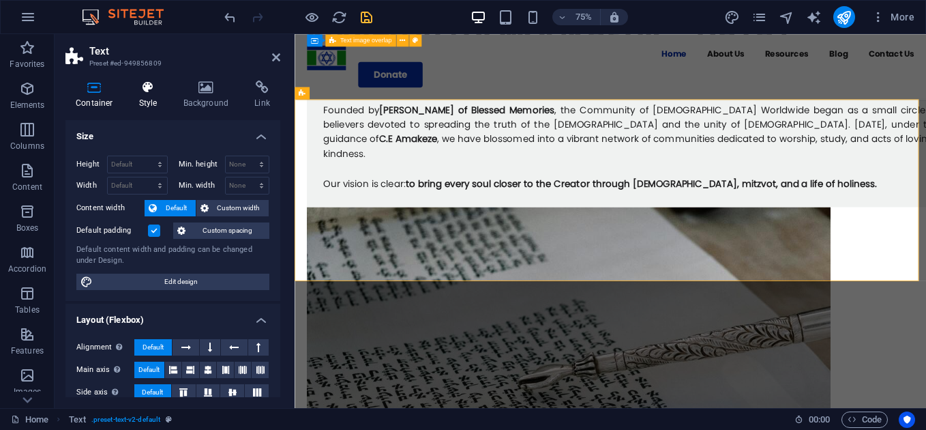
click at [153, 95] on h4 "Style" at bounding box center [151, 94] width 44 height 29
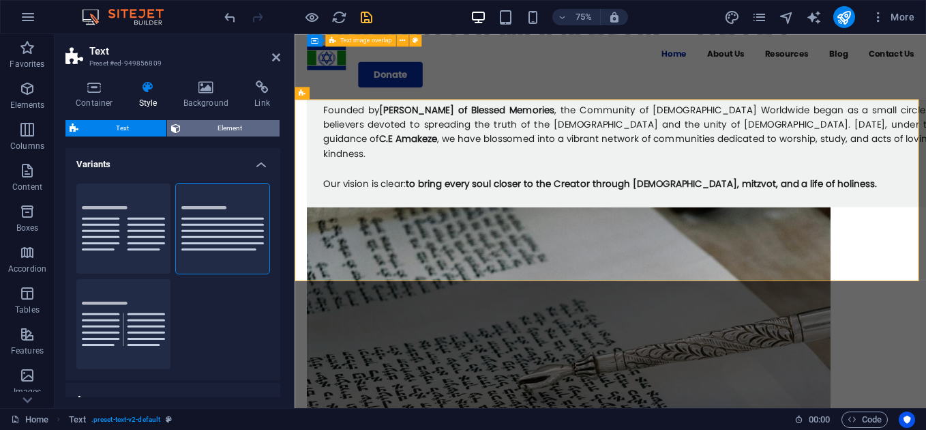
click at [203, 127] on span "Element" at bounding box center [230, 128] width 91 height 16
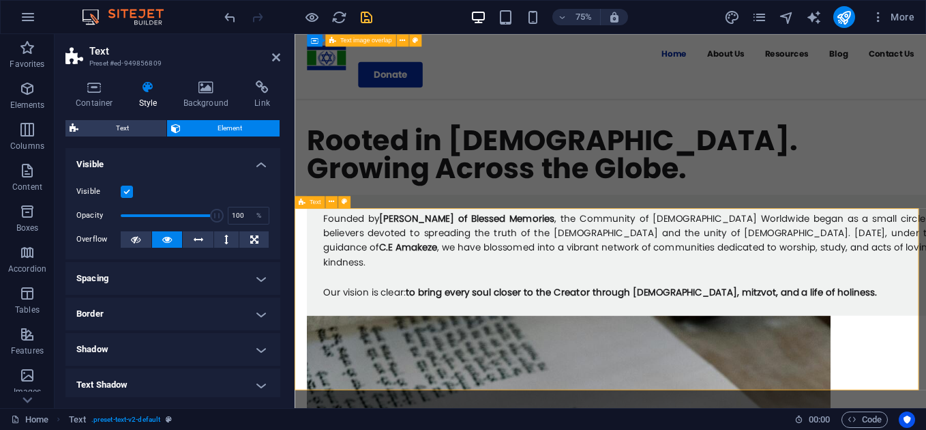
scroll to position [707, 0]
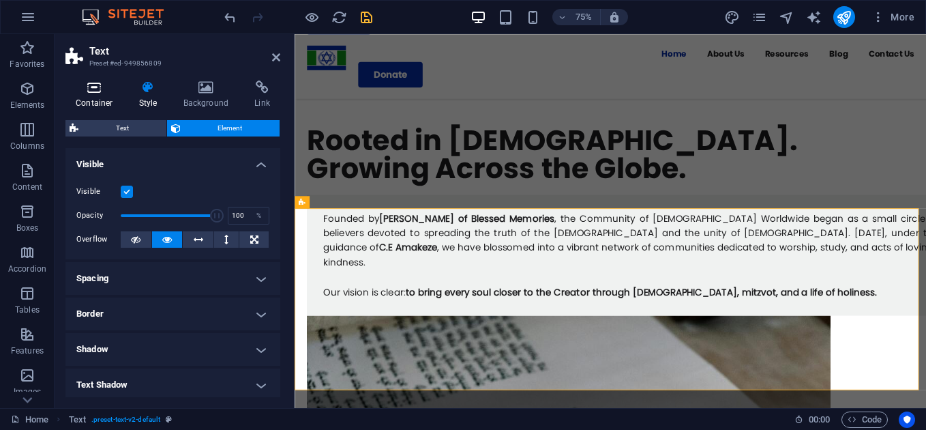
click at [96, 95] on h4 "Container" at bounding box center [96, 94] width 63 height 29
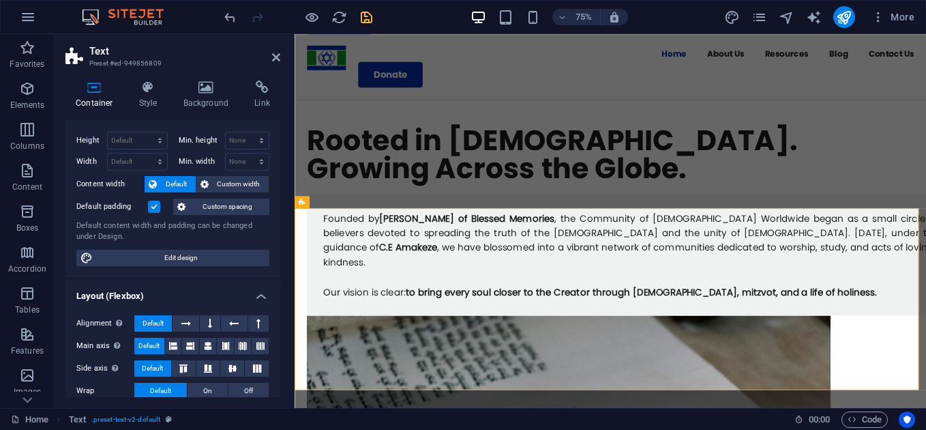
scroll to position [0, 0]
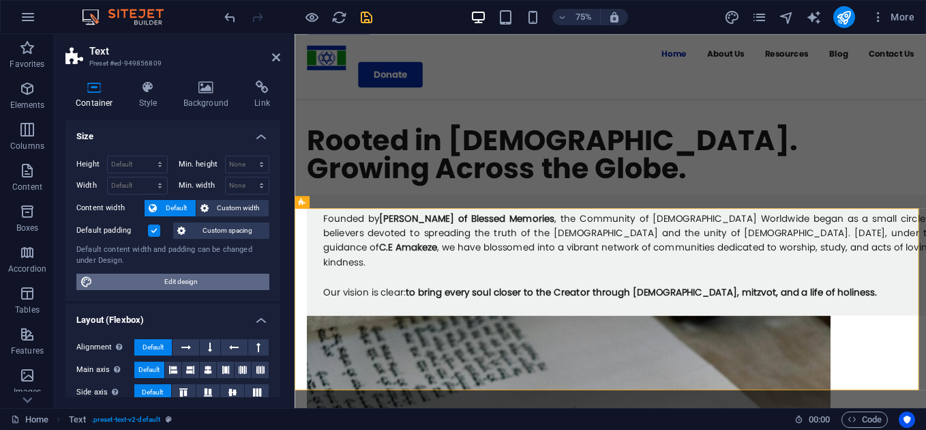
click at [190, 286] on span "Edit design" at bounding box center [181, 282] width 168 height 16
select select "px"
select select "400"
select select "px"
select select "rem"
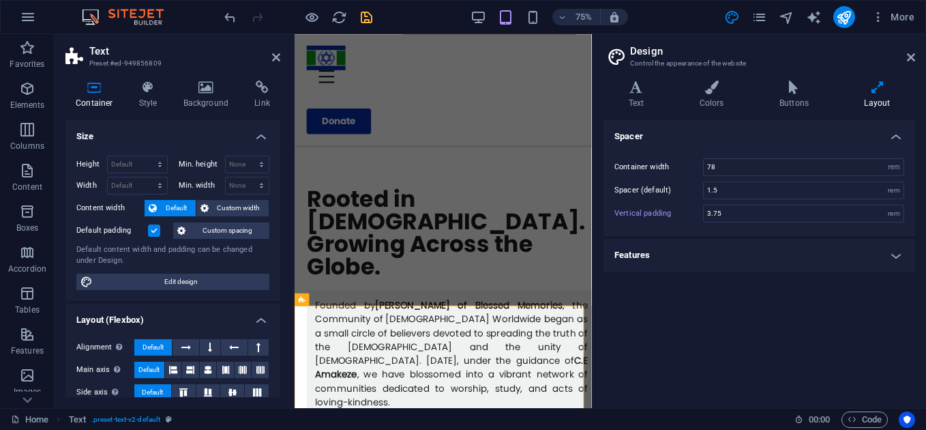
click at [889, 252] on h4 "Features" at bounding box center [760, 255] width 312 height 33
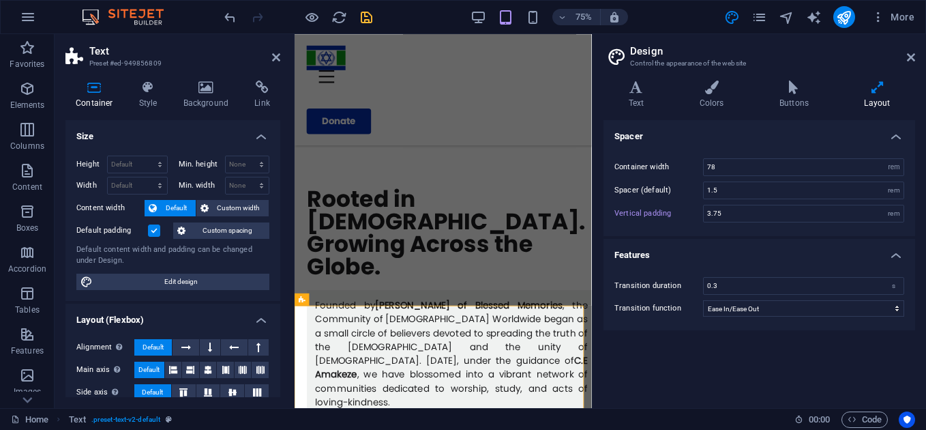
click at [889, 252] on h4 "Features" at bounding box center [760, 251] width 312 height 25
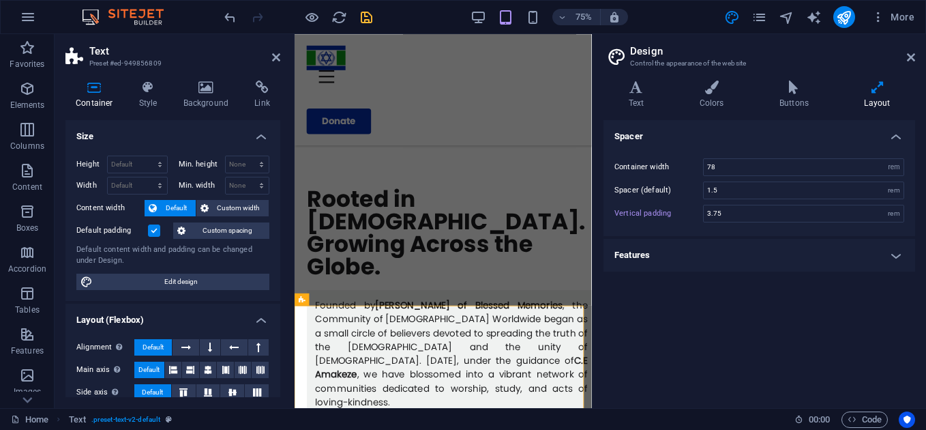
click at [919, 59] on aside "Design Control the appearance of the website Variants Text Colors Buttons Layou…" at bounding box center [759, 221] width 334 height 374
click at [913, 58] on icon at bounding box center [911, 57] width 8 height 11
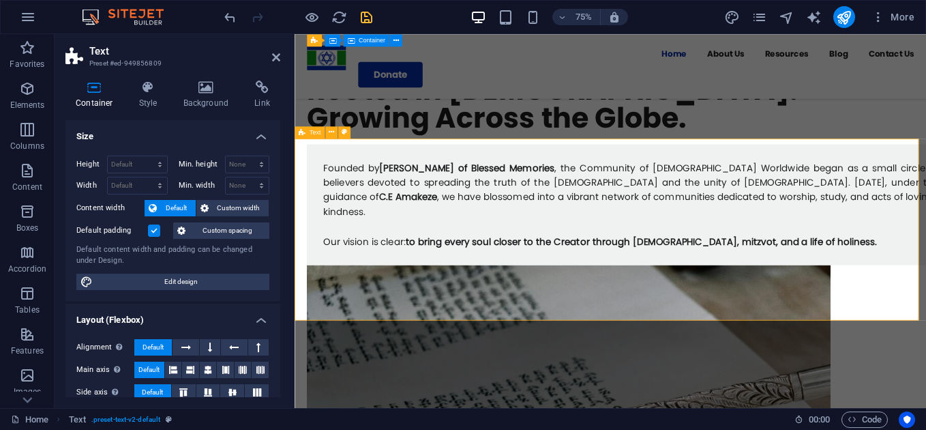
scroll to position [765, 0]
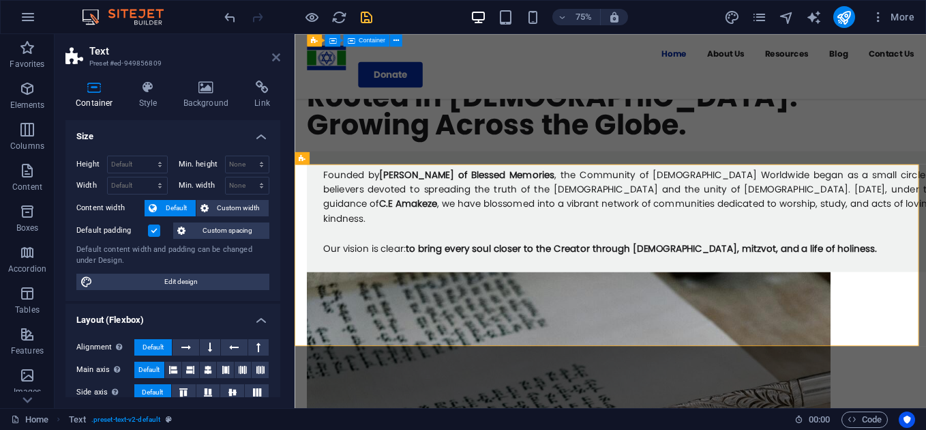
click at [275, 59] on icon at bounding box center [276, 57] width 8 height 11
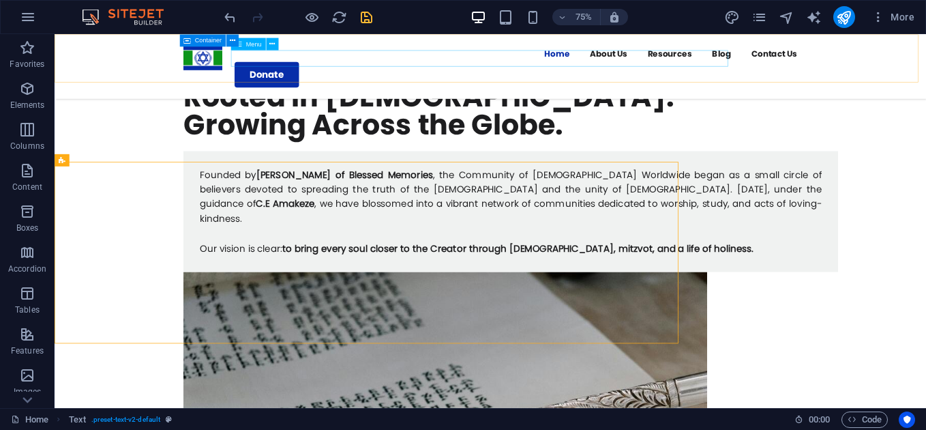
scroll to position [769, 0]
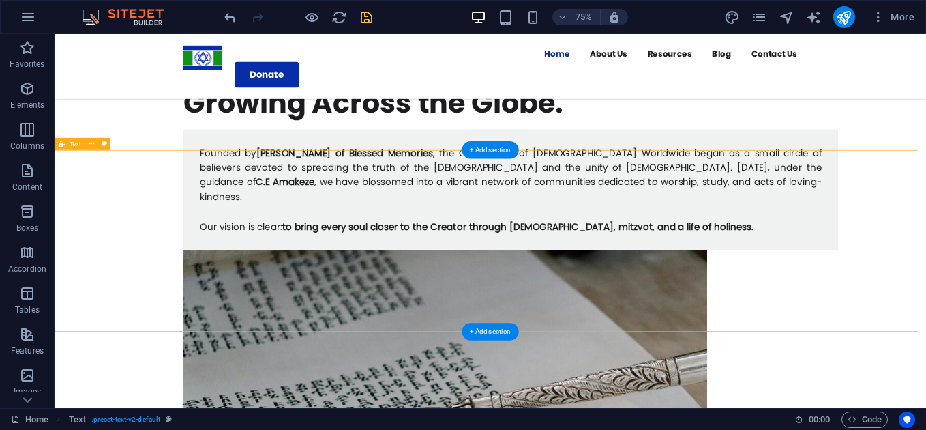
scroll to position [797, 0]
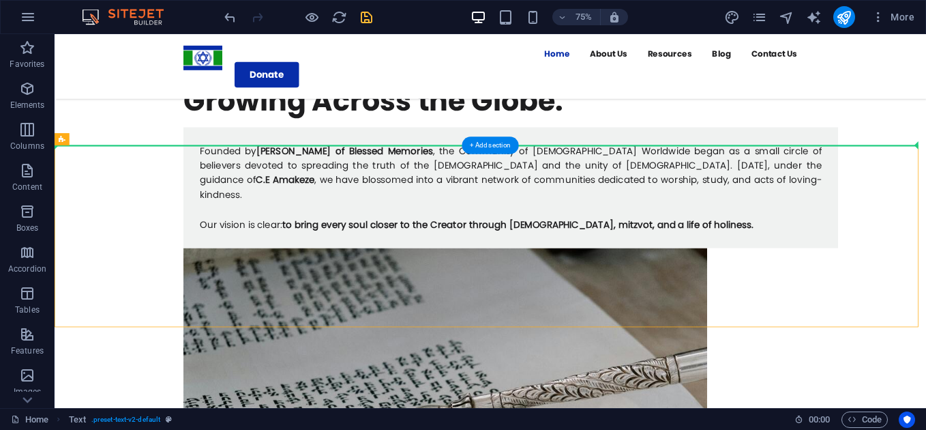
drag, startPoint x: 129, startPoint y: 175, endPoint x: 83, endPoint y: 147, distance: 53.2
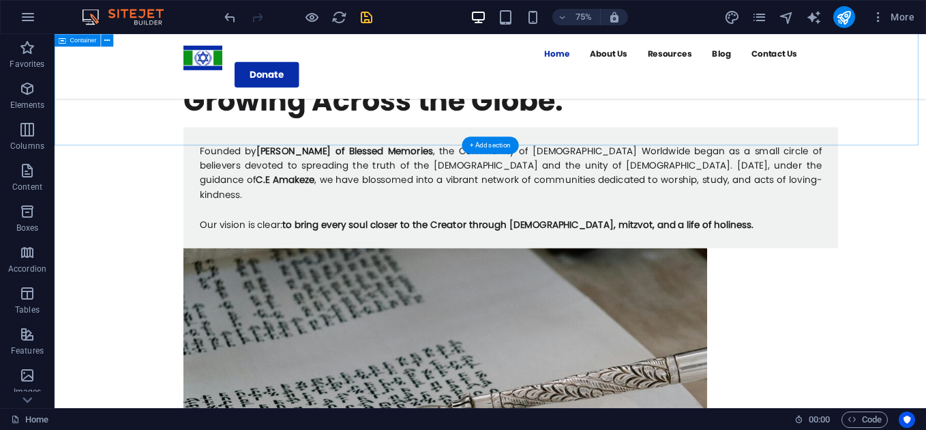
click at [387, 161] on div "Rooted in Torah. Growing Across the Globe. Founded by Micheal Nwobi Amakeze of …" at bounding box center [636, 426] width 1162 height 828
click at [316, 144] on div "Rooted in Torah. Growing Across the Globe. Founded by Micheal Nwobi Amakeze of …" at bounding box center [636, 426] width 1162 height 828
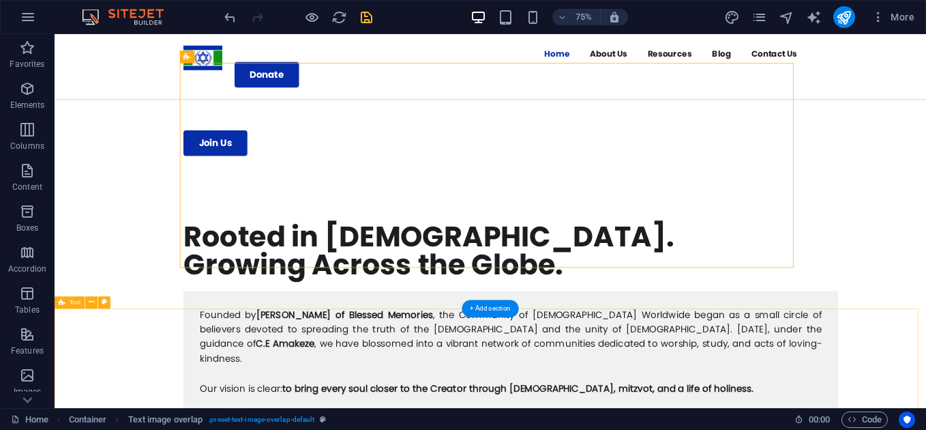
scroll to position [579, 0]
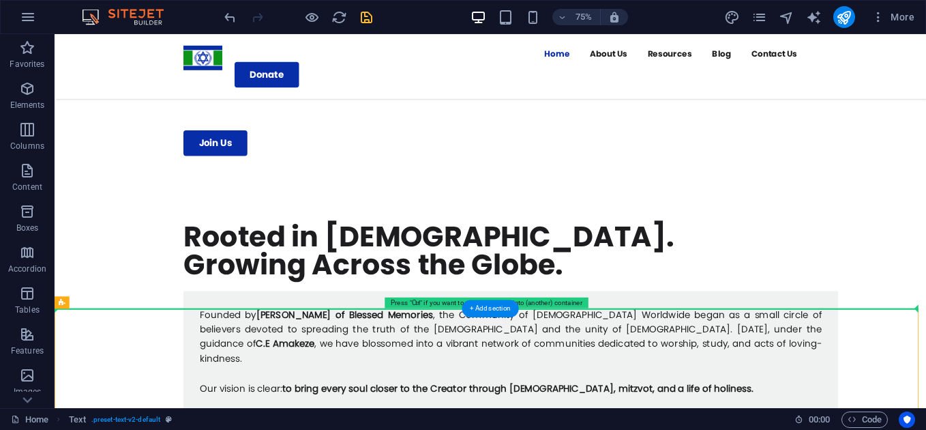
drag, startPoint x: 119, startPoint y: 334, endPoint x: 126, endPoint y: 372, distance: 38.8
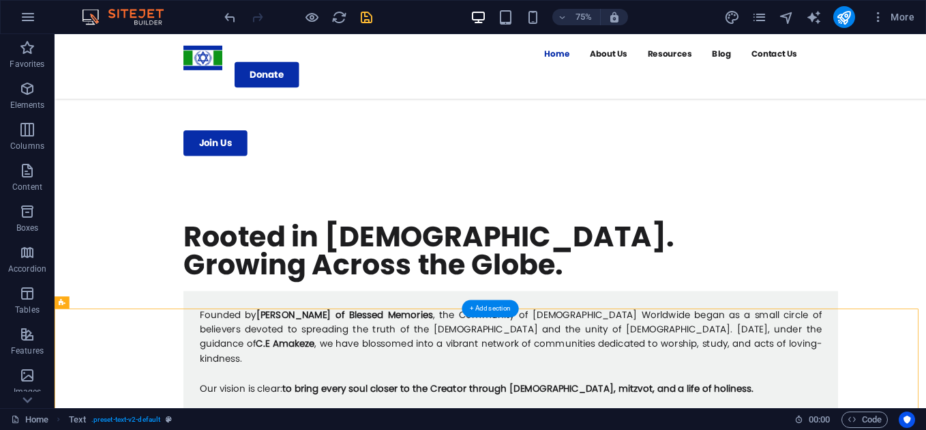
drag, startPoint x: 119, startPoint y: 337, endPoint x: 216, endPoint y: 409, distance: 120.5
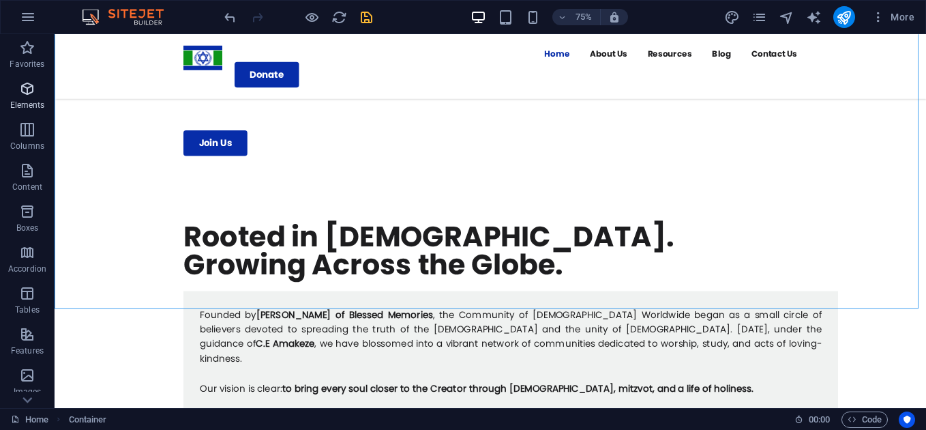
click at [31, 94] on icon "button" at bounding box center [27, 88] width 16 height 16
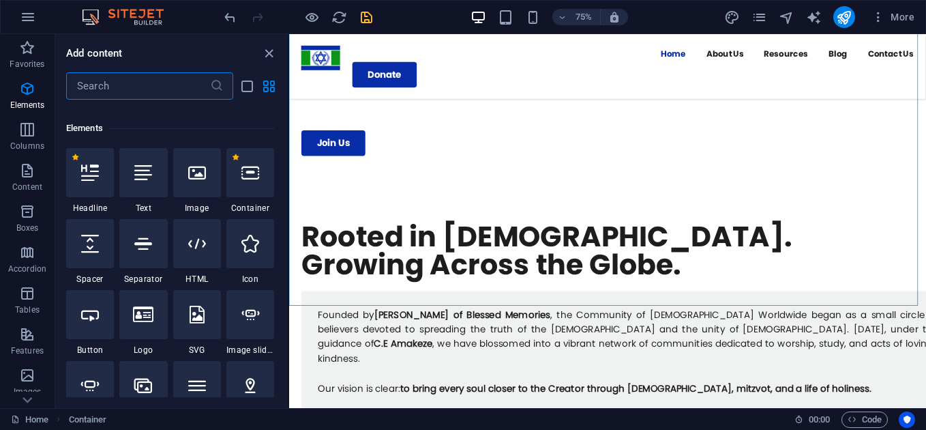
scroll to position [145, 0]
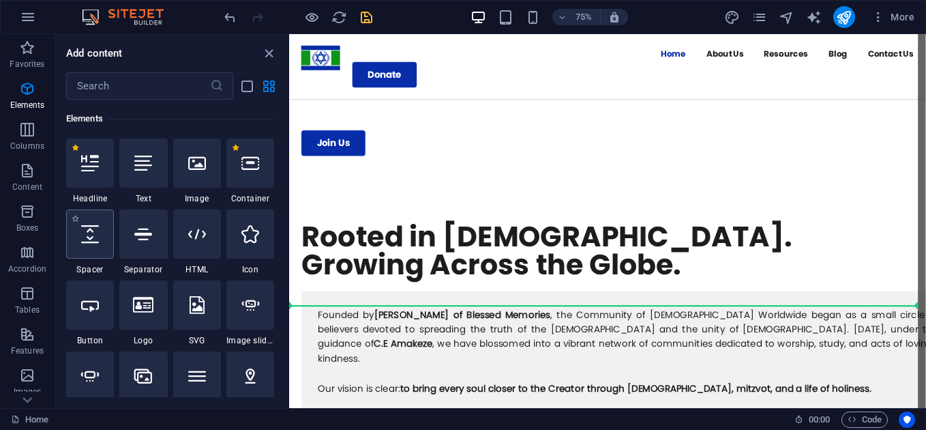
select select "px"
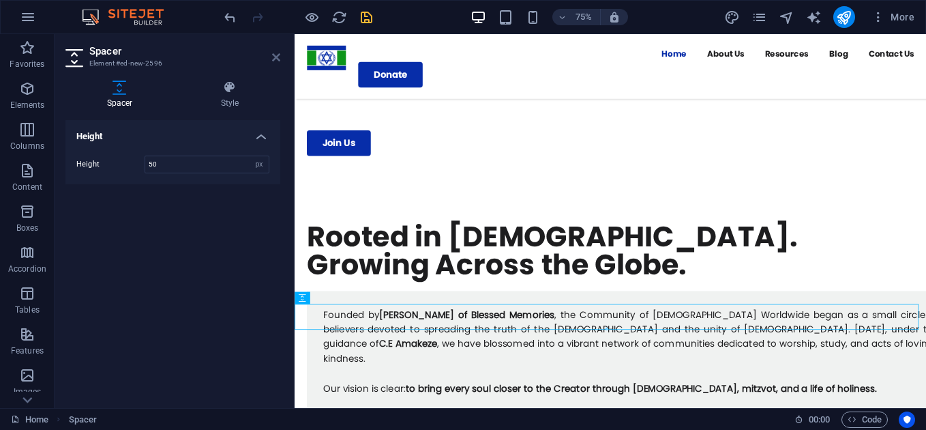
click at [277, 55] on icon at bounding box center [276, 57] width 8 height 11
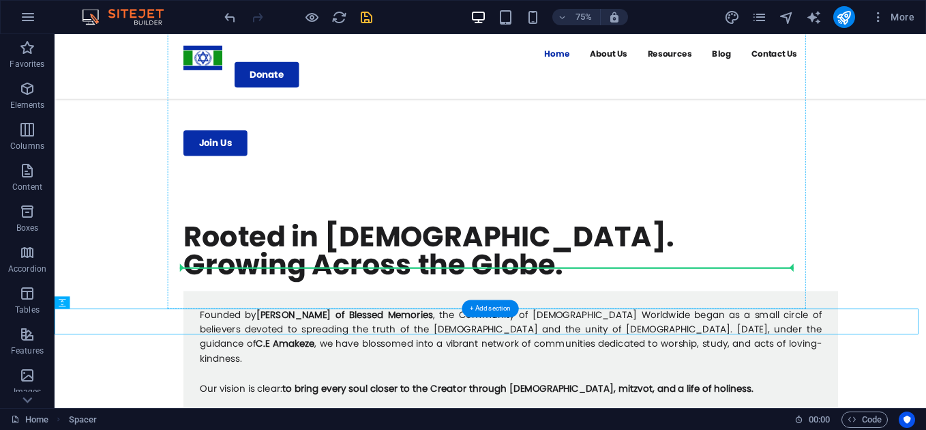
drag, startPoint x: 120, startPoint y: 342, endPoint x: 257, endPoint y: 336, distance: 137.2
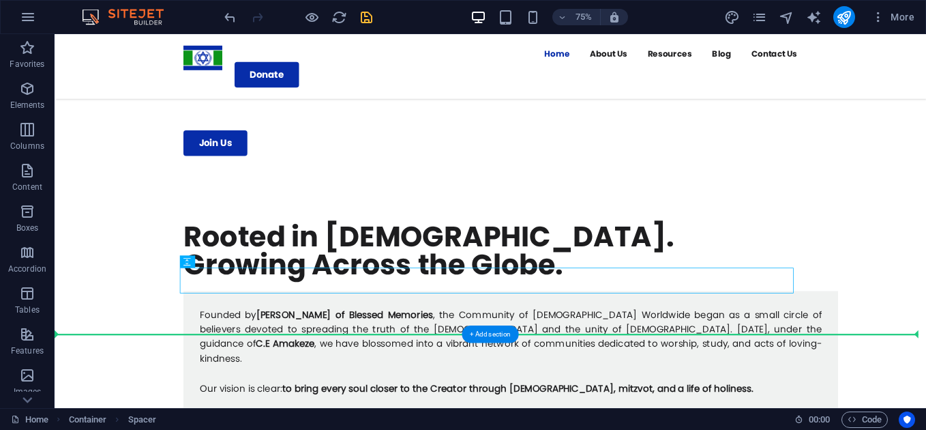
drag, startPoint x: 242, startPoint y: 294, endPoint x: 271, endPoint y: 391, distance: 101.0
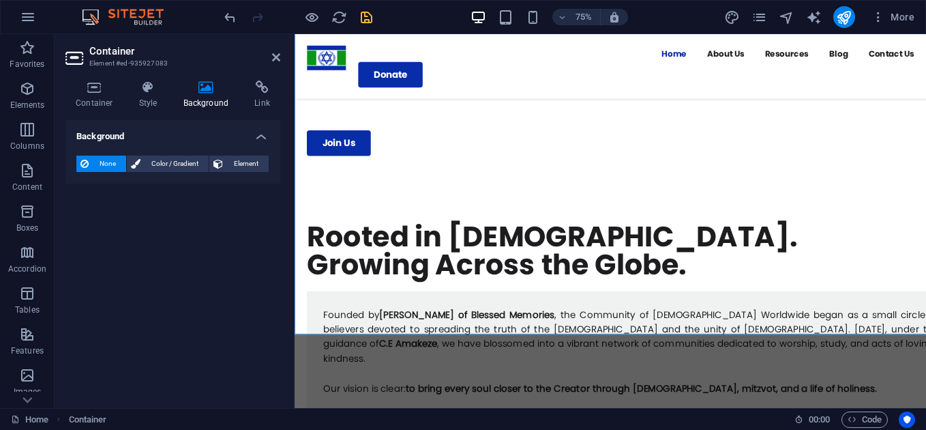
click at [218, 299] on div "Background None Color / Gradient Element Stretch background to full-width Color…" at bounding box center [172, 258] width 215 height 277
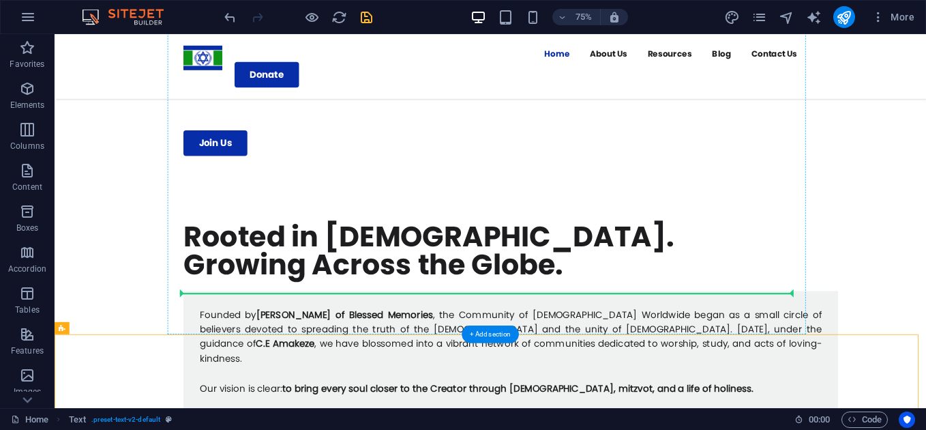
drag, startPoint x: 118, startPoint y: 365, endPoint x: 228, endPoint y: 365, distance: 109.8
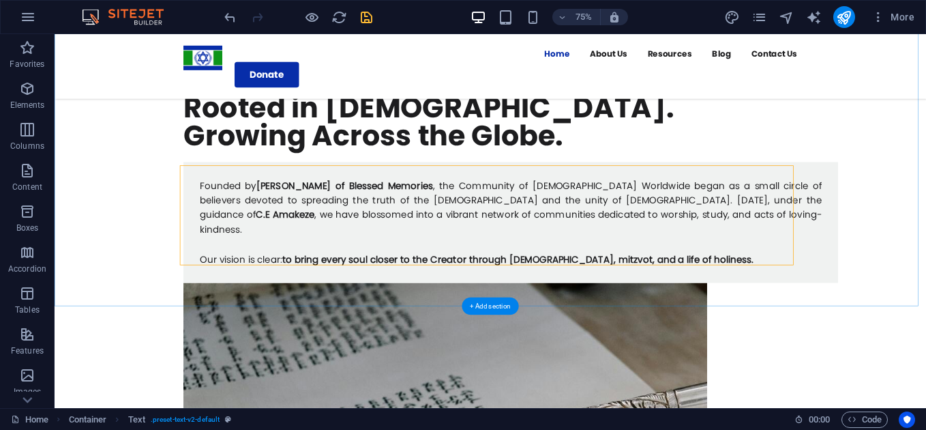
scroll to position [751, 0]
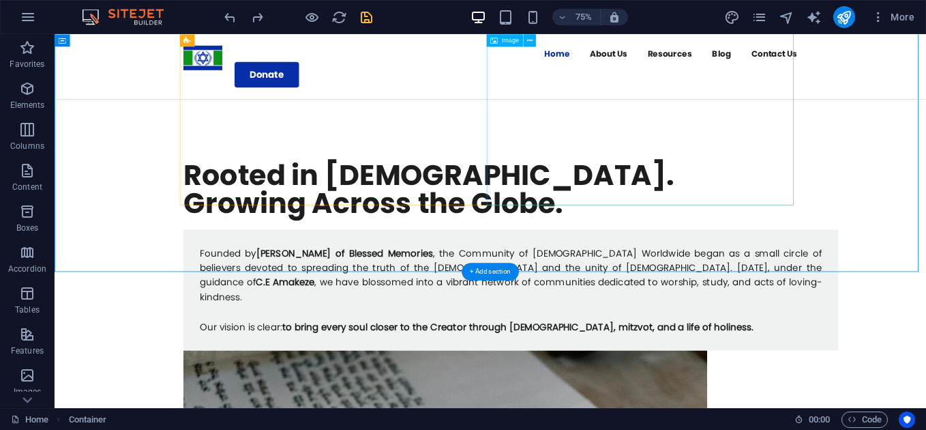
scroll to position [660, 0]
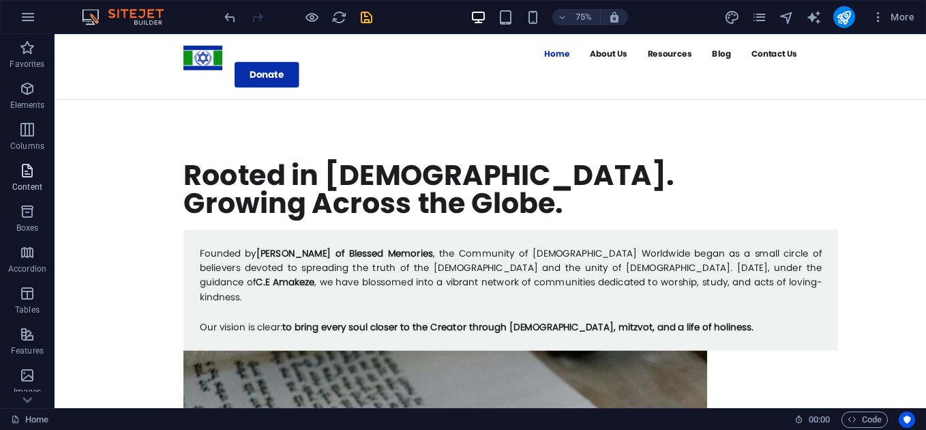
click at [28, 183] on p "Content" at bounding box center [27, 186] width 30 height 11
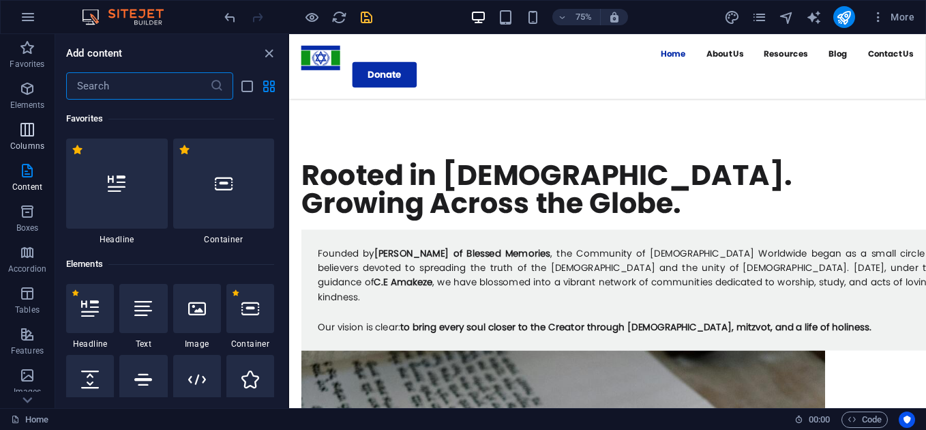
scroll to position [658, 0]
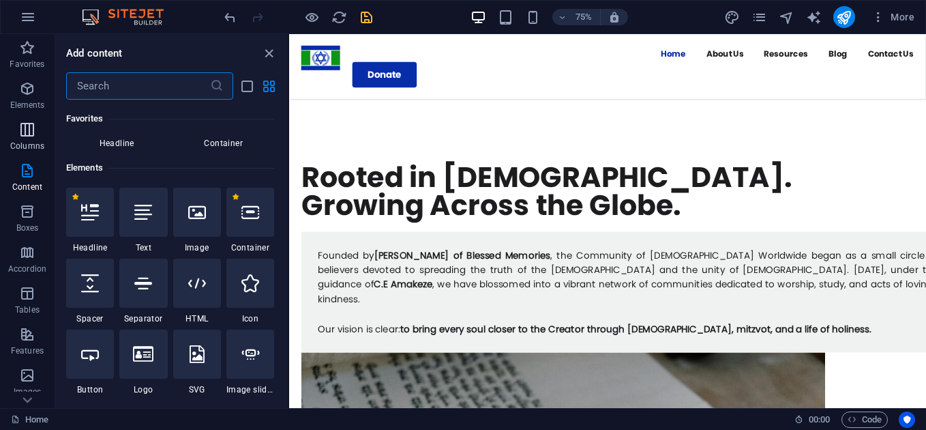
click at [29, 141] on p "Columns" at bounding box center [27, 146] width 34 height 11
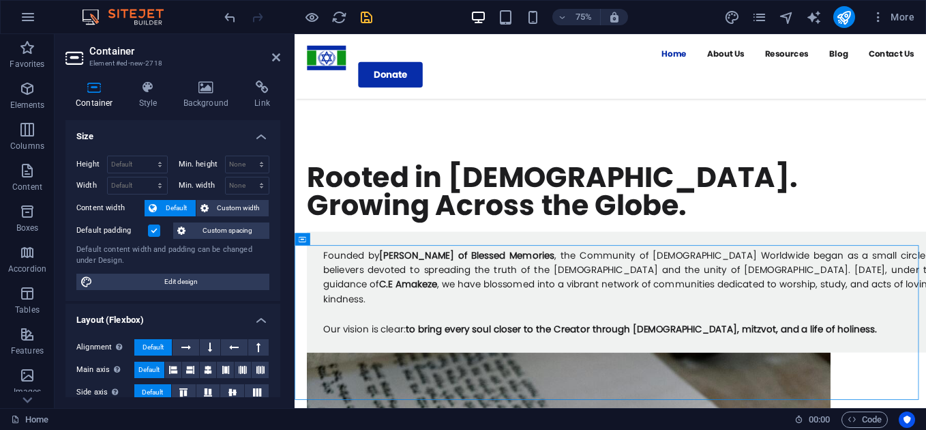
scroll to position [658, 0]
click at [192, 76] on div "Container Style Background Link Size Height Default px rem % vh vw Min. height …" at bounding box center [173, 239] width 237 height 338
click at [205, 84] on icon at bounding box center [206, 87] width 66 height 14
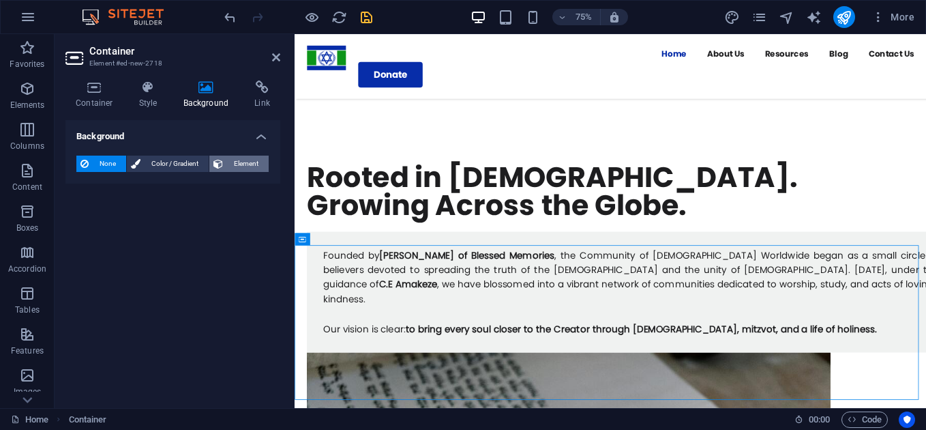
click at [229, 158] on span "Element" at bounding box center [246, 164] width 38 height 16
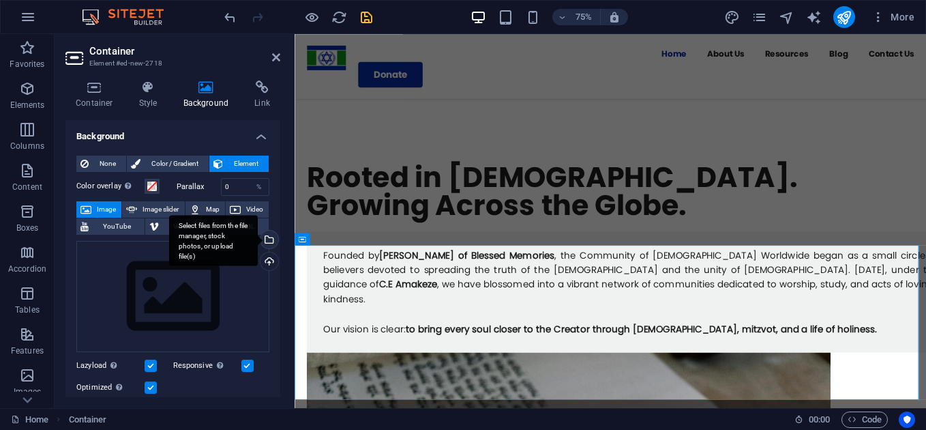
click at [265, 245] on div "Select files from the file manager, stock photos, or upload file(s)" at bounding box center [268, 241] width 20 height 20
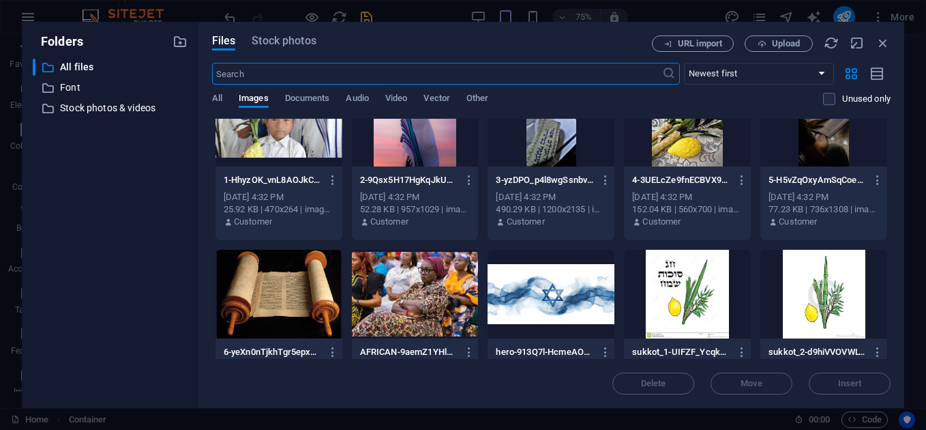
scroll to position [303, 0]
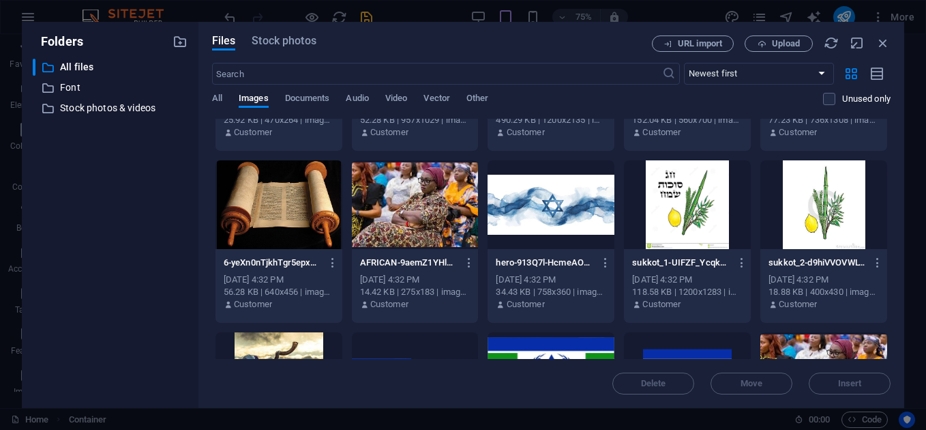
click at [546, 183] on div at bounding box center [551, 204] width 127 height 89
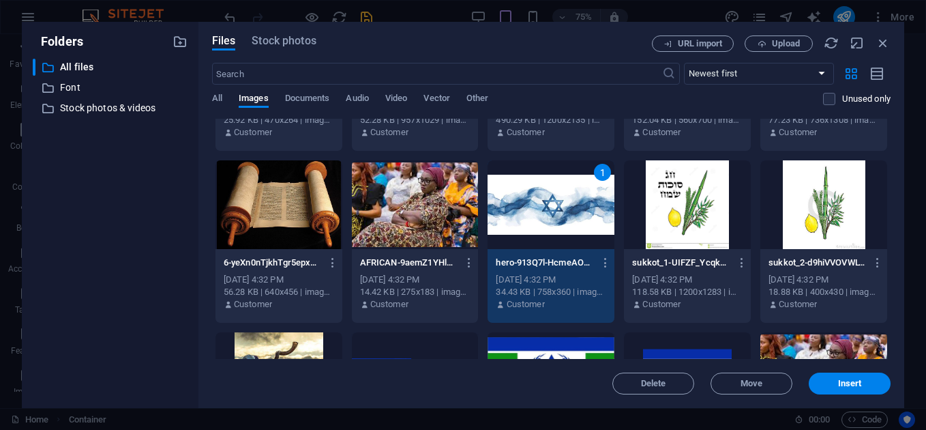
click at [546, 183] on div "1" at bounding box center [551, 204] width 127 height 89
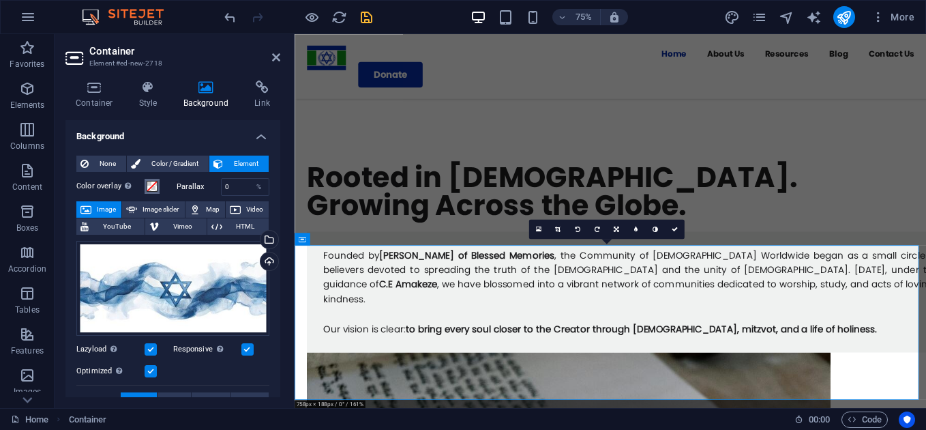
click at [156, 189] on span at bounding box center [152, 186] width 11 height 11
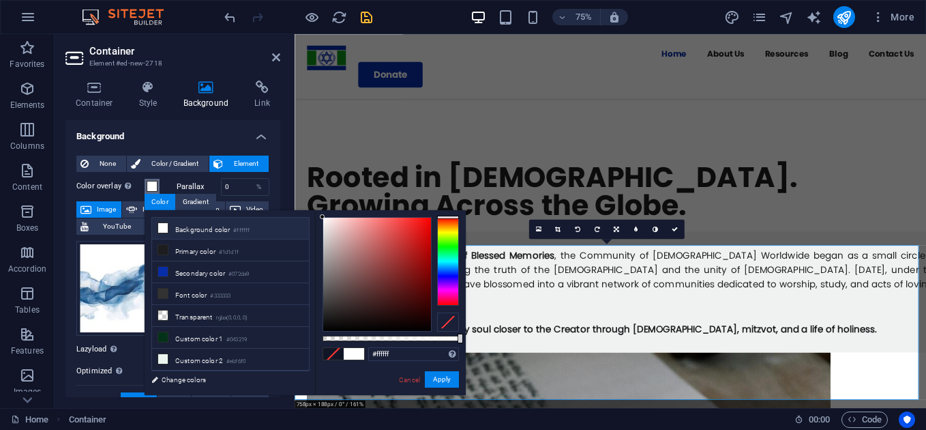
drag, startPoint x: 338, startPoint y: 244, endPoint x: 310, endPoint y: 212, distance: 42.1
click at [310, 212] on div "less Background color #ffffff Primary color #1d1d1f Secondary color #072da9 Fon…" at bounding box center [305, 302] width 321 height 185
type input "rgba(255, 255, 255, 0.69)"
drag, startPoint x: 461, startPoint y: 336, endPoint x: 417, endPoint y: 338, distance: 44.4
click at [417, 338] on div at bounding box center [417, 339] width 5 height 10
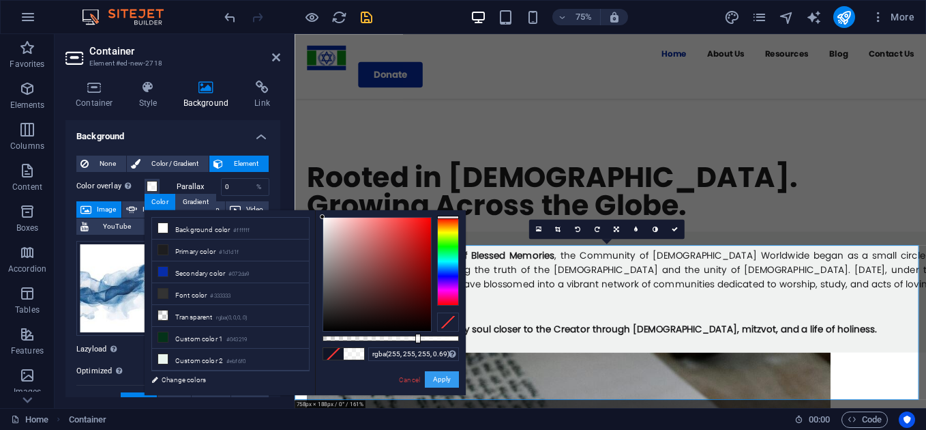
click at [446, 385] on button "Apply" at bounding box center [442, 379] width 34 height 16
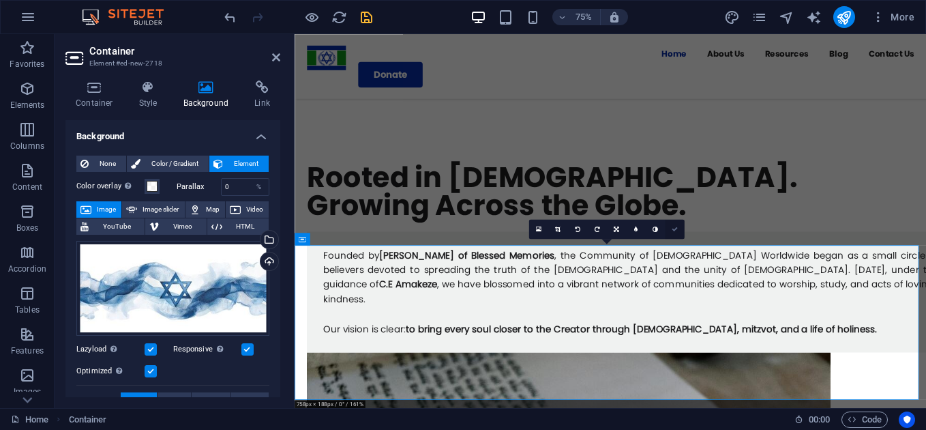
click at [673, 236] on link at bounding box center [675, 229] width 20 height 20
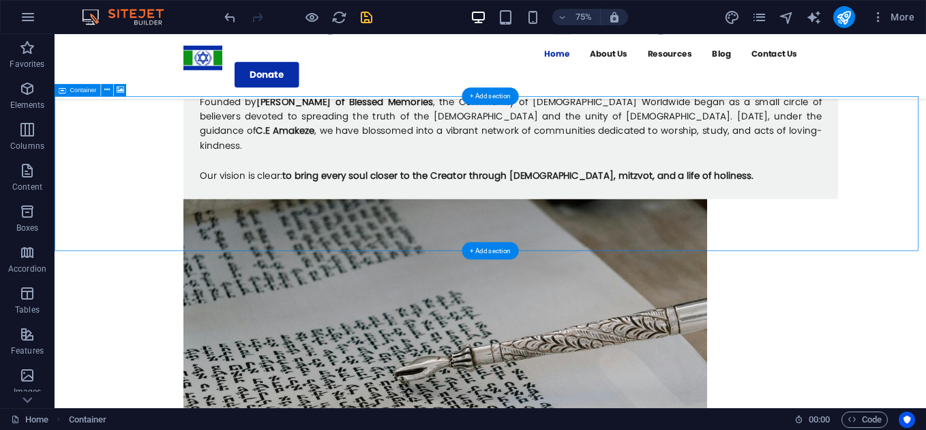
scroll to position [863, 0]
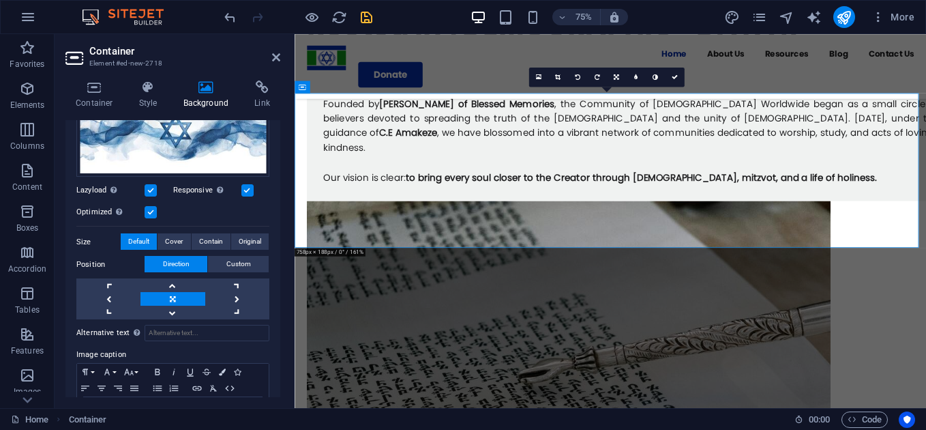
scroll to position [160, 0]
click at [180, 241] on span "Cover" at bounding box center [174, 241] width 18 height 16
click at [199, 239] on span "Contain" at bounding box center [211, 241] width 24 height 16
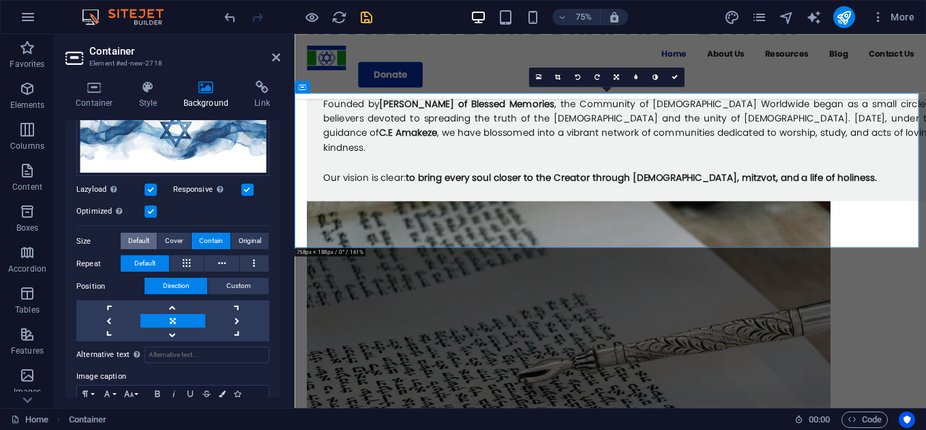
click at [133, 241] on span "Default" at bounding box center [138, 241] width 21 height 16
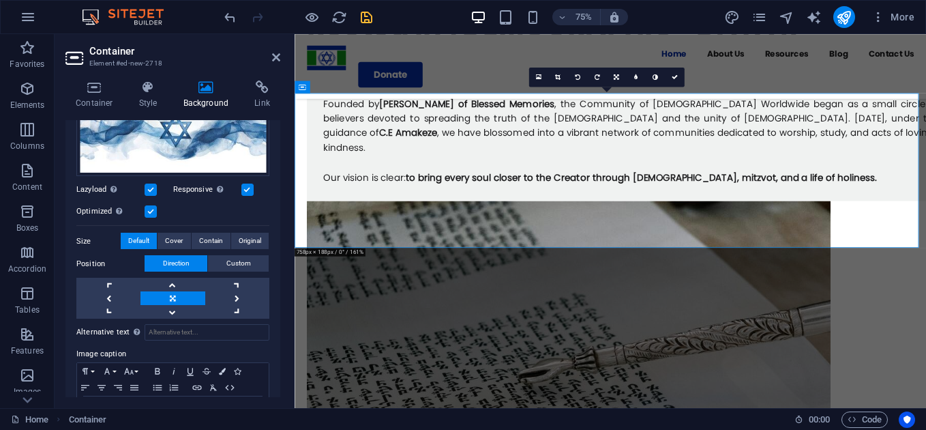
scroll to position [0, 0]
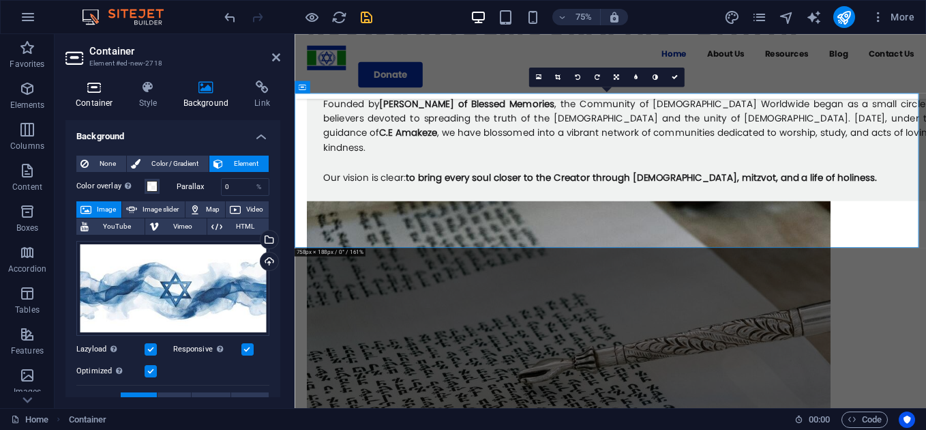
click at [105, 100] on h4 "Container" at bounding box center [96, 94] width 63 height 29
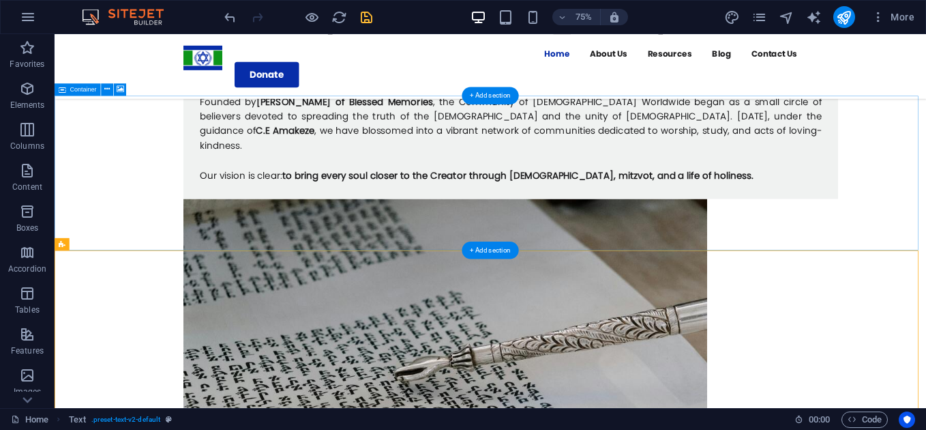
drag, startPoint x: 123, startPoint y: 280, endPoint x: 576, endPoint y: 232, distance: 456.2
drag, startPoint x: 130, startPoint y: 275, endPoint x: 607, endPoint y: 231, distance: 479.4
drag, startPoint x: 120, startPoint y: 280, endPoint x: 603, endPoint y: 224, distance: 486.2
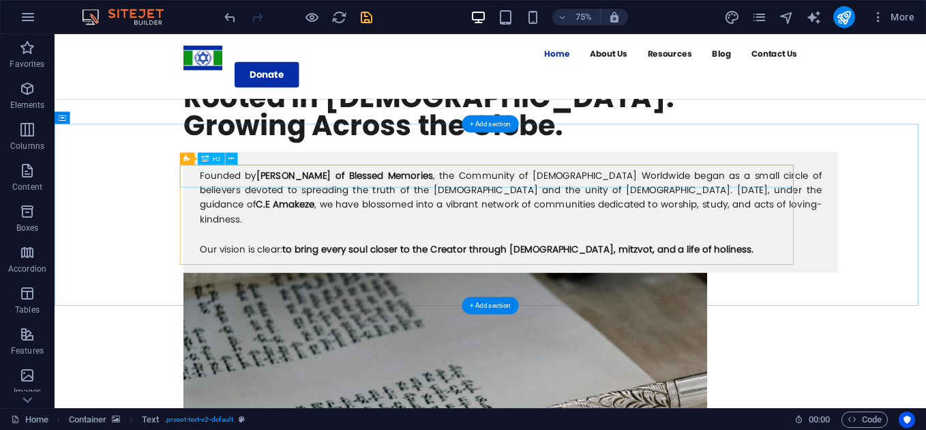
scroll to position [762, 0]
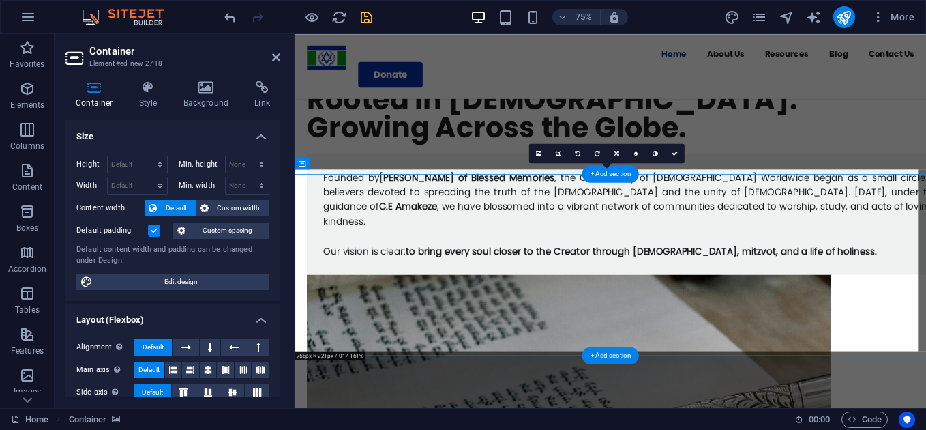
scroll to position [758, 0]
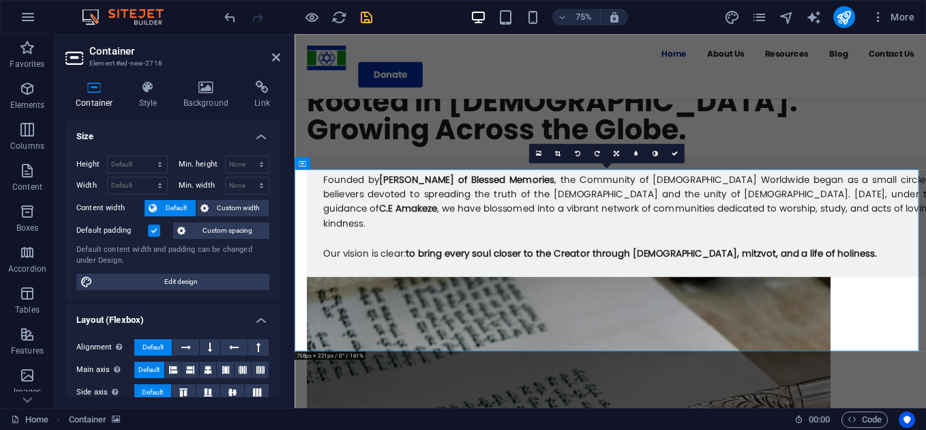
click at [151, 224] on label at bounding box center [154, 230] width 12 height 12
click at [0, 0] on input "Default padding" at bounding box center [0, 0] width 0 height 0
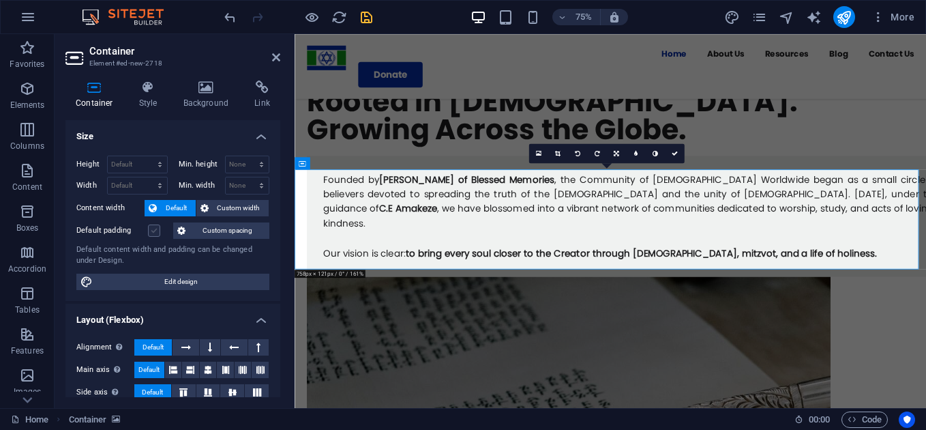
click at [151, 224] on label at bounding box center [154, 230] width 12 height 12
click at [0, 0] on input "Default padding" at bounding box center [0, 0] width 0 height 0
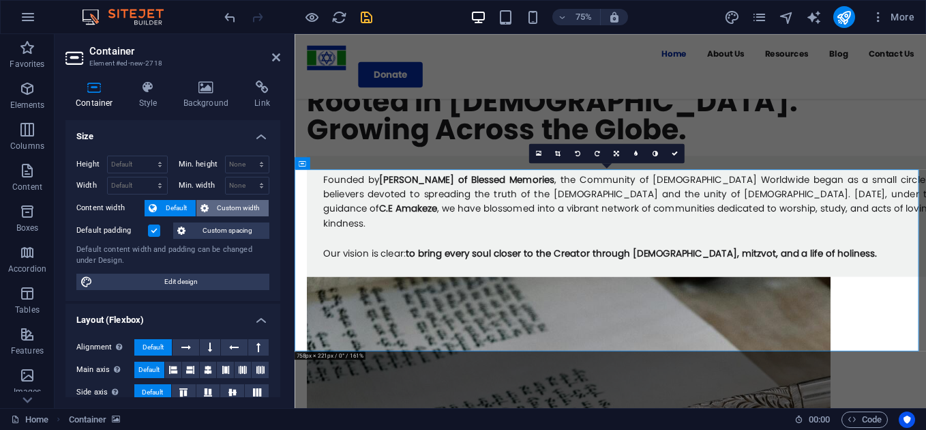
click at [236, 209] on span "Custom width" at bounding box center [239, 208] width 53 height 16
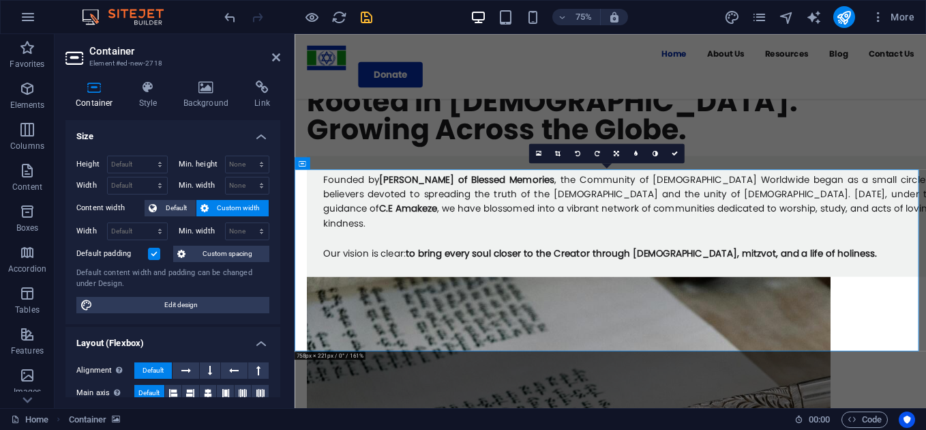
click at [236, 209] on span "Custom width" at bounding box center [239, 208] width 53 height 16
click at [189, 209] on span "Default" at bounding box center [176, 208] width 31 height 16
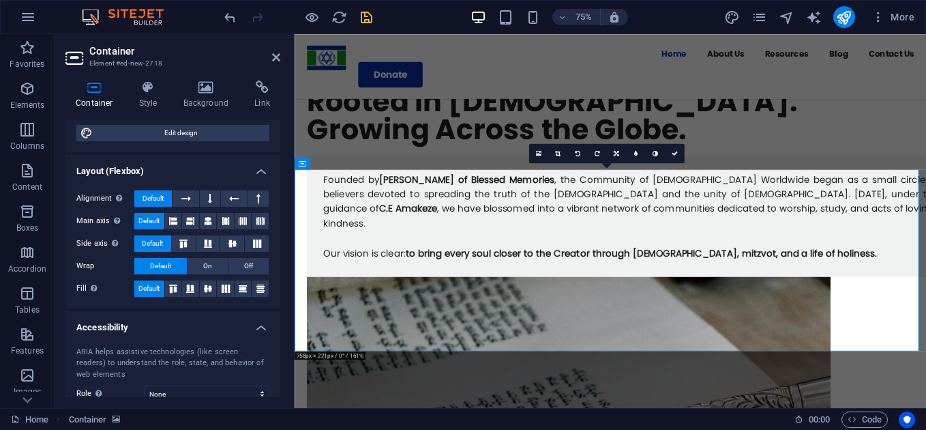
scroll to position [151, 0]
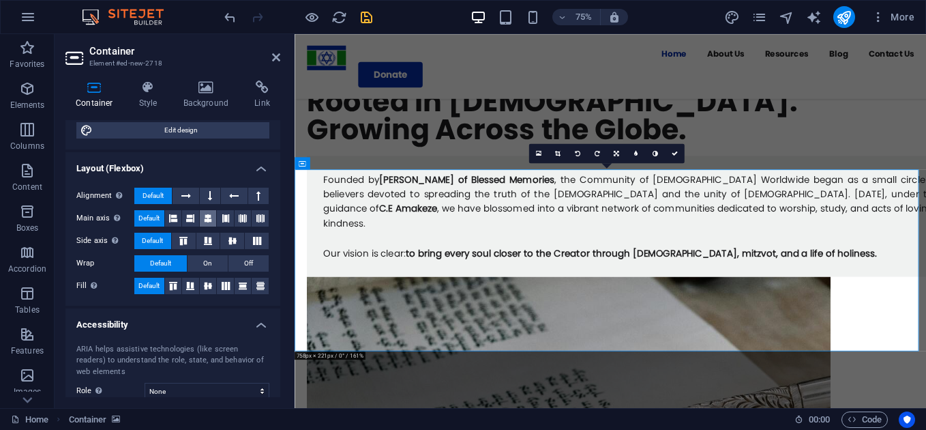
click at [207, 220] on icon at bounding box center [208, 218] width 8 height 16
click at [140, 210] on span "Default" at bounding box center [148, 218] width 21 height 16
click at [582, 26] on div "75%" at bounding box center [550, 17] width 158 height 22
click at [576, 19] on h6 "75%" at bounding box center [584, 17] width 22 height 16
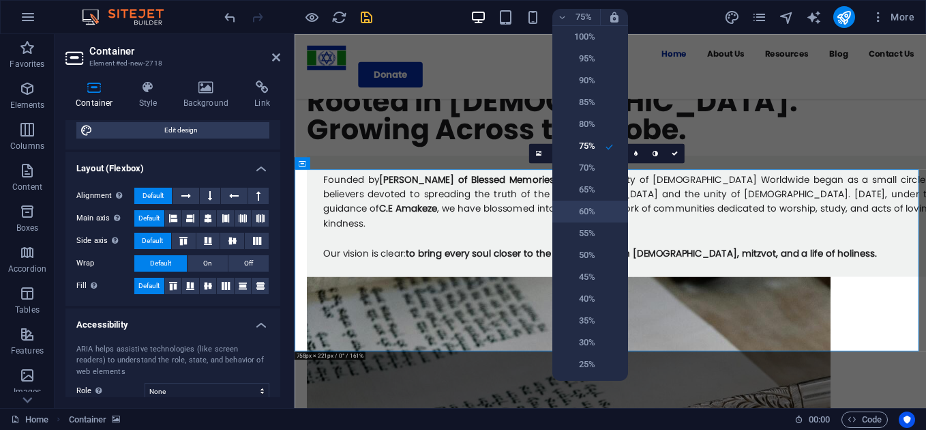
click at [575, 218] on h6 "60%" at bounding box center [578, 211] width 35 height 16
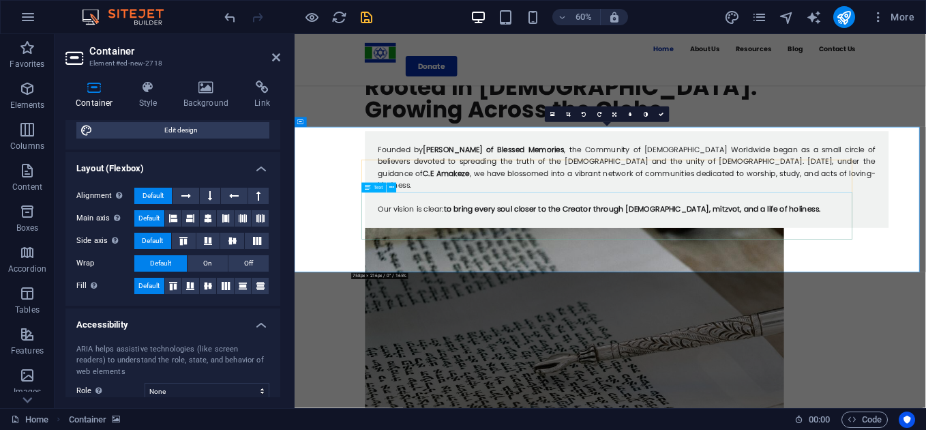
scroll to position [845, 0]
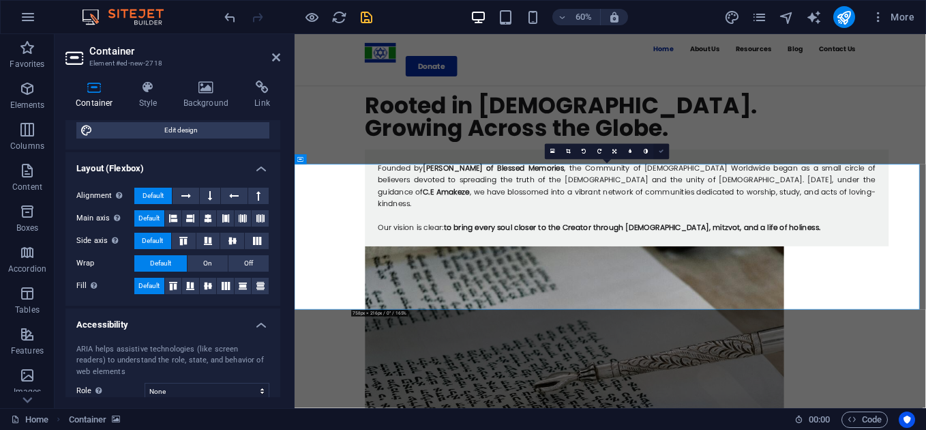
click at [660, 151] on icon at bounding box center [662, 151] width 5 height 5
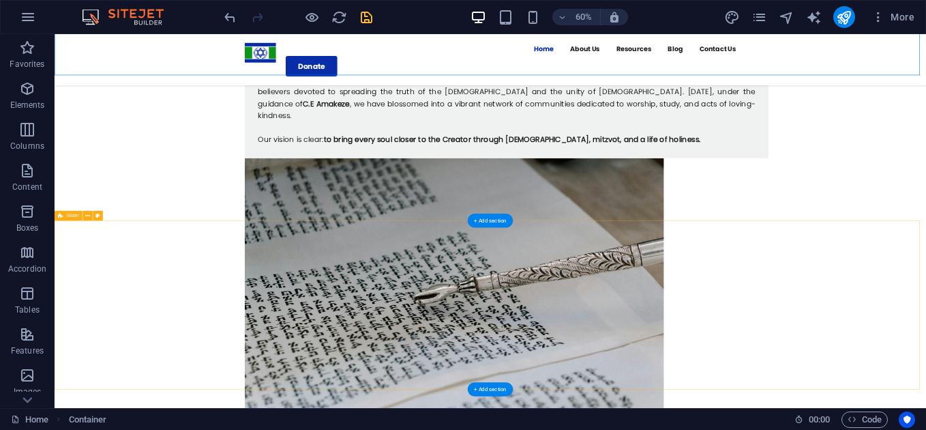
scroll to position [993, 0]
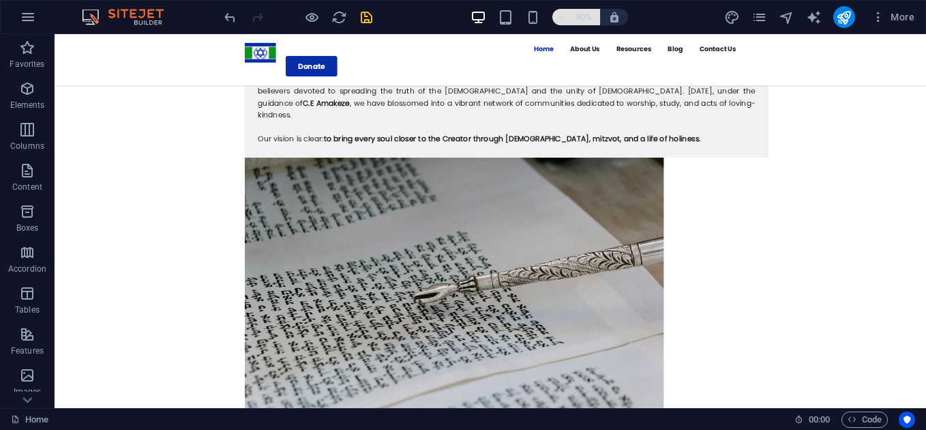
click at [577, 13] on h6 "60%" at bounding box center [584, 17] width 22 height 16
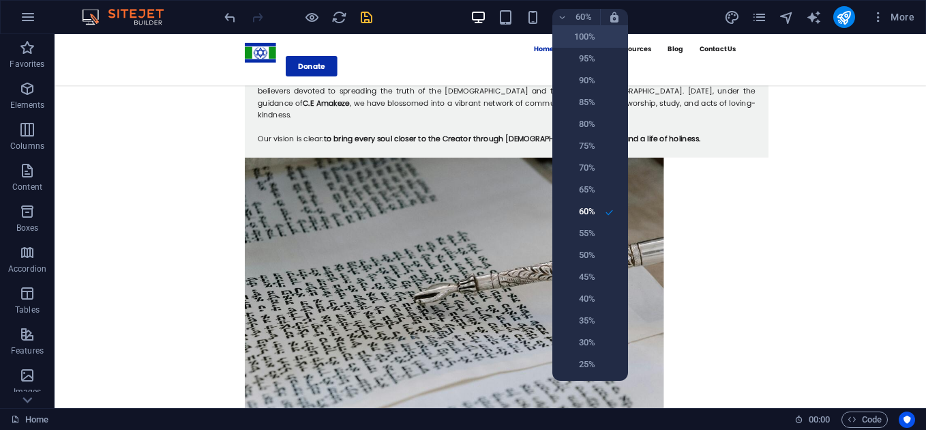
click at [580, 41] on h6 "100%" at bounding box center [578, 37] width 35 height 16
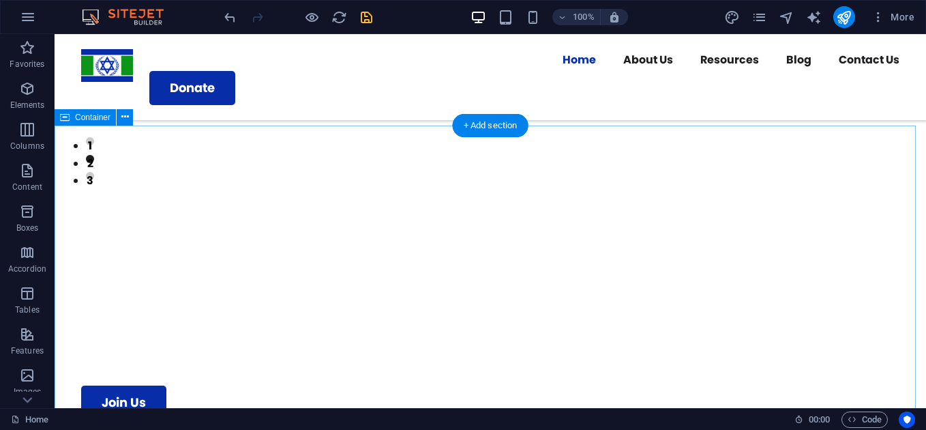
scroll to position [212, 0]
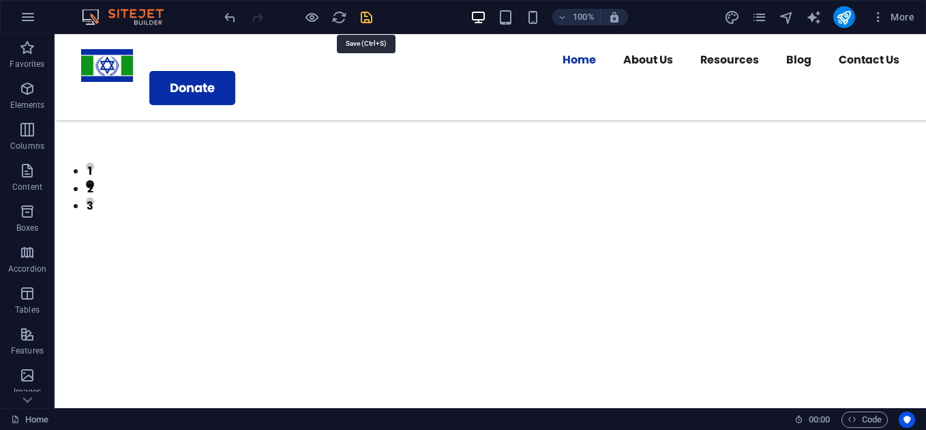
click at [367, 17] on icon "save" at bounding box center [367, 18] width 16 height 16
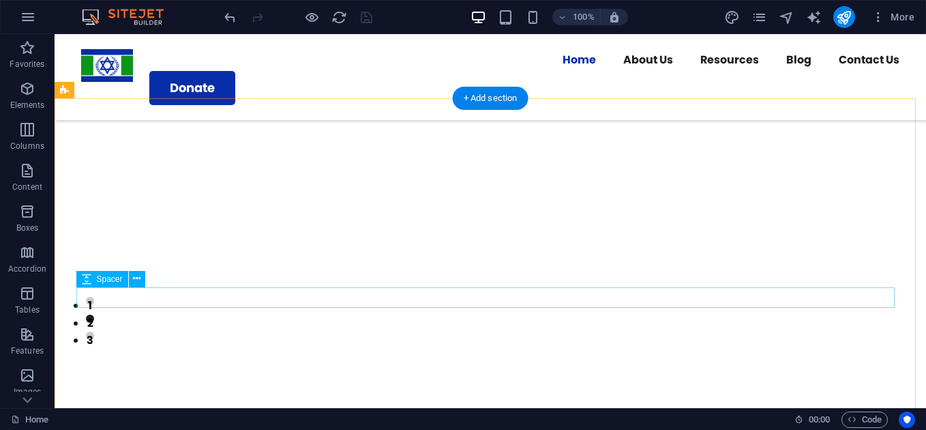
scroll to position [0, 0]
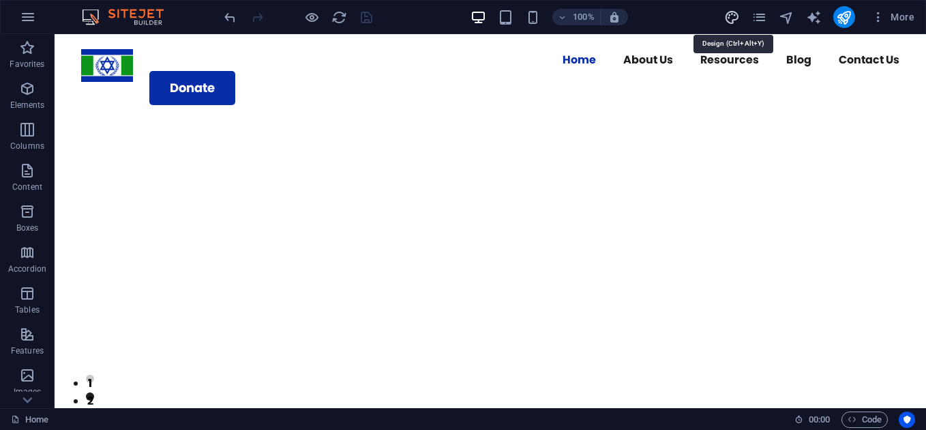
click at [737, 17] on icon "design" at bounding box center [732, 18] width 16 height 16
select select "rem"
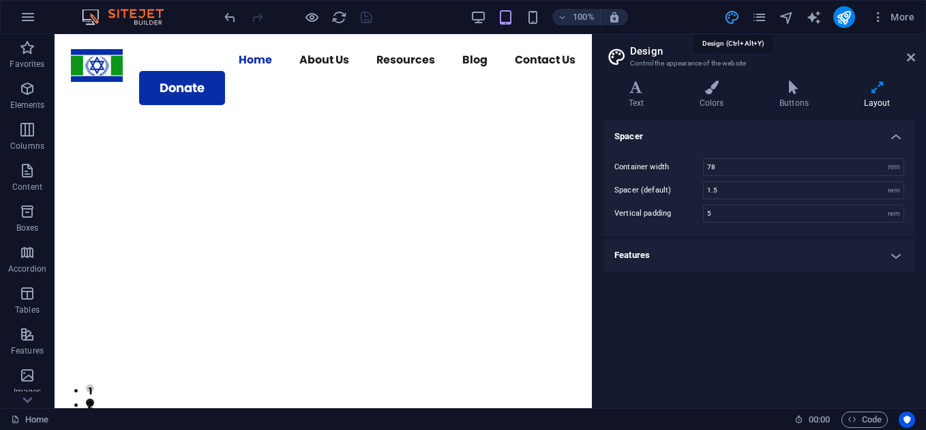
type input "3.75"
click at [630, 100] on h4 "Text" at bounding box center [639, 94] width 71 height 29
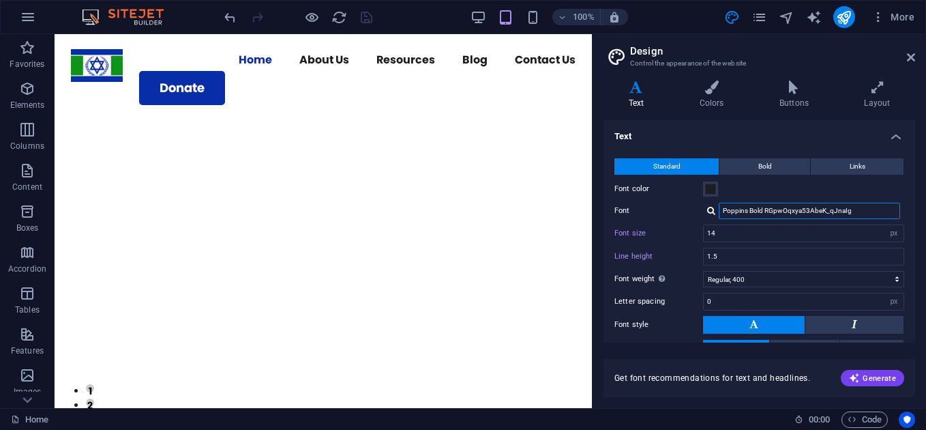
click at [869, 209] on input "Poppins Bold RGpwOqxya53AbeK_qJnaIg" at bounding box center [809, 211] width 181 height 16
click at [682, 226] on div "Font size 14 rem px" at bounding box center [760, 233] width 290 height 18
click at [801, 222] on div "Poppins Bold RGpwOqxya53AbeK_qJnaIg" at bounding box center [812, 229] width 180 height 14
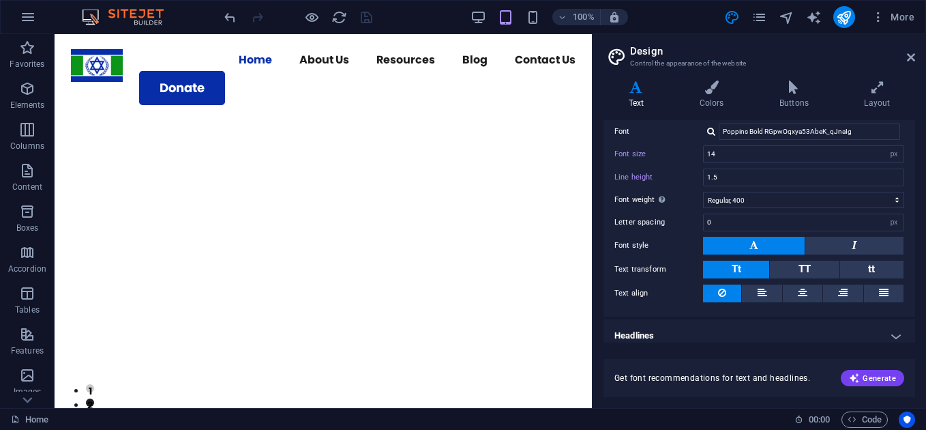
scroll to position [89, 0]
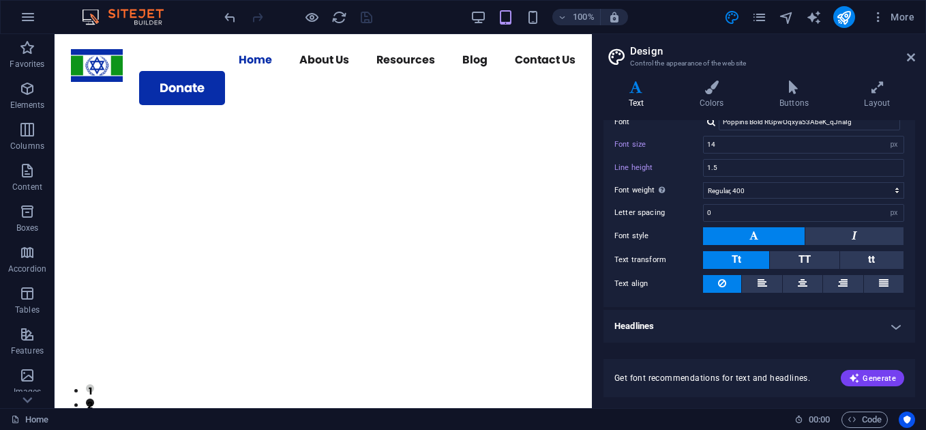
click at [881, 332] on h4 "Headlines" at bounding box center [760, 326] width 312 height 33
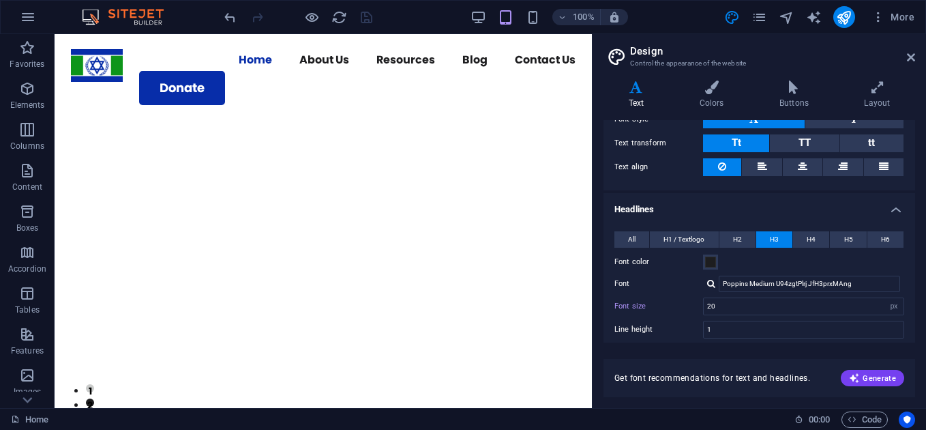
scroll to position [193, 0]
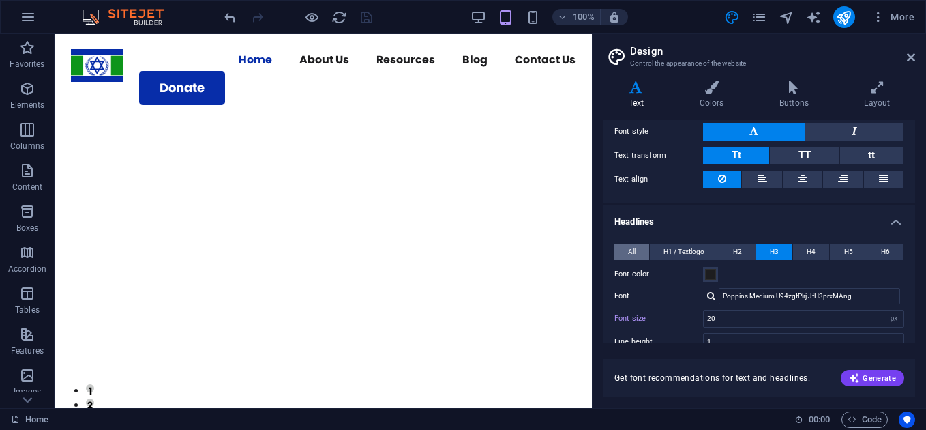
click at [630, 256] on span "All" at bounding box center [632, 252] width 8 height 16
click at [685, 251] on span "H1 / Textlogo" at bounding box center [684, 252] width 41 height 16
click at [631, 249] on span "All" at bounding box center [632, 252] width 8 height 16
click at [885, 377] on span "Generate" at bounding box center [872, 377] width 47 height 11
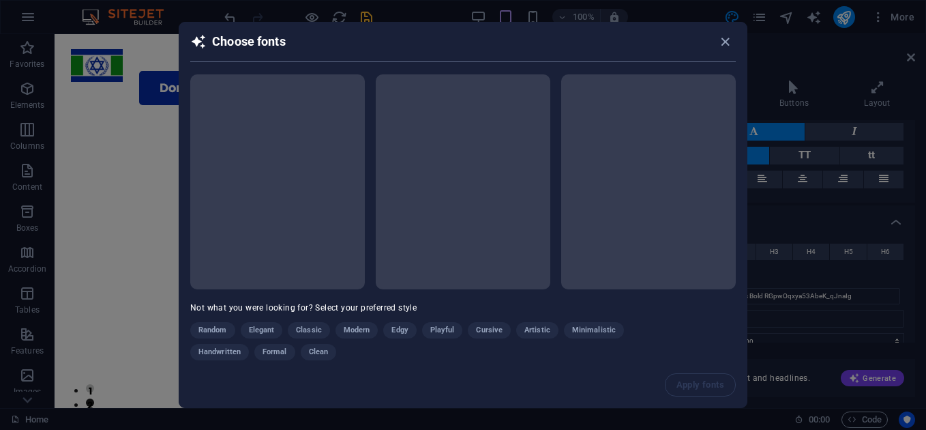
scroll to position [26, 0]
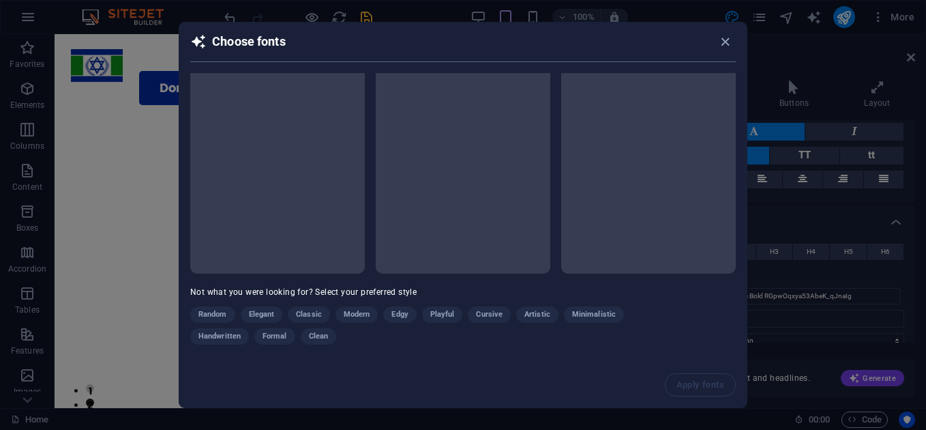
click at [381, 287] on span "Not what you were looking for? Select your preferred style" at bounding box center [303, 292] width 226 height 10
click at [270, 308] on div "Random Elegant Classic Modern Edgy Playful Cursive Artistic Minimalistic Handwr…" at bounding box center [428, 328] width 477 height 44
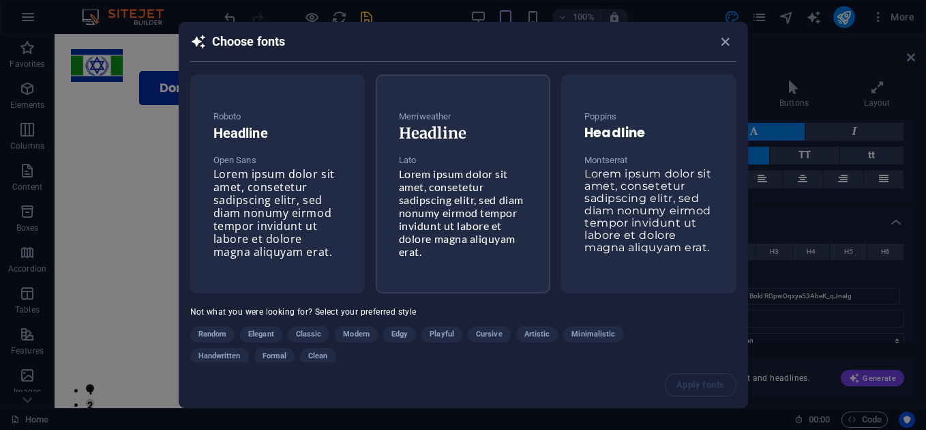
scroll to position [20, 0]
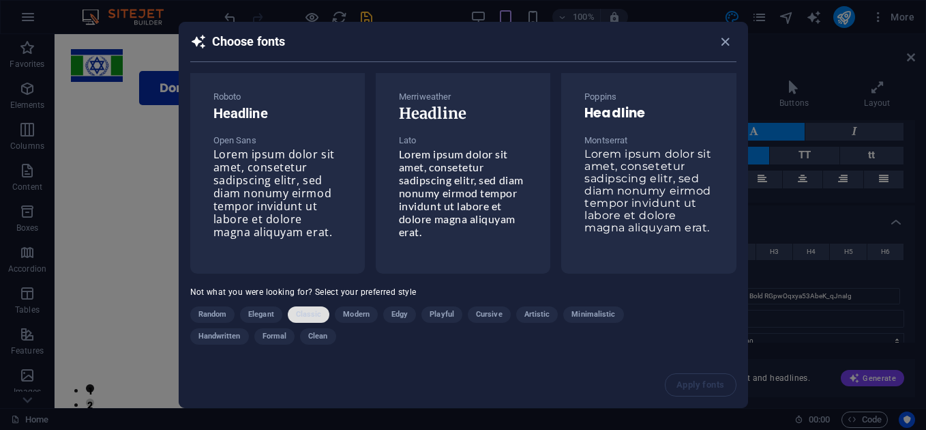
click at [308, 317] on span "Classic" at bounding box center [309, 314] width 26 height 16
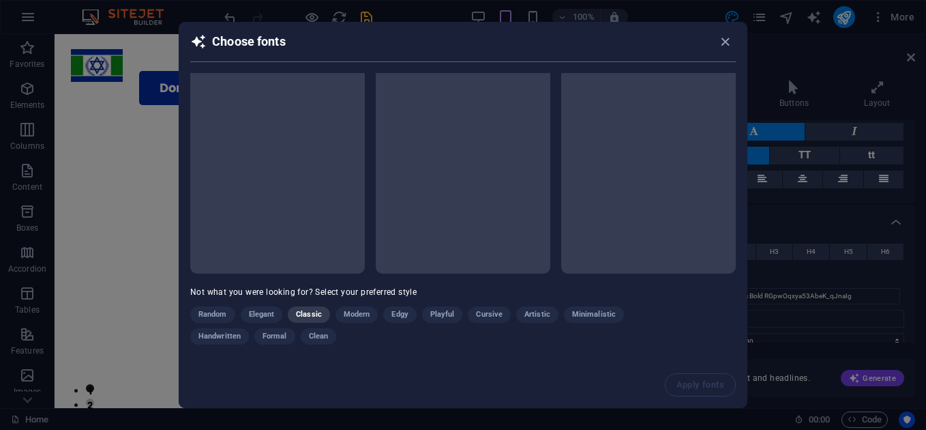
scroll to position [16, 0]
click at [310, 316] on div "Random Elegant Classic Modern Edgy Playful Cursive Artistic Minimalistic Handwr…" at bounding box center [428, 328] width 477 height 44
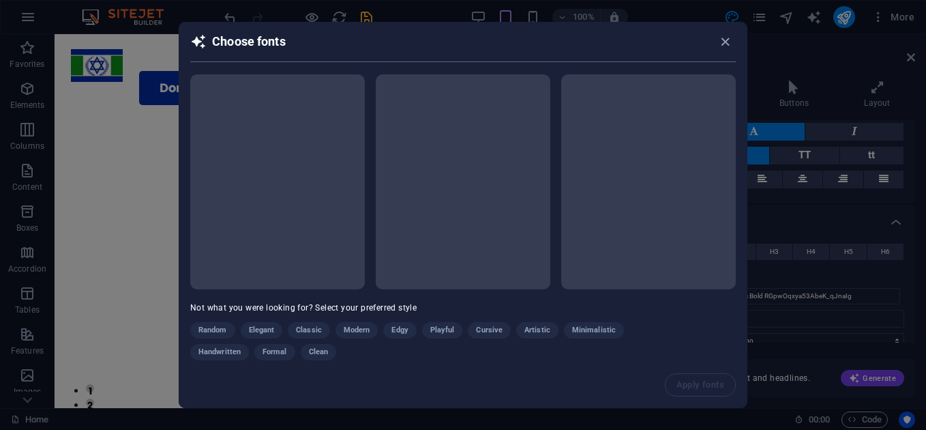
scroll to position [26, 0]
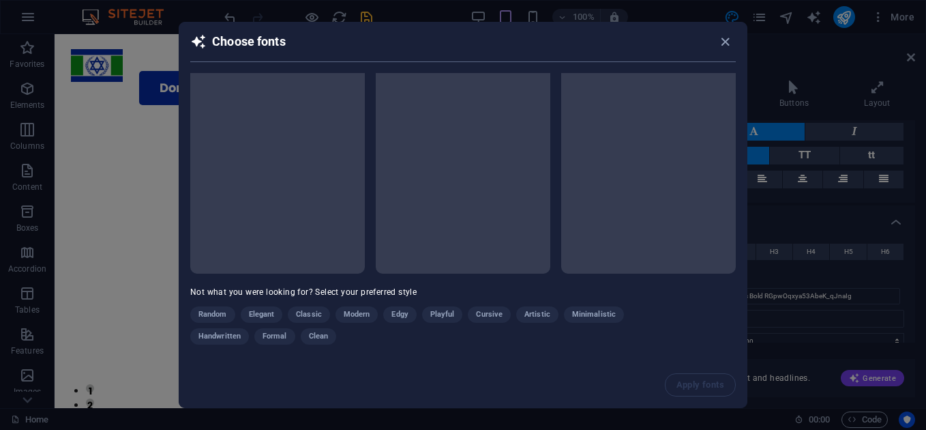
click at [310, 325] on div "Random Elegant Classic Modern Edgy Playful Cursive Artistic Minimalistic Handwr…" at bounding box center [428, 328] width 477 height 44
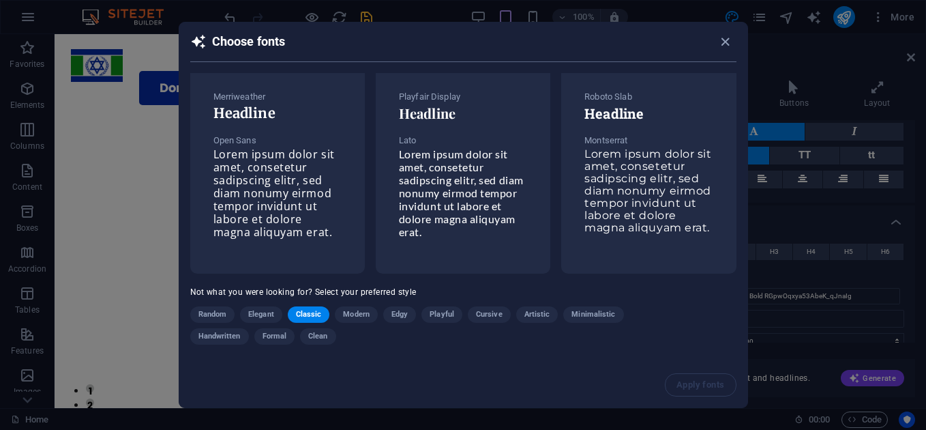
scroll to position [20, 0]
click at [319, 344] on span "Clean" at bounding box center [317, 336] width 19 height 16
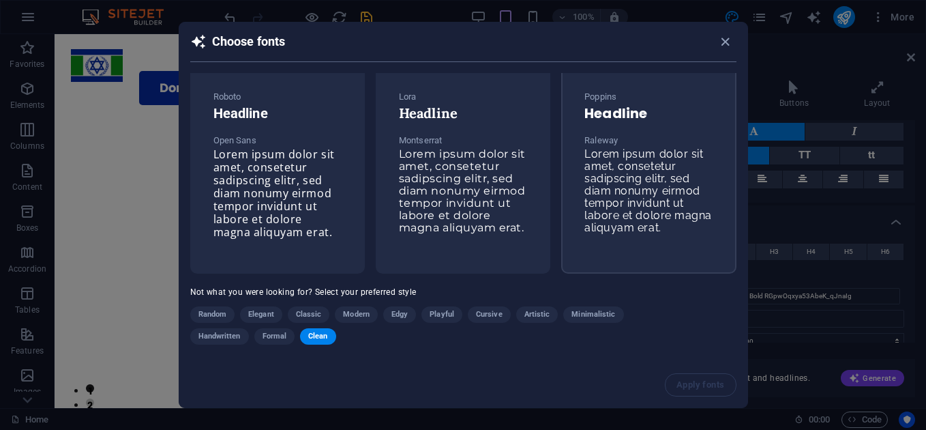
click at [670, 194] on span "Lorem ipsum dolor sit amet, consetetur sadipscing elitr, sed diam nonumy eirmod…" at bounding box center [649, 190] width 128 height 87
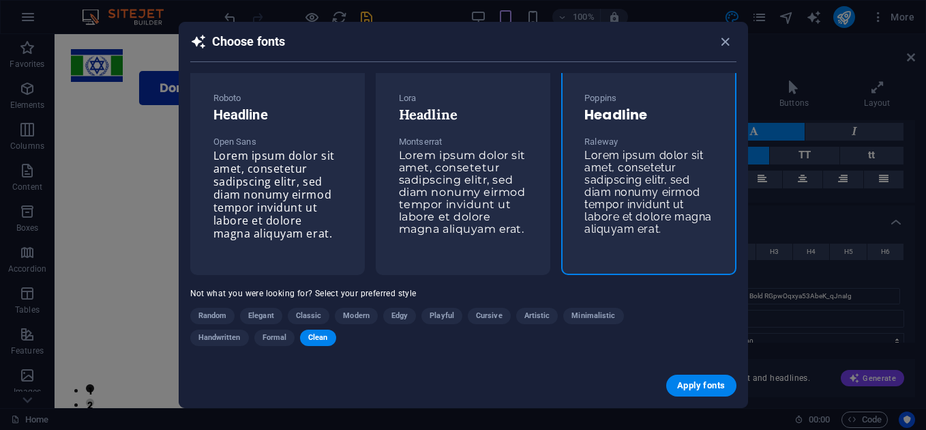
scroll to position [18, 0]
click at [703, 381] on span "Apply fonts" at bounding box center [701, 385] width 48 height 11
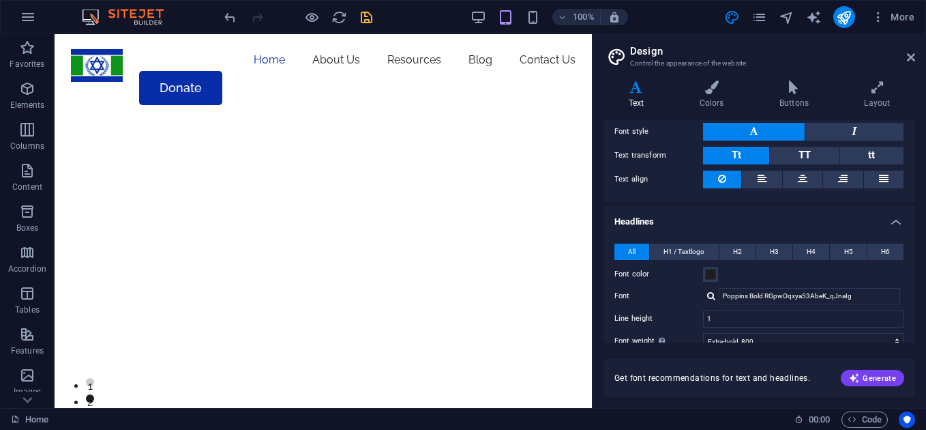
type input "Raleway"
type input "16"
type input "Poppins"
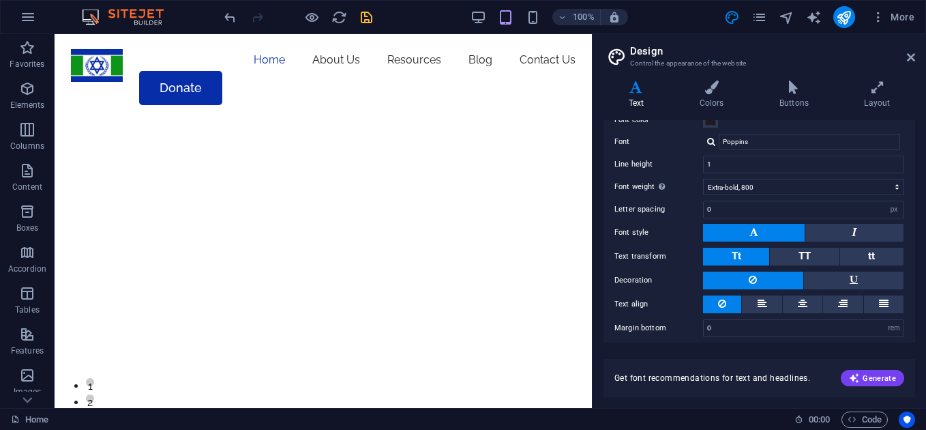
scroll to position [355, 0]
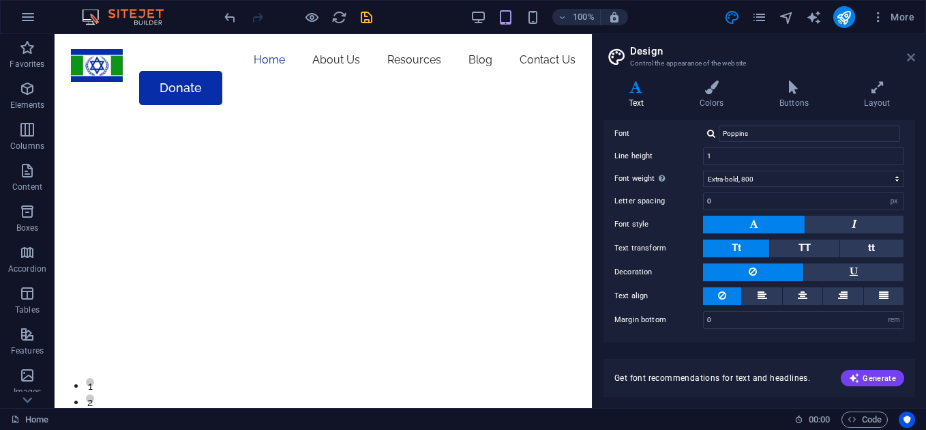
click at [911, 61] on icon at bounding box center [911, 57] width 8 height 11
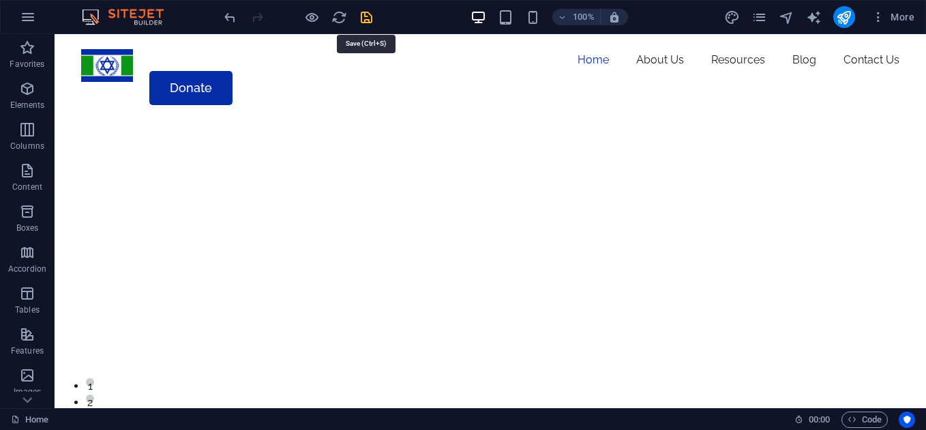
click at [360, 14] on icon "save" at bounding box center [367, 18] width 16 height 16
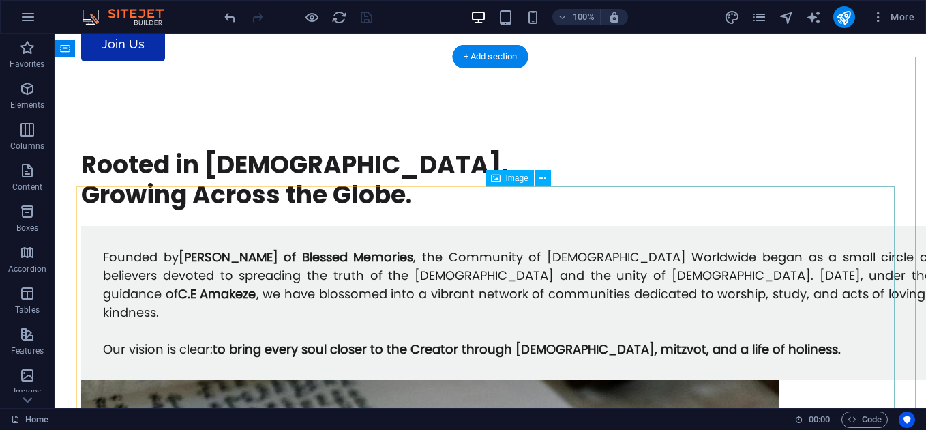
scroll to position [0, 0]
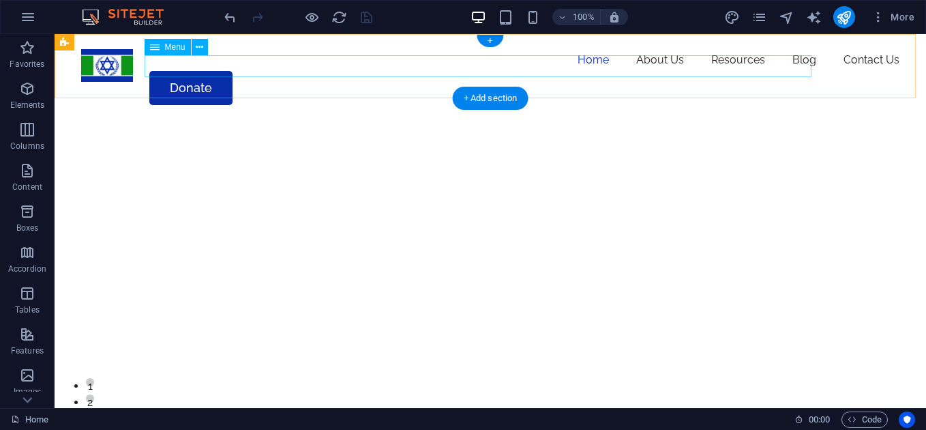
click at [765, 71] on nav "Home About Us WHO WE ARE LEADERSHIP Resources Global Impact Global Community Pr…" at bounding box center [490, 60] width 818 height 22
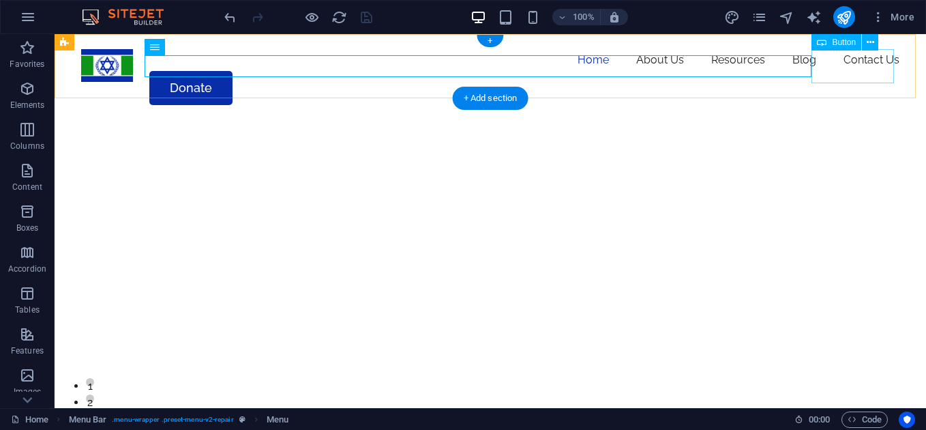
click at [829, 80] on div "Donate" at bounding box center [490, 88] width 818 height 34
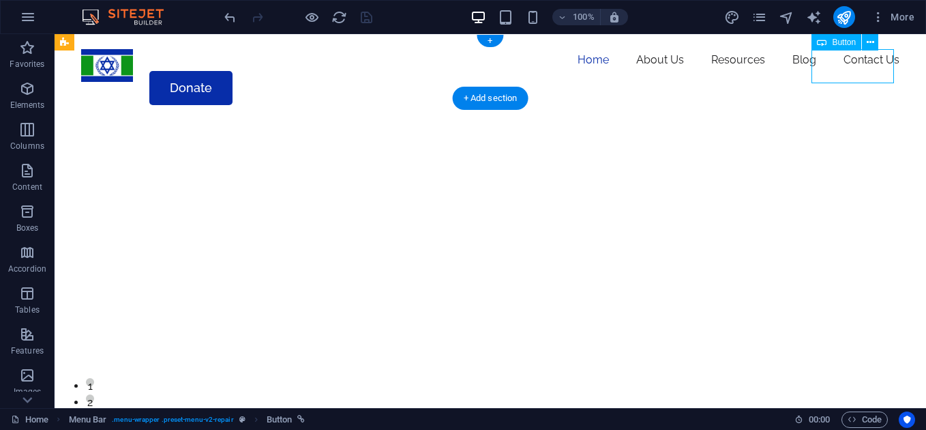
click at [829, 80] on div "Donate" at bounding box center [490, 88] width 818 height 34
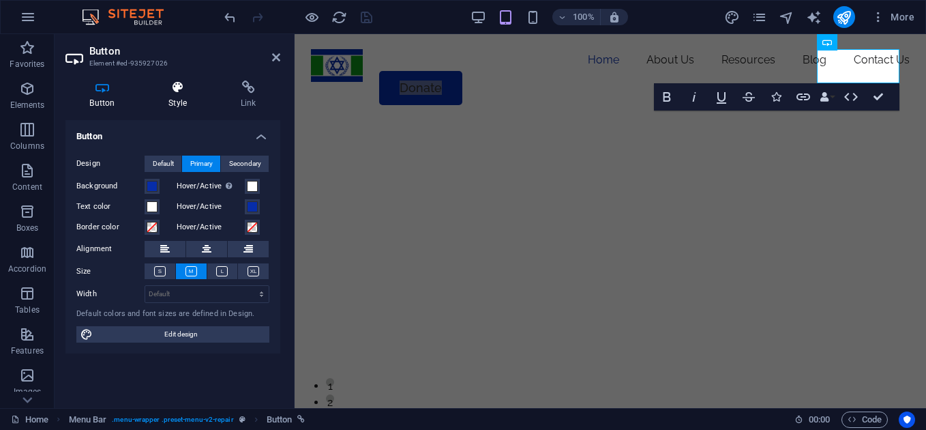
click at [186, 104] on h4 "Style" at bounding box center [181, 94] width 72 height 29
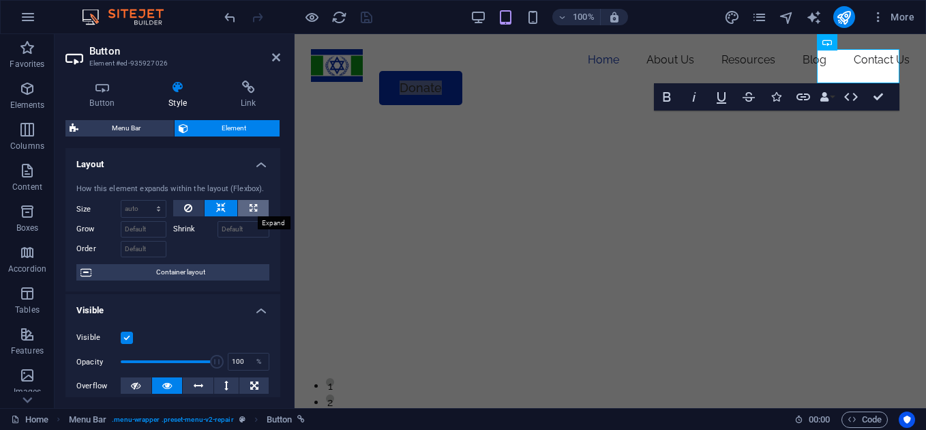
click at [250, 205] on icon at bounding box center [254, 208] width 8 height 16
type input "100"
select select "%"
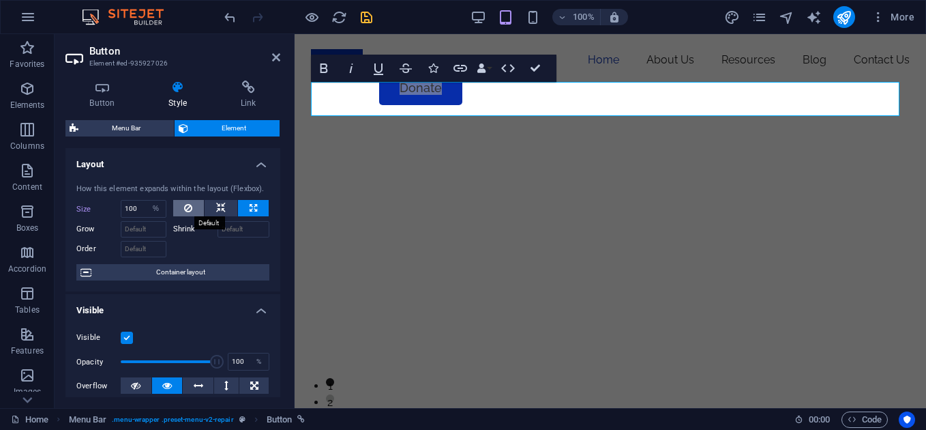
click at [198, 206] on button at bounding box center [188, 208] width 31 height 16
select select "DISABLED_OPTION_VALUE"
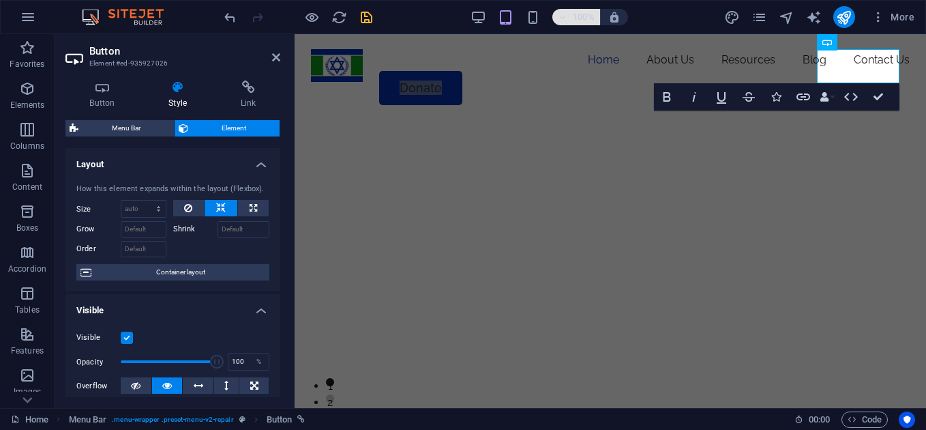
click at [575, 17] on h6 "100%" at bounding box center [584, 17] width 22 height 16
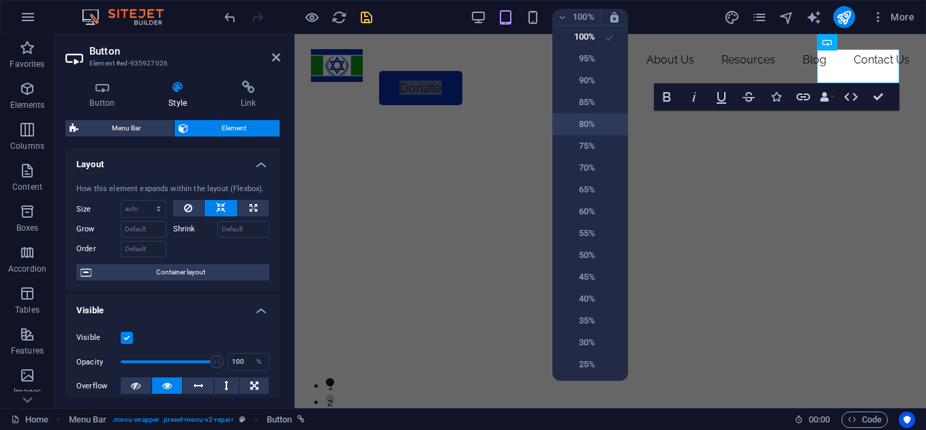
click at [591, 114] on li "80%" at bounding box center [590, 124] width 76 height 22
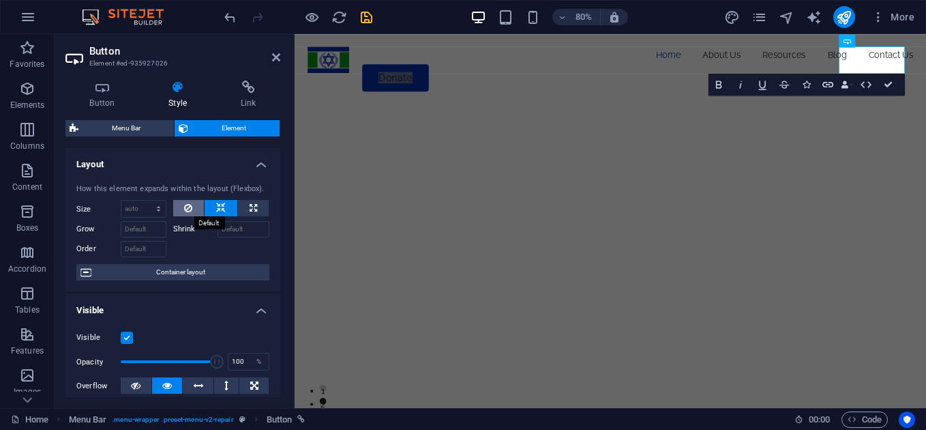
click at [196, 209] on button at bounding box center [188, 208] width 31 height 16
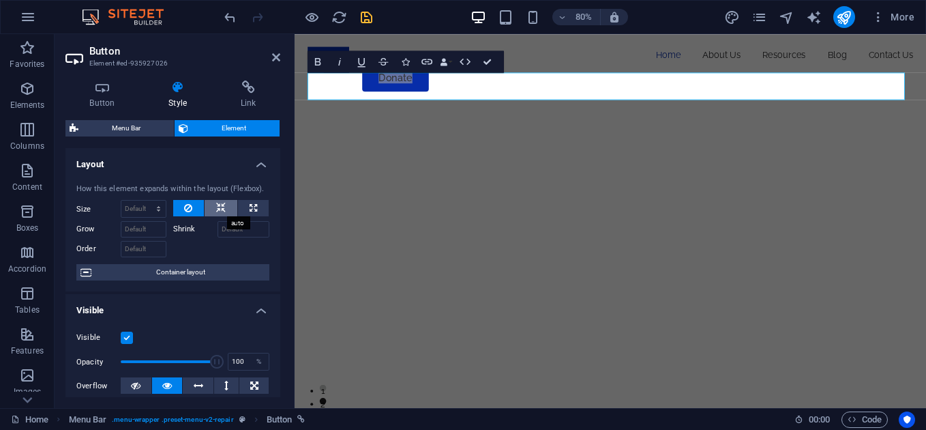
click at [234, 208] on button at bounding box center [221, 208] width 33 height 16
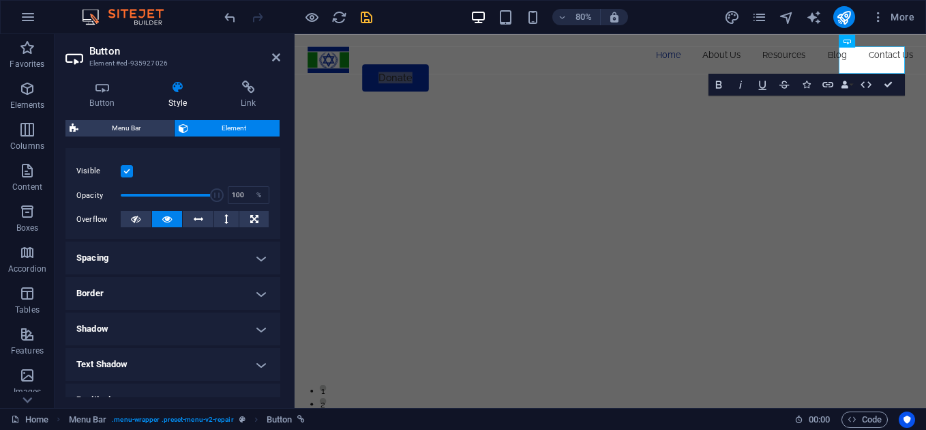
scroll to position [167, 0]
click at [263, 261] on h4 "Spacing" at bounding box center [172, 257] width 215 height 33
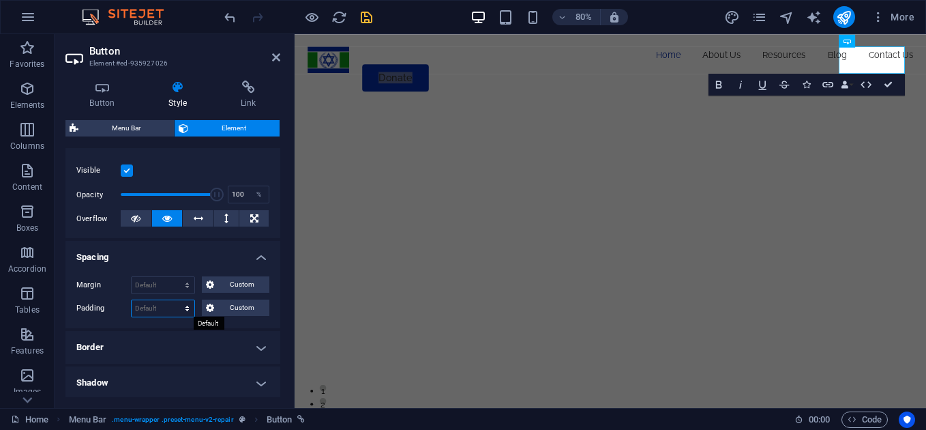
click at [142, 306] on select "Default px rem % vh vw Custom" at bounding box center [163, 308] width 63 height 16
select select "px"
click at [174, 300] on select "Default px rem % vh vw Custom" at bounding box center [163, 308] width 63 height 16
type input "0"
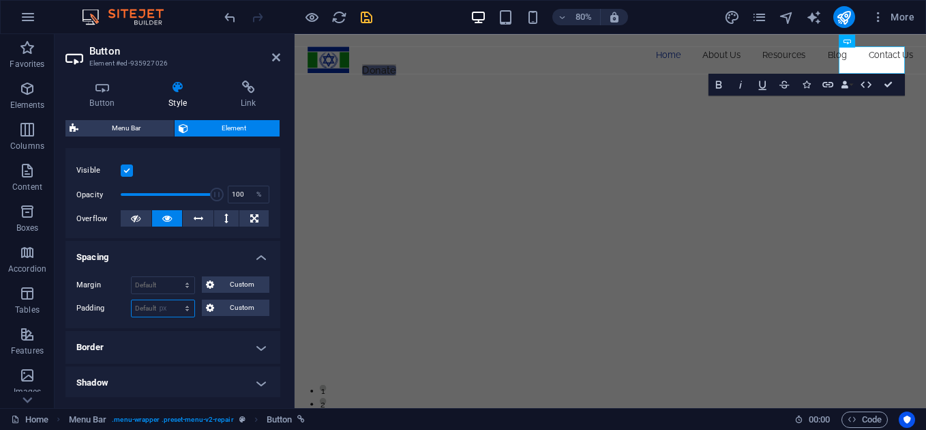
type input "0"
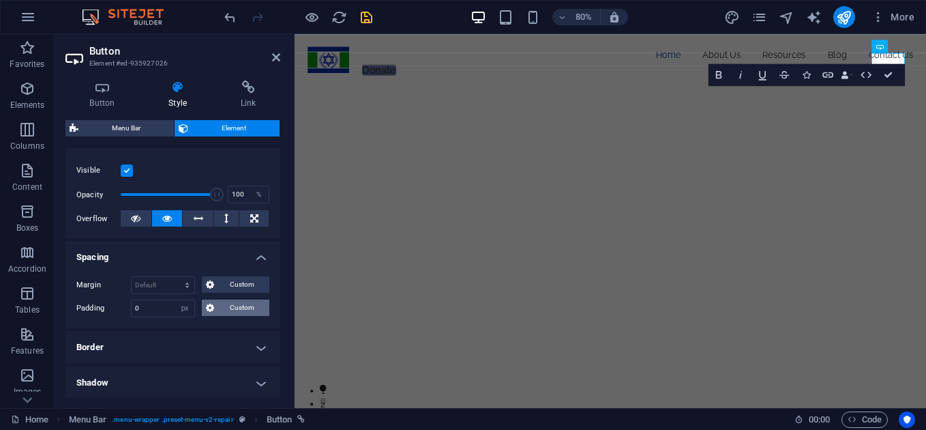
click at [246, 305] on span "Custom" at bounding box center [241, 307] width 47 height 16
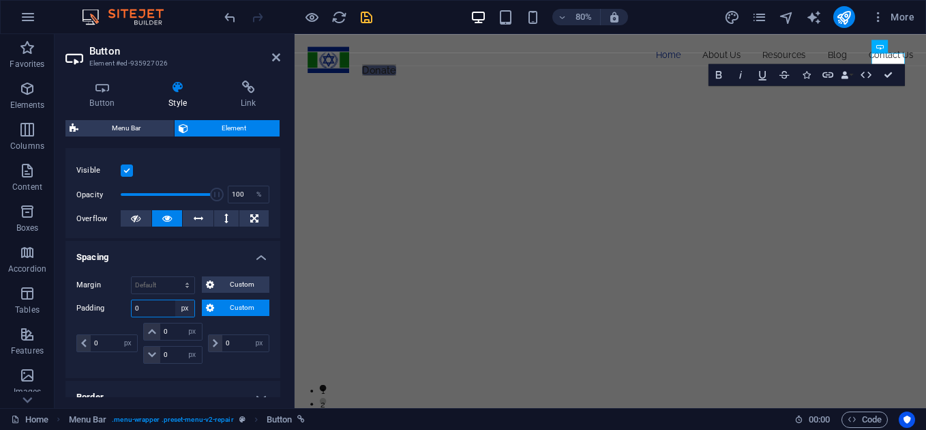
click at [182, 309] on select "Default px rem % vh vw Custom" at bounding box center [184, 308] width 19 height 16
select select "default"
click at [175, 300] on select "Default px rem % vh vw Custom" at bounding box center [184, 308] width 19 height 16
select select "DISABLED_OPTION_VALUE"
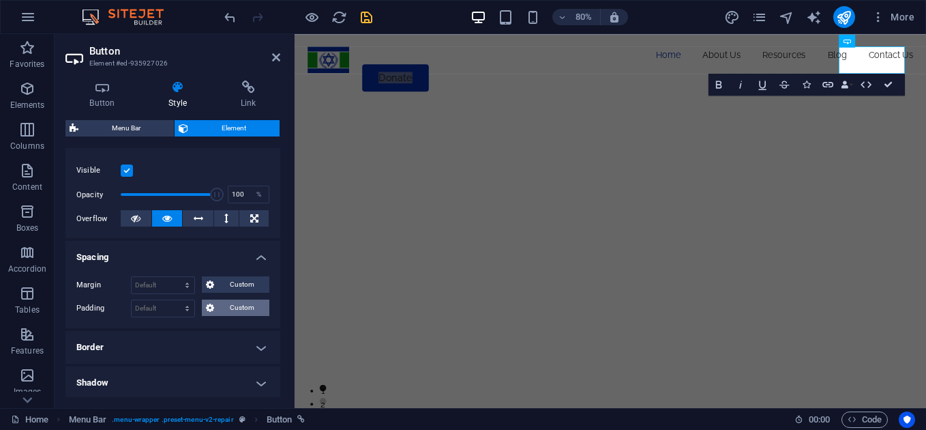
click at [243, 312] on span "Custom" at bounding box center [241, 307] width 47 height 16
click at [110, 339] on input "number" at bounding box center [114, 343] width 46 height 16
type input "10"
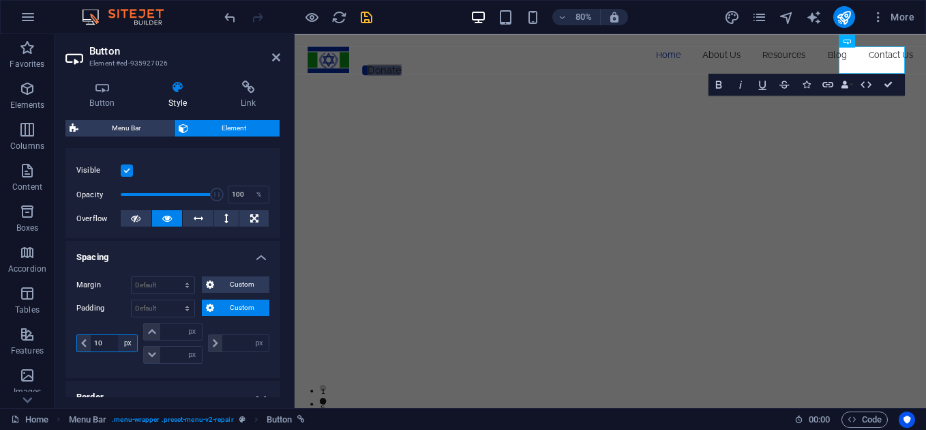
type input "0"
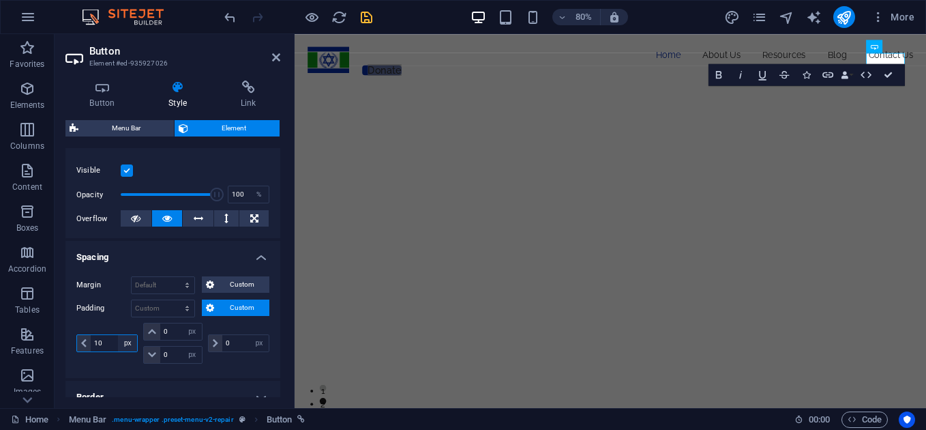
type input "10"
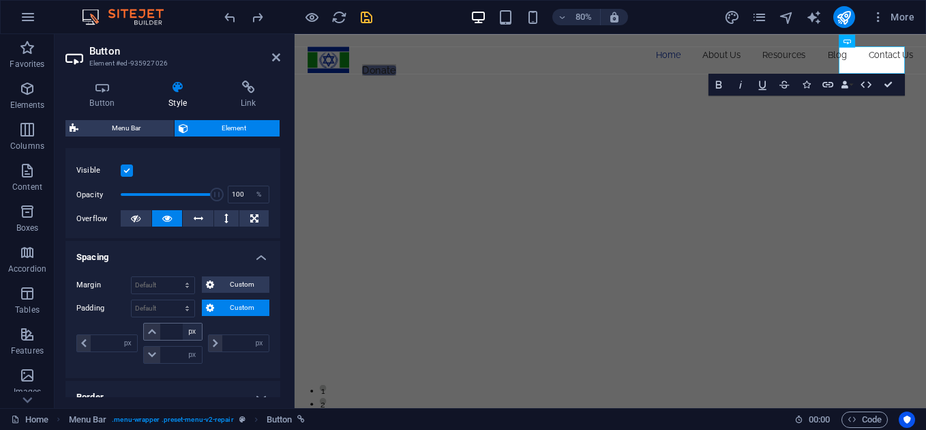
type input "0"
select select "px"
type input "0"
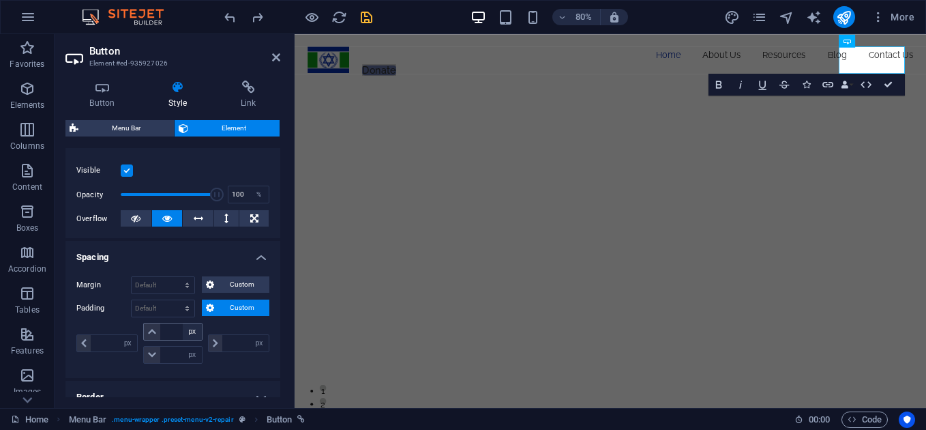
type input "0"
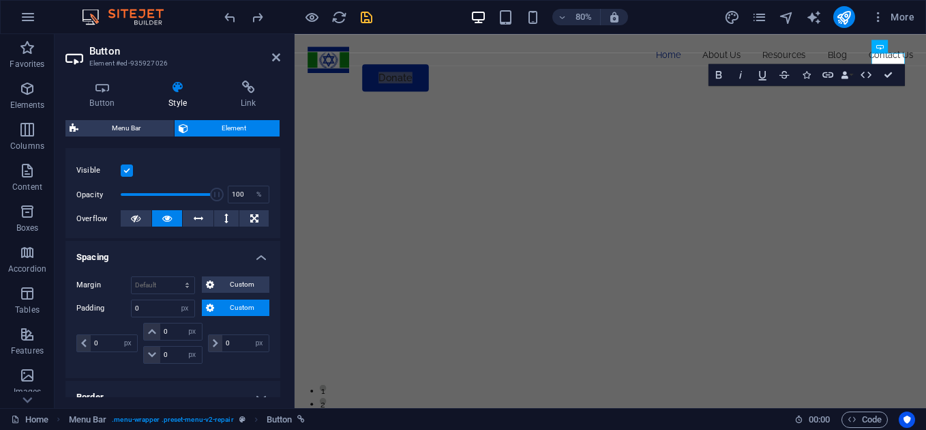
select select "DISABLED_OPTION_VALUE"
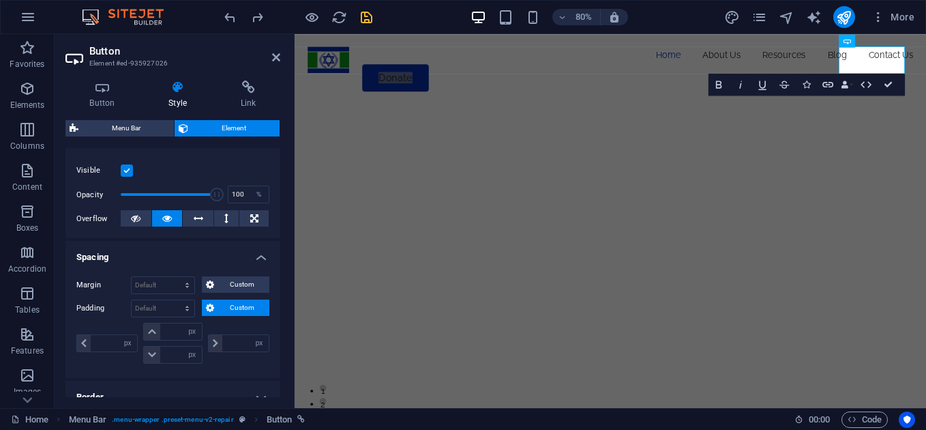
click at [230, 301] on span "Custom" at bounding box center [241, 307] width 47 height 16
click at [188, 281] on select "Default auto px % rem vw vh Custom" at bounding box center [163, 285] width 63 height 16
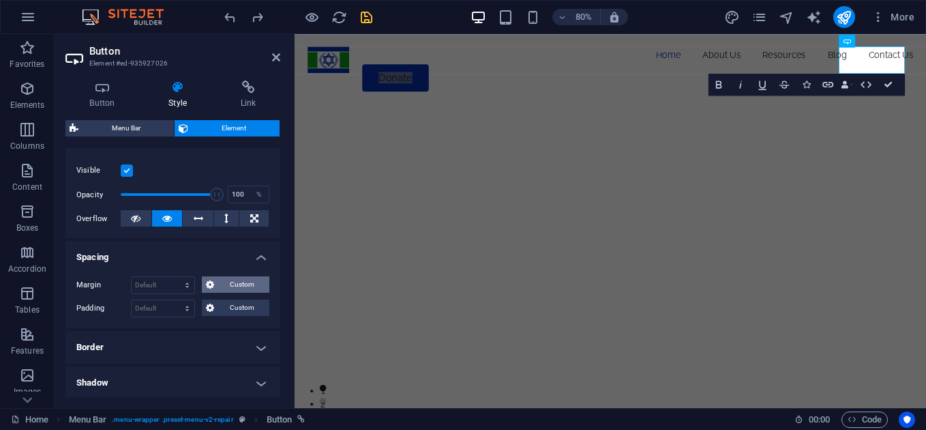
click at [230, 281] on span "Custom" at bounding box center [241, 284] width 47 height 16
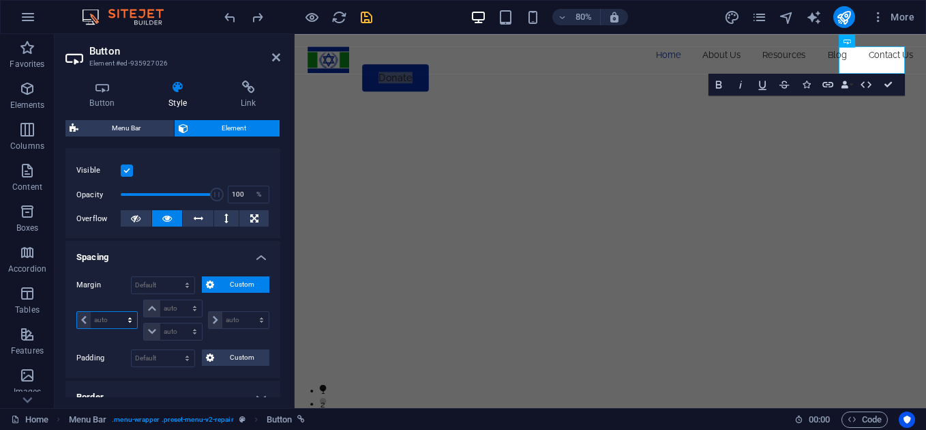
click at [115, 319] on select "auto px % rem vw vh" at bounding box center [107, 320] width 60 height 16
select select "px"
click at [117, 312] on select "auto px % rem vw vh" at bounding box center [107, 320] width 60 height 16
type input "0"
select select "px"
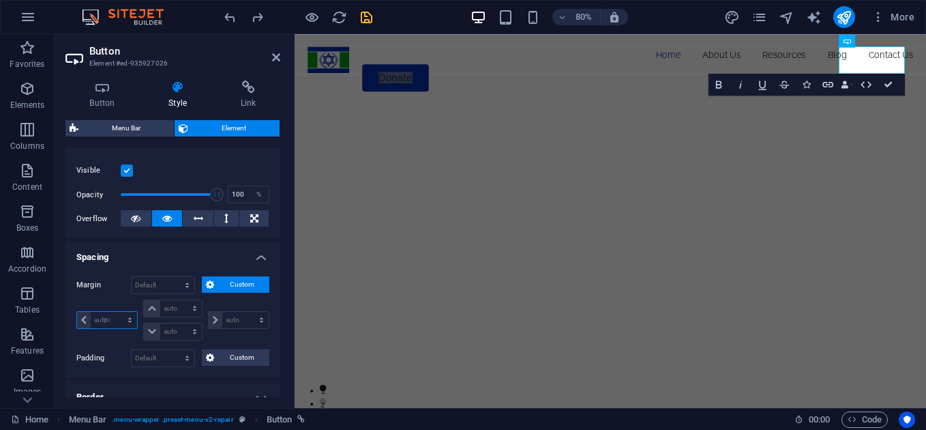
type input "0"
select select "px"
type input "0"
select select "px"
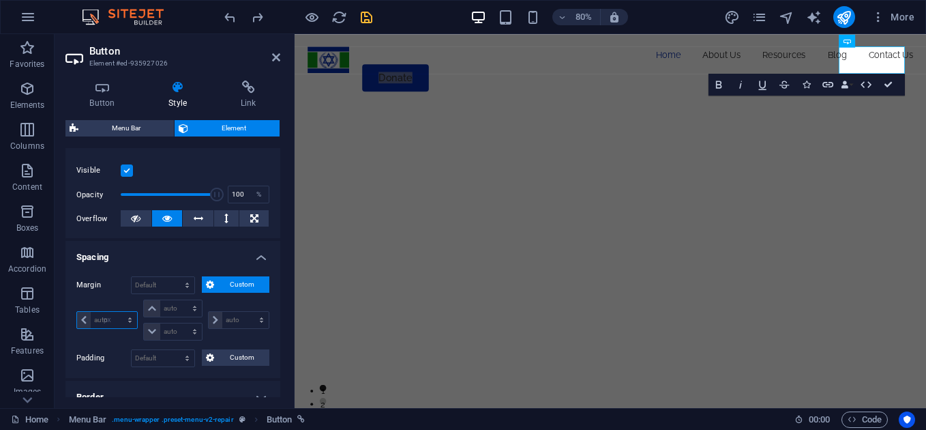
type input "0"
select select "px"
type input "10"
select select "DISABLED_OPTION_VALUE"
click at [274, 60] on icon at bounding box center [276, 57] width 8 height 11
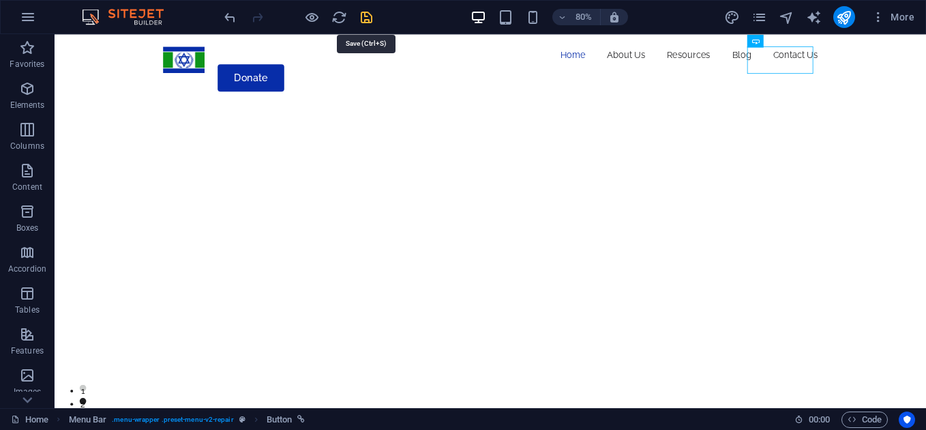
click at [367, 23] on icon "save" at bounding box center [367, 18] width 16 height 16
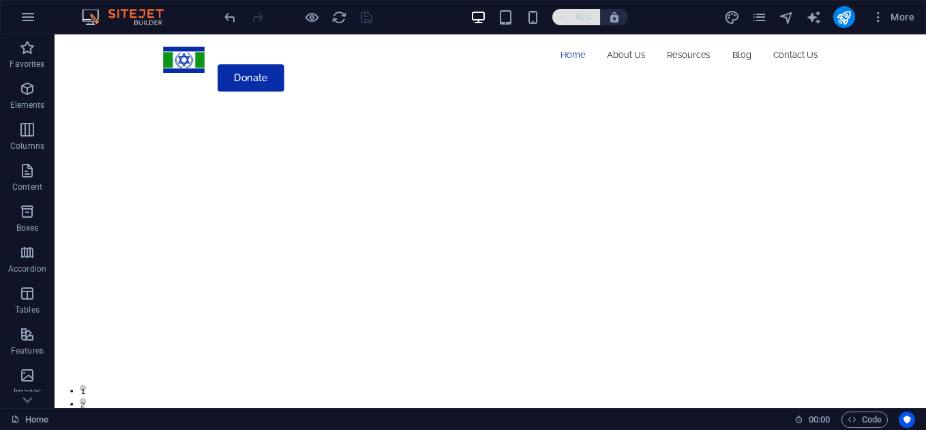
click at [580, 14] on h6 "80%" at bounding box center [584, 17] width 22 height 16
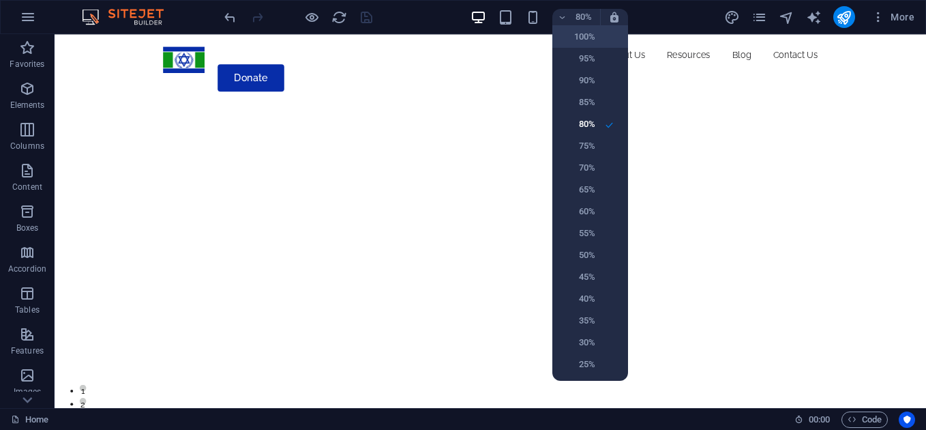
click at [585, 38] on h6 "100%" at bounding box center [578, 37] width 35 height 16
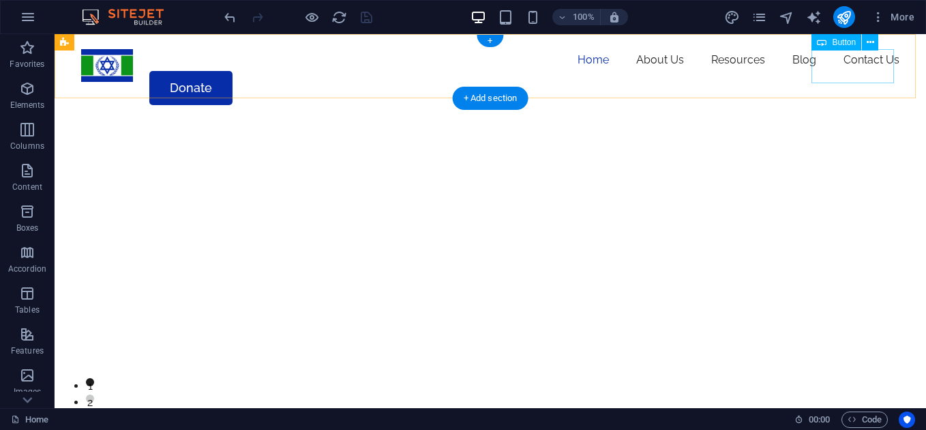
click at [823, 76] on div "Donate" at bounding box center [494, 88] width 812 height 34
select select "px"
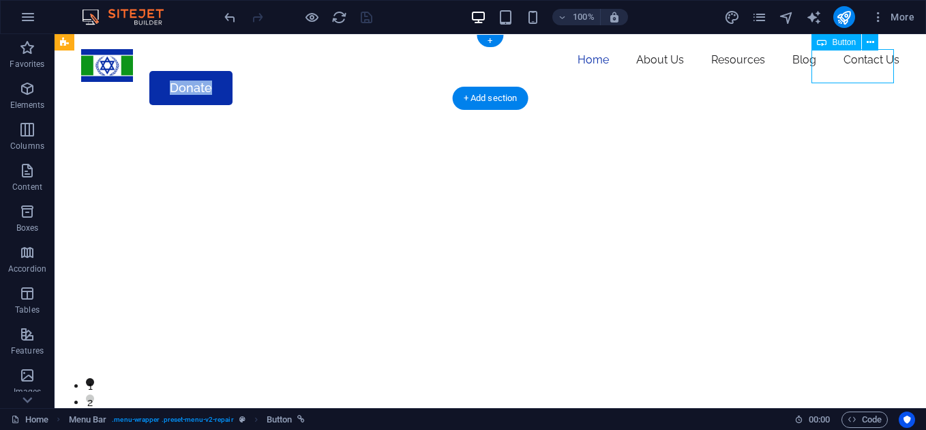
select select "px"
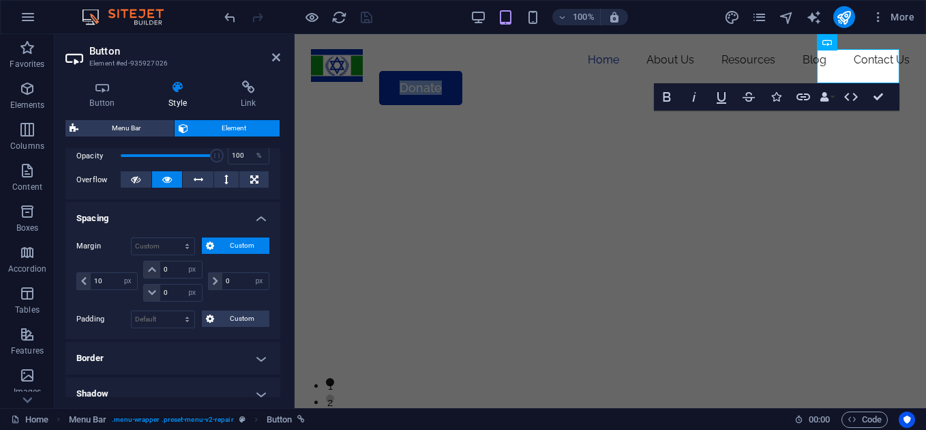
scroll to position [183, 0]
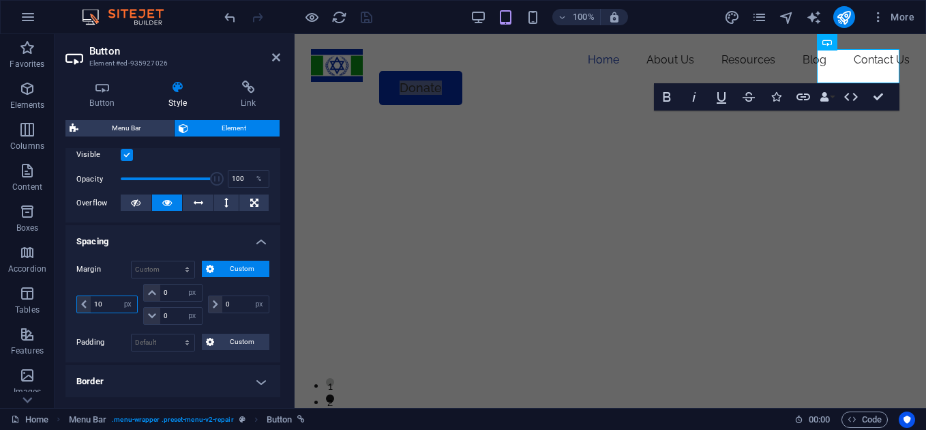
click at [99, 299] on input "10" at bounding box center [114, 304] width 46 height 16
click at [585, 16] on h6 "100%" at bounding box center [584, 17] width 22 height 16
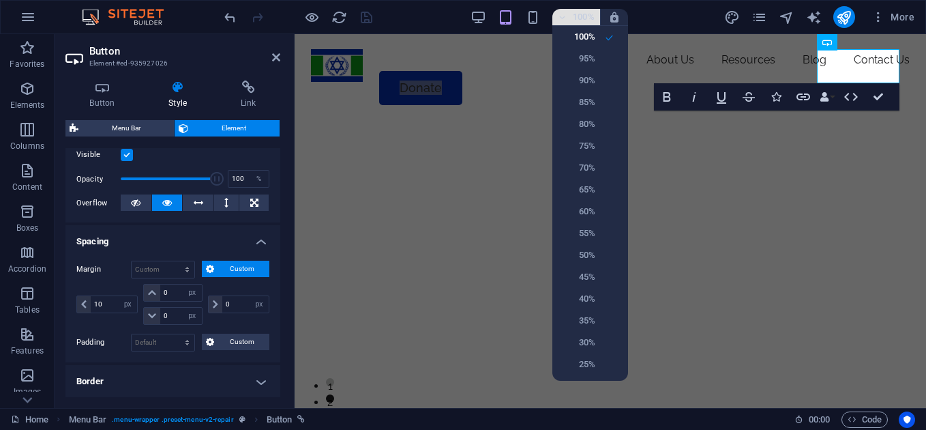
click at [585, 16] on div at bounding box center [463, 215] width 926 height 430
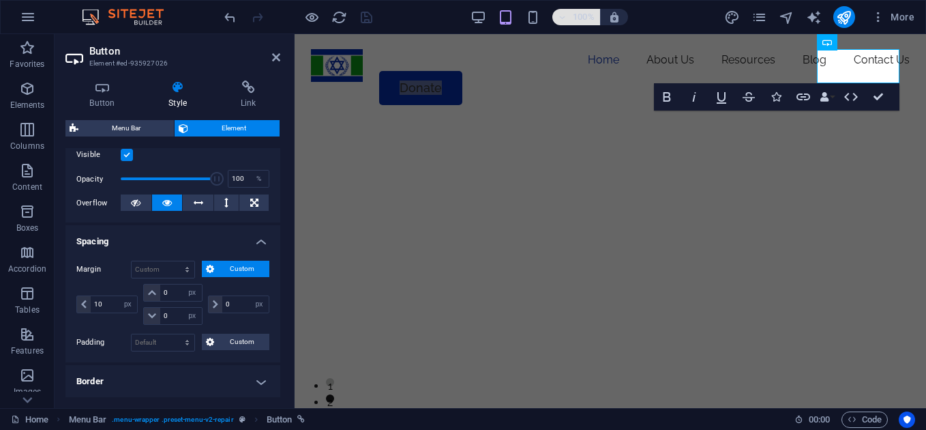
click at [585, 16] on h6 "100%" at bounding box center [584, 17] width 22 height 16
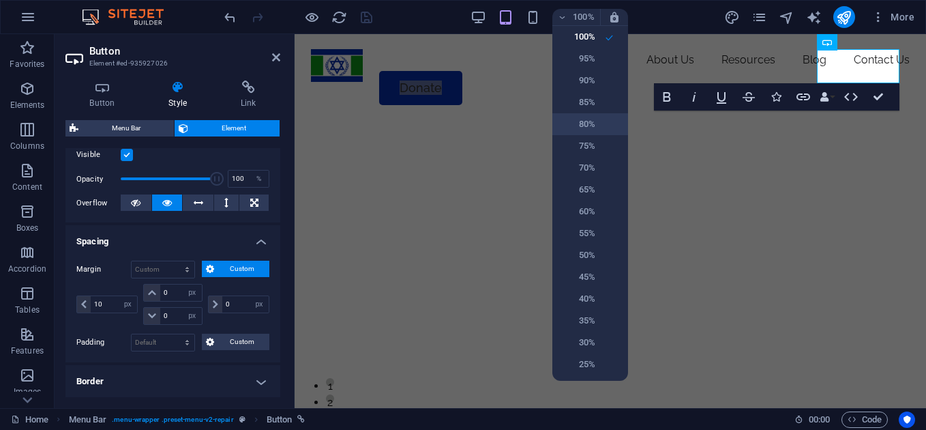
click at [582, 131] on h6 "80%" at bounding box center [578, 124] width 35 height 16
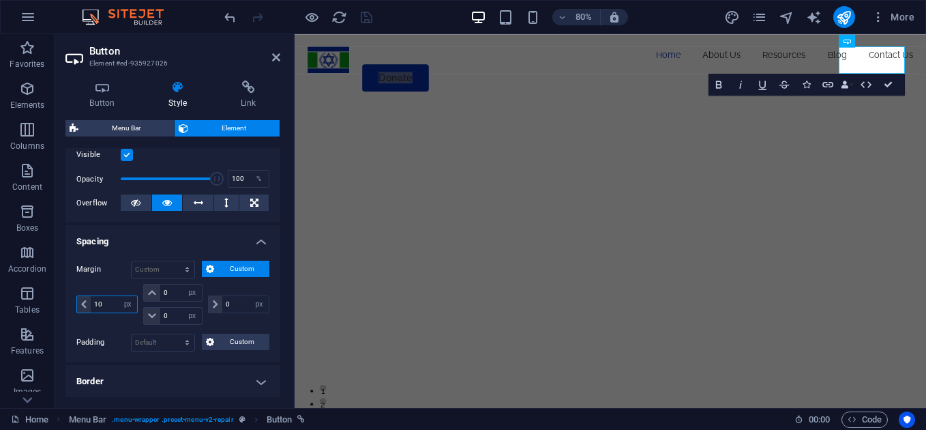
click at [95, 302] on input "10" at bounding box center [114, 304] width 46 height 16
type input "20"
click at [258, 236] on h4 "Spacing" at bounding box center [172, 237] width 215 height 25
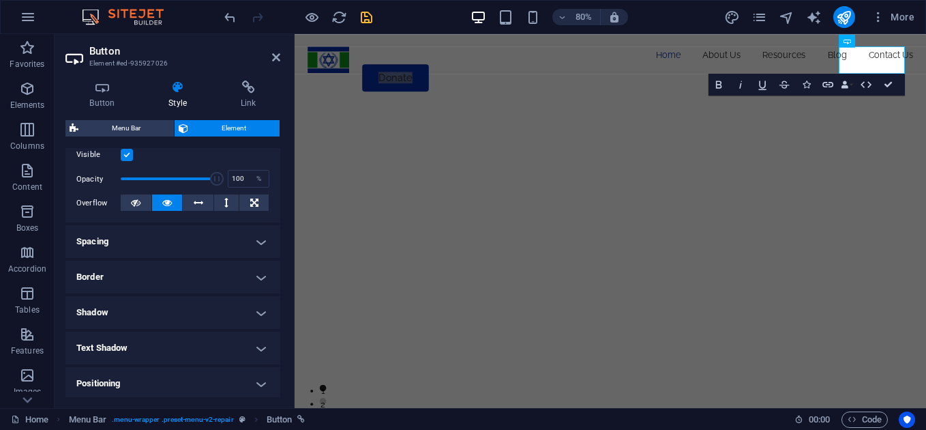
click at [258, 236] on h4 "Spacing" at bounding box center [172, 241] width 215 height 33
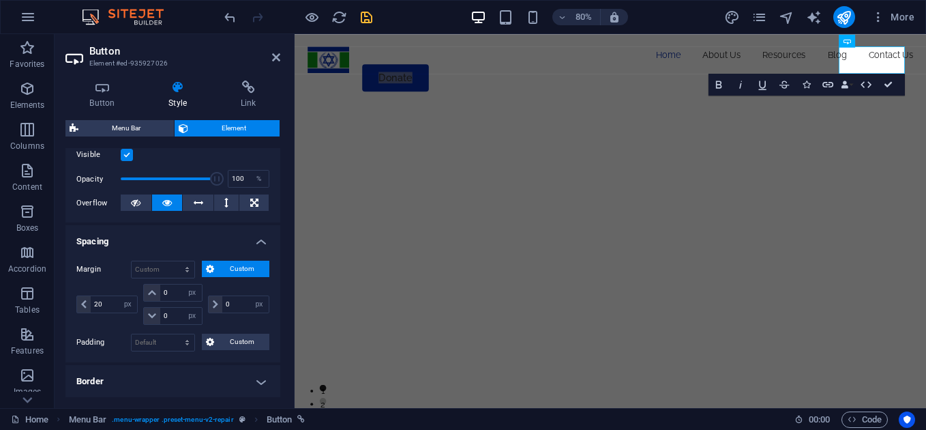
click at [258, 236] on h4 "Spacing" at bounding box center [172, 237] width 215 height 25
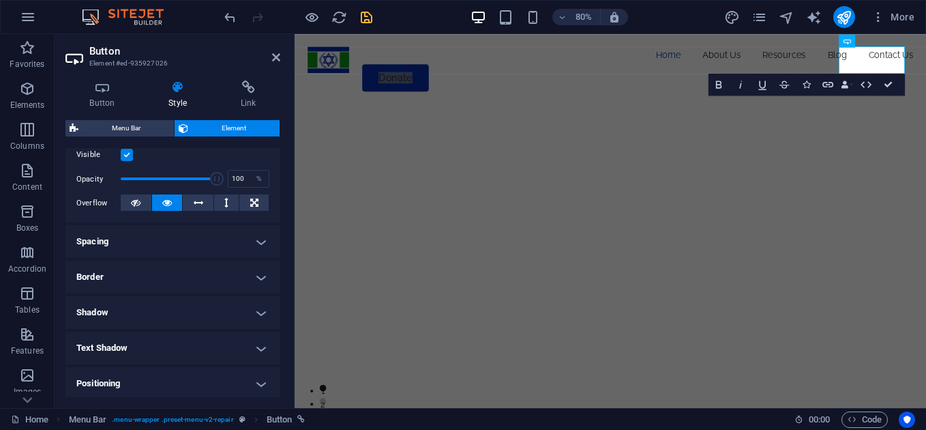
click at [258, 236] on h4 "Spacing" at bounding box center [172, 241] width 215 height 33
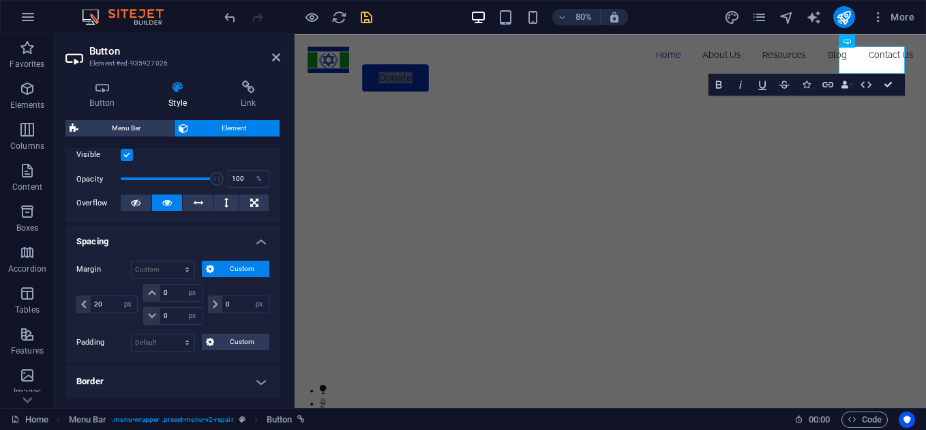
click at [258, 236] on h4 "Spacing" at bounding box center [172, 237] width 215 height 25
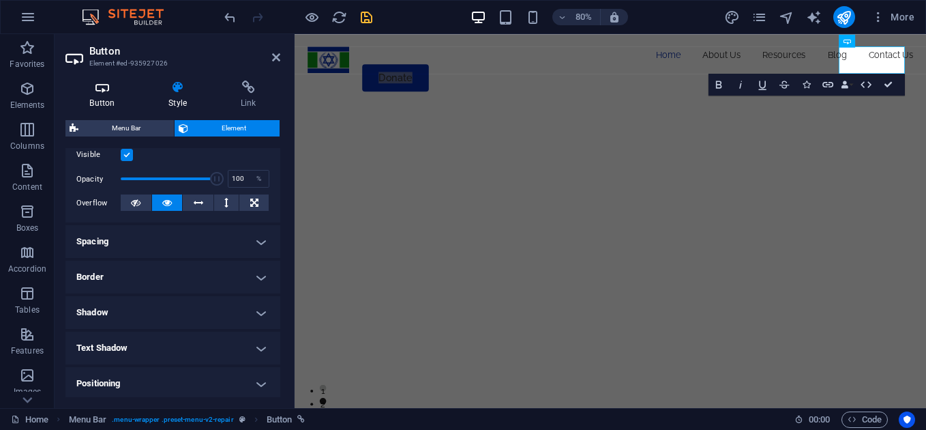
click at [104, 98] on h4 "Button" at bounding box center [104, 94] width 79 height 29
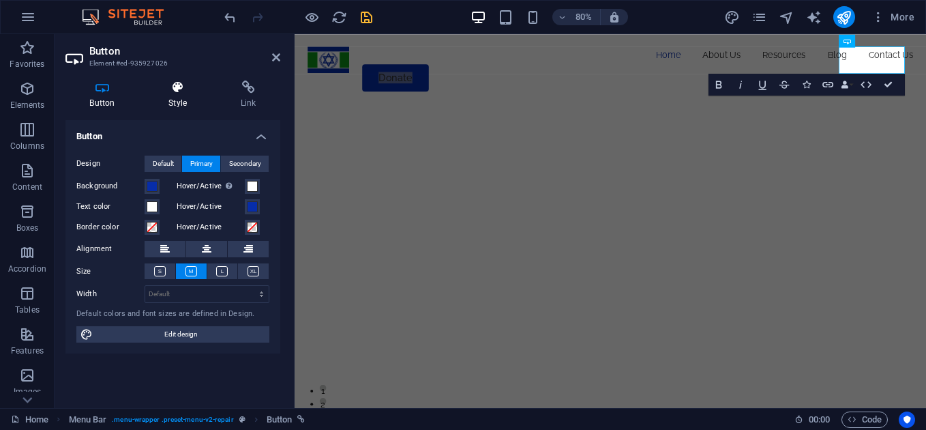
click at [183, 99] on h4 "Style" at bounding box center [181, 94] width 72 height 29
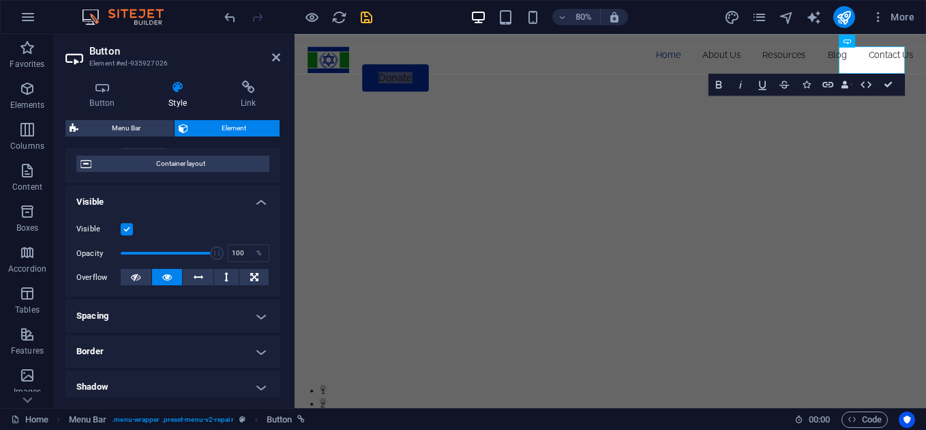
scroll to position [108, 0]
click at [249, 318] on h4 "Spacing" at bounding box center [172, 316] width 215 height 33
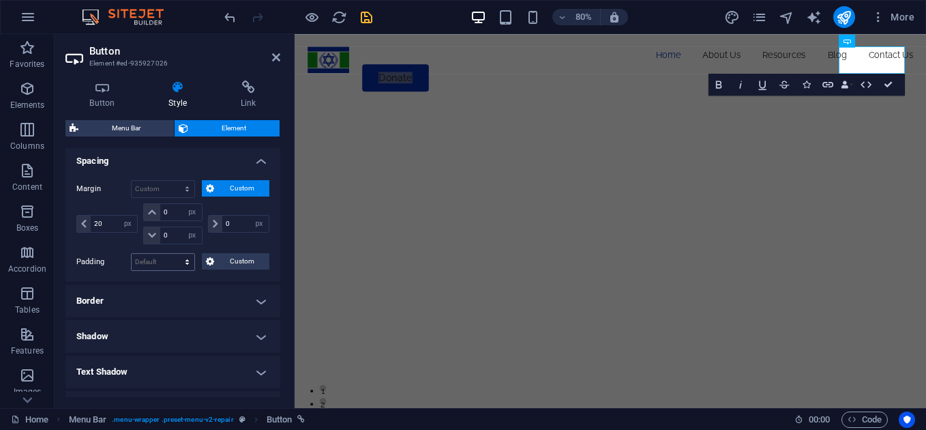
scroll to position [264, 0]
click at [184, 268] on select "Default px rem % vh vw Custom" at bounding box center [163, 261] width 63 height 16
select select "px"
click at [174, 253] on select "Default px rem % vh vw Custom" at bounding box center [163, 261] width 63 height 16
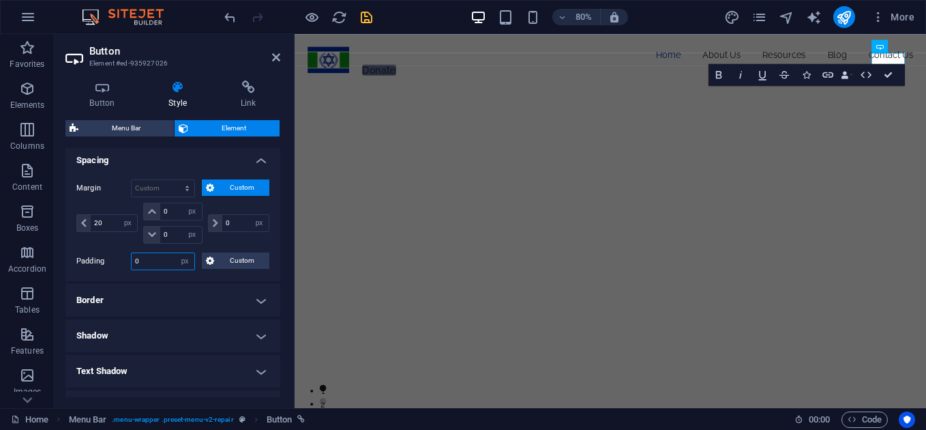
click at [155, 262] on input "0" at bounding box center [163, 261] width 63 height 16
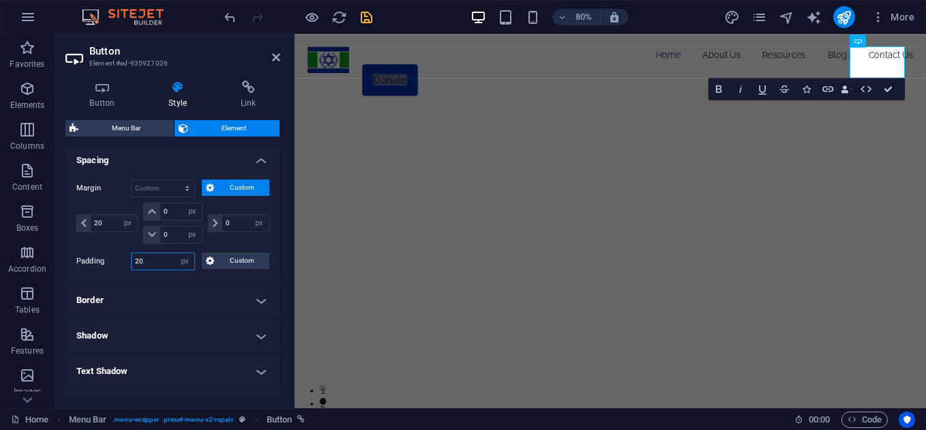
click at [139, 261] on input "20" at bounding box center [163, 261] width 63 height 16
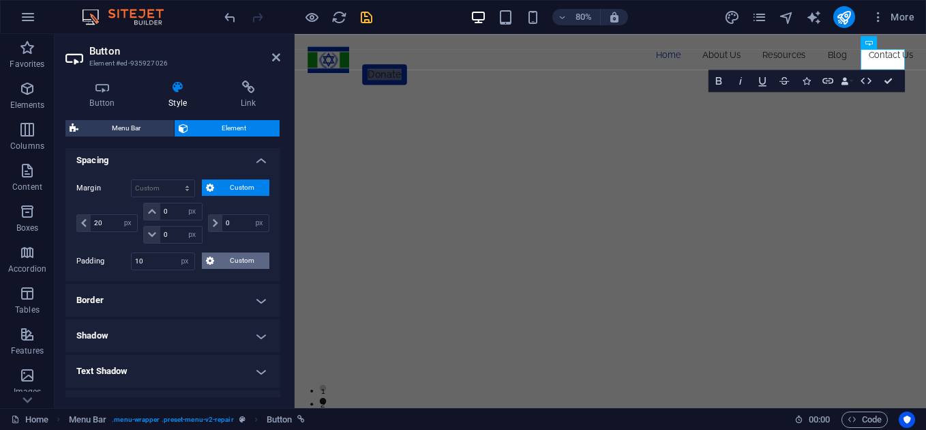
click at [254, 259] on span "Custom" at bounding box center [241, 260] width 47 height 16
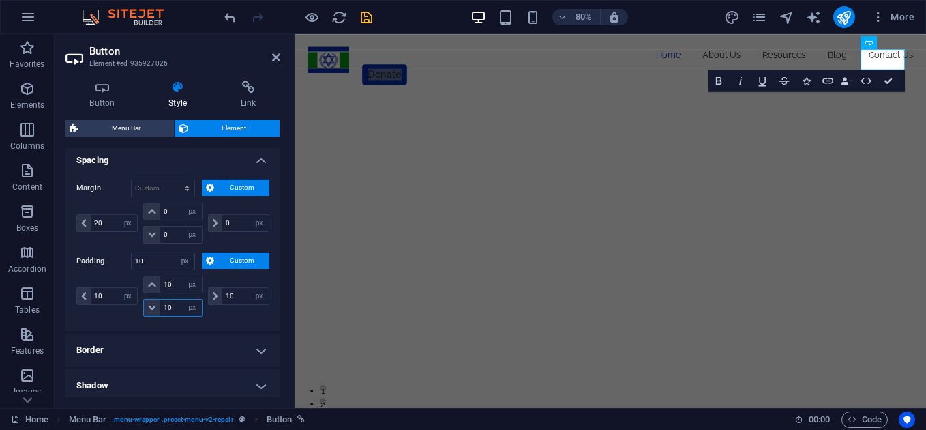
click at [167, 301] on input "10" at bounding box center [180, 307] width 41 height 16
click at [169, 306] on input "10" at bounding box center [180, 307] width 41 height 16
drag, startPoint x: 138, startPoint y: 262, endPoint x: 164, endPoint y: 265, distance: 26.1
click at [164, 265] on input "10" at bounding box center [163, 261] width 63 height 16
type input "15"
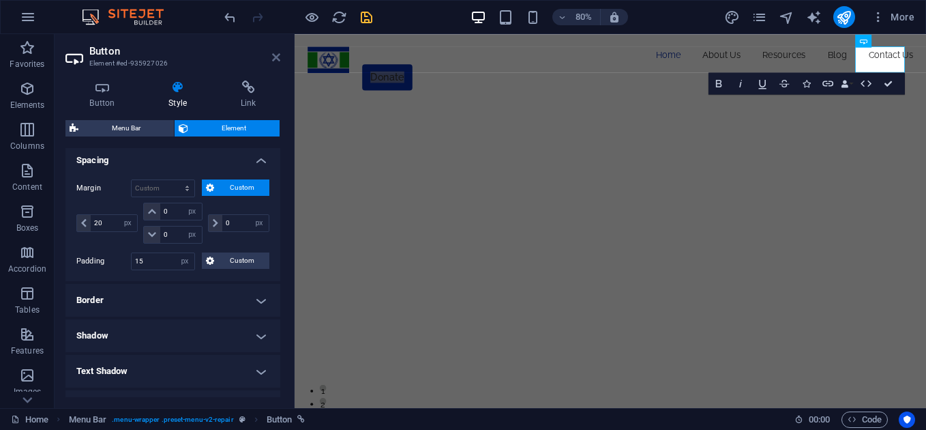
click at [273, 58] on icon at bounding box center [276, 57] width 8 height 11
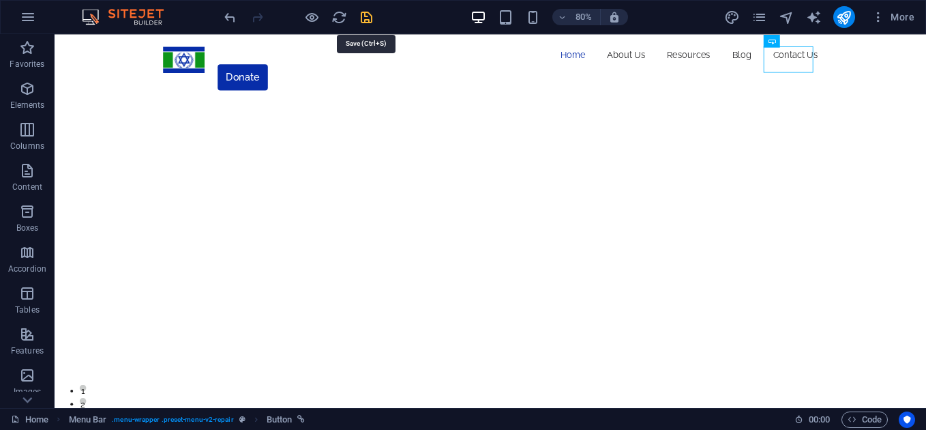
click at [372, 15] on icon "save" at bounding box center [367, 18] width 16 height 16
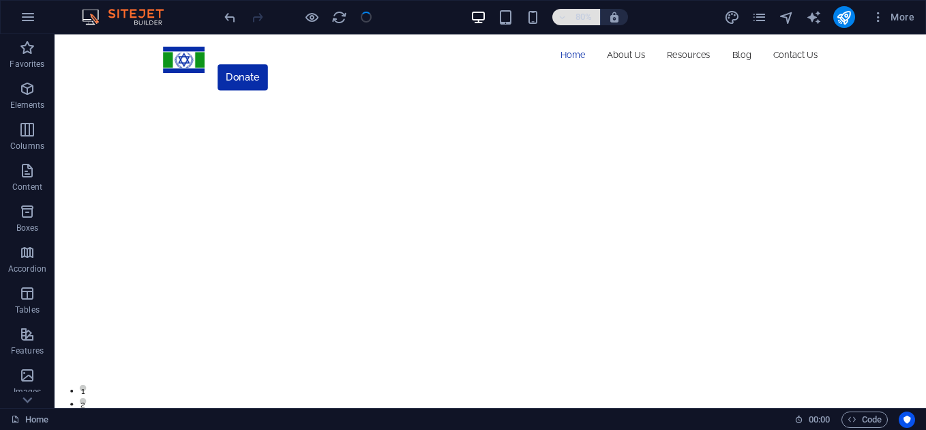
click at [592, 21] on h6 "80%" at bounding box center [584, 17] width 22 height 16
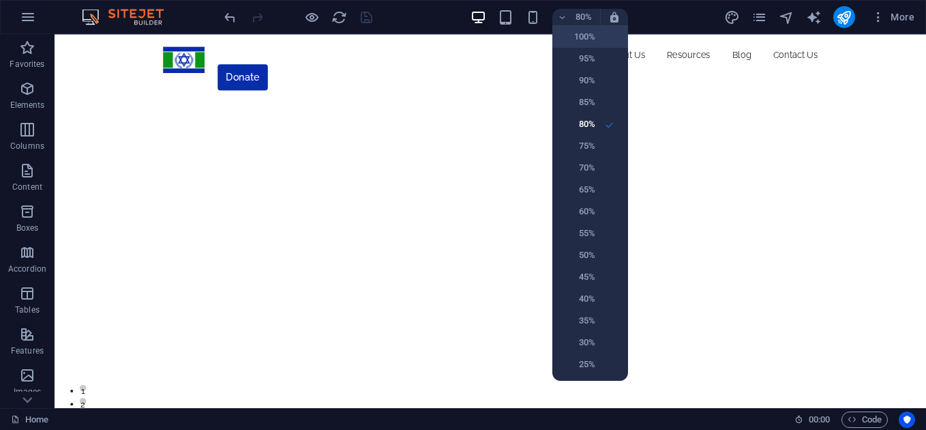
click at [586, 38] on h6 "100%" at bounding box center [578, 37] width 35 height 16
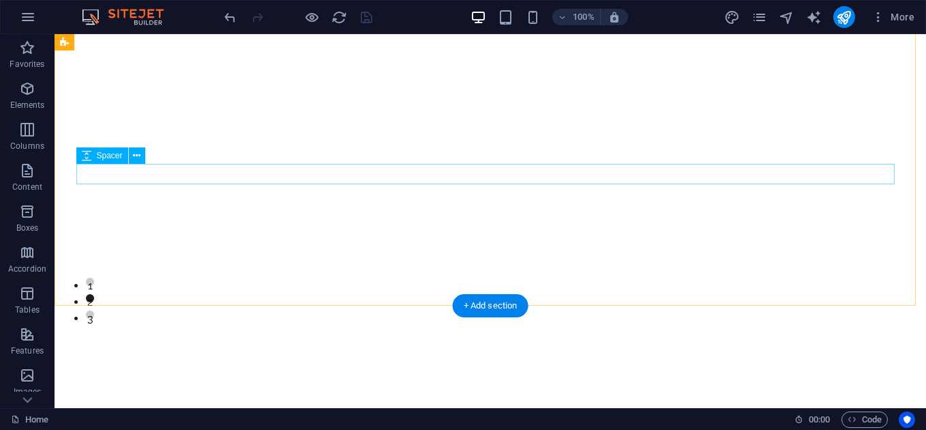
scroll to position [0, 0]
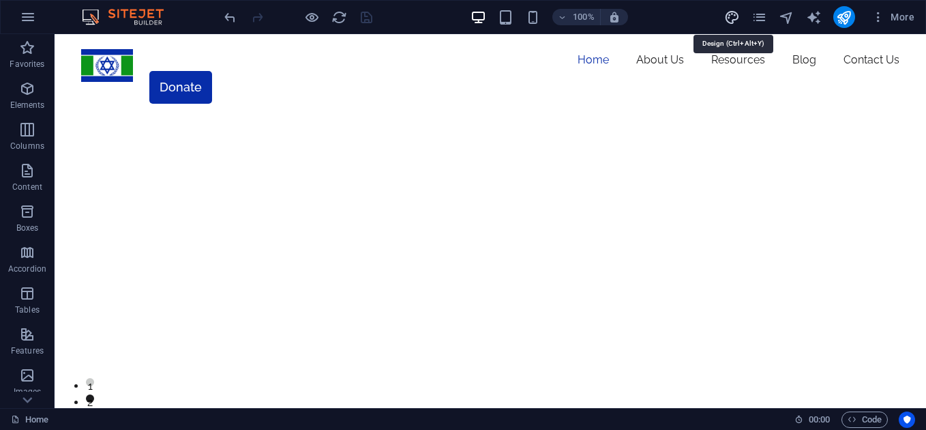
click at [738, 23] on icon "design" at bounding box center [732, 18] width 16 height 16
select select "px"
select select "400"
select select "px"
select select "800"
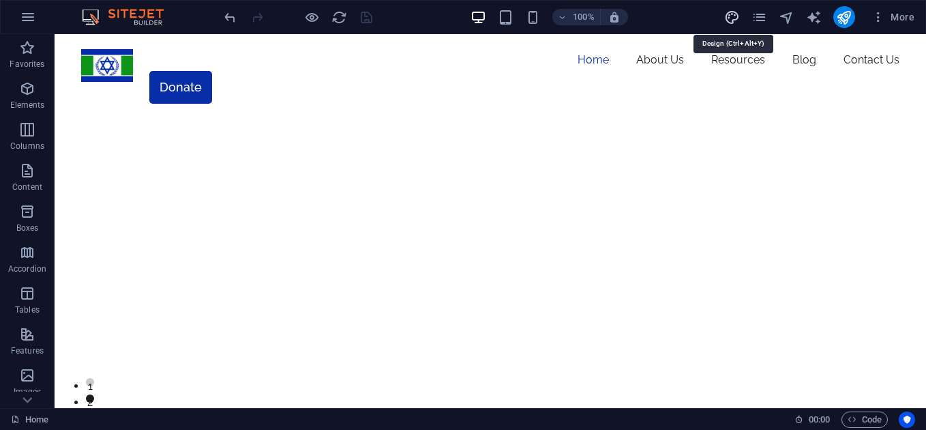
select select "px"
select select "rem"
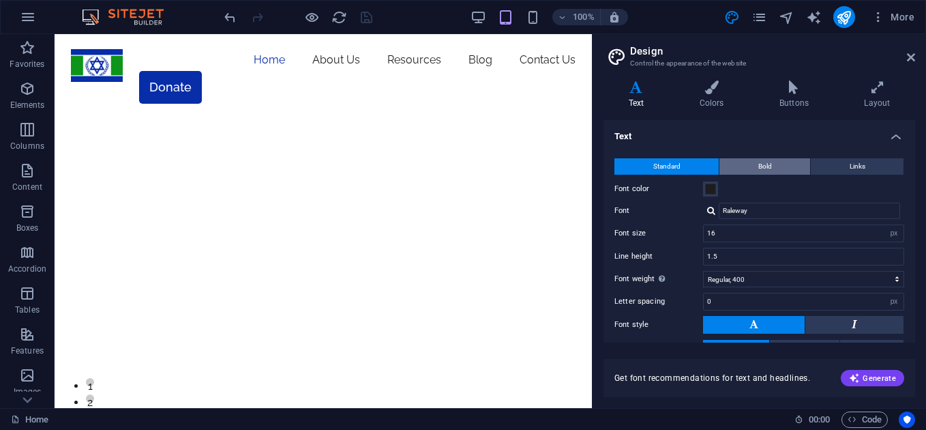
click at [765, 165] on span "Bold" at bounding box center [765, 166] width 14 height 16
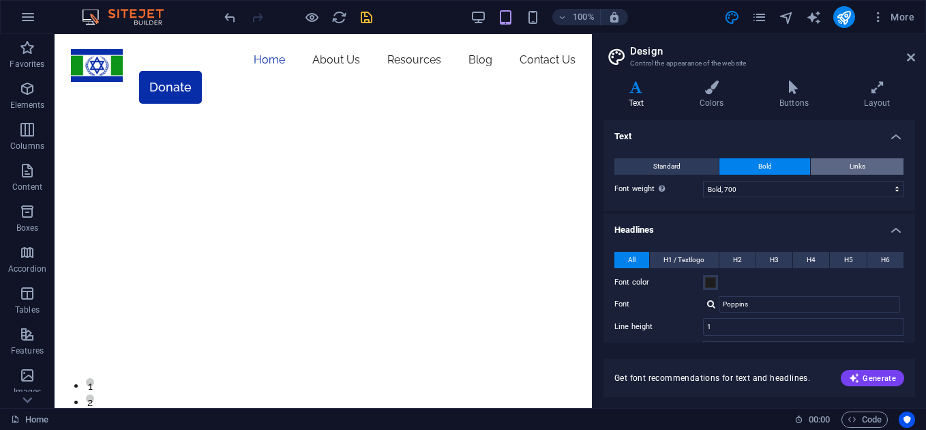
click at [856, 169] on span "Links" at bounding box center [858, 166] width 16 height 16
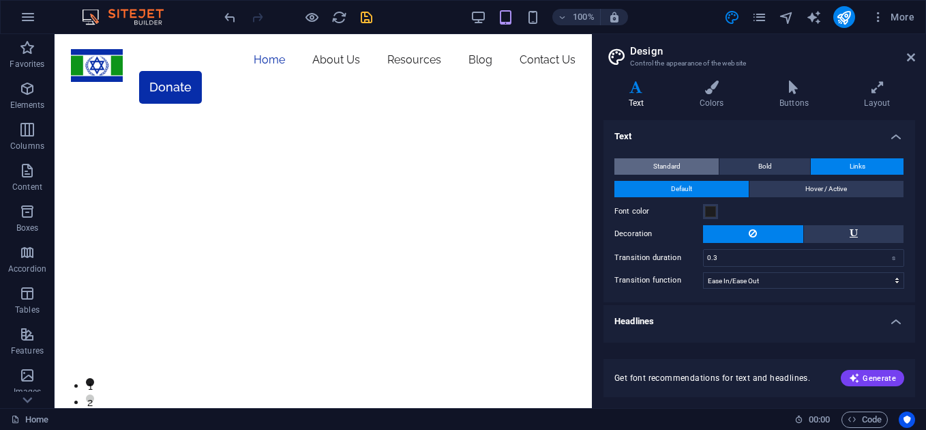
click at [657, 164] on span "Standard" at bounding box center [666, 166] width 27 height 16
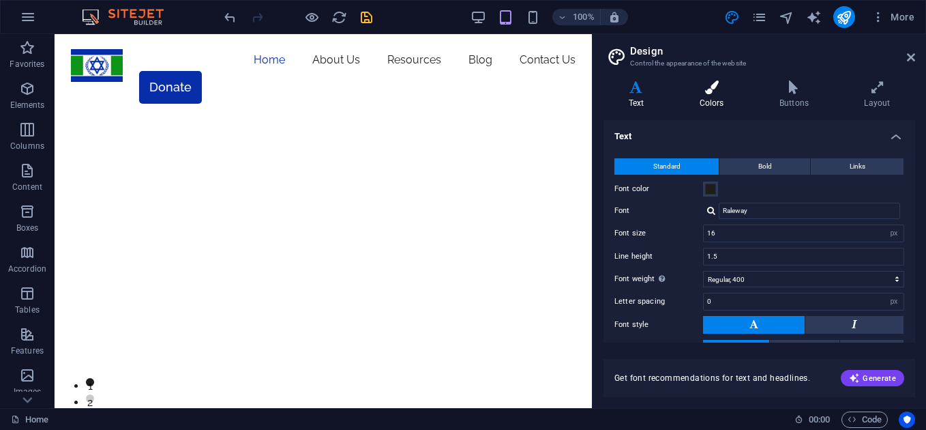
click at [709, 106] on h4 "Colors" at bounding box center [715, 94] width 80 height 29
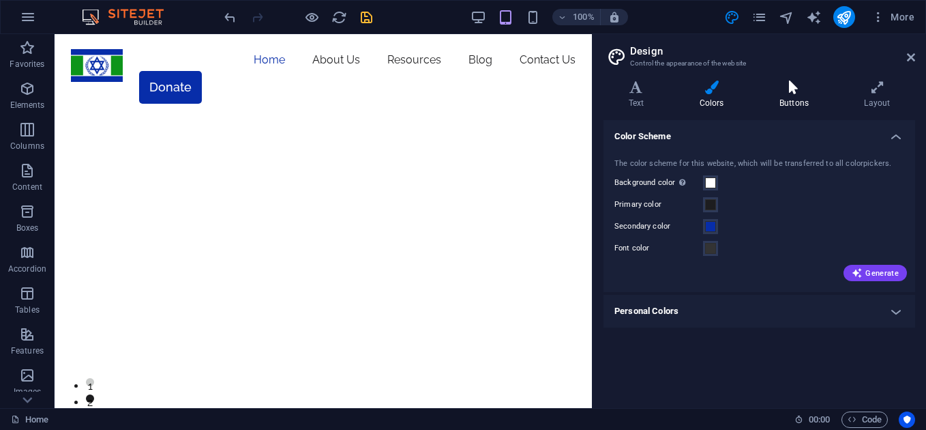
click at [805, 91] on icon at bounding box center [793, 87] width 79 height 14
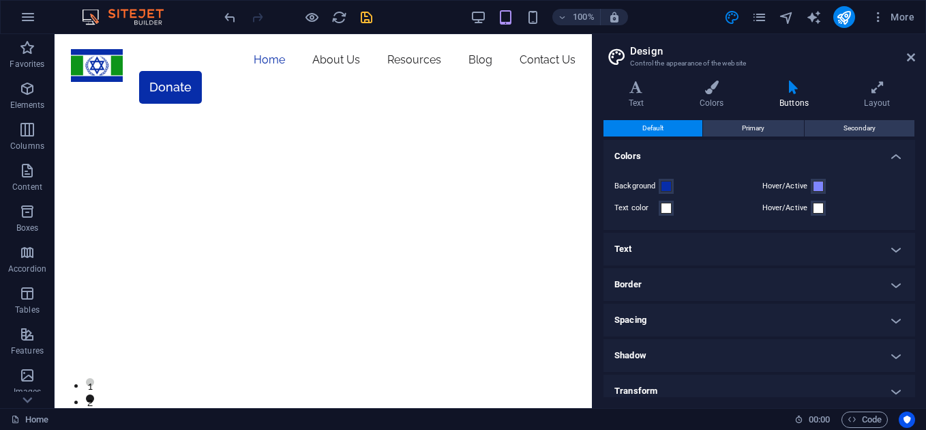
click at [853, 261] on h4 "Text" at bounding box center [760, 249] width 312 height 33
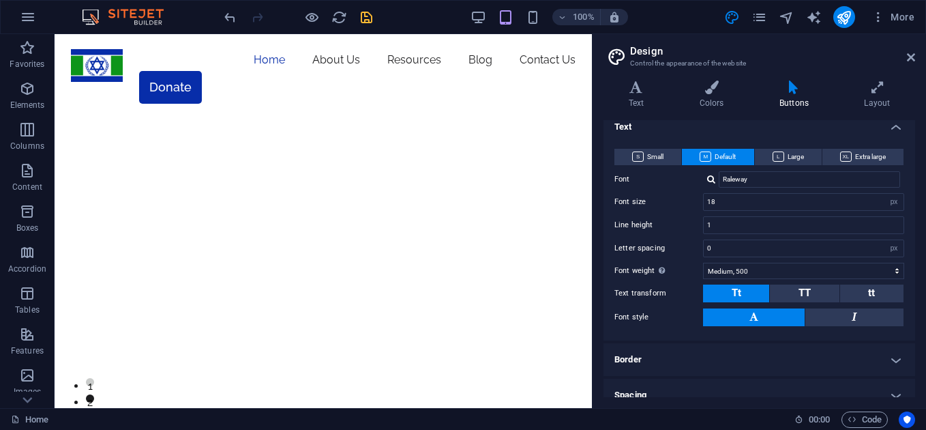
scroll to position [123, 0]
click at [733, 186] on input "Raleway" at bounding box center [809, 179] width 181 height 16
click at [716, 177] on div "Raleway" at bounding box center [803, 179] width 201 height 16
click at [711, 177] on div at bounding box center [711, 178] width 8 height 9
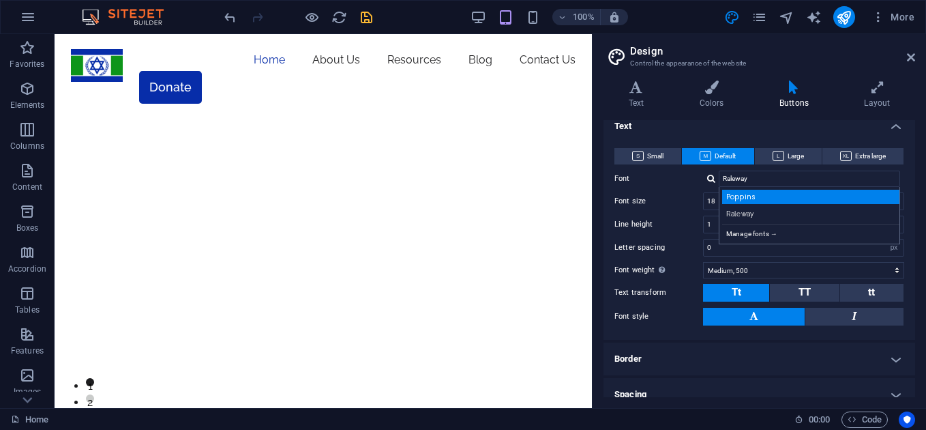
click at [758, 198] on div "Poppins" at bounding box center [812, 197] width 180 height 14
type input "Poppins"
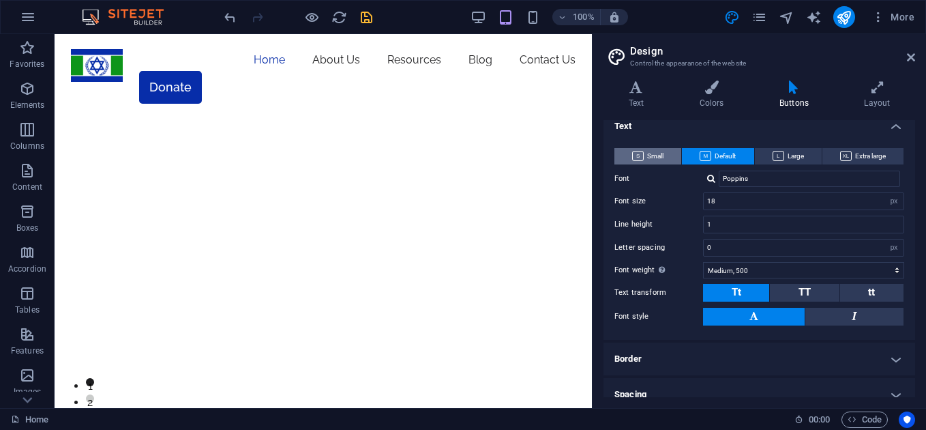
click at [658, 159] on span "Small" at bounding box center [647, 156] width 31 height 16
click at [711, 181] on div at bounding box center [711, 178] width 8 height 9
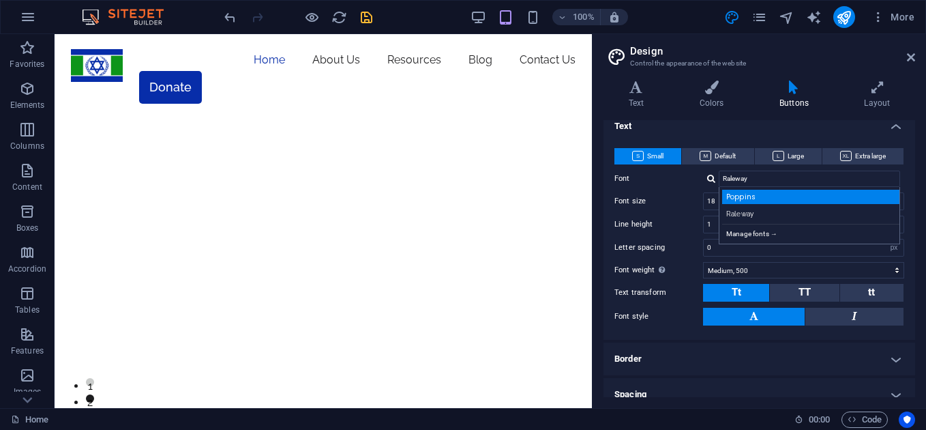
click at [739, 198] on div "Poppins" at bounding box center [812, 197] width 180 height 14
type input "Poppins"
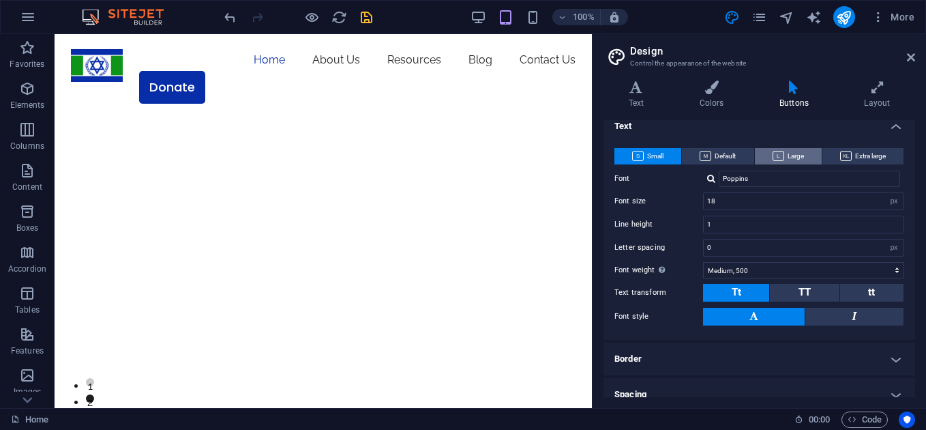
click at [778, 162] on span "Large" at bounding box center [788, 156] width 31 height 16
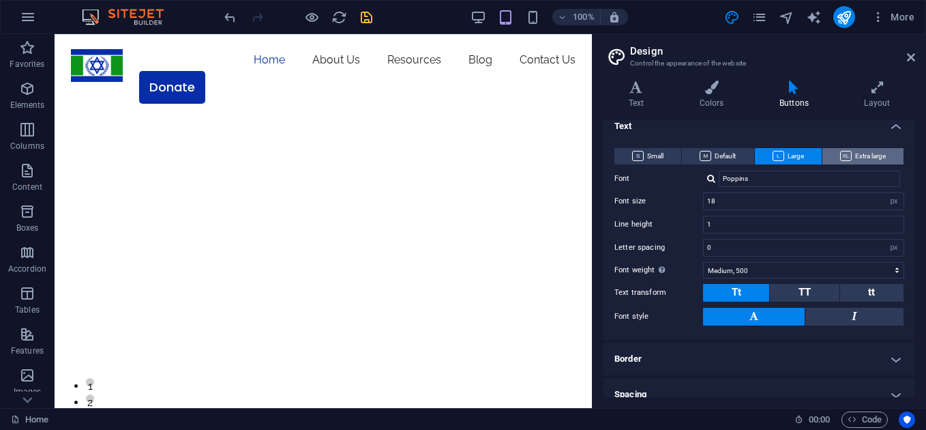
click at [873, 151] on span "Extra large" at bounding box center [863, 156] width 46 height 16
click at [794, 158] on span "Large" at bounding box center [788, 156] width 31 height 16
click at [726, 152] on span "Default" at bounding box center [718, 156] width 36 height 16
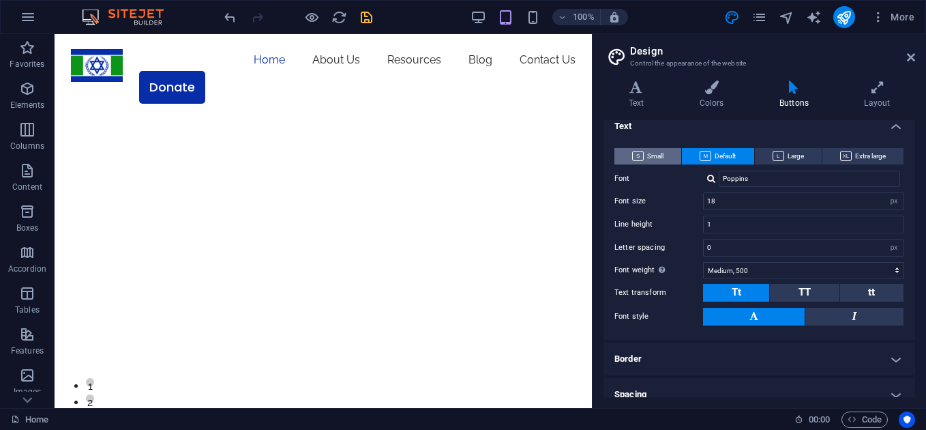
click at [663, 155] on span "Small" at bounding box center [647, 156] width 31 height 16
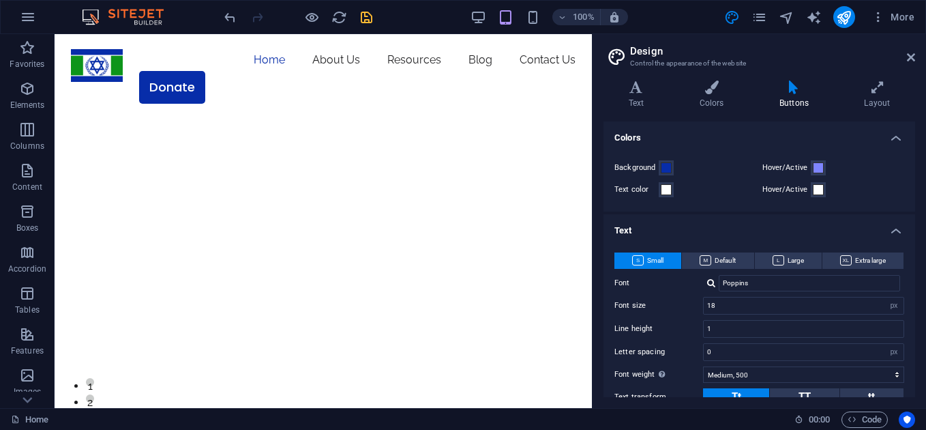
scroll to position [0, 0]
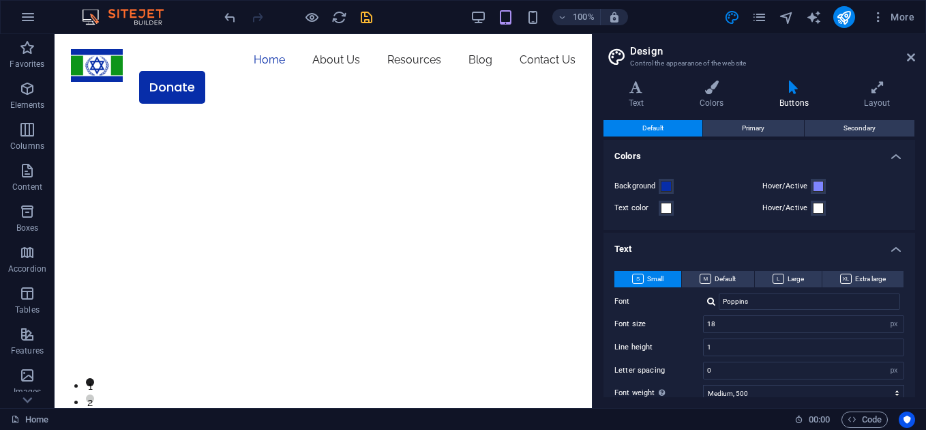
click at [893, 251] on h4 "Text" at bounding box center [760, 245] width 312 height 25
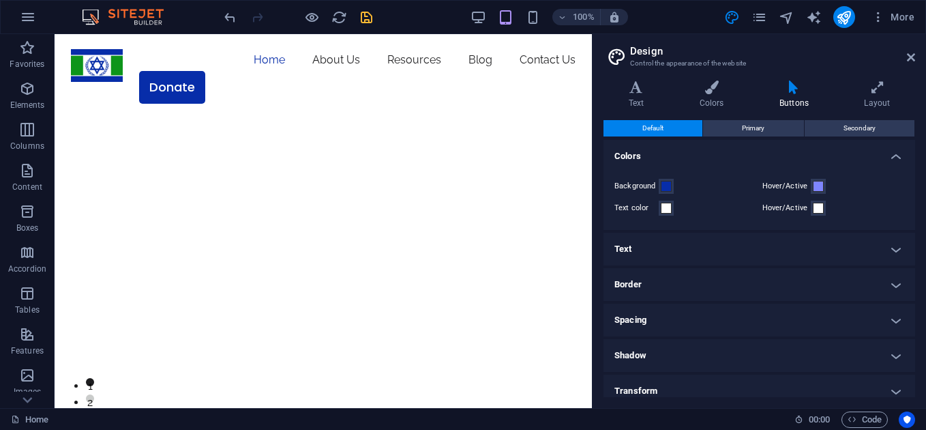
click at [891, 153] on h4 "Colors" at bounding box center [760, 152] width 312 height 25
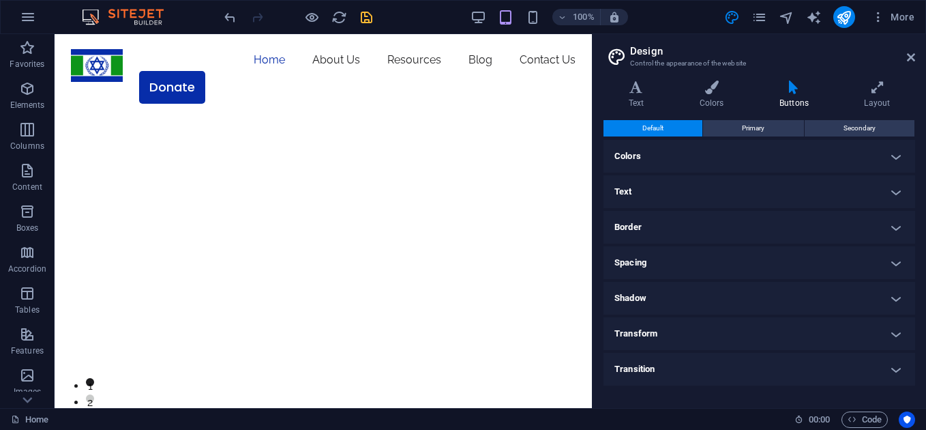
click at [900, 231] on h4 "Border" at bounding box center [760, 227] width 312 height 33
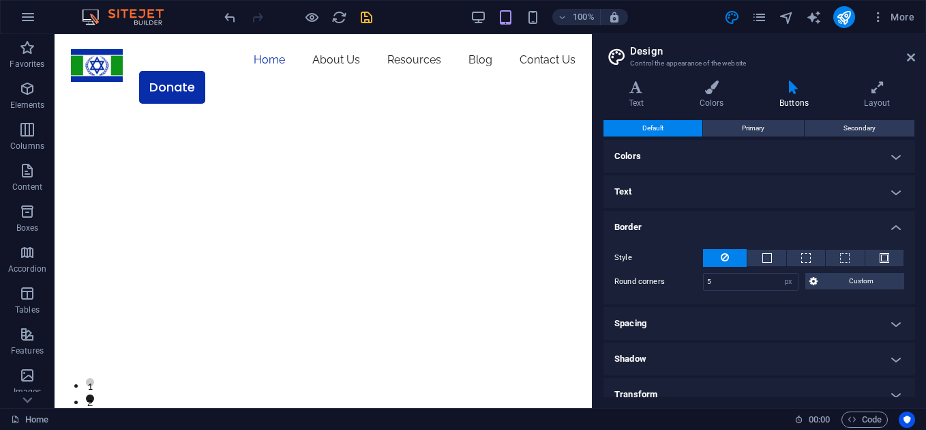
click at [900, 231] on h4 "Border" at bounding box center [760, 223] width 312 height 25
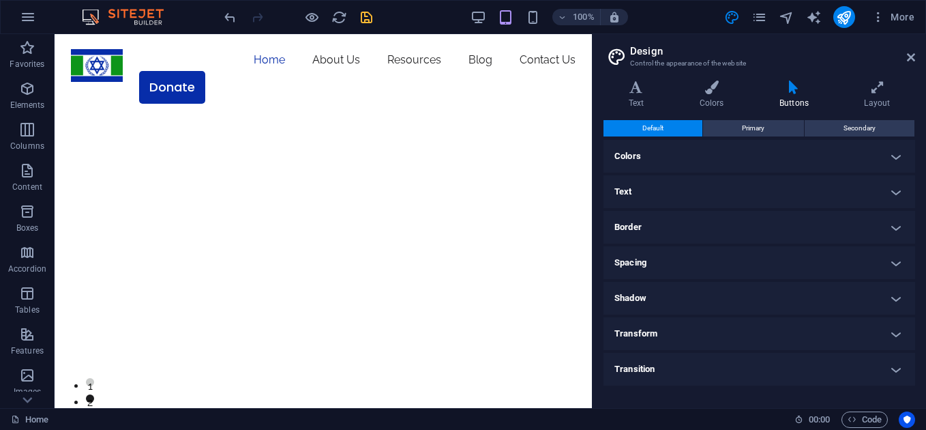
drag, startPoint x: 900, startPoint y: 231, endPoint x: 898, endPoint y: 263, distance: 32.1
click at [898, 263] on ul "Colors Background Hover/Active Text color Hover/Active Text Small Default Large…" at bounding box center [760, 263] width 312 height 246
click at [898, 263] on h4 "Spacing" at bounding box center [760, 262] width 312 height 33
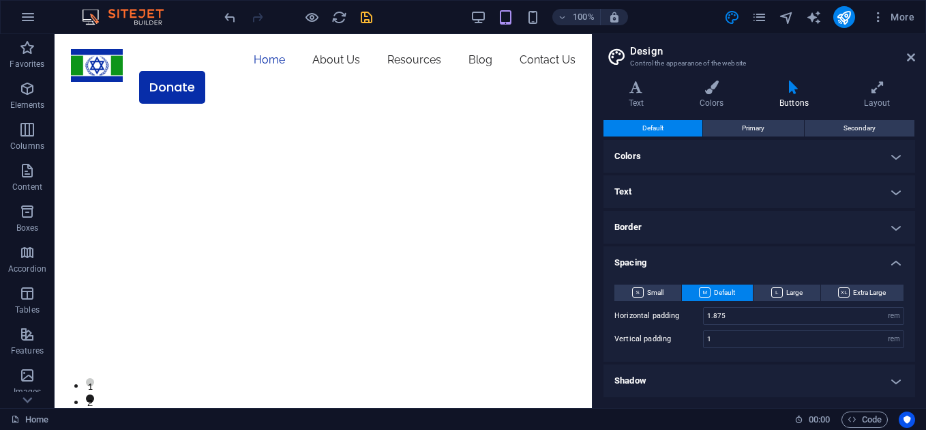
click at [898, 263] on h4 "Spacing" at bounding box center [760, 258] width 312 height 25
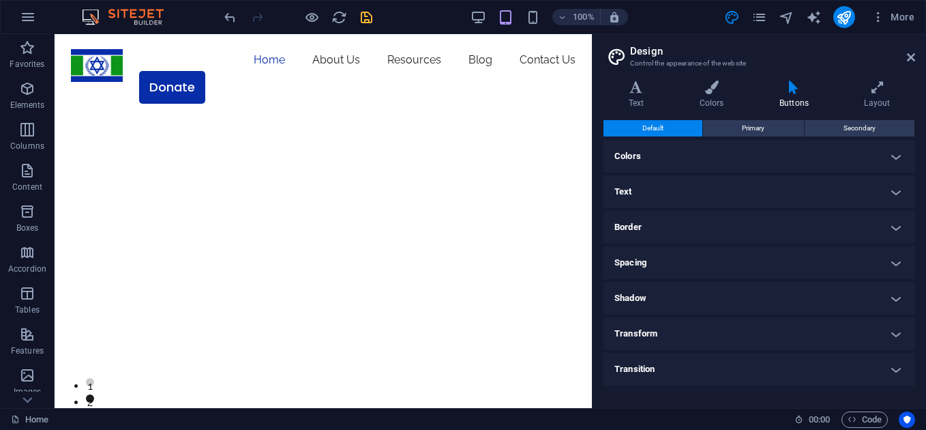
click at [898, 263] on h4 "Spacing" at bounding box center [760, 262] width 312 height 33
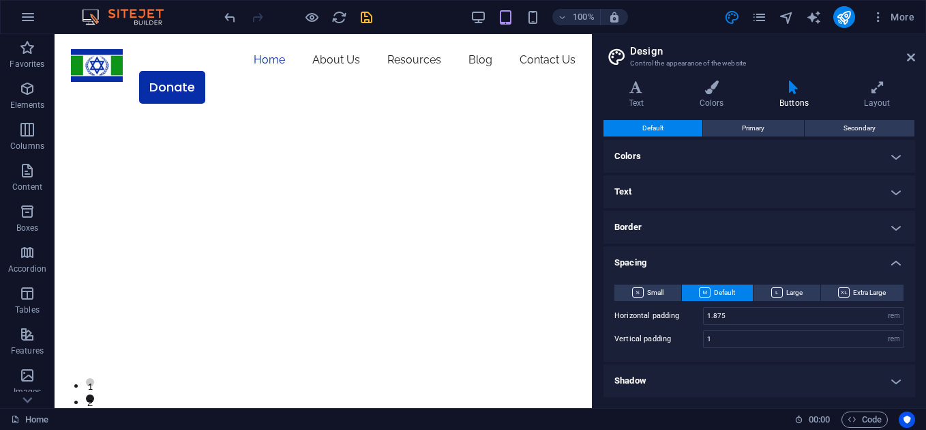
click at [898, 263] on h4 "Spacing" at bounding box center [760, 258] width 312 height 25
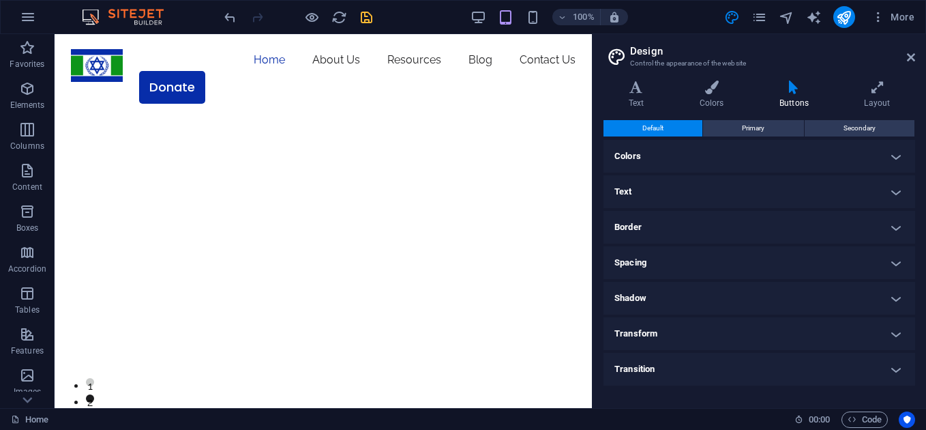
click at [882, 301] on h4 "Shadow" at bounding box center [760, 298] width 312 height 33
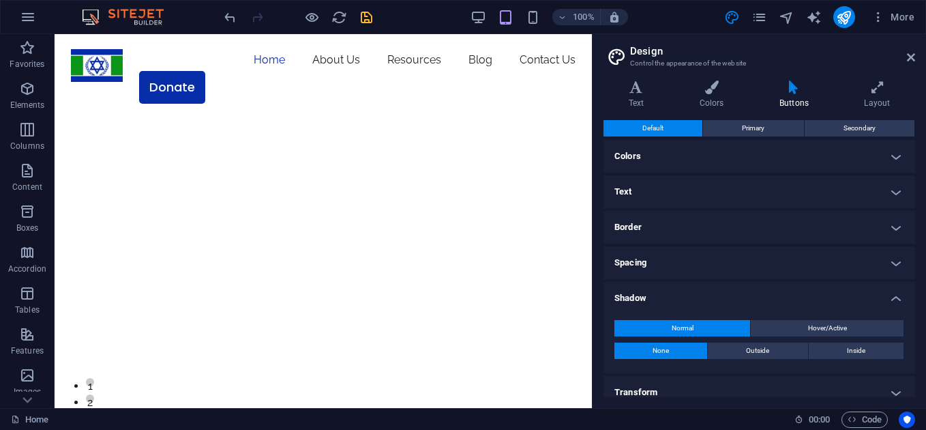
click at [882, 301] on h4 "Shadow" at bounding box center [760, 294] width 312 height 25
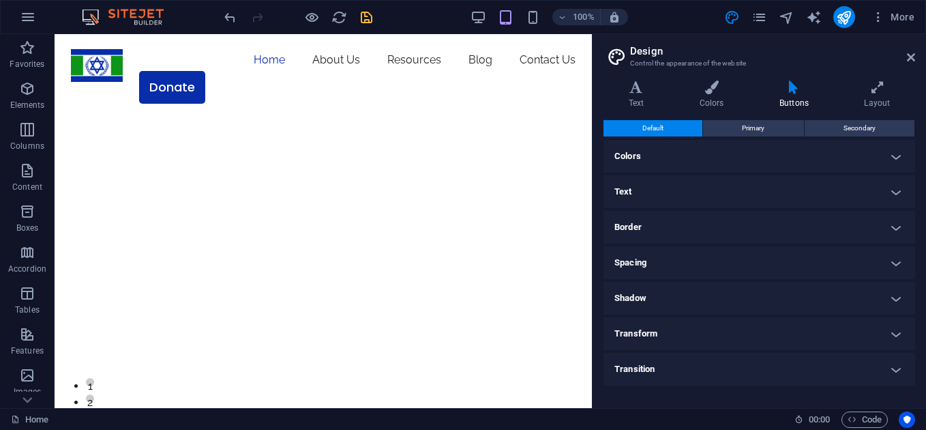
click at [882, 301] on h4 "Shadow" at bounding box center [760, 298] width 312 height 33
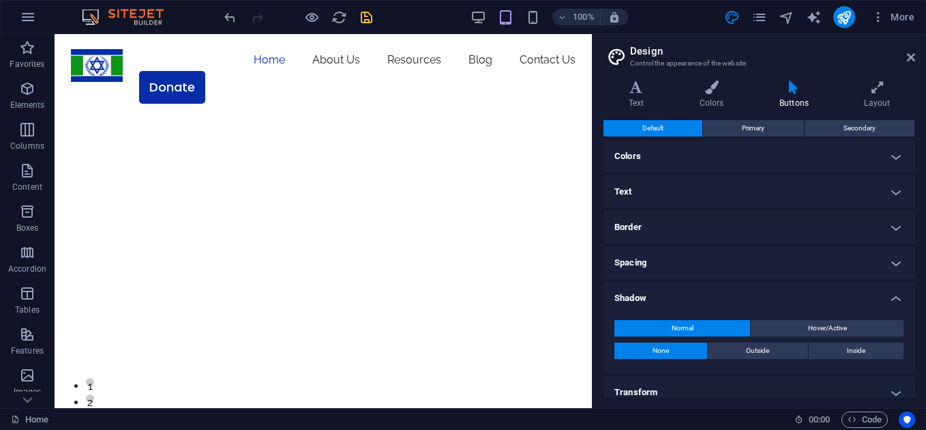
scroll to position [47, 0]
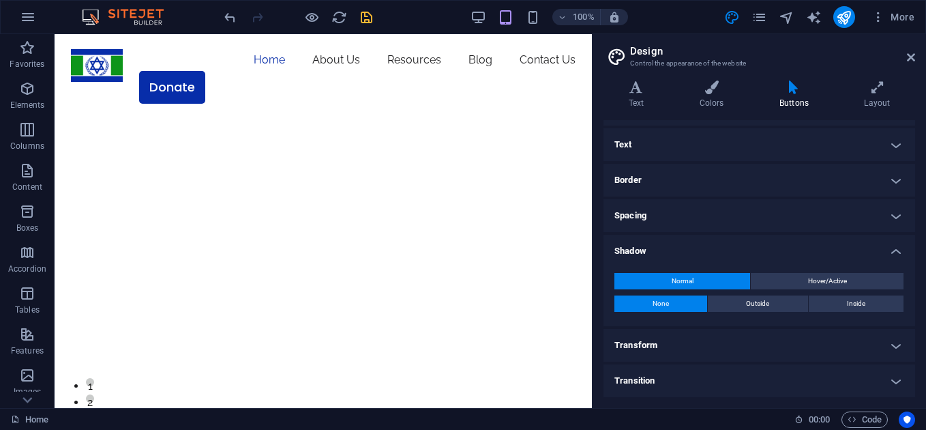
click at [894, 246] on h4 "Shadow" at bounding box center [760, 247] width 312 height 25
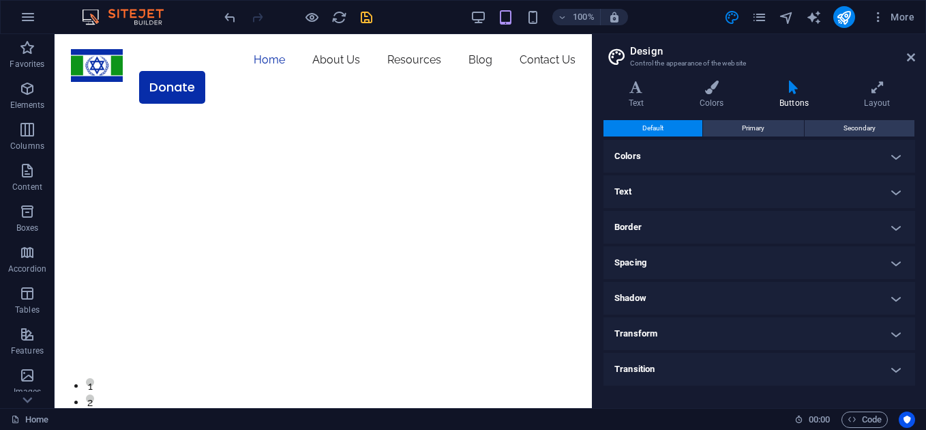
click at [891, 319] on h4 "Transform" at bounding box center [760, 333] width 312 height 33
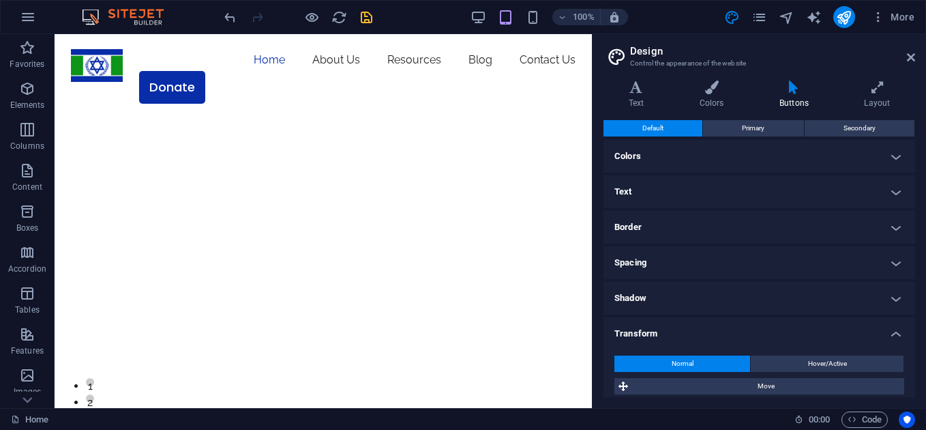
scroll to position [112, 0]
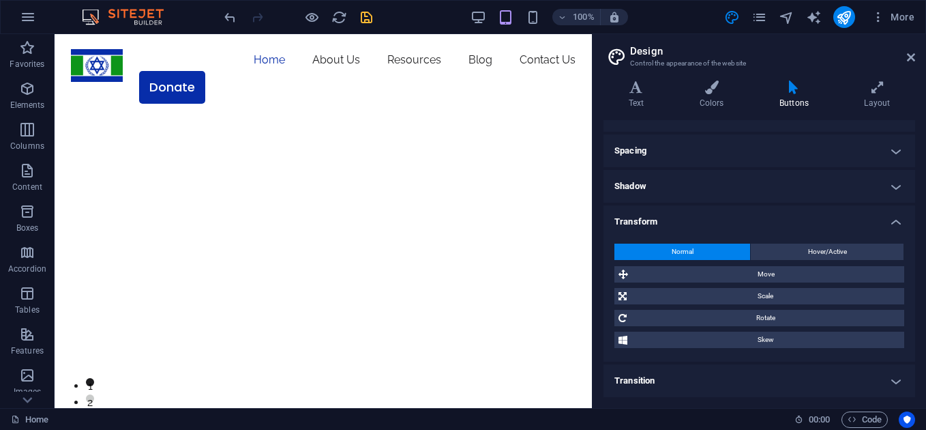
click at [894, 225] on h4 "Transform" at bounding box center [760, 217] width 312 height 25
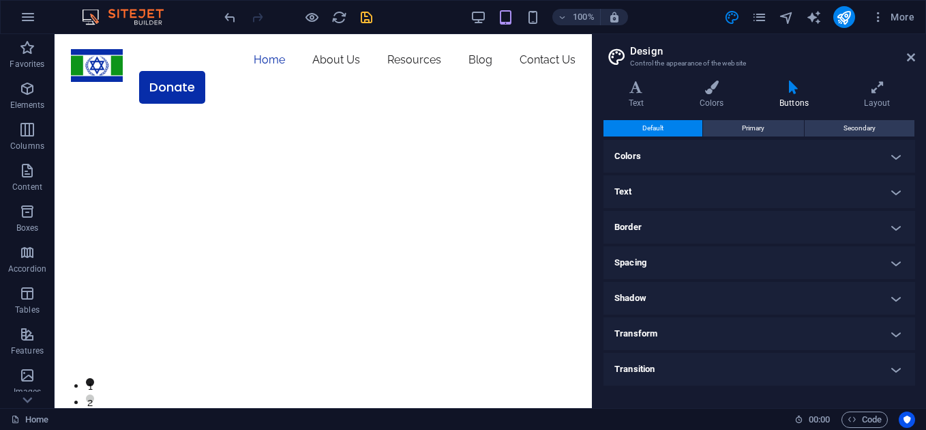
scroll to position [0, 0]
click at [902, 370] on h4 "Transition" at bounding box center [760, 369] width 312 height 33
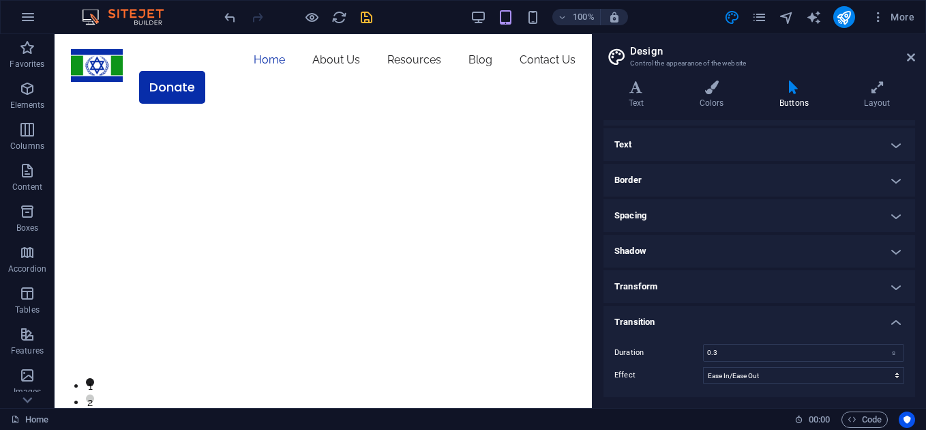
click at [898, 330] on div "Duration 0.3 s Effect Ease Ease In Ease Out Ease In/Ease Out Linear" at bounding box center [759, 363] width 317 height 67
click at [896, 324] on h4 "Transition" at bounding box center [760, 318] width 312 height 25
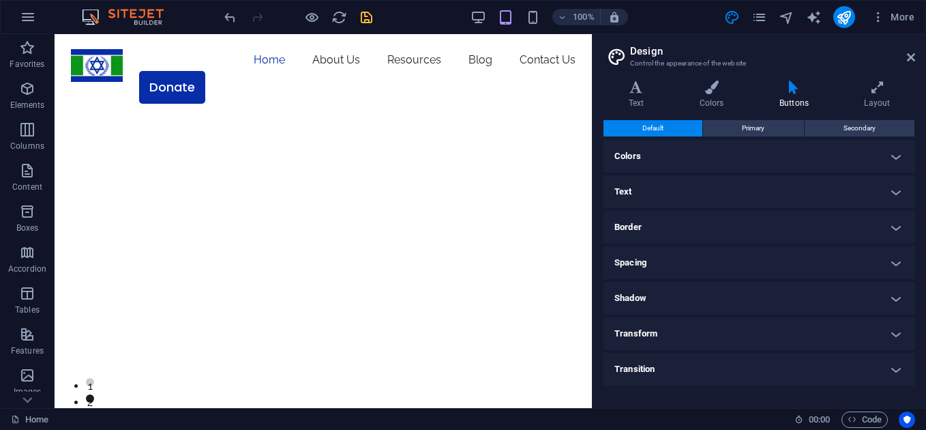
scroll to position [0, 0]
click at [776, 130] on button "Primary" at bounding box center [753, 128] width 100 height 16
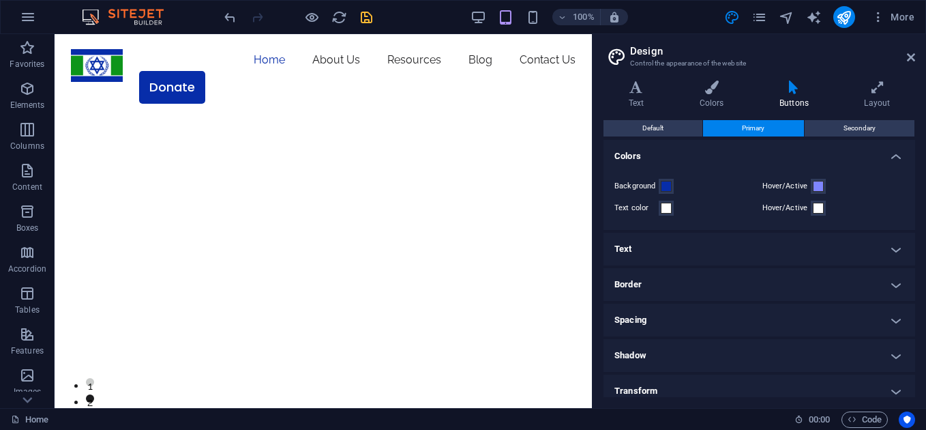
click at [890, 252] on h4 "Text" at bounding box center [760, 249] width 312 height 33
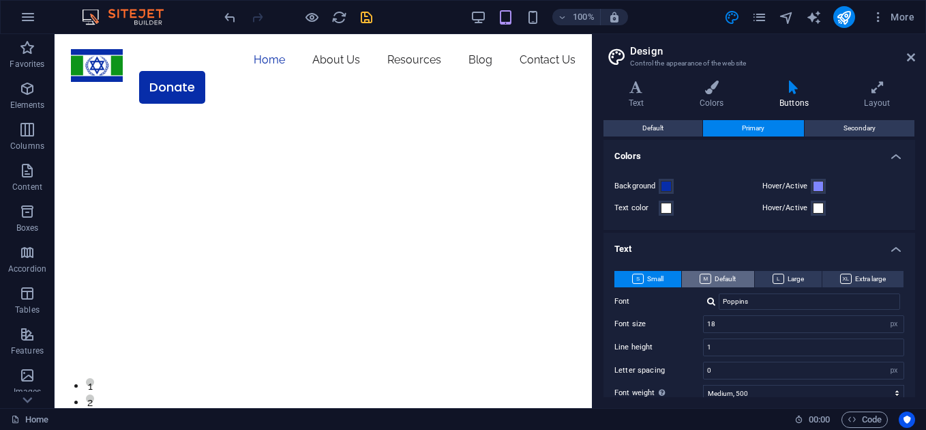
click at [727, 278] on span "Default" at bounding box center [718, 279] width 36 height 16
click at [776, 282] on icon at bounding box center [779, 279] width 12 height 10
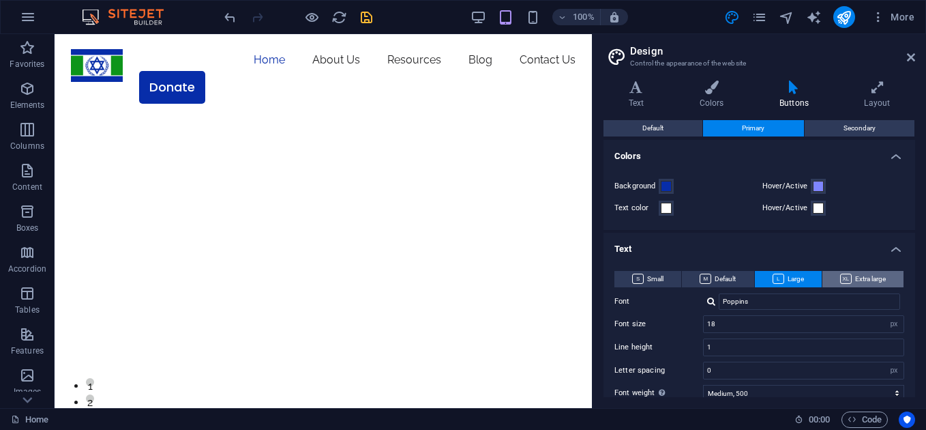
click at [853, 271] on span "Extra large" at bounding box center [863, 279] width 46 height 16
click at [640, 279] on icon at bounding box center [638, 279] width 12 height 10
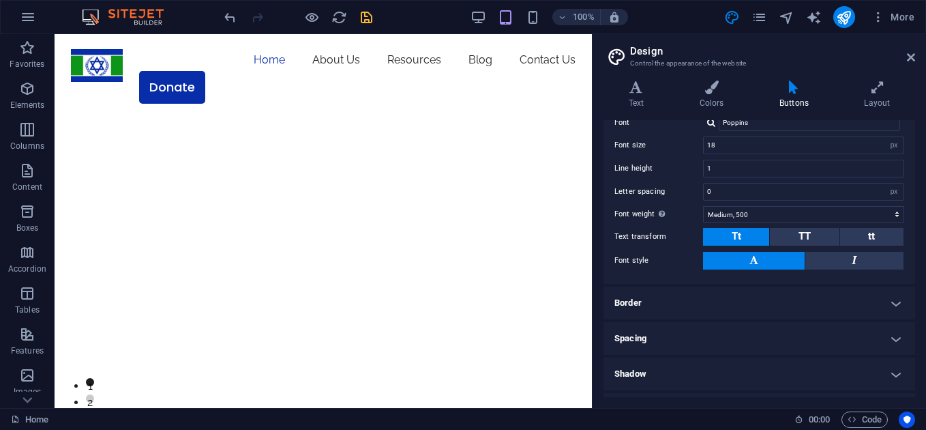
scroll to position [93, 0]
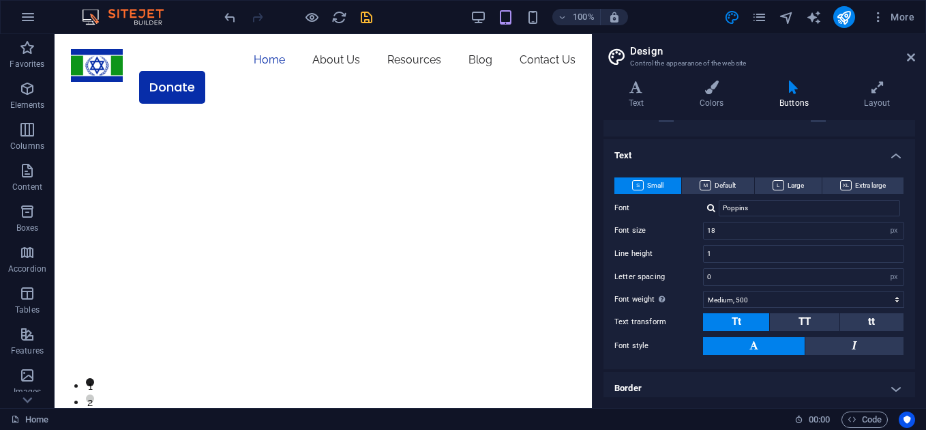
click at [896, 164] on div "Small Default Large Extra large Font Poppins Font size 18 rem px em % Line heig…" at bounding box center [759, 266] width 317 height 205
click at [889, 152] on h4 "Text" at bounding box center [760, 151] width 312 height 25
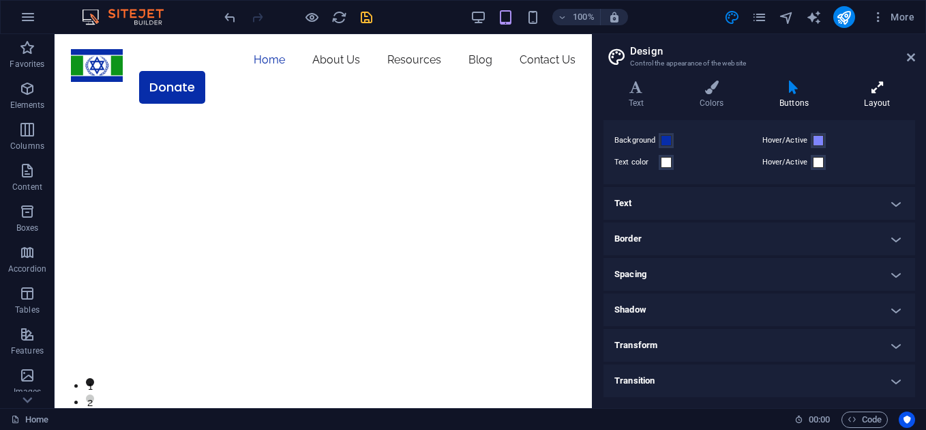
click at [875, 93] on icon at bounding box center [878, 87] width 76 height 14
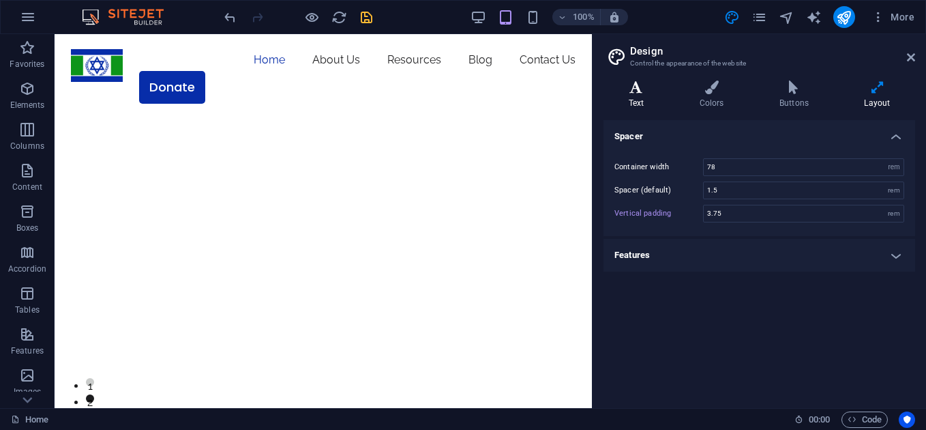
click at [634, 99] on h4 "Text" at bounding box center [639, 94] width 71 height 29
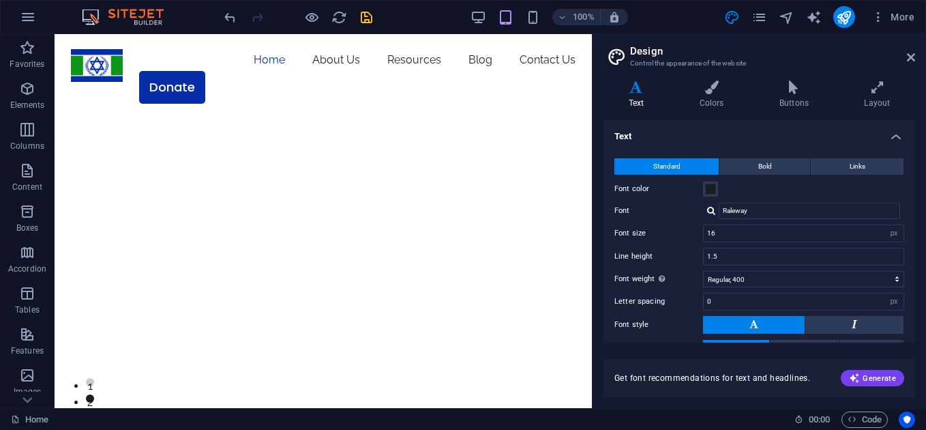
click at [712, 206] on div at bounding box center [711, 210] width 8 height 9
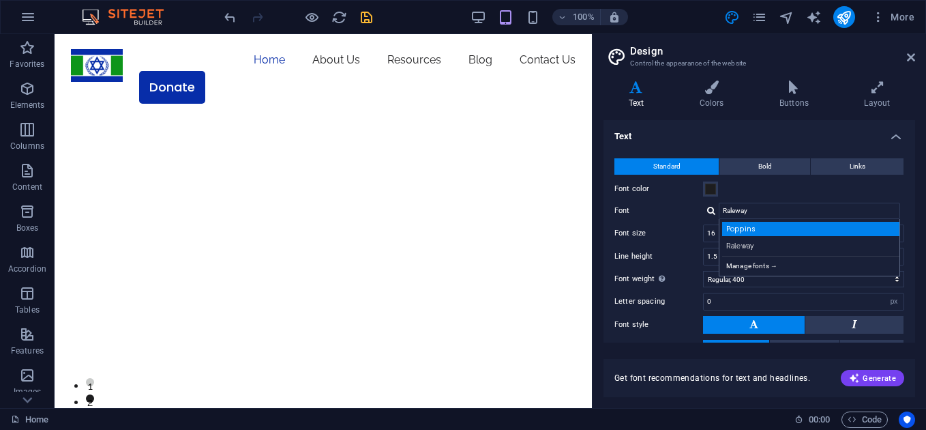
click at [743, 226] on div "Poppins" at bounding box center [812, 229] width 180 height 14
type input "Poppins"
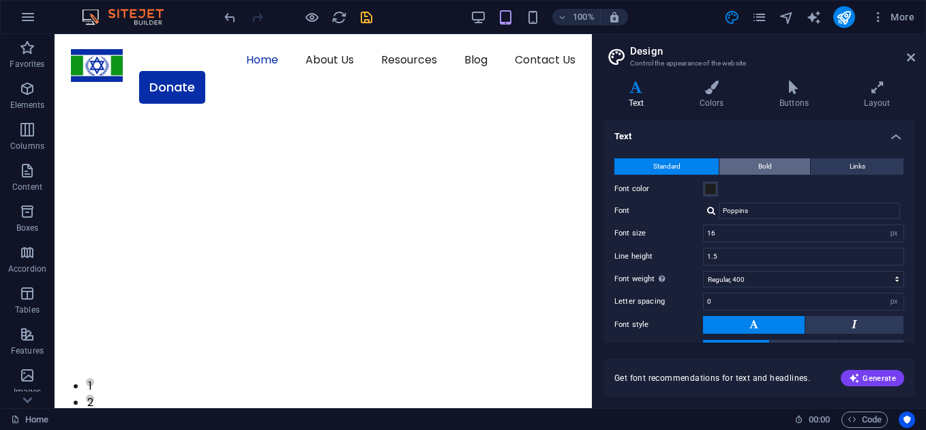
click at [771, 173] on button "Bold" at bounding box center [765, 166] width 91 height 16
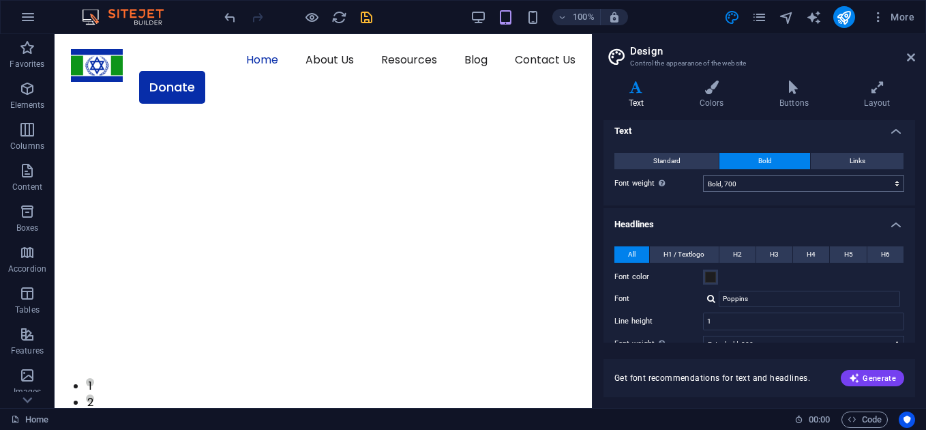
scroll to position [0, 0]
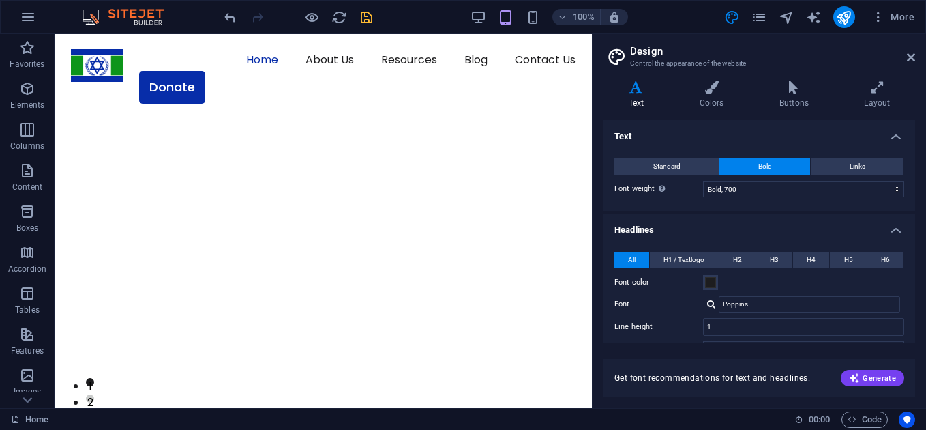
click at [850, 177] on div "Standard Bold Links Font color Font Poppins Manage fonts → Font size 16 rem px …" at bounding box center [759, 178] width 317 height 66
click at [853, 171] on span "Links" at bounding box center [858, 166] width 16 height 16
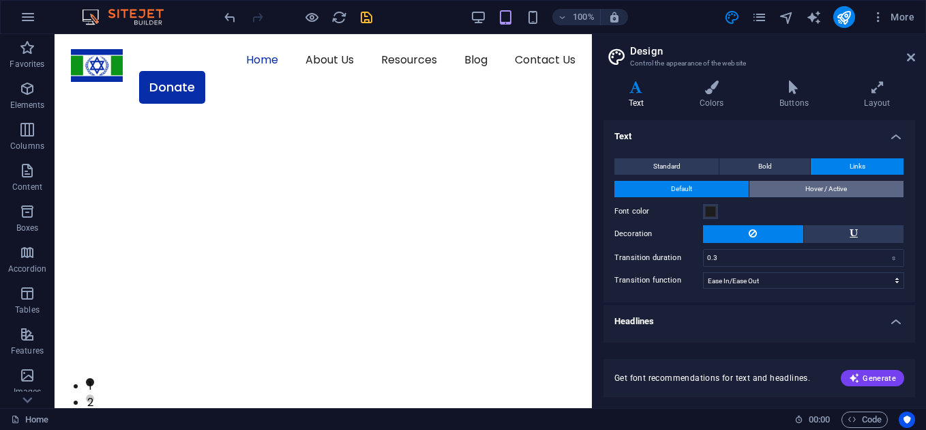
click at [800, 194] on button "Hover / Active" at bounding box center [827, 189] width 155 height 16
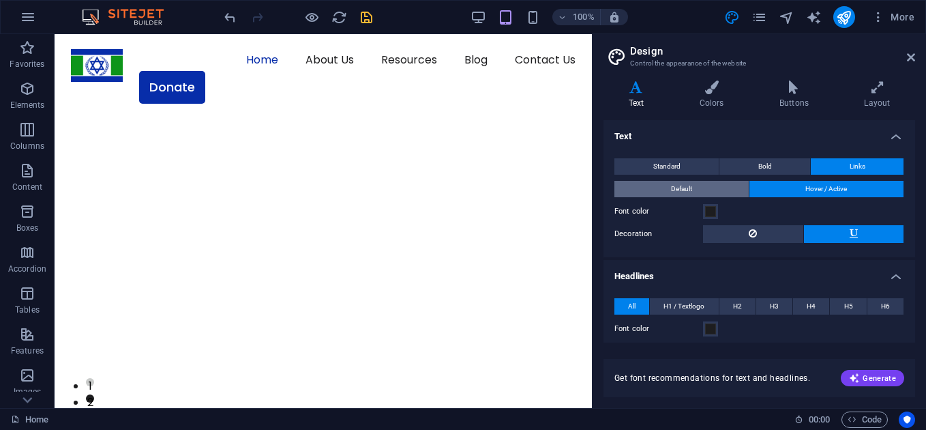
click at [703, 191] on button "Default" at bounding box center [682, 189] width 134 height 16
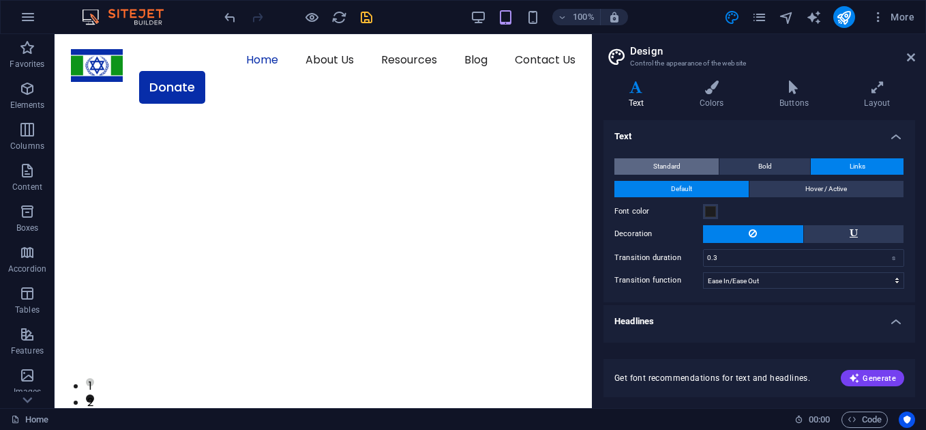
click at [670, 162] on span "Standard" at bounding box center [666, 166] width 27 height 16
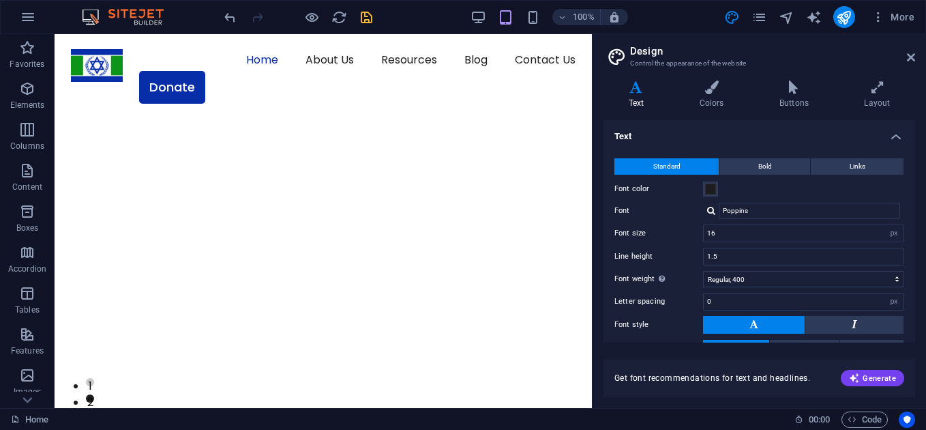
click at [894, 140] on h4 "Text" at bounding box center [760, 132] width 312 height 25
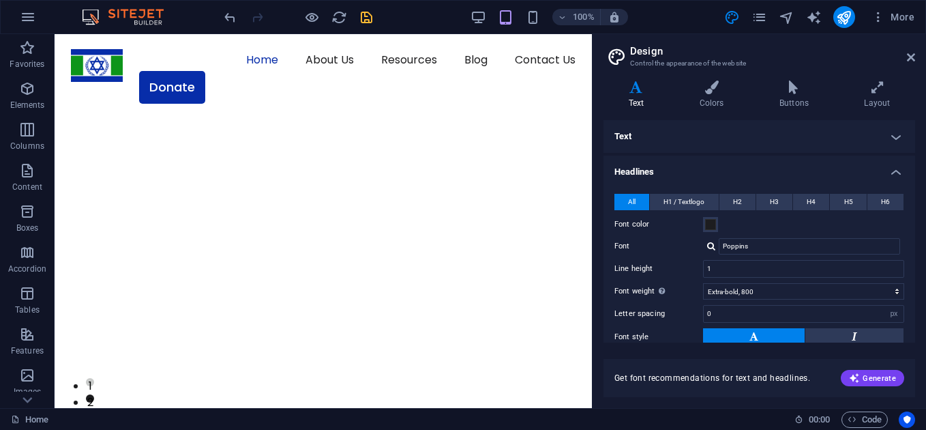
click at [894, 140] on h4 "Text" at bounding box center [760, 136] width 312 height 33
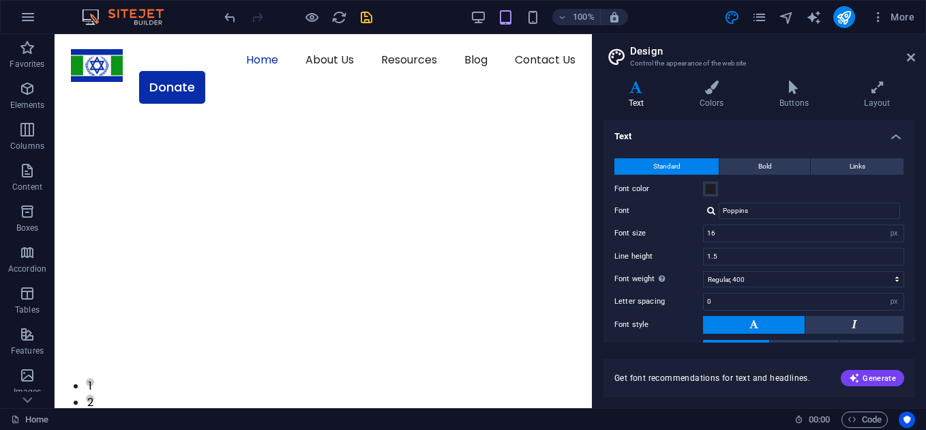
click at [894, 140] on h4 "Text" at bounding box center [760, 132] width 312 height 25
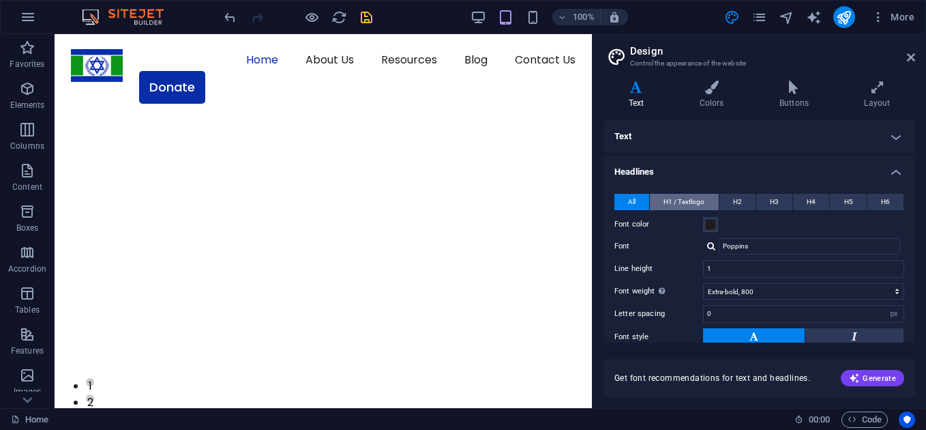
click at [683, 200] on span "H1 / Textlogo" at bounding box center [684, 202] width 41 height 16
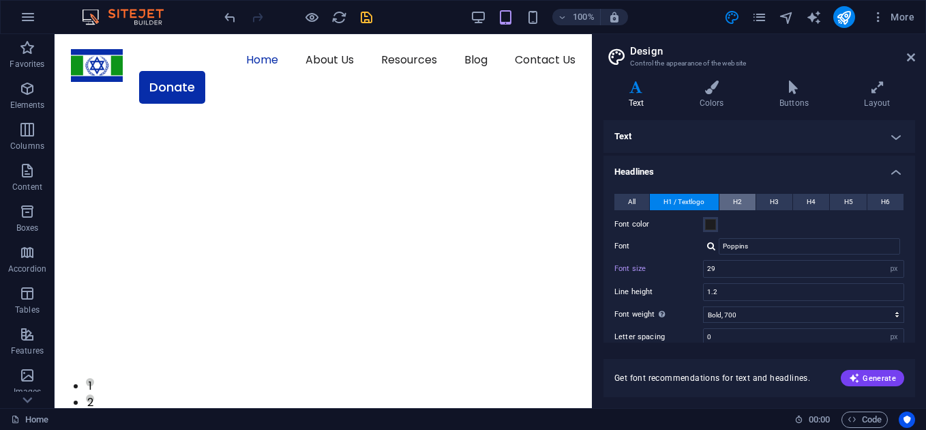
click at [739, 198] on span "H2" at bounding box center [737, 202] width 9 height 16
click at [774, 208] on span "H3" at bounding box center [774, 202] width 9 height 16
click at [794, 208] on button "H4" at bounding box center [811, 202] width 36 height 16
click at [838, 207] on button "H5" at bounding box center [848, 202] width 36 height 16
click at [887, 209] on span "H6" at bounding box center [885, 202] width 9 height 16
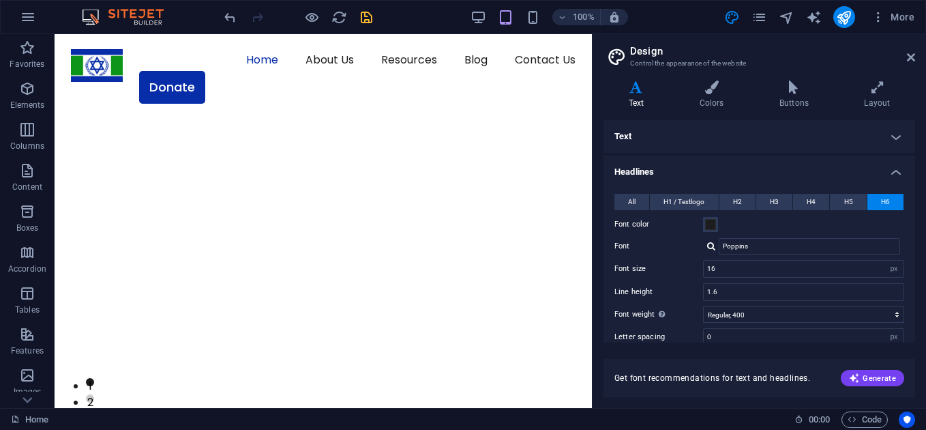
click at [898, 179] on h4 "Headlines" at bounding box center [760, 168] width 312 height 25
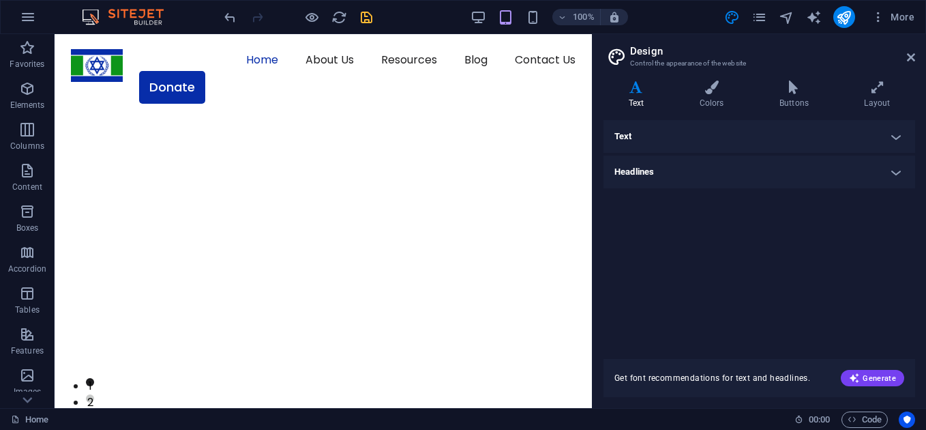
click at [924, 64] on aside "Design Control the appearance of the website Variants Text Colors Buttons Layou…" at bounding box center [759, 221] width 334 height 374
click at [911, 55] on icon at bounding box center [911, 57] width 8 height 11
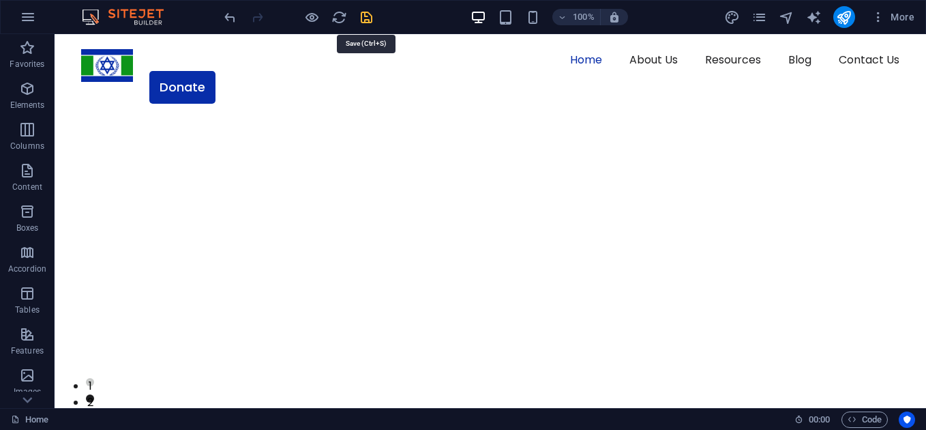
click at [365, 20] on icon "save" at bounding box center [367, 18] width 16 height 16
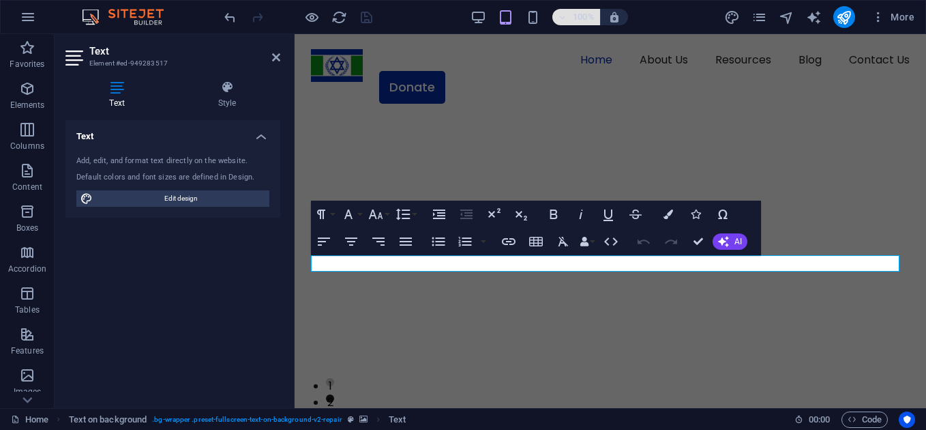
click at [587, 21] on h6 "100%" at bounding box center [584, 17] width 22 height 16
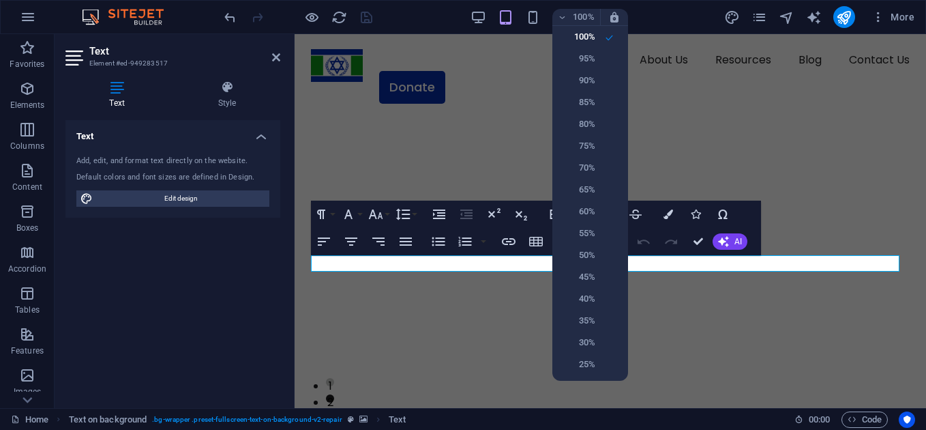
click at [484, 18] on div at bounding box center [463, 215] width 926 height 430
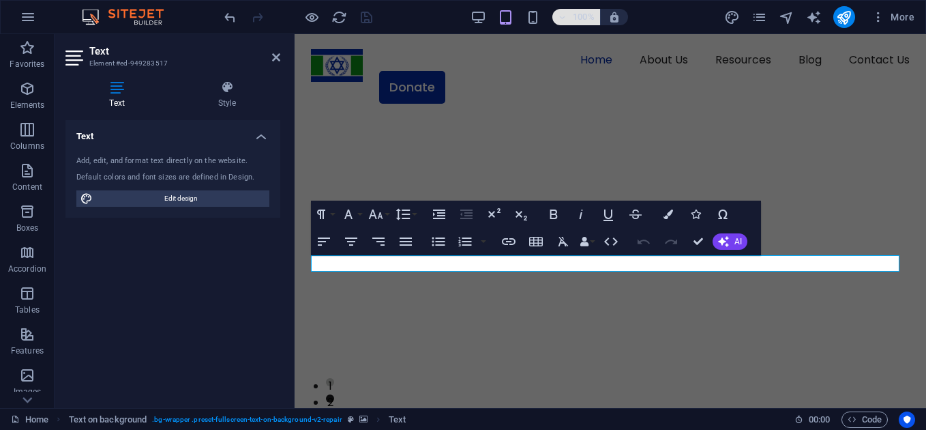
click at [580, 16] on h6 "100%" at bounding box center [584, 17] width 22 height 16
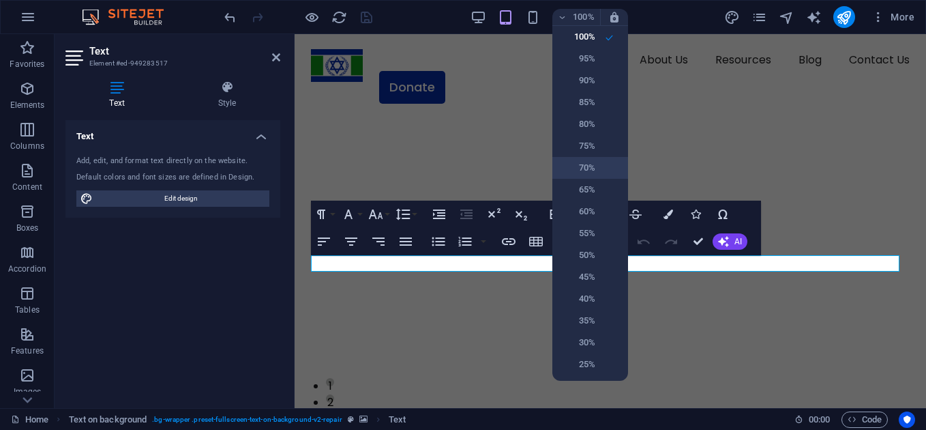
click at [592, 159] on li "70%" at bounding box center [590, 168] width 76 height 22
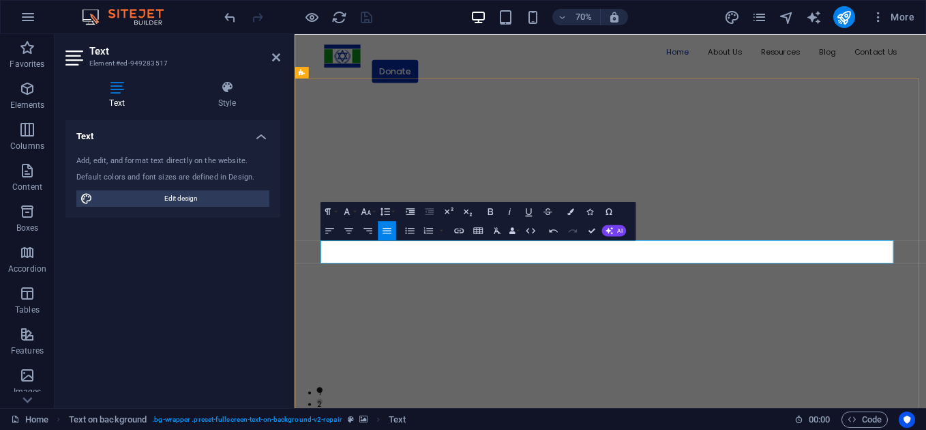
drag, startPoint x: 489, startPoint y: 349, endPoint x: 332, endPoint y: 353, distance: 156.9
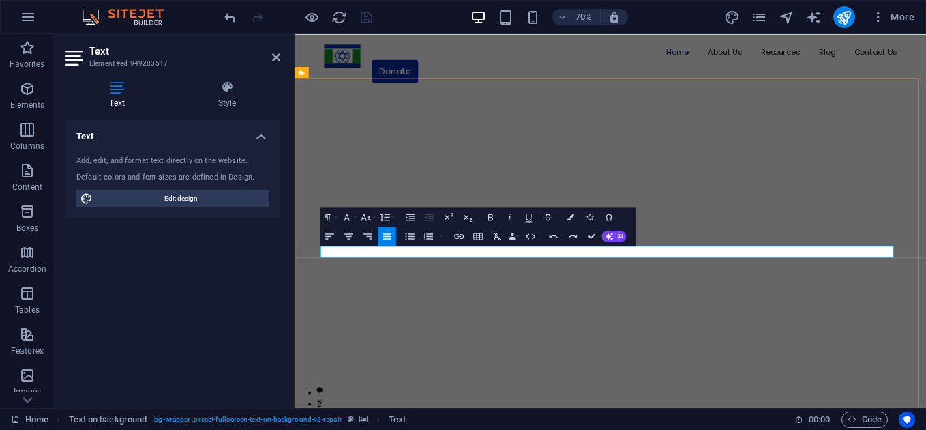
click at [574, 218] on button "Colors" at bounding box center [570, 216] width 18 height 19
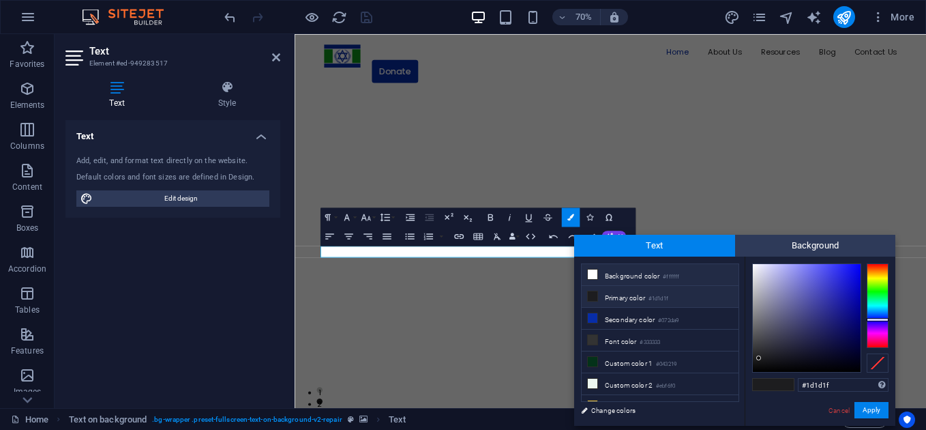
click at [643, 278] on li "Background color #ffffff" at bounding box center [660, 275] width 157 height 22
type input "#ffffff"
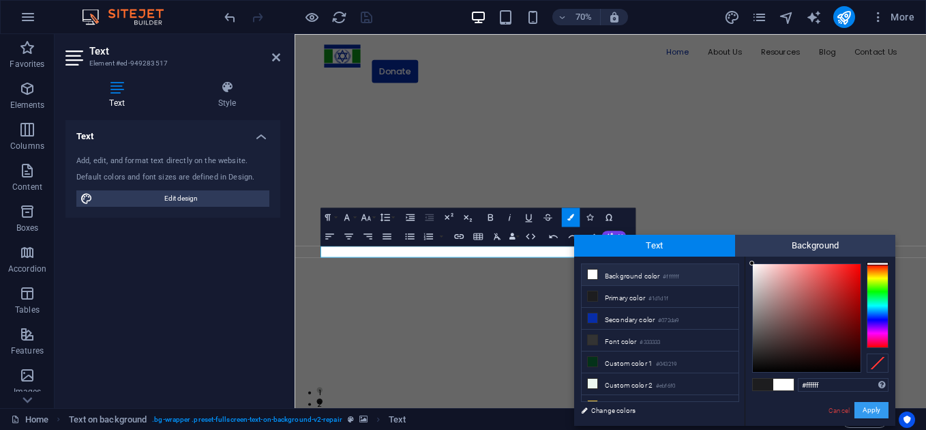
click at [877, 409] on button "Apply" at bounding box center [872, 410] width 34 height 16
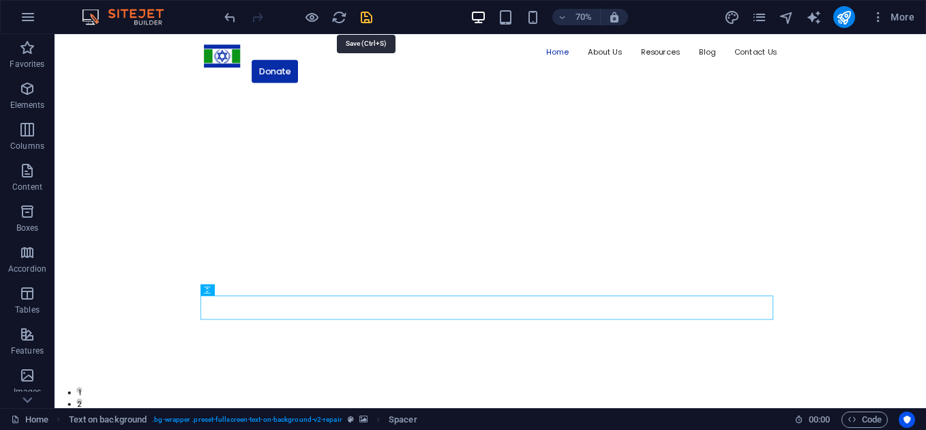
click at [367, 25] on icon "save" at bounding box center [367, 18] width 16 height 16
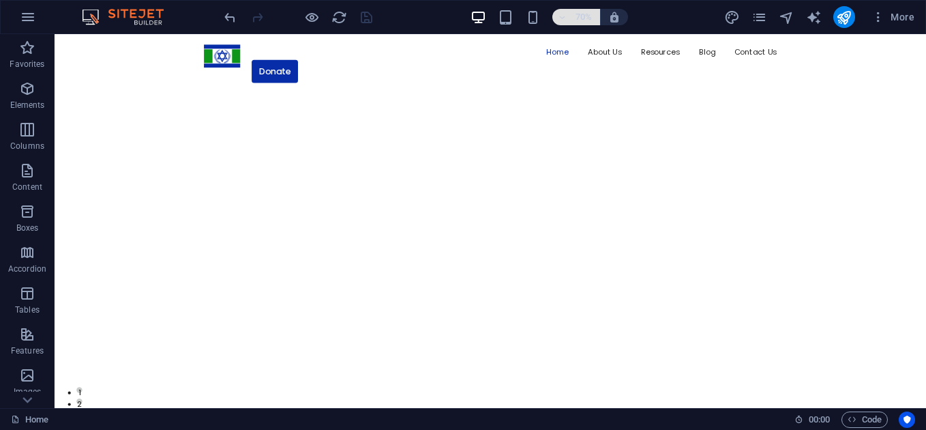
click at [586, 18] on h6 "70%" at bounding box center [584, 17] width 22 height 16
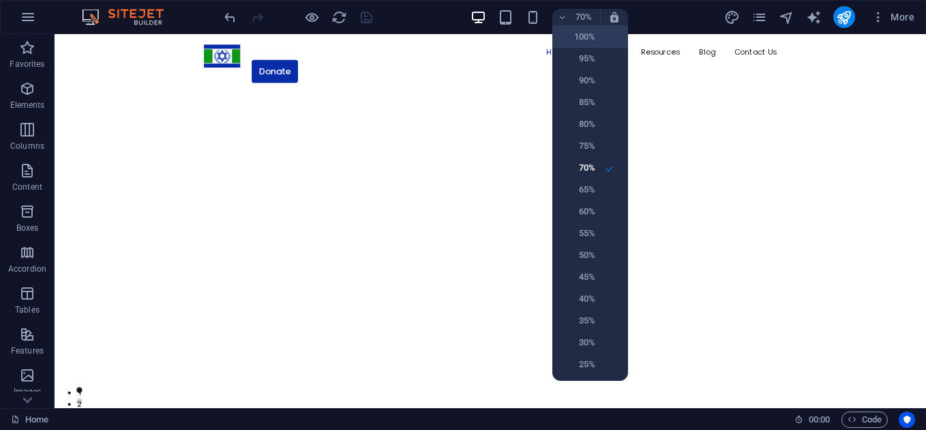
click at [593, 38] on h6 "100%" at bounding box center [578, 37] width 35 height 16
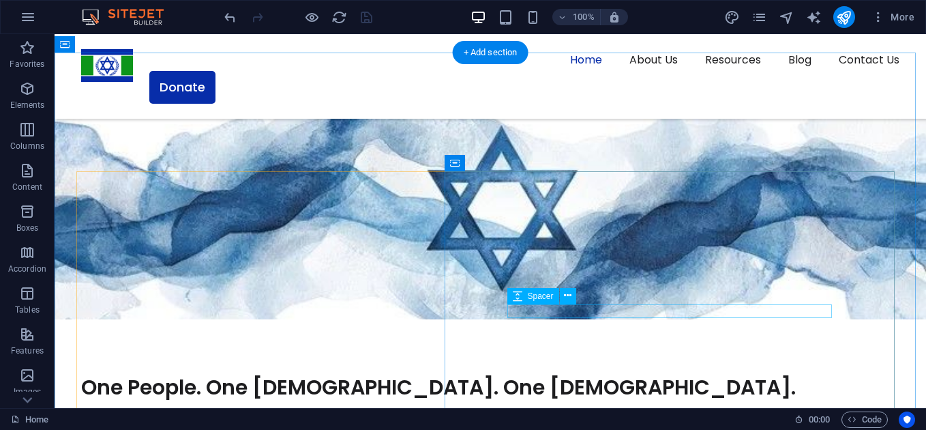
scroll to position [1229, 0]
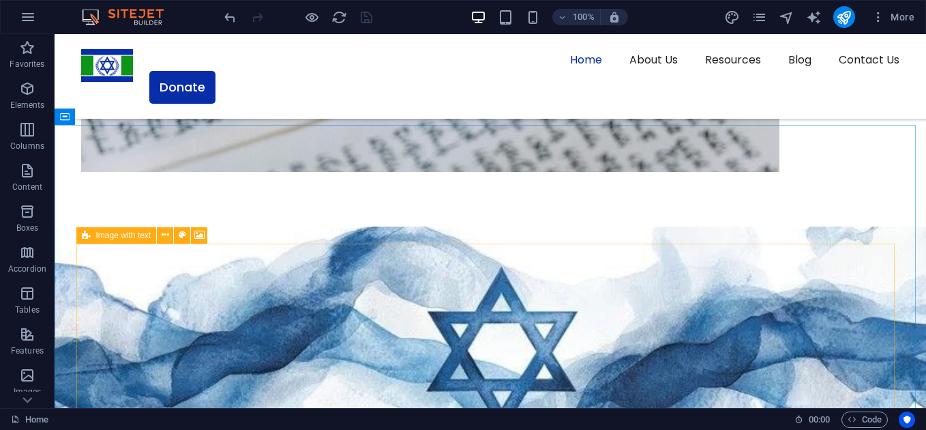
click at [96, 233] on span "Image with text" at bounding box center [123, 235] width 55 height 8
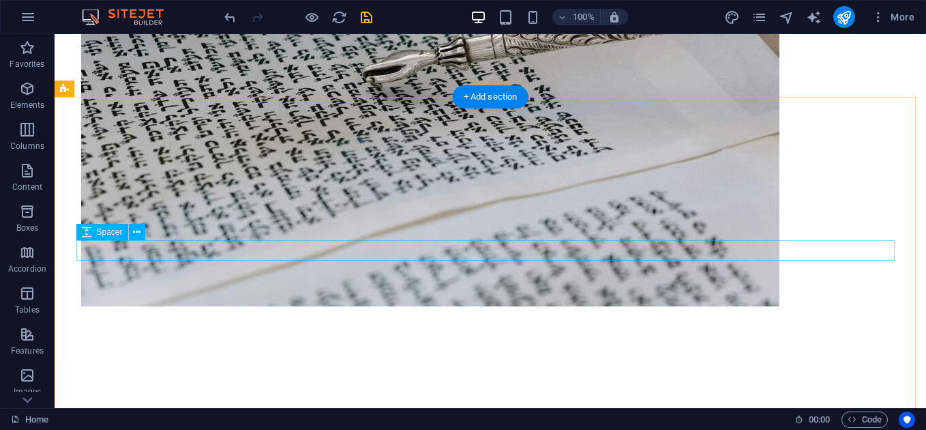
scroll to position [0, 0]
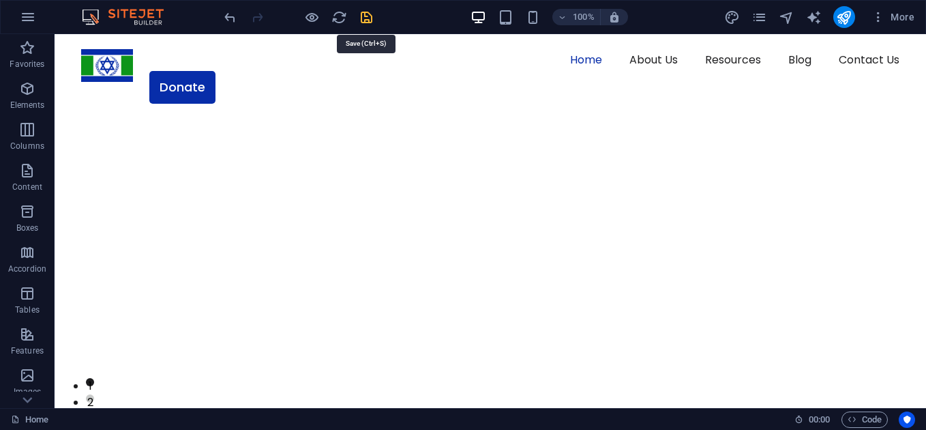
click at [372, 20] on icon "save" at bounding box center [367, 18] width 16 height 16
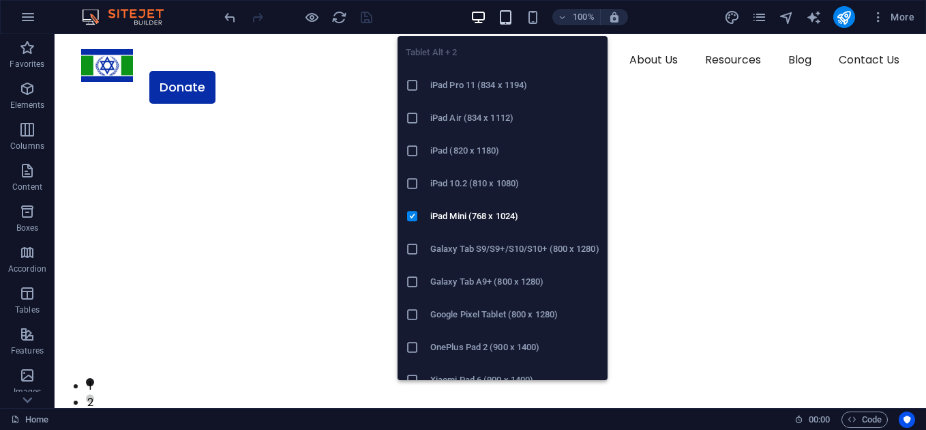
click at [503, 12] on icon "button" at bounding box center [506, 18] width 16 height 16
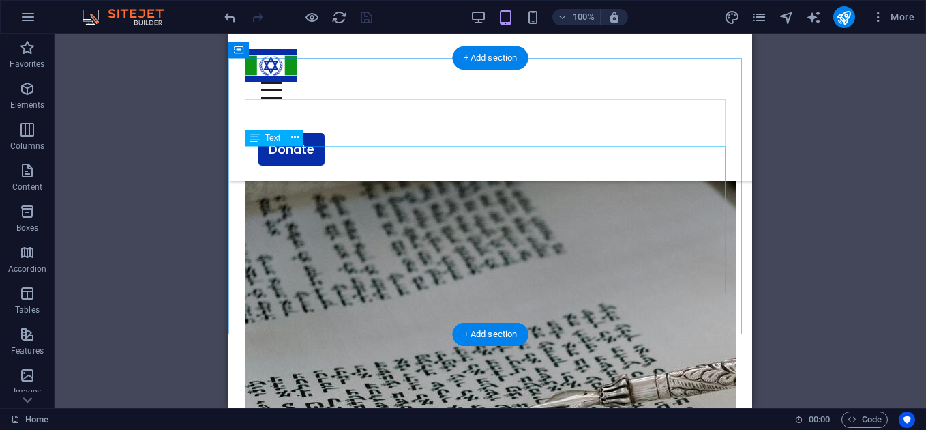
scroll to position [773, 0]
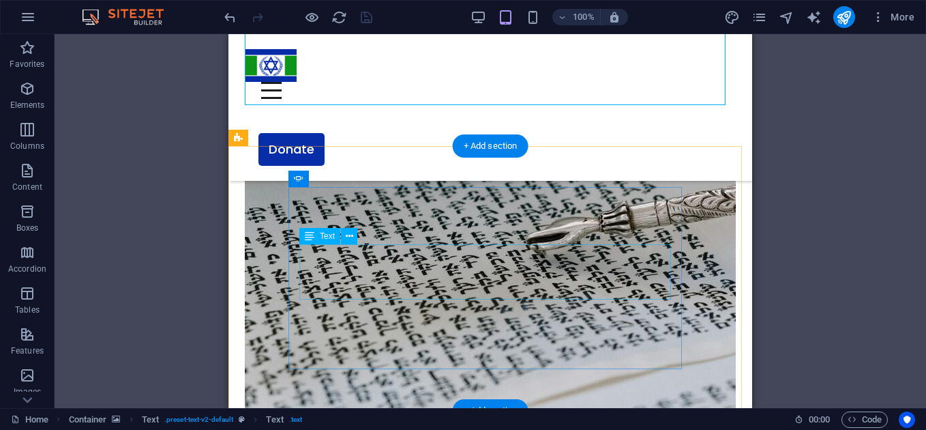
scroll to position [776, 0]
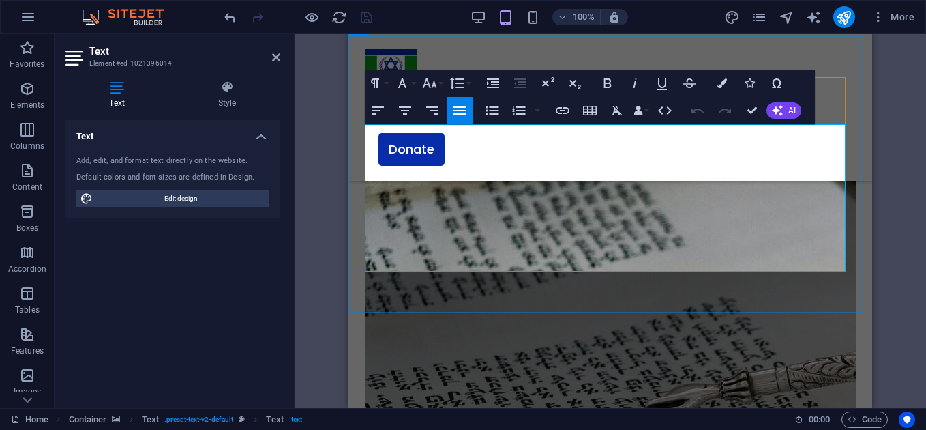
click at [432, 76] on icon "button" at bounding box center [430, 83] width 16 height 16
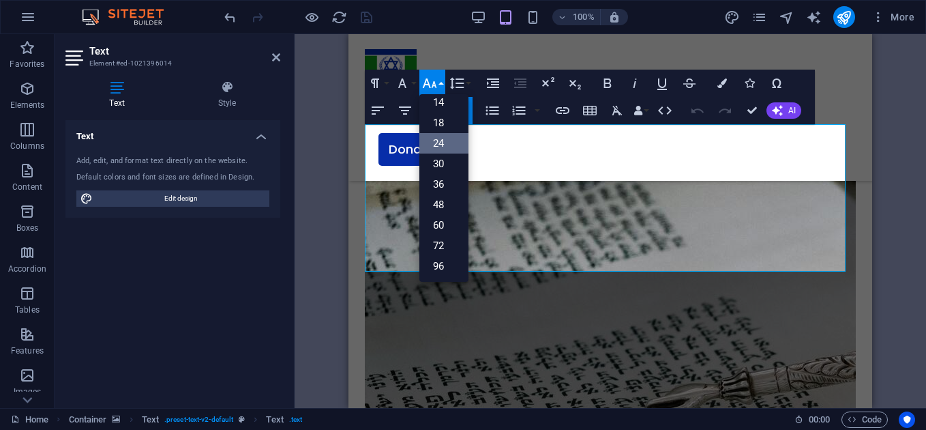
scroll to position [110, 0]
click at [441, 115] on link "18" at bounding box center [443, 123] width 49 height 20
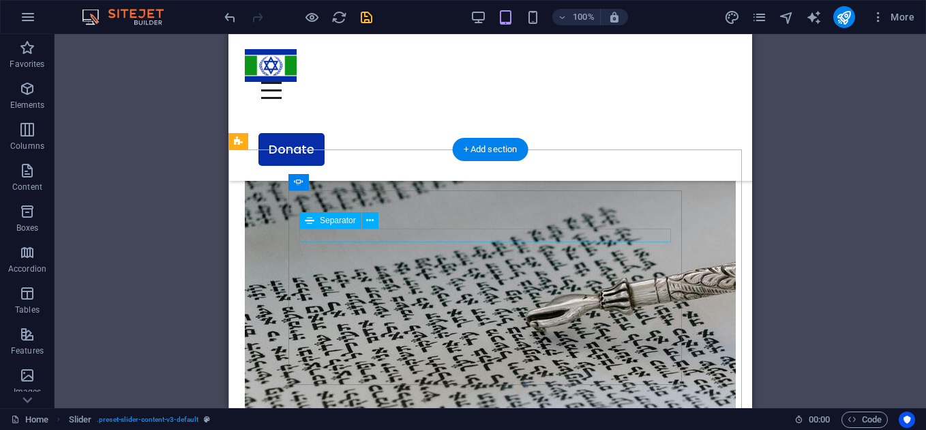
scroll to position [892, 0]
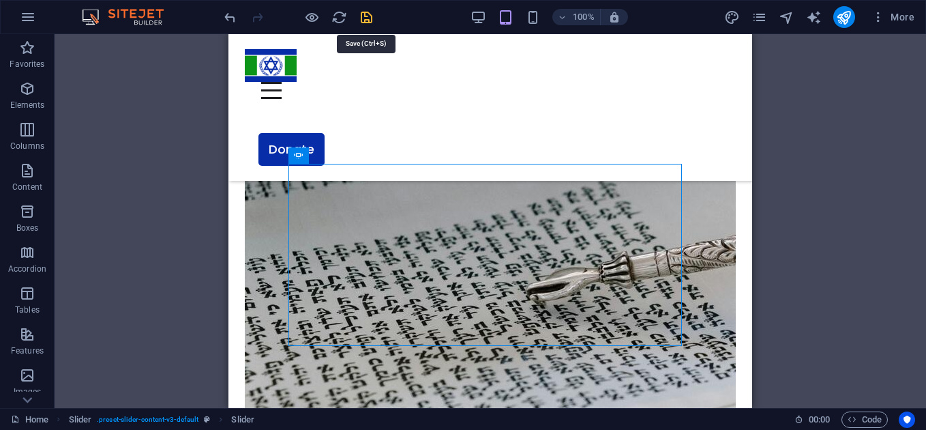
click at [362, 16] on icon "save" at bounding box center [367, 18] width 16 height 16
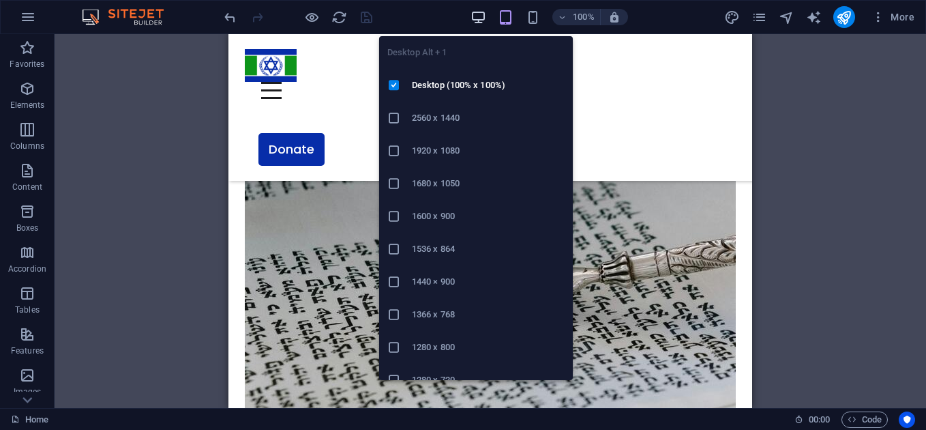
drag, startPoint x: 473, startPoint y: 28, endPoint x: 476, endPoint y: 20, distance: 8.0
click at [476, 20] on div "100% More" at bounding box center [463, 17] width 925 height 33
click at [476, 20] on icon "button" at bounding box center [479, 18] width 16 height 16
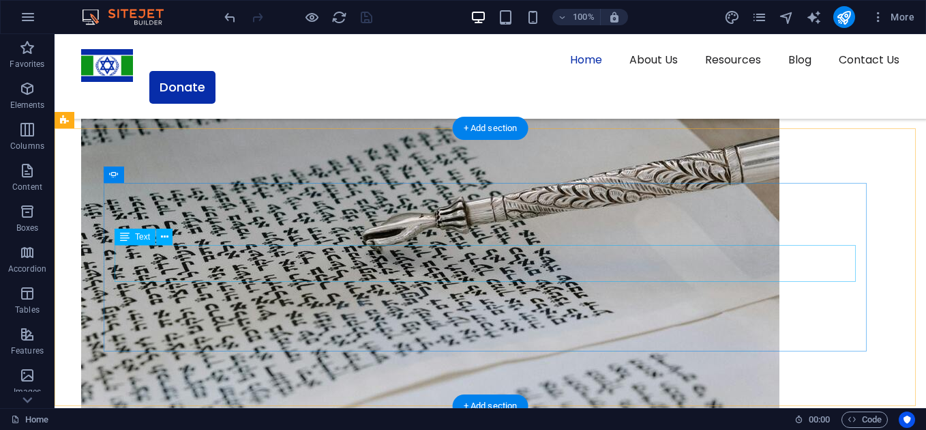
scroll to position [931, 0]
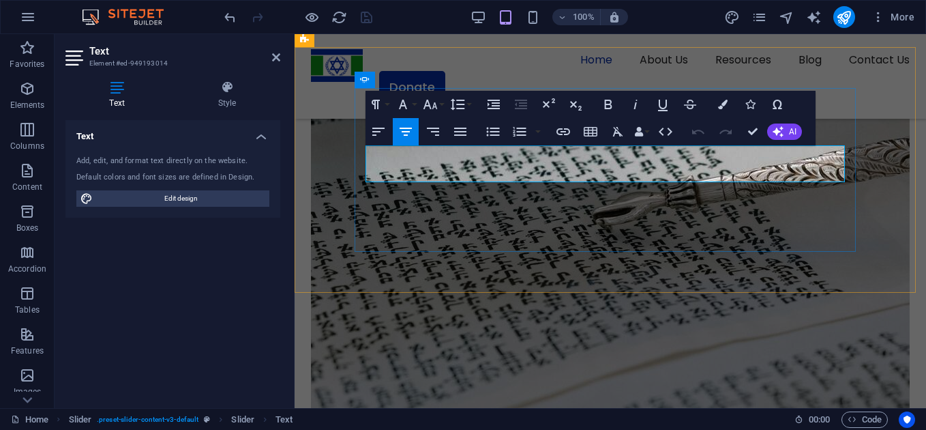
click at [434, 108] on icon "button" at bounding box center [430, 104] width 16 height 16
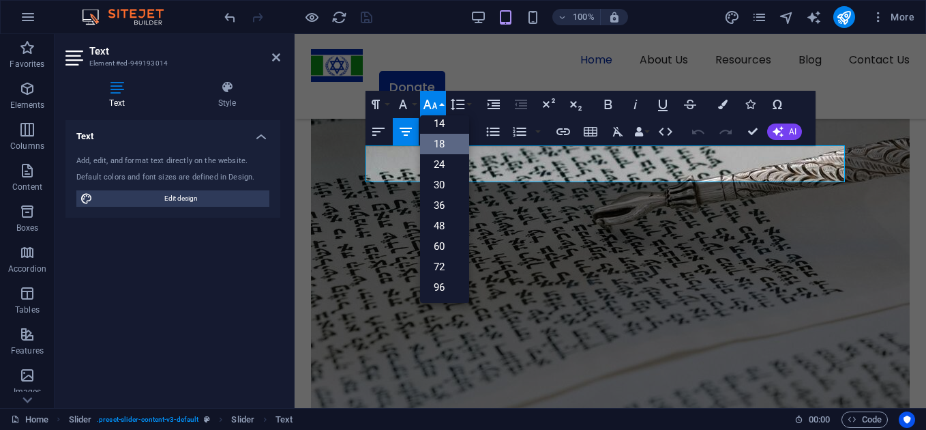
scroll to position [110, 0]
click at [413, 110] on button "Font Family" at bounding box center [406, 104] width 26 height 27
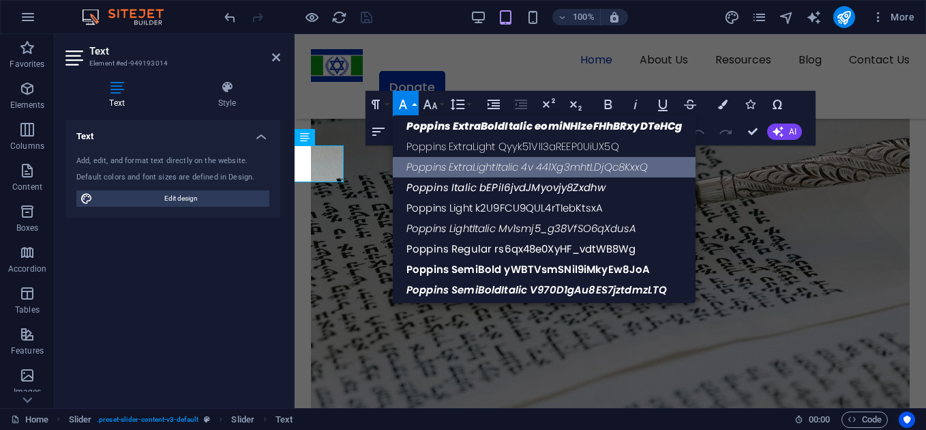
scroll to position [232, 0]
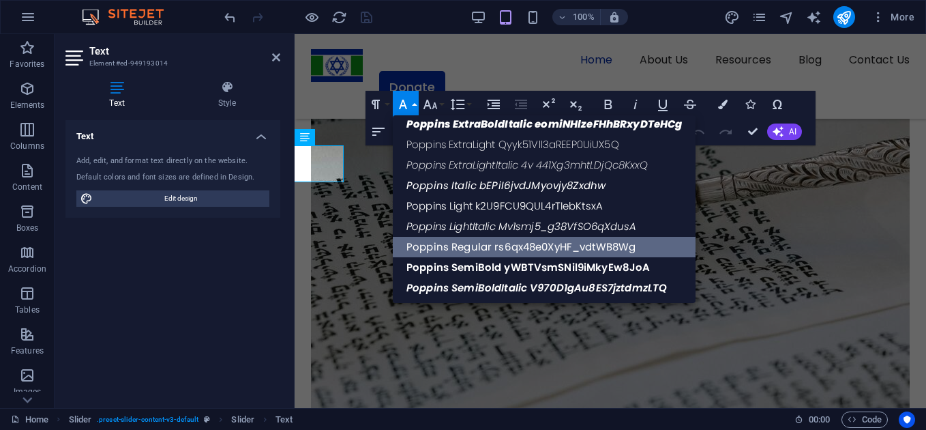
click at [531, 250] on link "Poppins Regular rs6qx48e0XyHF_vdtWB8Wg" at bounding box center [544, 247] width 303 height 20
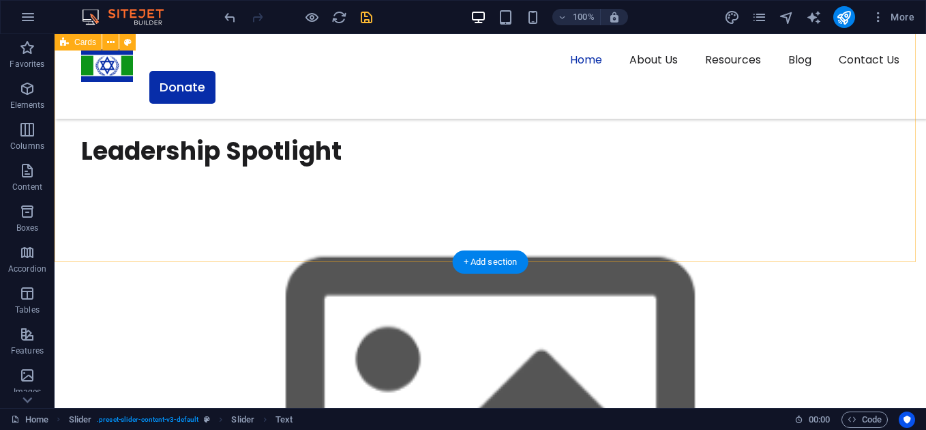
scroll to position [2136, 0]
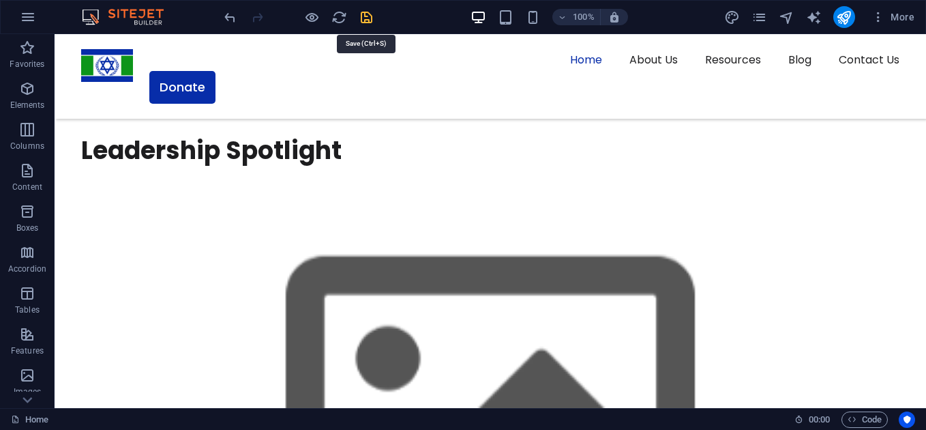
click at [367, 16] on icon "save" at bounding box center [367, 18] width 16 height 16
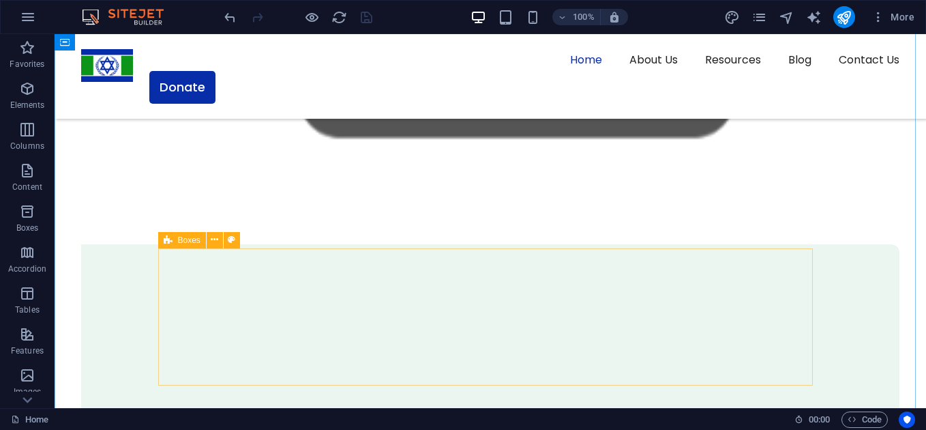
scroll to position [2532, 0]
